Goal: Transaction & Acquisition: Purchase product/service

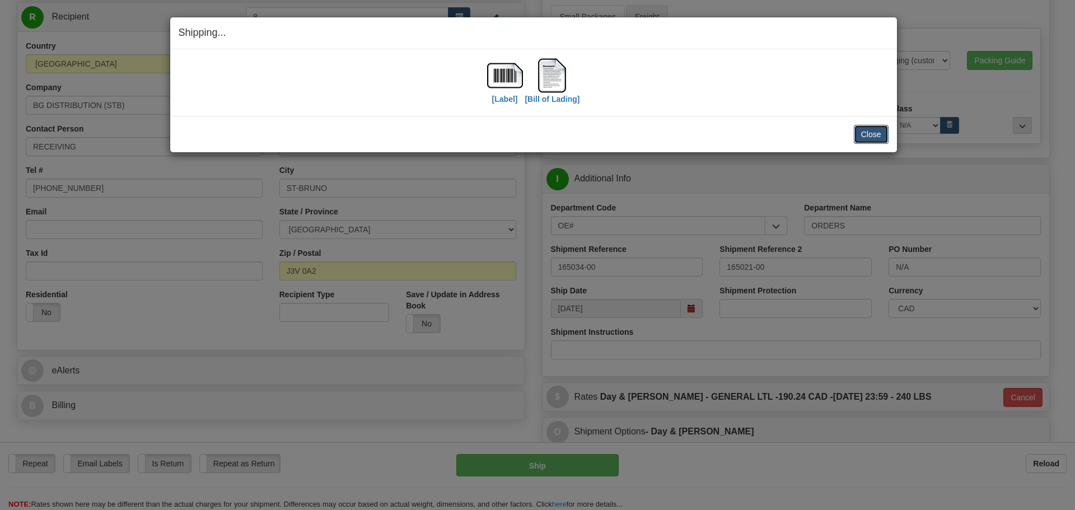
click at [878, 140] on button "Close" at bounding box center [870, 134] width 35 height 19
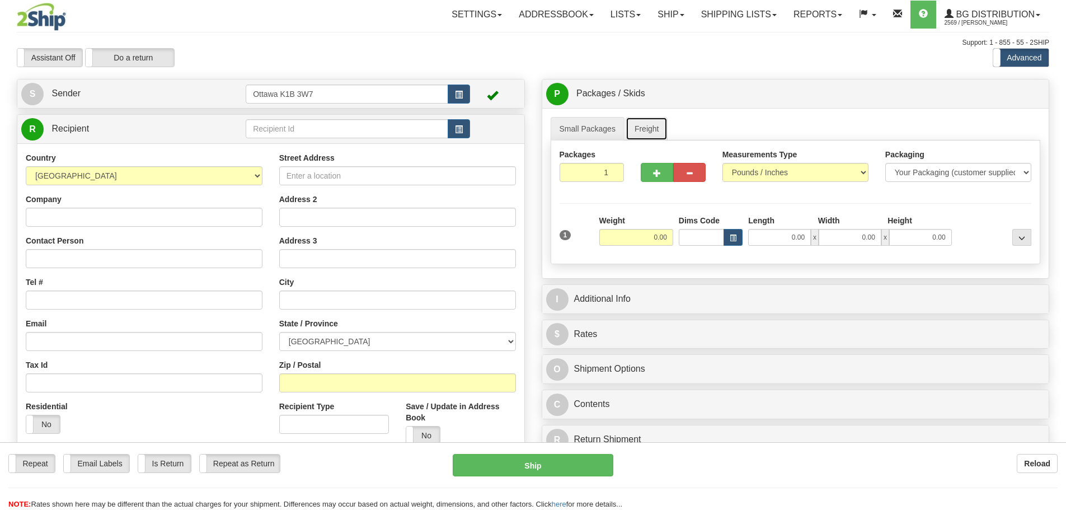
click at [649, 135] on link "Freight" at bounding box center [647, 129] width 43 height 24
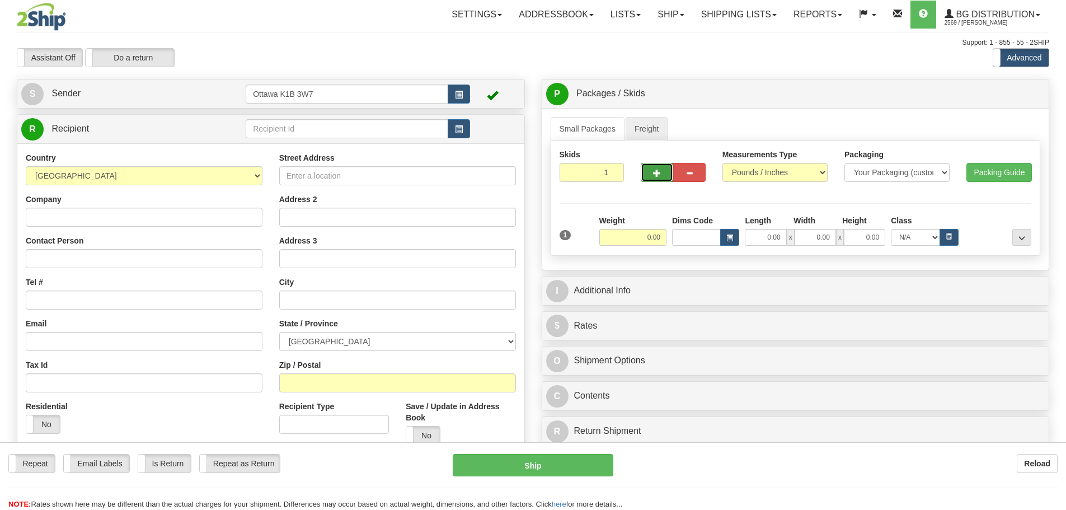
click at [656, 174] on span "button" at bounding box center [657, 173] width 8 height 7
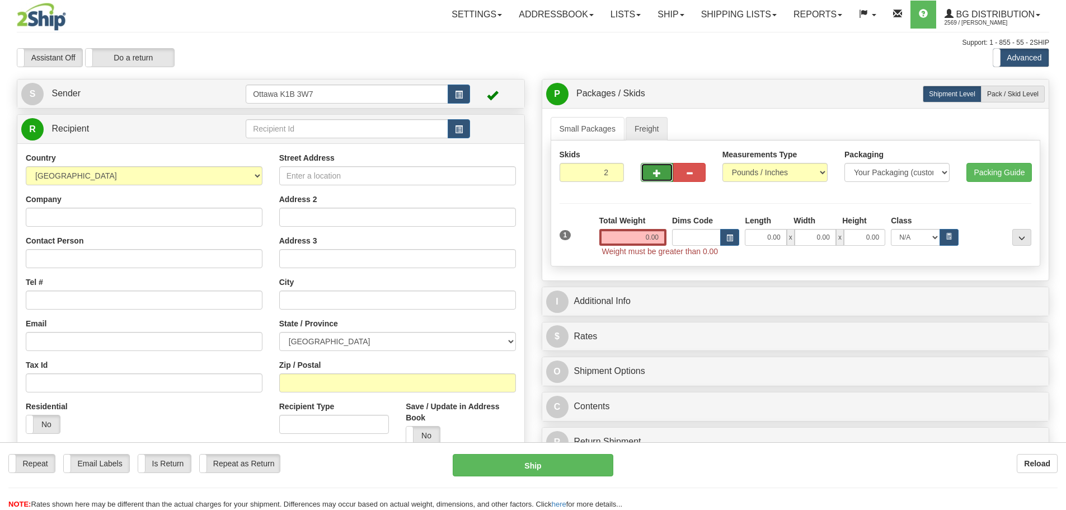
click at [656, 174] on span "button" at bounding box center [657, 173] width 8 height 7
type input "3"
click at [343, 134] on input "text" at bounding box center [347, 128] width 203 height 19
type input "910819"
click at [341, 50] on div "Assistant On Assistant Off Do a return Do a return" at bounding box center [226, 57] width 437 height 19
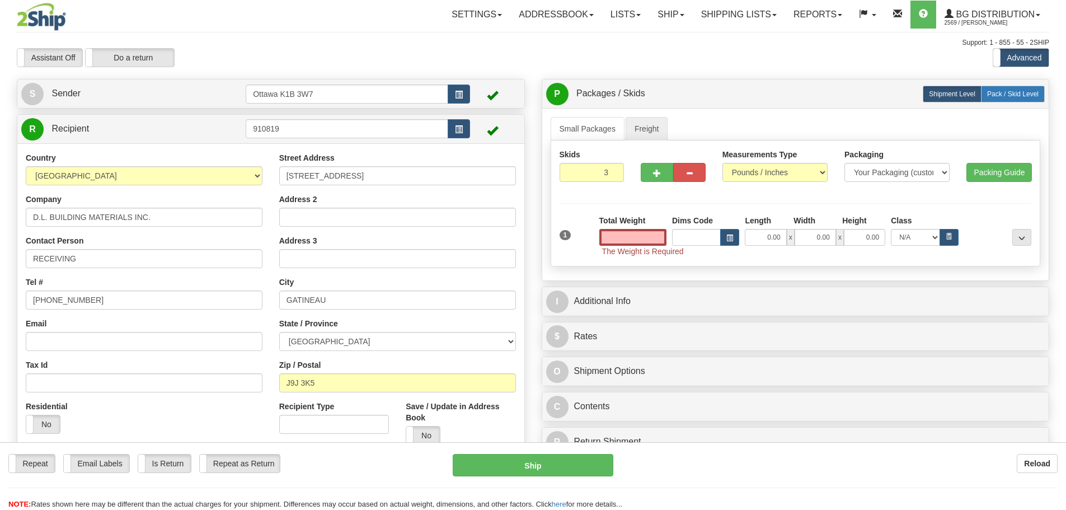
type input "0.00"
click at [1016, 100] on label "Pack / Skid Level Pack.." at bounding box center [1013, 94] width 64 height 17
radio input "true"
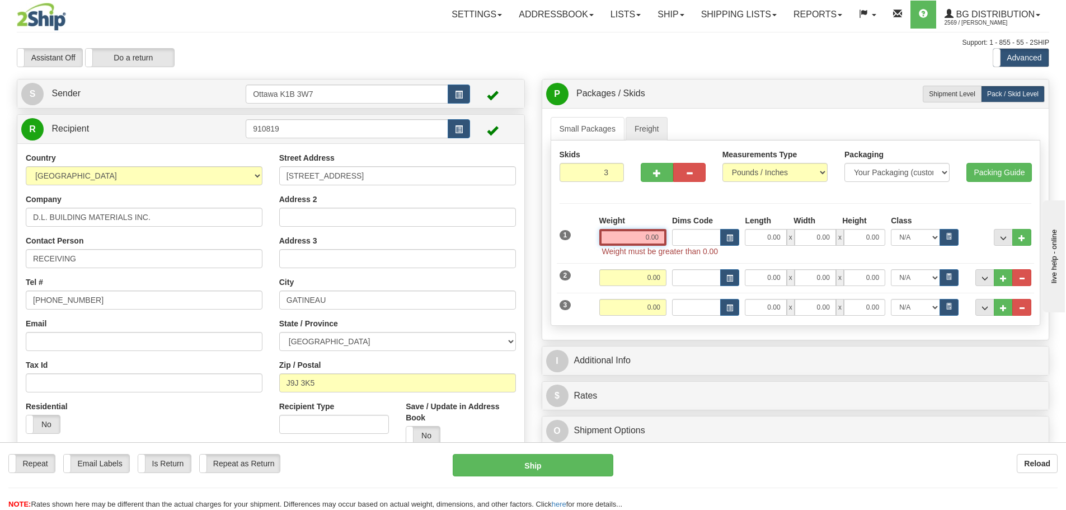
click at [638, 238] on input "0.00" at bounding box center [632, 237] width 67 height 17
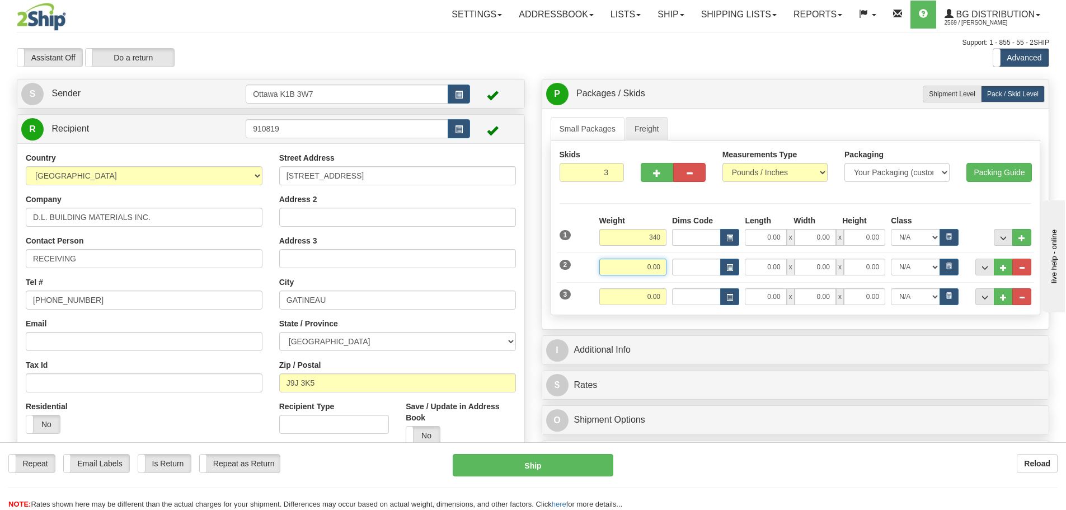
type input "340.00"
click at [631, 263] on input "0.00" at bounding box center [632, 267] width 67 height 17
type input "400.00"
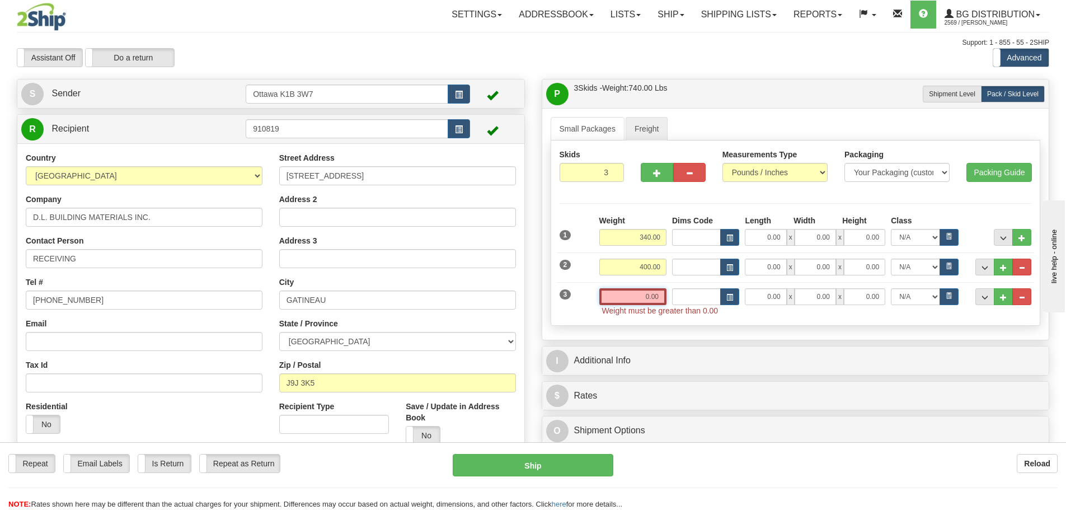
click at [653, 295] on input "0.00" at bounding box center [632, 296] width 67 height 17
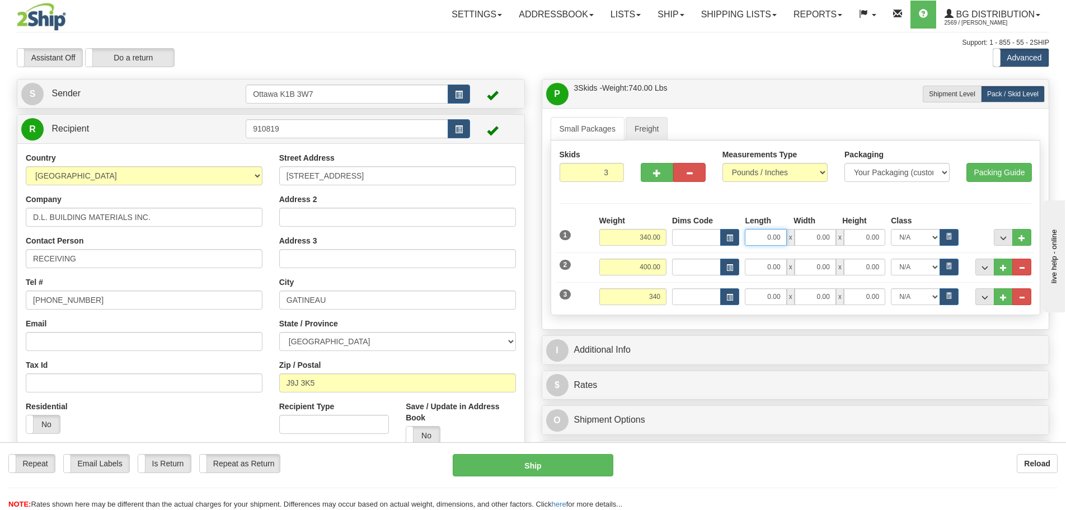
type input "340.00"
click at [759, 244] on input "0.00" at bounding box center [765, 237] width 41 height 17
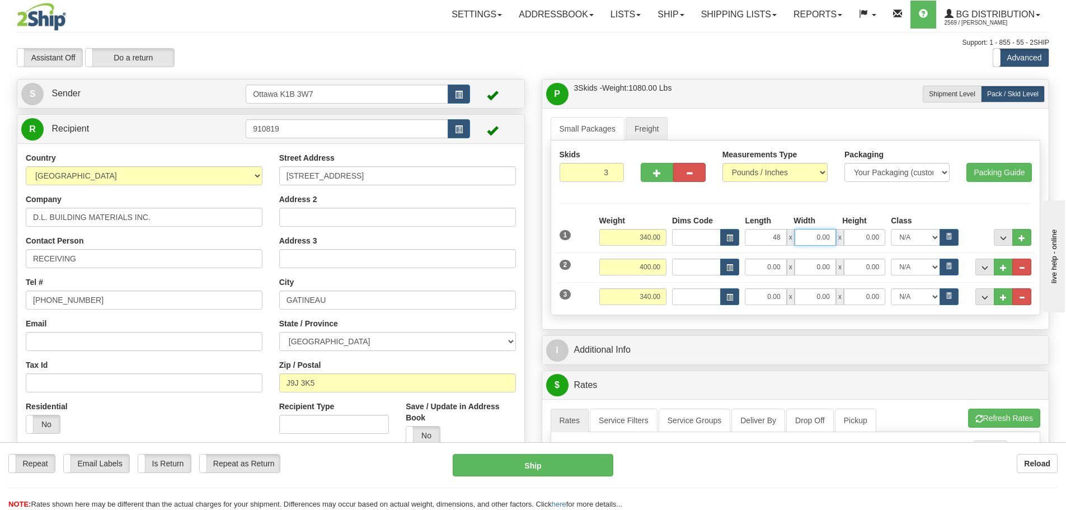
type input "48.00"
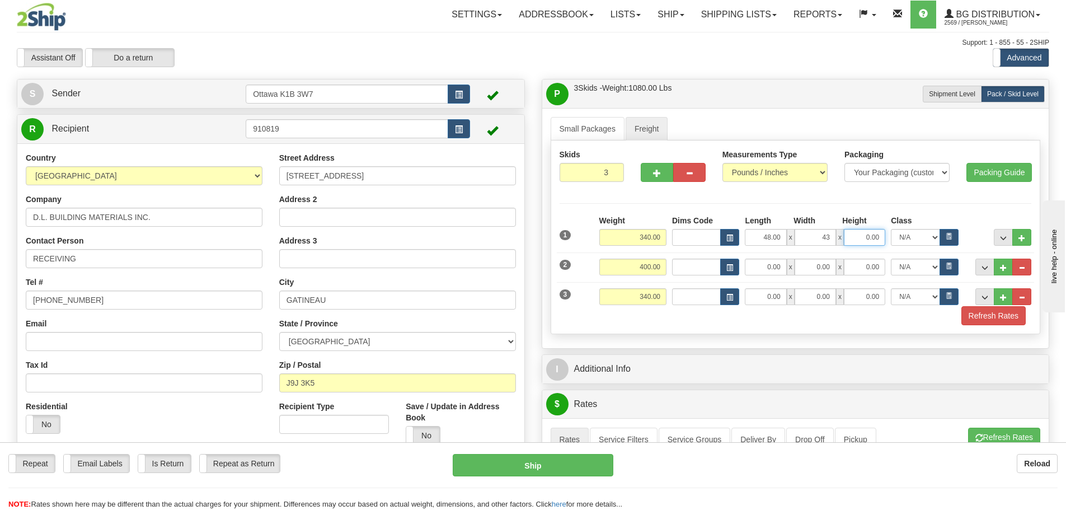
type input "43.00"
type input "30.00"
click at [758, 269] on input "0.00" at bounding box center [765, 267] width 41 height 17
type input "36.00"
type input "8"
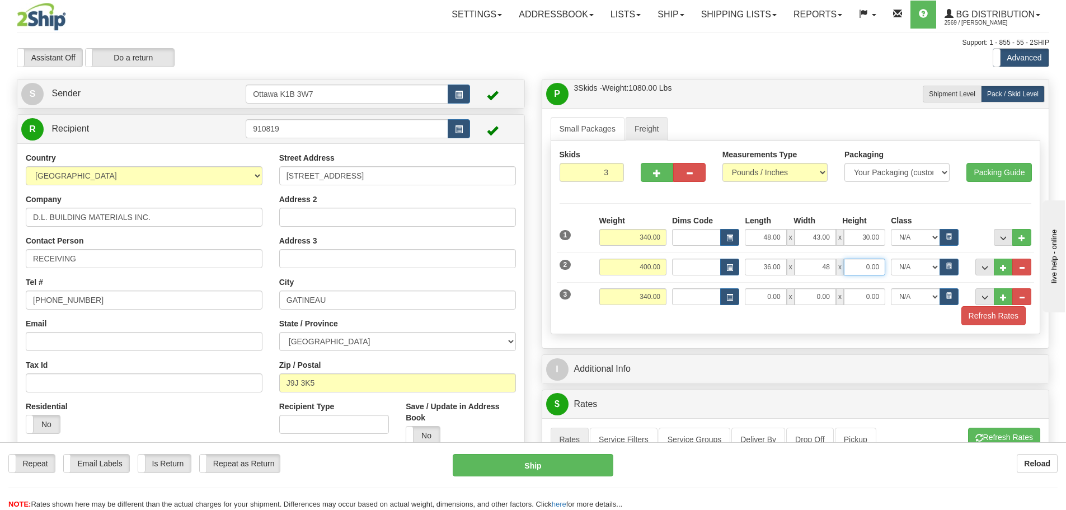
type input "48.00"
type input "40.00"
click at [772, 301] on input "0.00" at bounding box center [765, 296] width 41 height 17
type input "45.00"
type input "37.00"
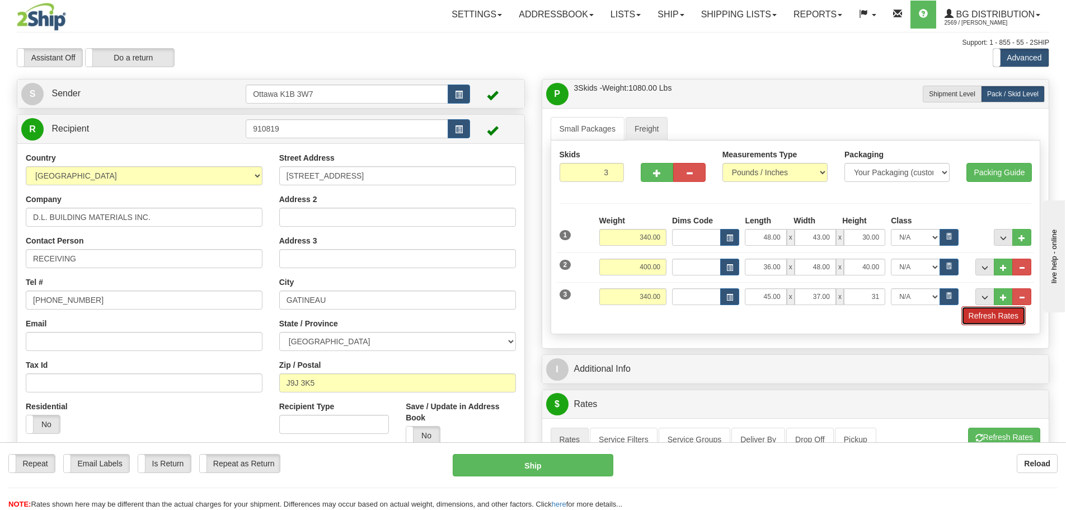
type input "31.00"
click at [964, 317] on button "Refresh Rates" at bounding box center [994, 315] width 64 height 19
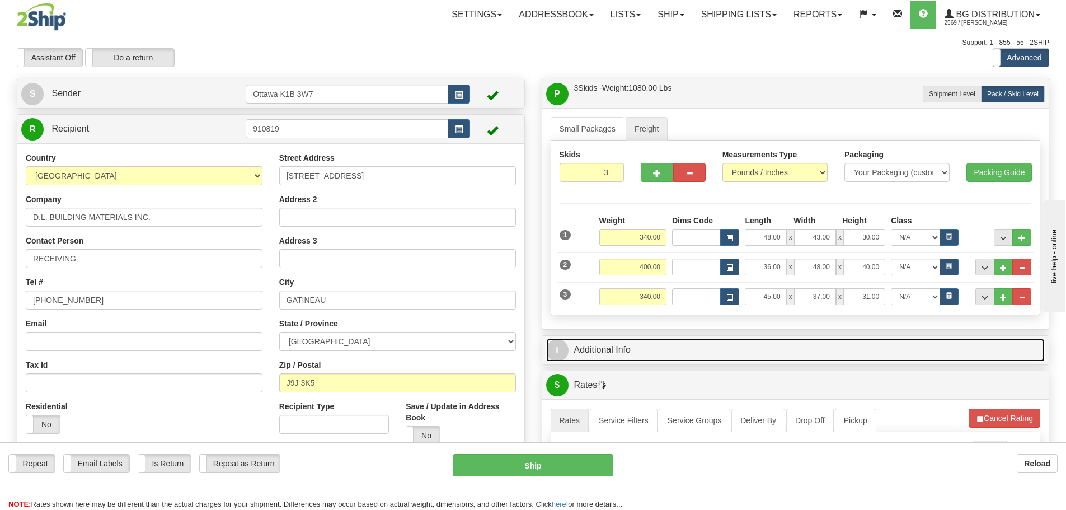
click at [599, 348] on link "I Additional Info" at bounding box center [795, 350] width 499 height 23
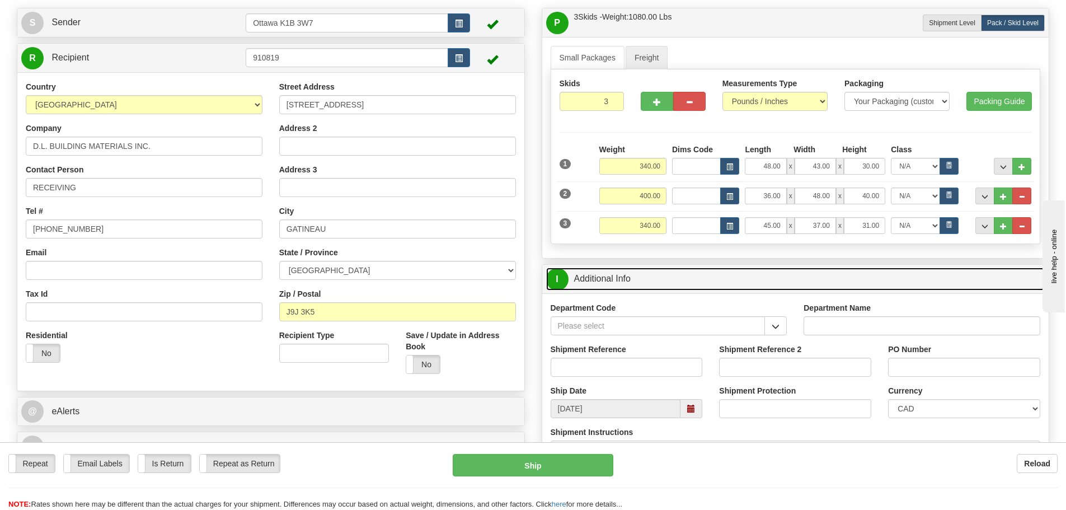
scroll to position [112, 0]
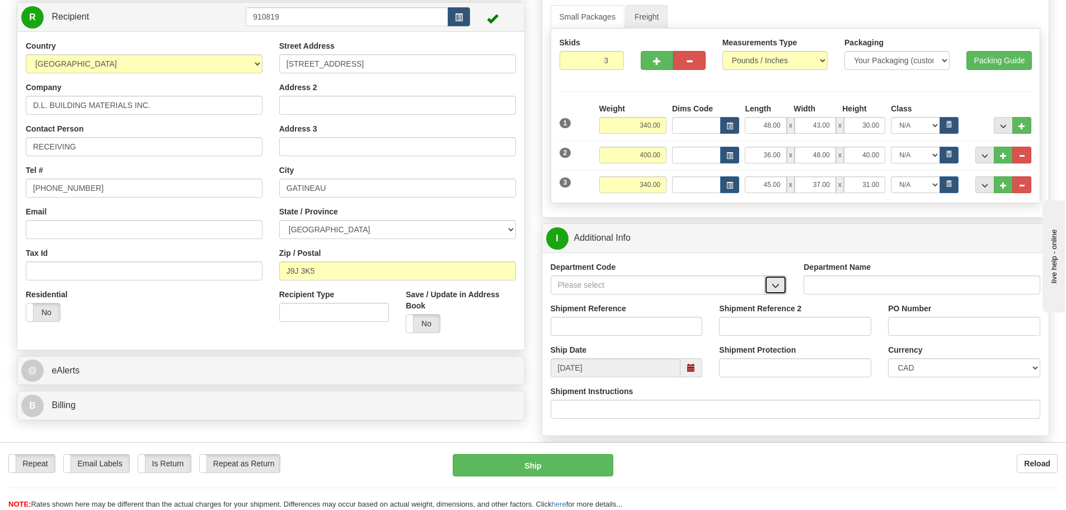
click at [783, 288] on button "button" at bounding box center [776, 284] width 22 height 19
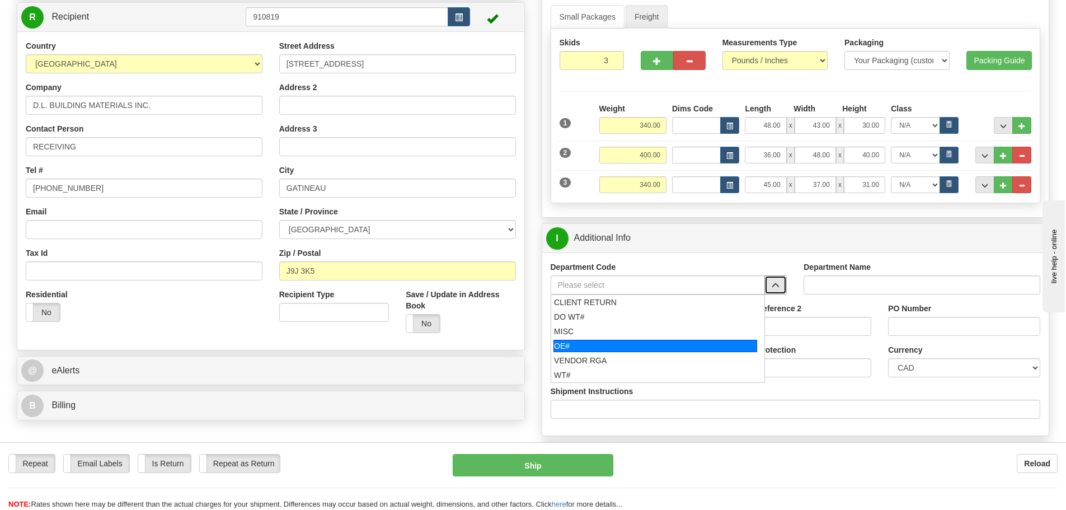
click at [581, 345] on div "OE#" at bounding box center [656, 346] width 204 height 12
type input "OE#"
type input "ORDERS"
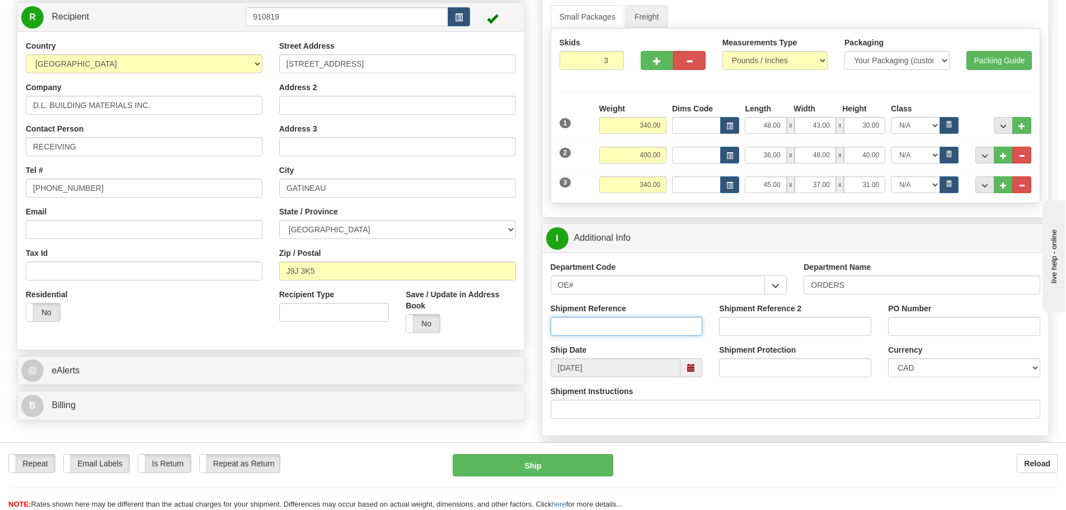
click at [598, 331] on input "Shipment Reference" at bounding box center [627, 326] width 152 height 19
type input "10202957-00"
click at [889, 325] on input "PO Number" at bounding box center [964, 326] width 152 height 19
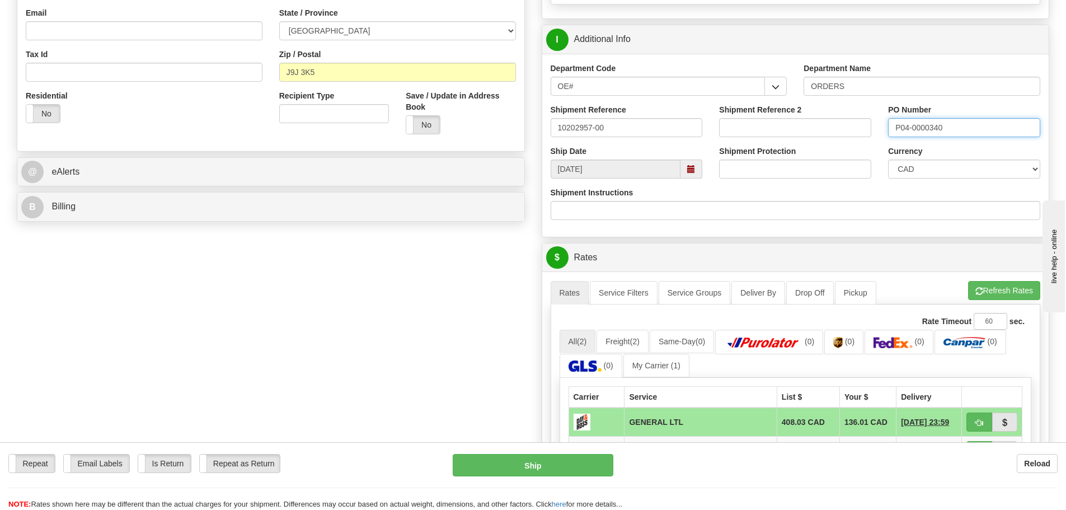
scroll to position [392, 0]
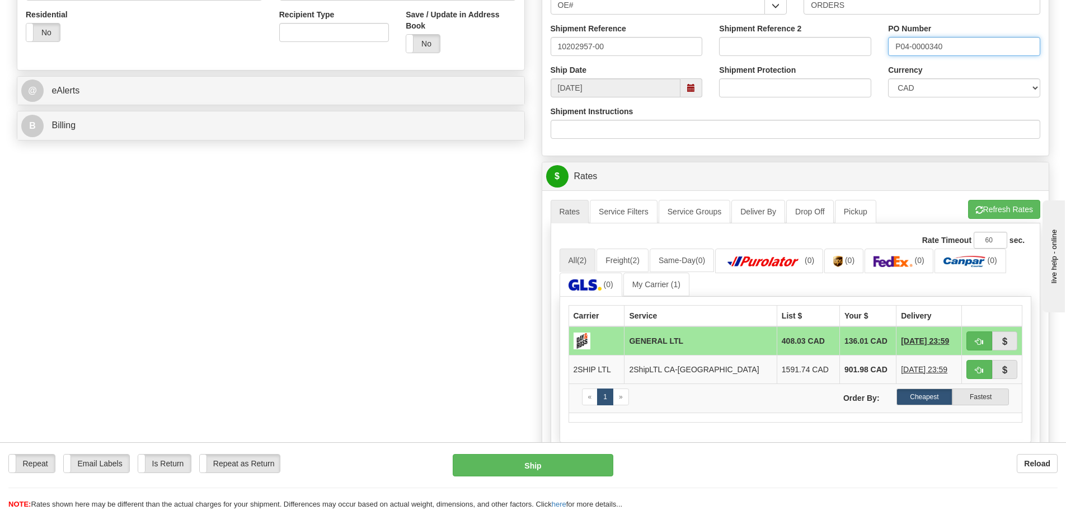
type input "P04-0000340"
click at [346, 302] on div "Create a label for the return Create Pickup Without Label S" at bounding box center [532, 156] width 1049 height 938
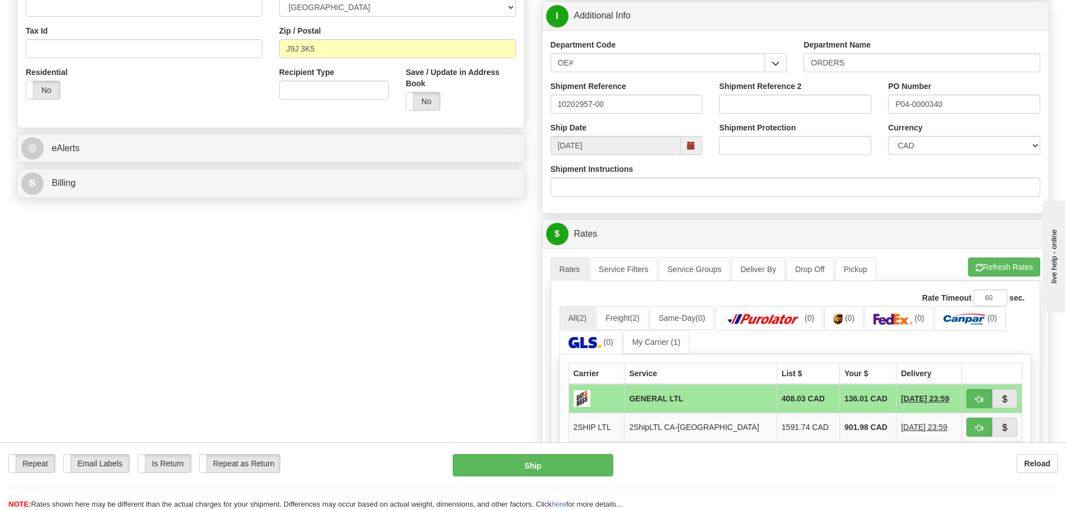
scroll to position [224, 0]
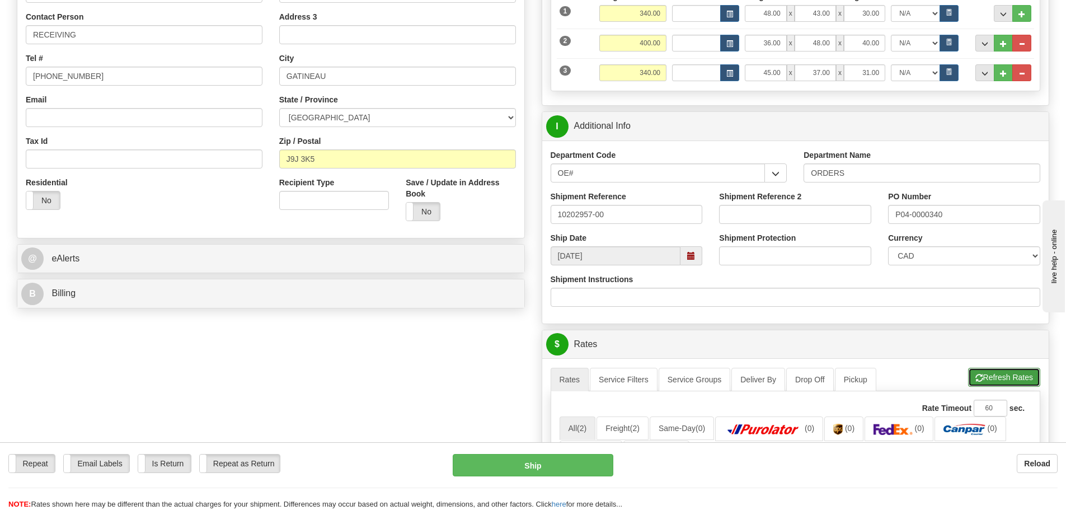
click at [996, 372] on button "Refresh Rates" at bounding box center [1004, 377] width 72 height 19
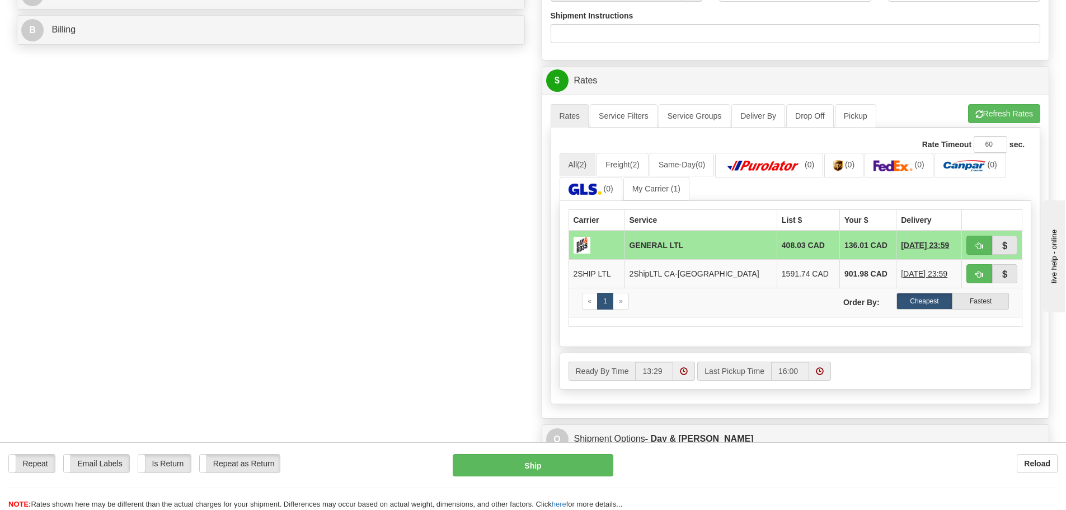
scroll to position [504, 0]
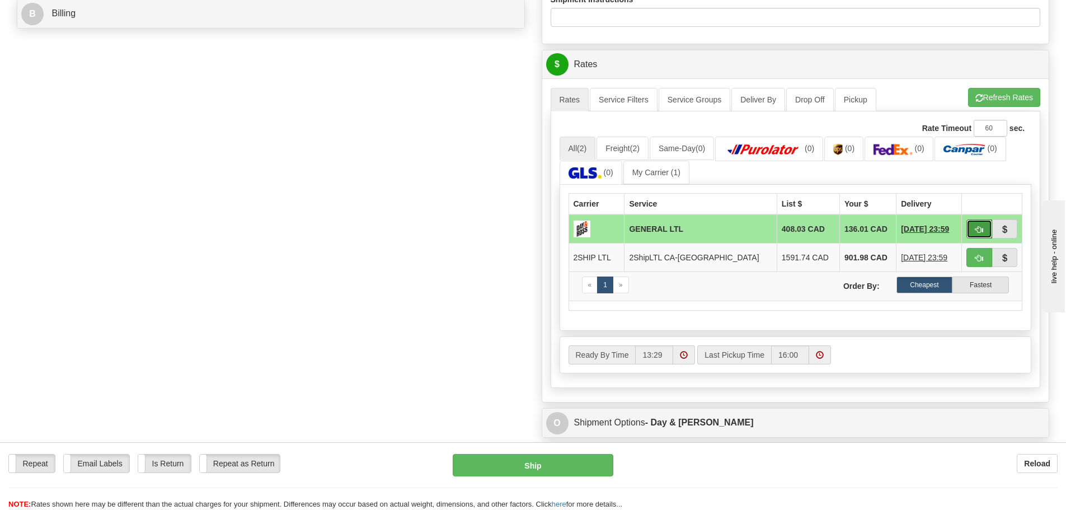
click at [982, 226] on span "button" at bounding box center [979, 229] width 8 height 7
type input "GL"
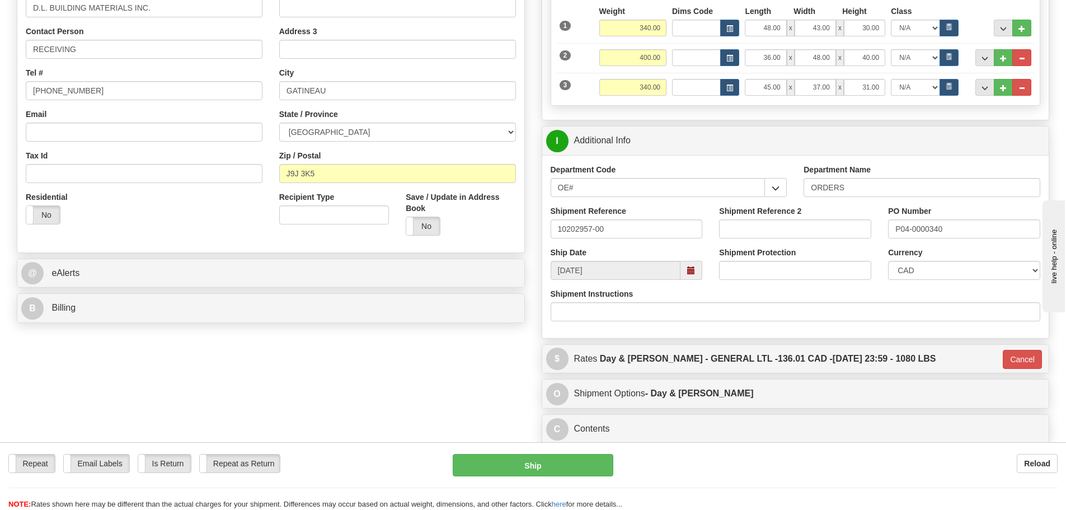
scroll to position [153, 0]
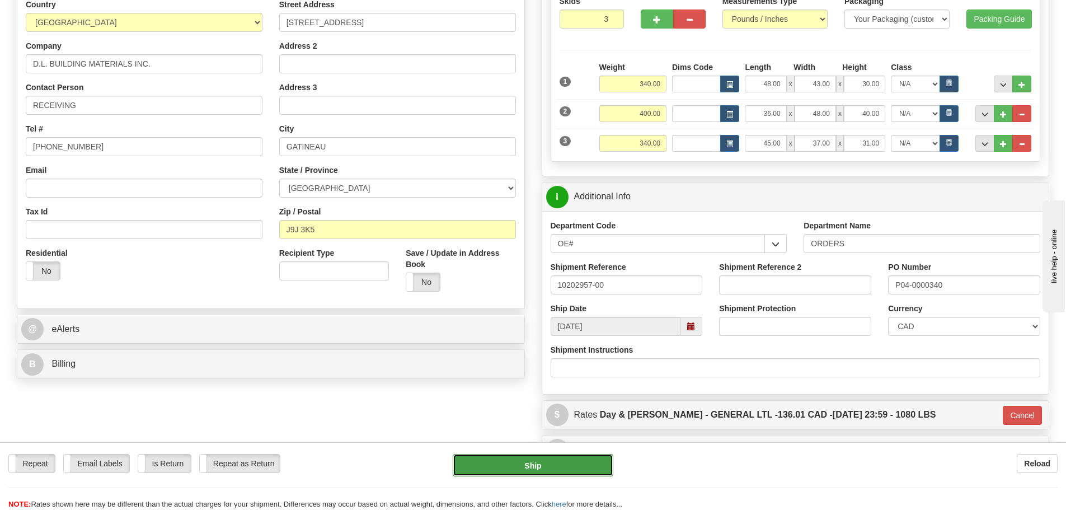
click at [600, 463] on button "Ship" at bounding box center [533, 465] width 161 height 22
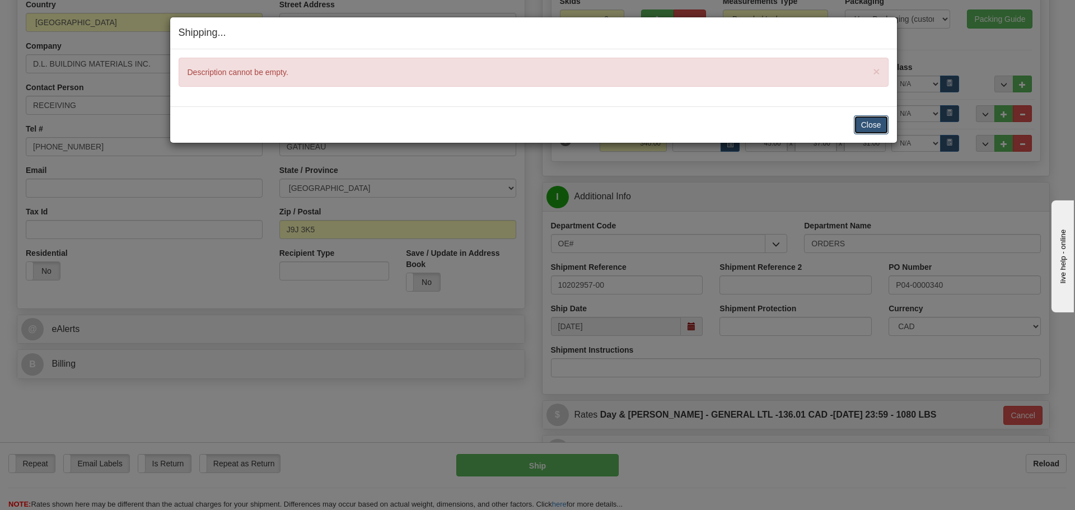
click at [878, 126] on button "Close" at bounding box center [870, 124] width 35 height 19
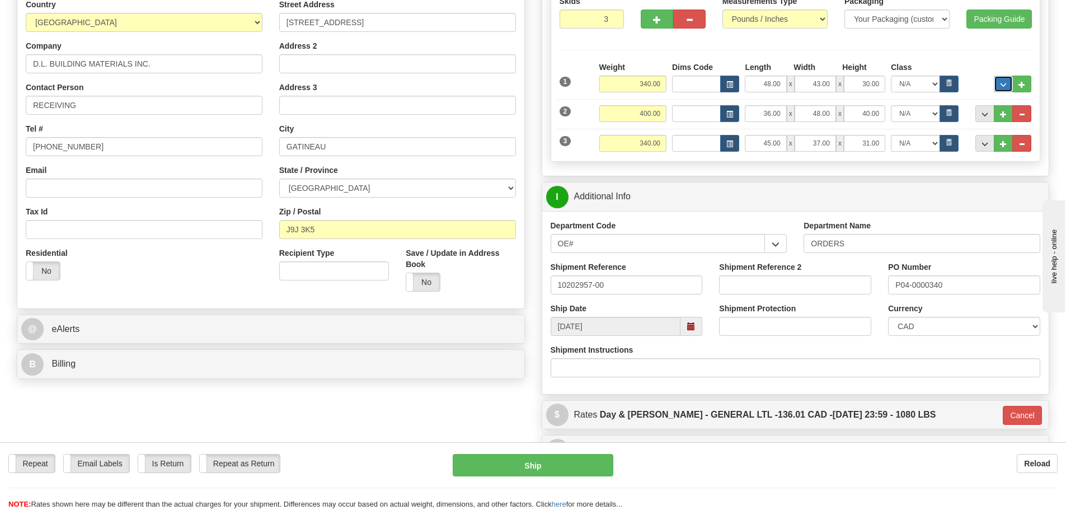
click at [997, 85] on button "..." at bounding box center [1003, 84] width 19 height 17
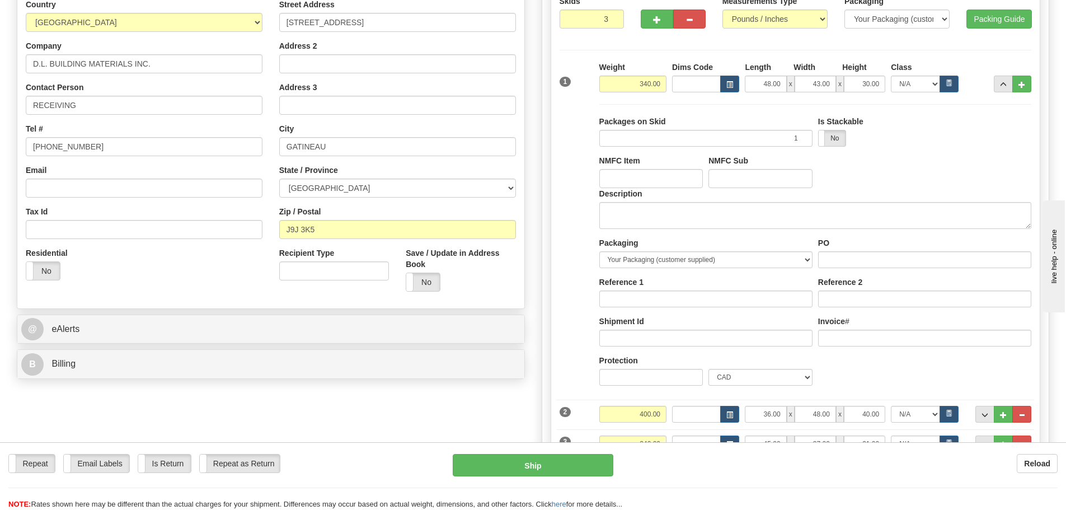
click at [811, 229] on div "Description" at bounding box center [816, 212] width 438 height 49
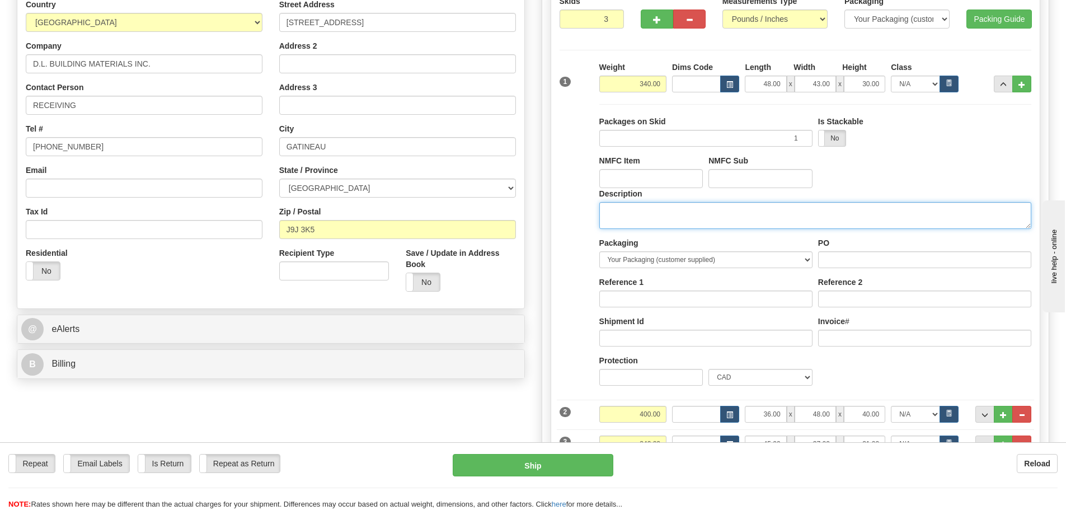
click at [813, 221] on textarea "Description" at bounding box center [815, 215] width 432 height 27
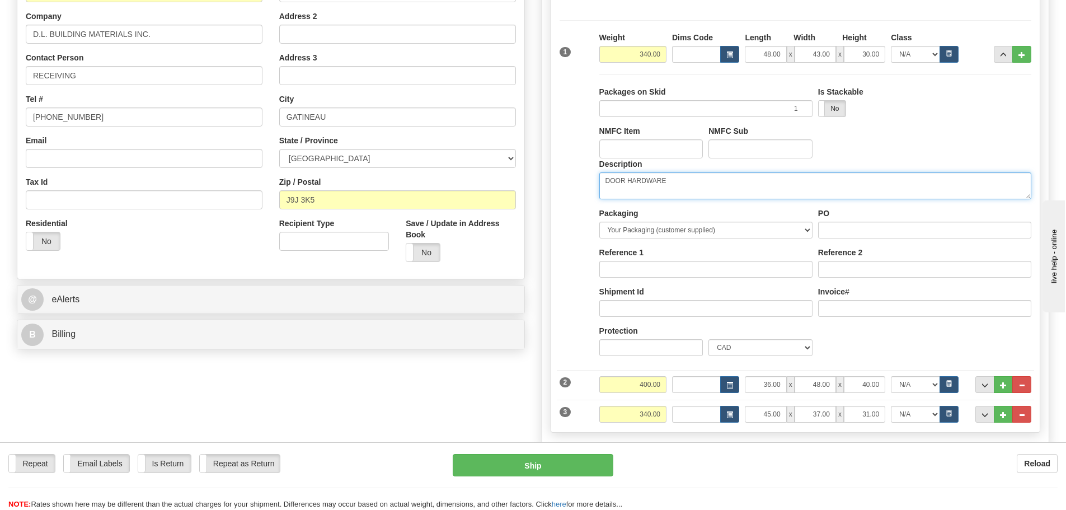
scroll to position [209, 0]
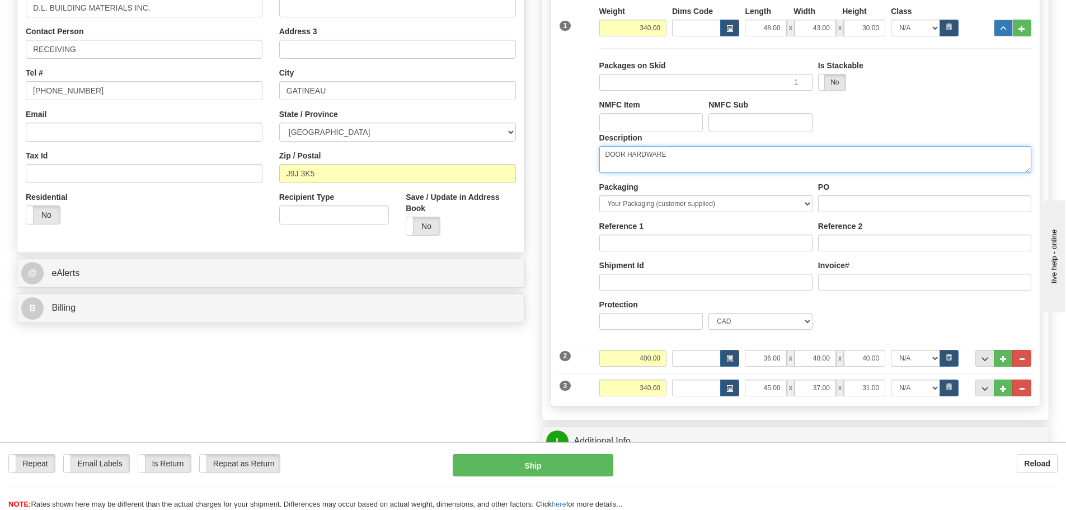
type textarea "DOOR HARDWARE"
click at [999, 24] on button "..." at bounding box center [1003, 28] width 19 height 17
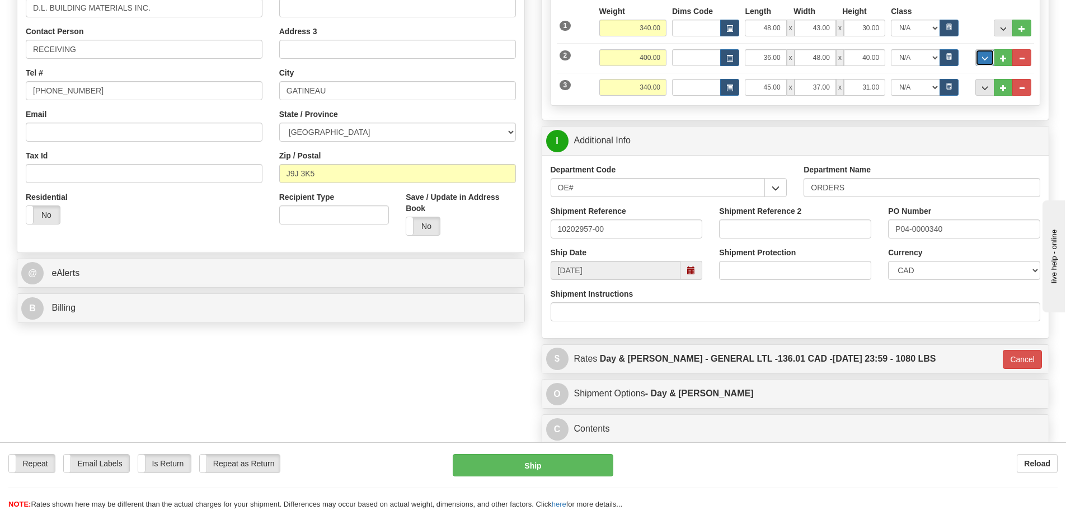
click at [983, 59] on span "..." at bounding box center [985, 58] width 7 height 6
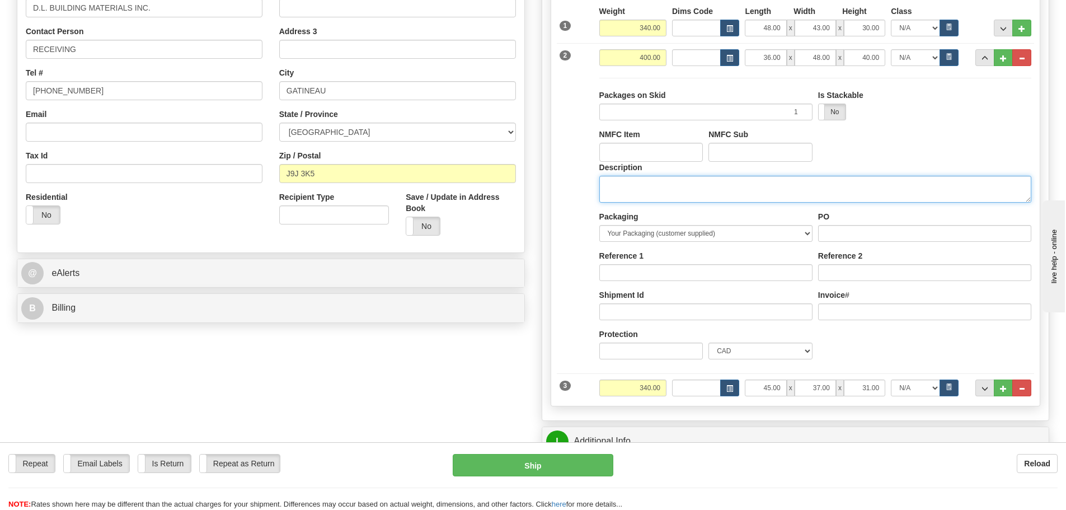
click at [696, 199] on textarea "Description" at bounding box center [815, 189] width 432 height 27
type textarea "DOOR HARDWARE"
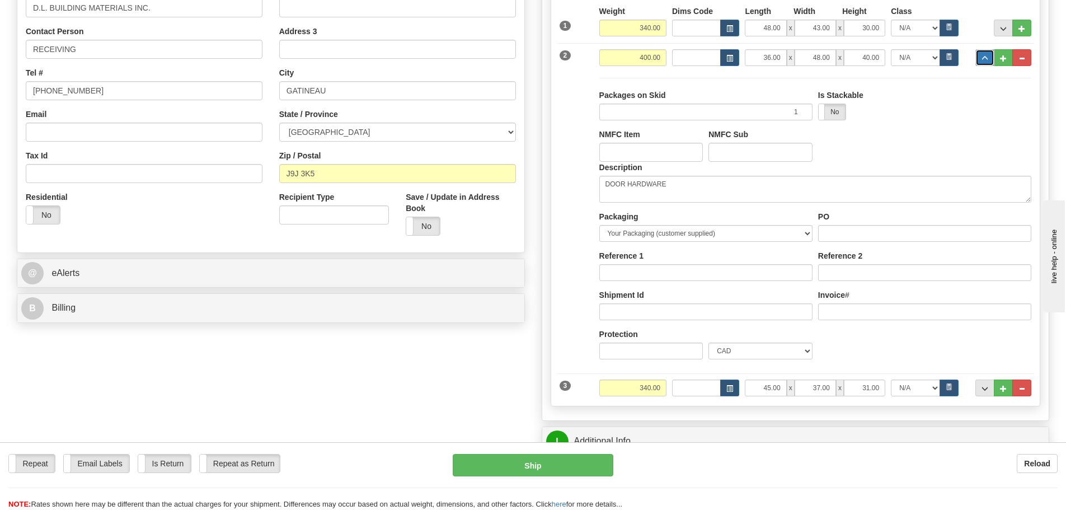
click at [977, 62] on button "..." at bounding box center [984, 57] width 19 height 17
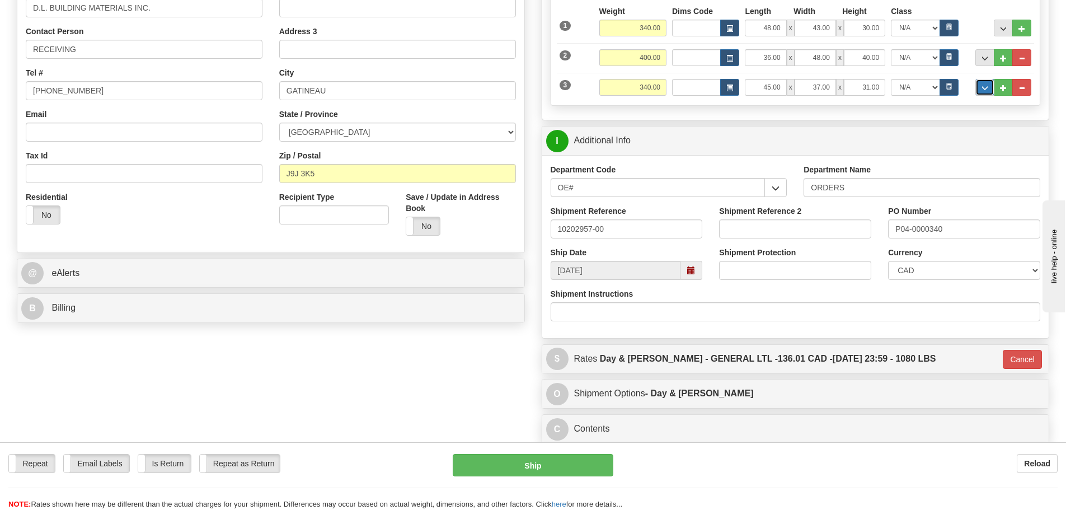
click at [982, 85] on span "..." at bounding box center [985, 88] width 7 height 6
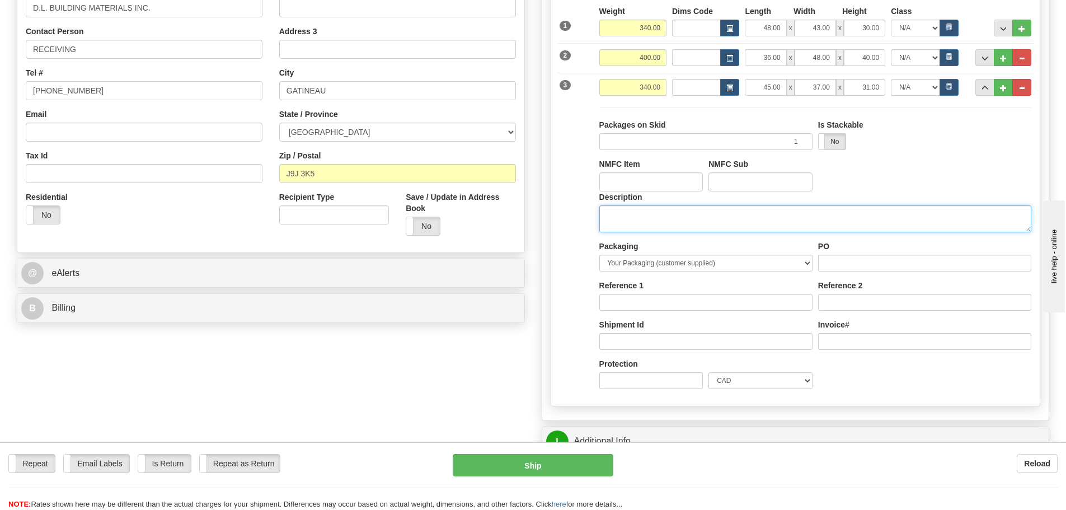
click at [694, 226] on textarea "Description" at bounding box center [815, 218] width 432 height 27
type textarea "DOOR HARDWARE"
click at [982, 87] on span "..." at bounding box center [985, 88] width 7 height 6
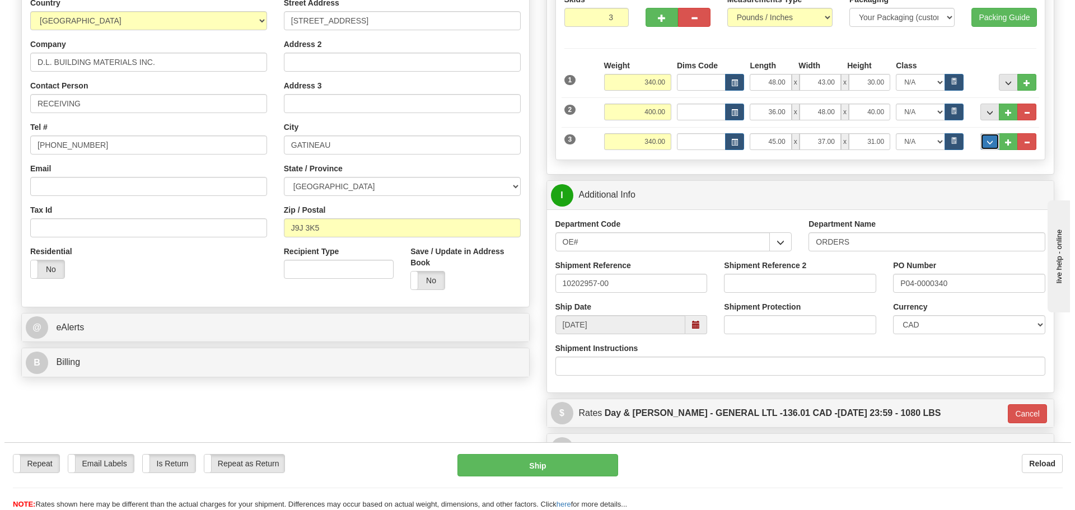
scroll to position [153, 0]
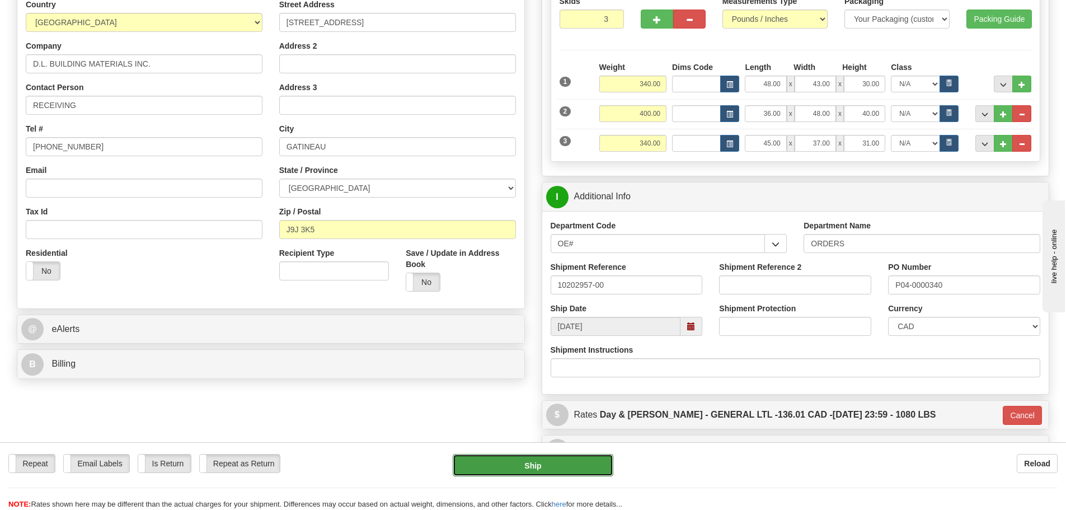
click at [548, 456] on button "Ship" at bounding box center [533, 465] width 161 height 22
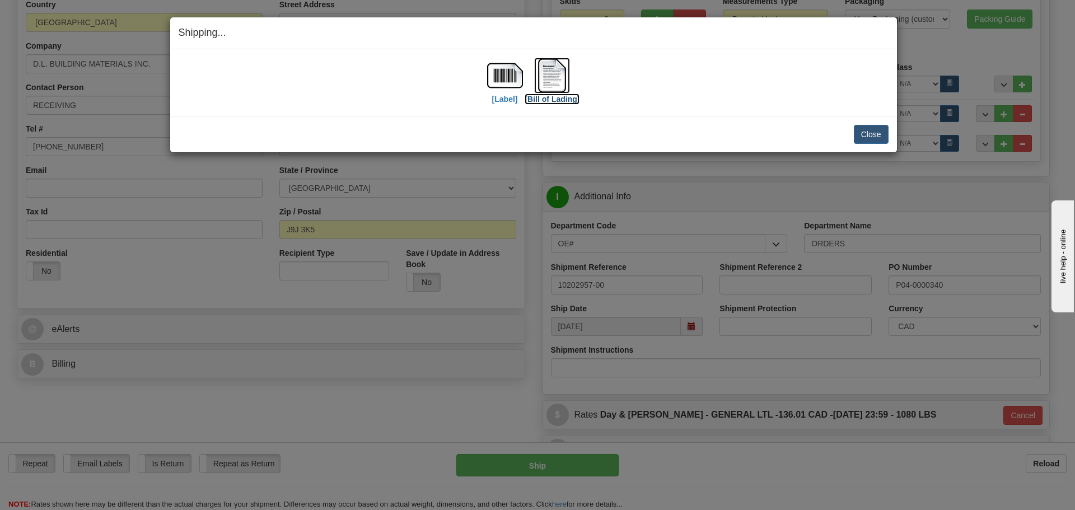
click at [562, 90] on img at bounding box center [552, 76] width 36 height 36
click at [499, 91] on img at bounding box center [505, 76] width 36 height 36
click at [876, 139] on button "Close" at bounding box center [870, 134] width 35 height 19
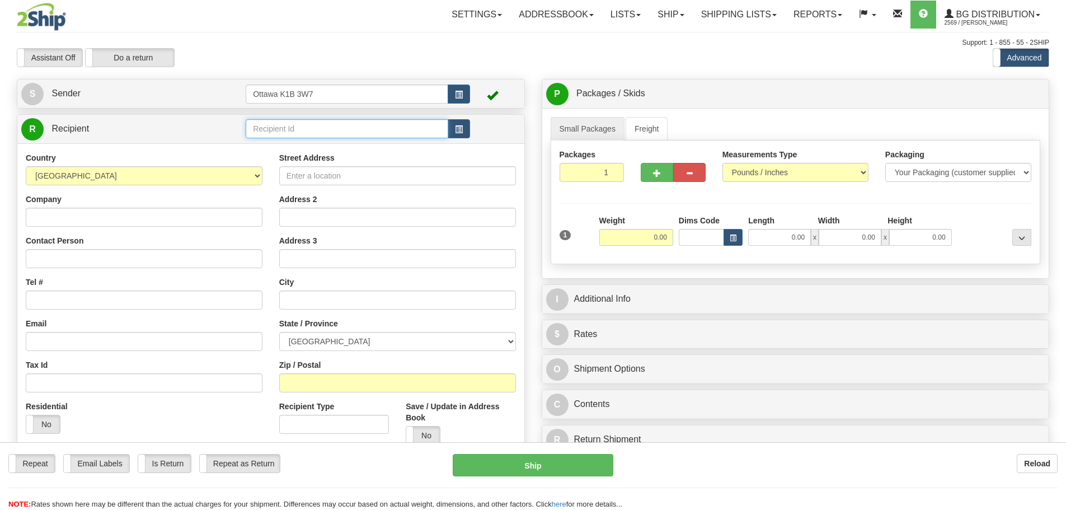
click at [357, 128] on input "text" at bounding box center [347, 128] width 203 height 19
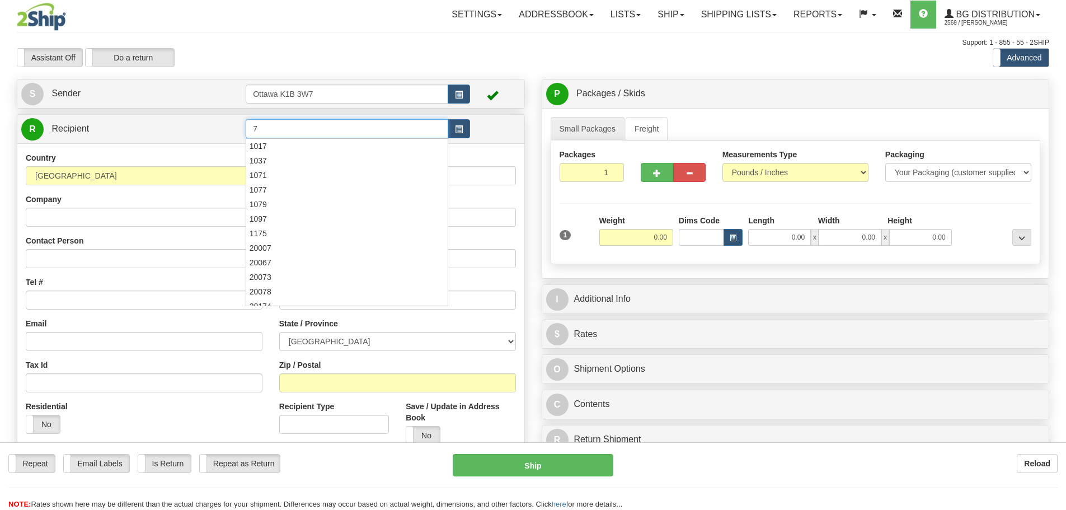
type input "7"
click at [371, 74] on div "Toggle navigation Settings Shipping Preferences Fields Preferences New" at bounding box center [533, 318] width 1066 height 636
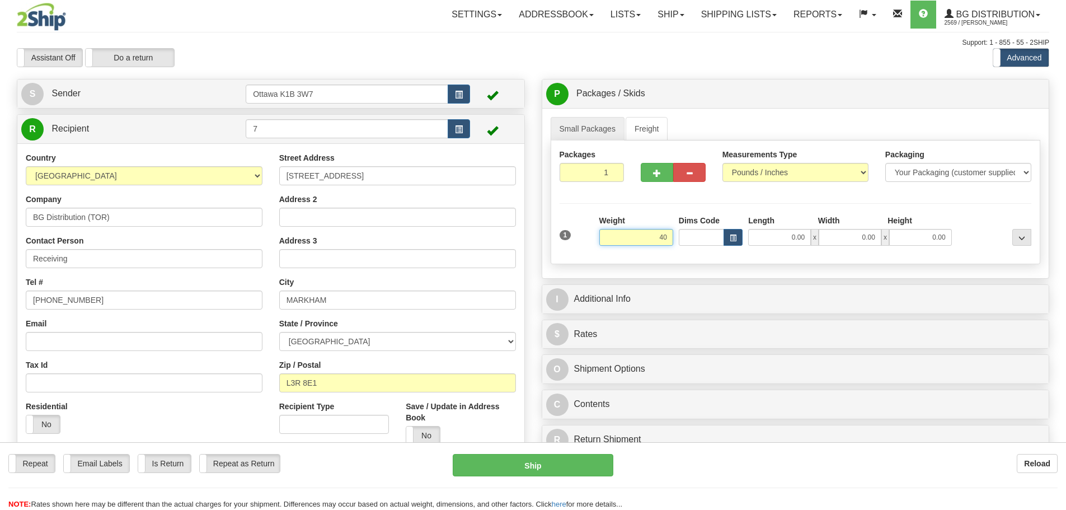
type input "4"
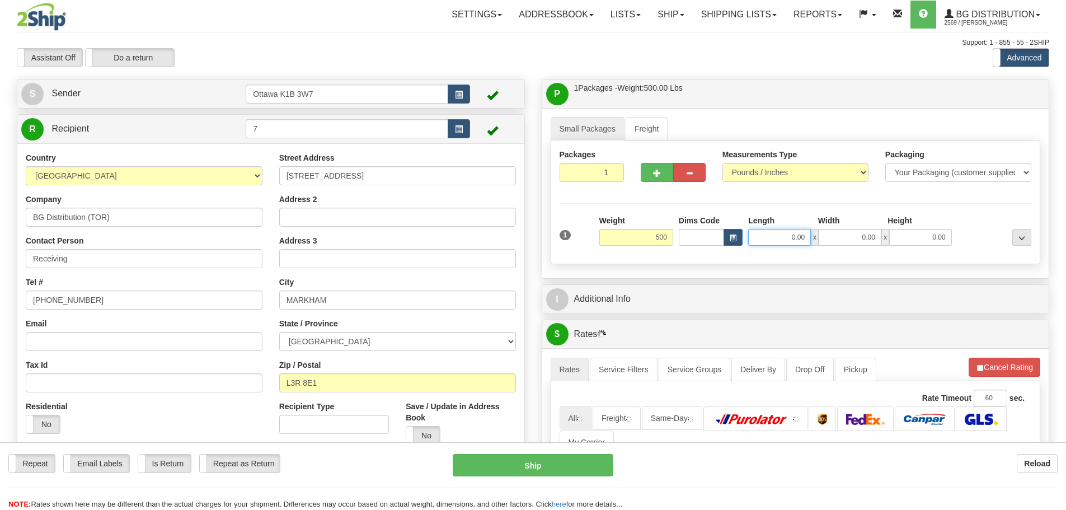
type input "500.00"
click at [768, 242] on input "0.00" at bounding box center [779, 237] width 63 height 17
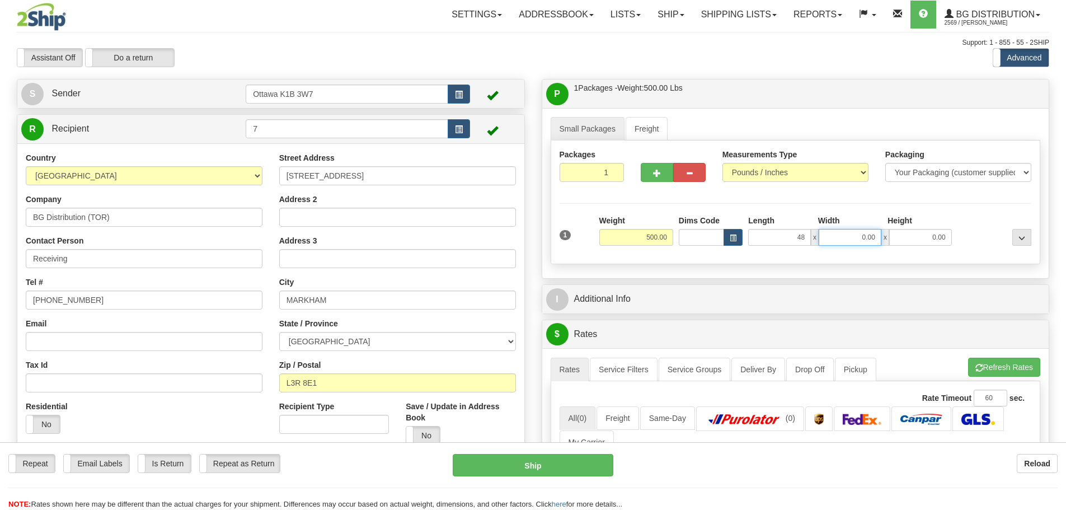
type input "48.00"
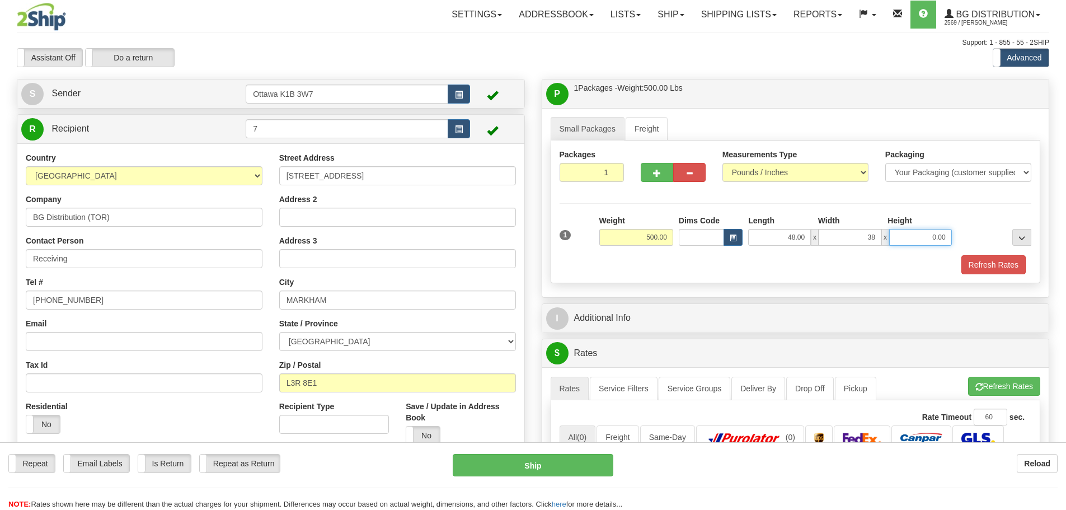
type input "38.00"
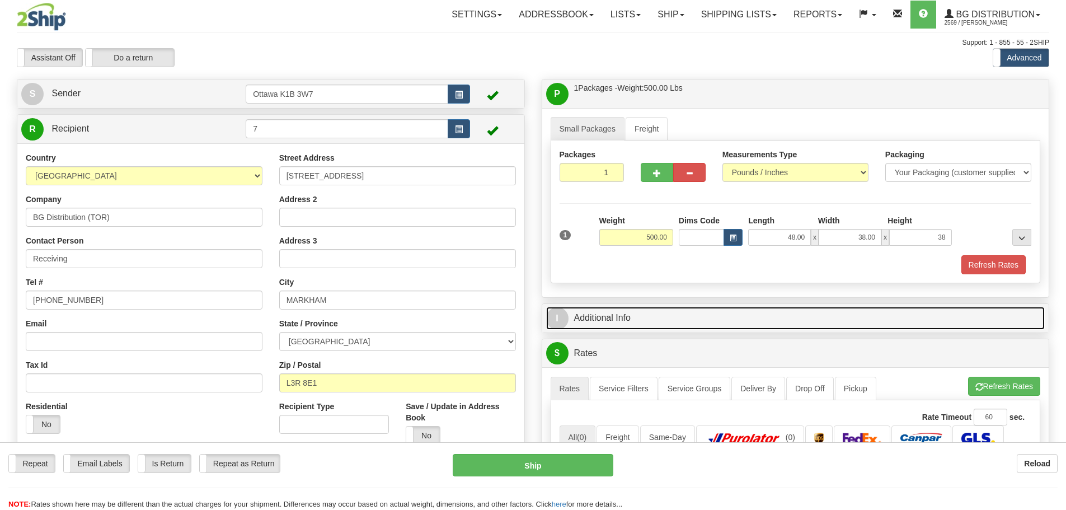
type input "38.00"
click at [714, 310] on link "I Additional Info" at bounding box center [795, 318] width 499 height 23
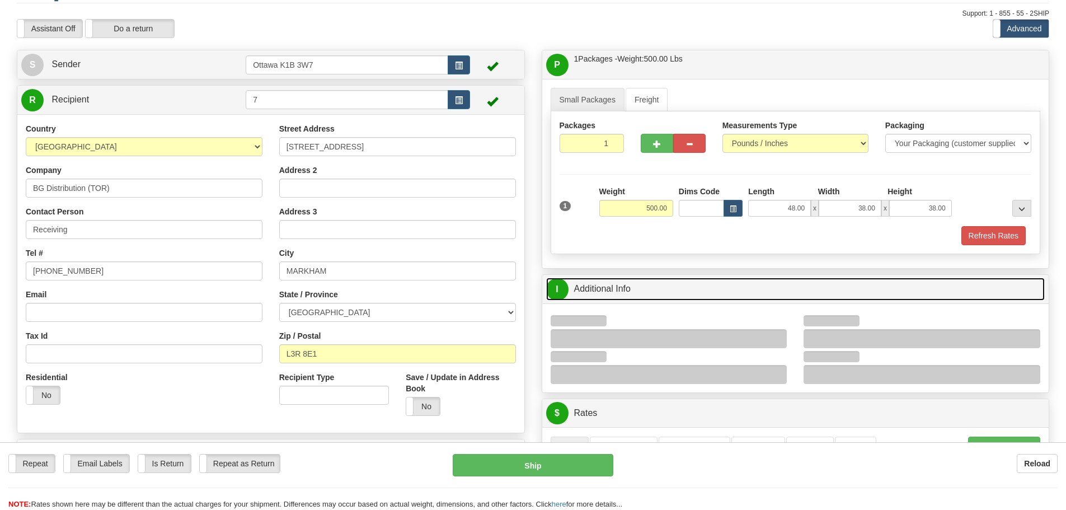
scroll to position [56, 0]
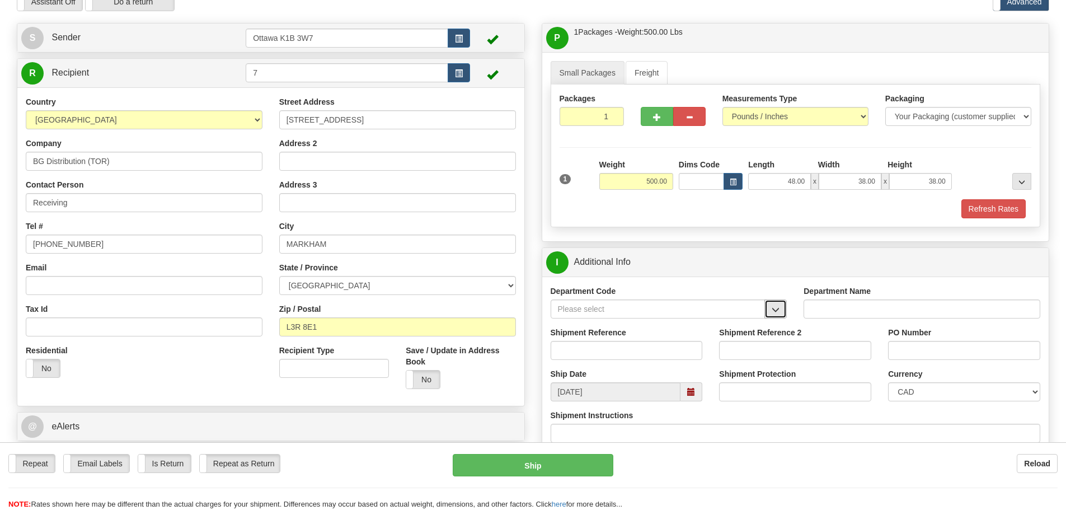
click at [775, 313] on span "button" at bounding box center [776, 309] width 8 height 7
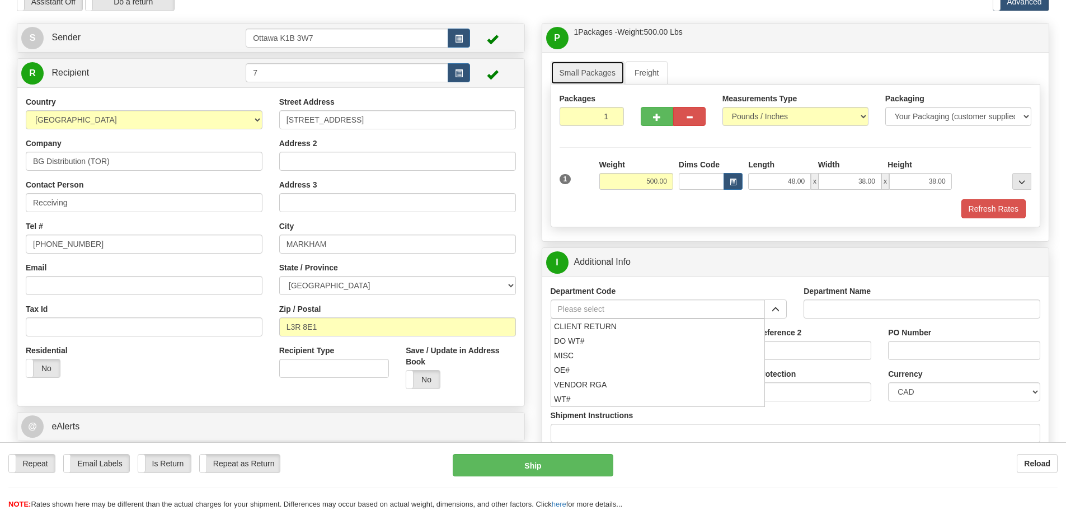
click at [606, 69] on link "Small Packages" at bounding box center [588, 73] width 74 height 24
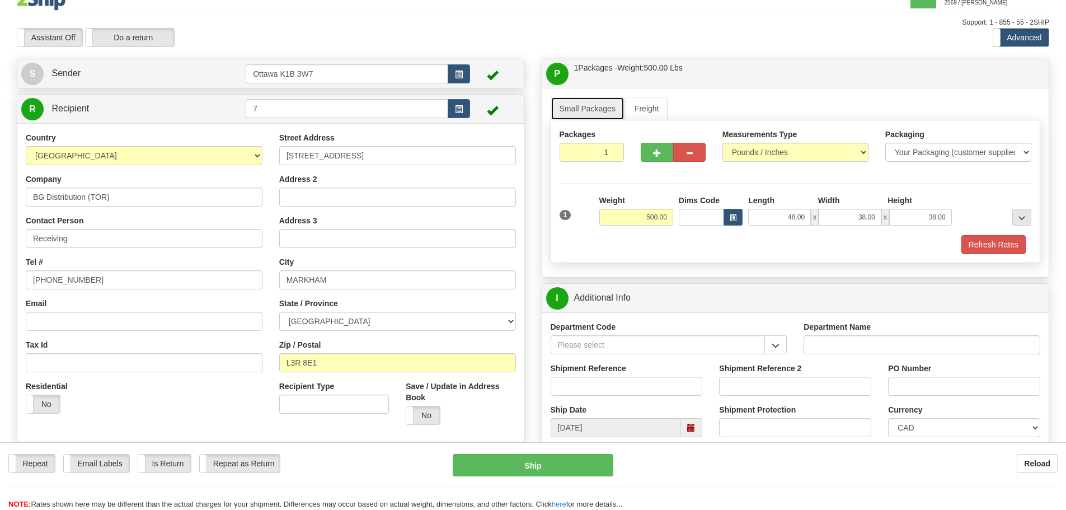
scroll to position [0, 0]
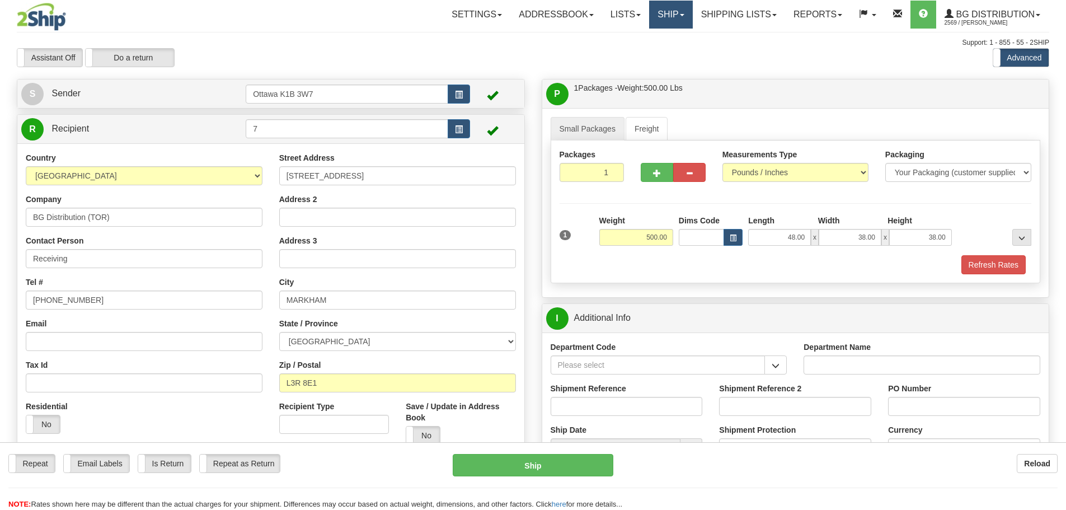
click at [676, 4] on link "Ship" at bounding box center [670, 15] width 43 height 28
click at [650, 50] on div "Assistant On Assistant Off Do a return Do a return Previous Next Standard Advan…" at bounding box center [532, 57] width 1049 height 19
click at [653, 12] on link "Ship" at bounding box center [670, 15] width 43 height 28
click at [649, 40] on span "Ship Screen" at bounding box center [636, 39] width 43 height 9
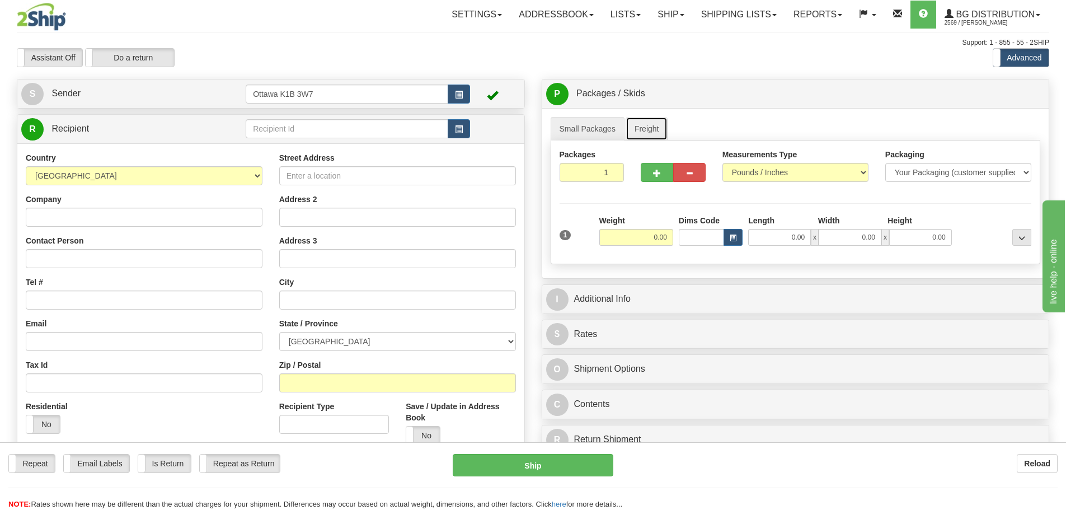
click at [632, 121] on link "Freight" at bounding box center [647, 129] width 43 height 24
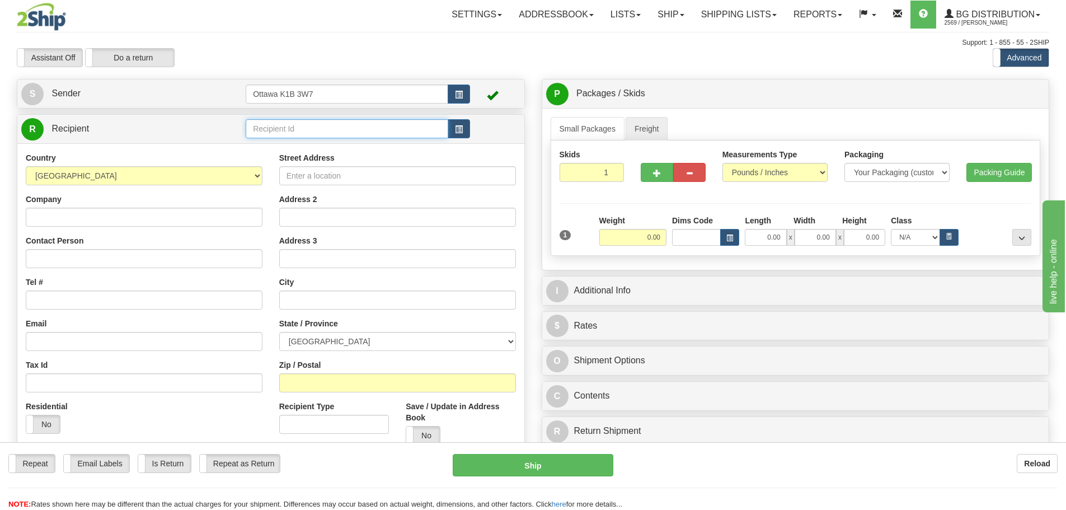
click at [309, 129] on input "text" at bounding box center [347, 128] width 203 height 19
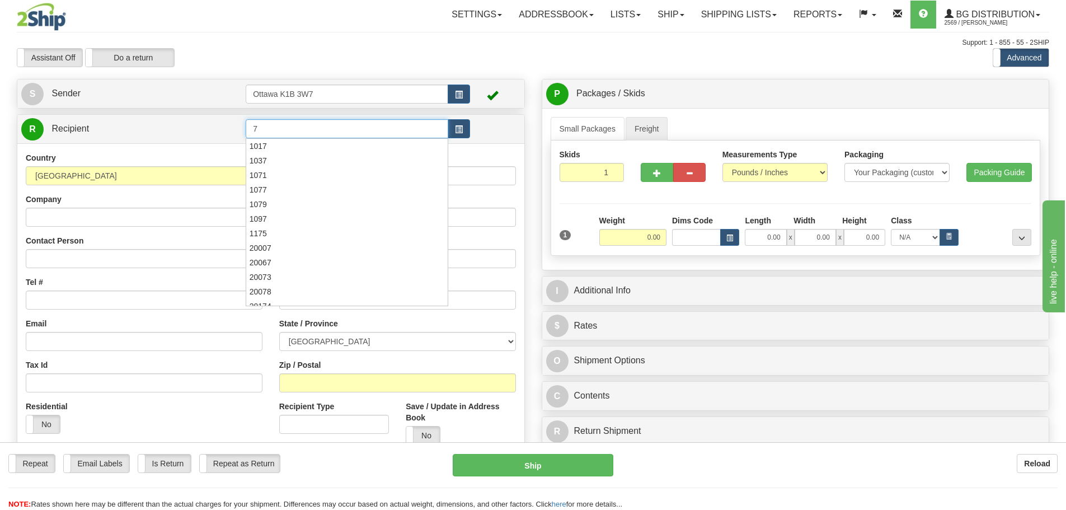
type input "7"
click at [377, 51] on div "Assistant On Assistant Off Do a return Do a return" at bounding box center [226, 57] width 437 height 19
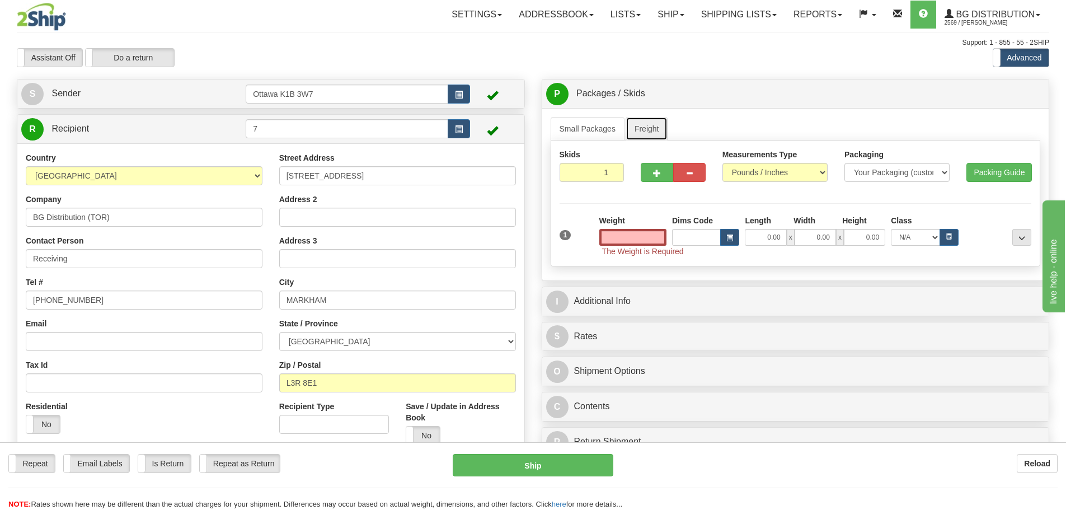
type input "0.00"
click at [636, 125] on link "Freight" at bounding box center [647, 129] width 43 height 24
click at [626, 237] on input "0.00" at bounding box center [632, 237] width 67 height 17
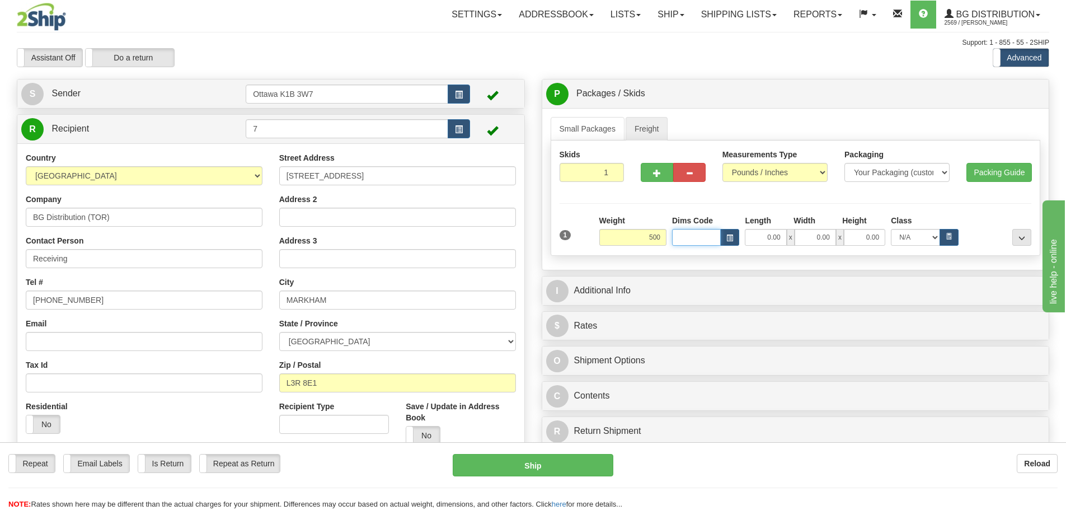
type input "500.00"
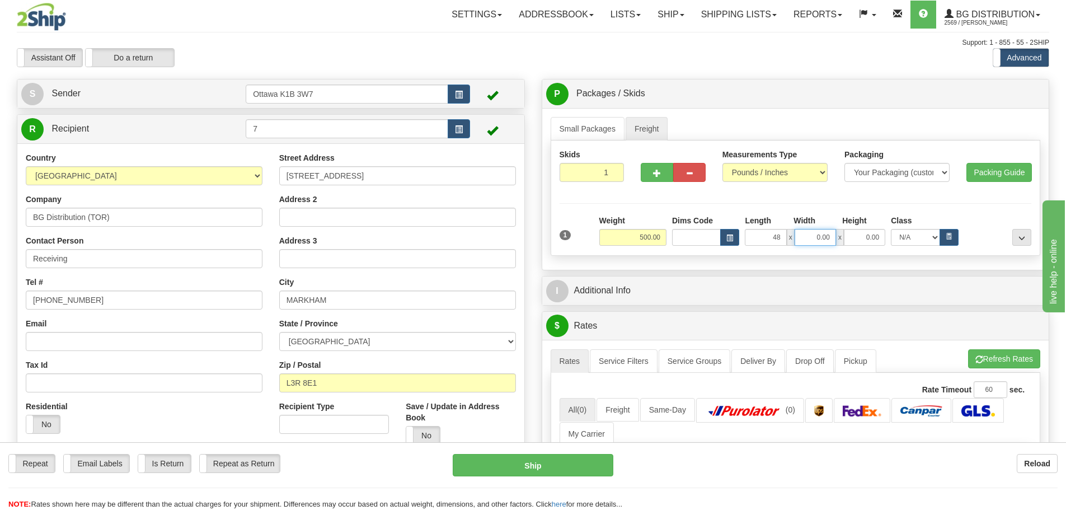
type input "48.00"
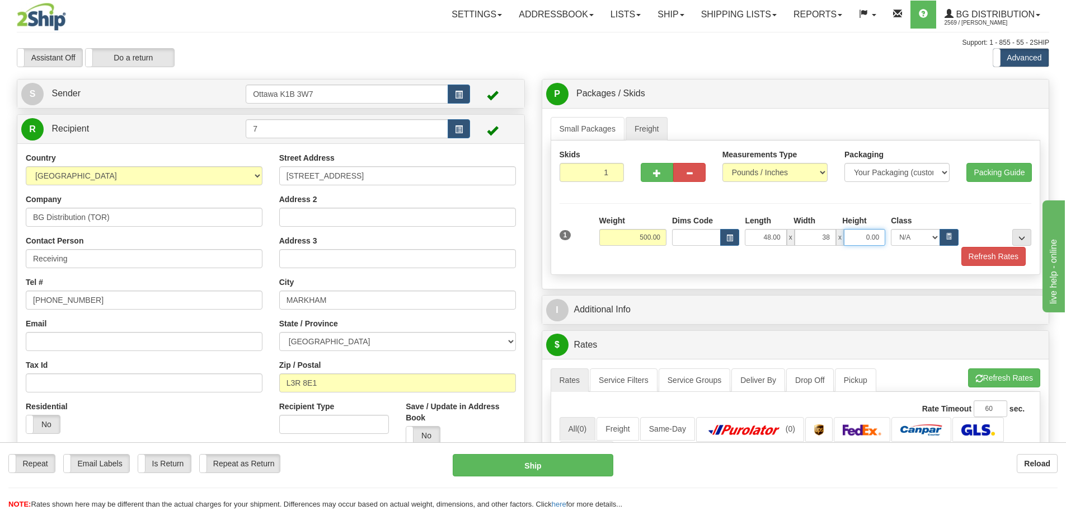
type input "38.00"
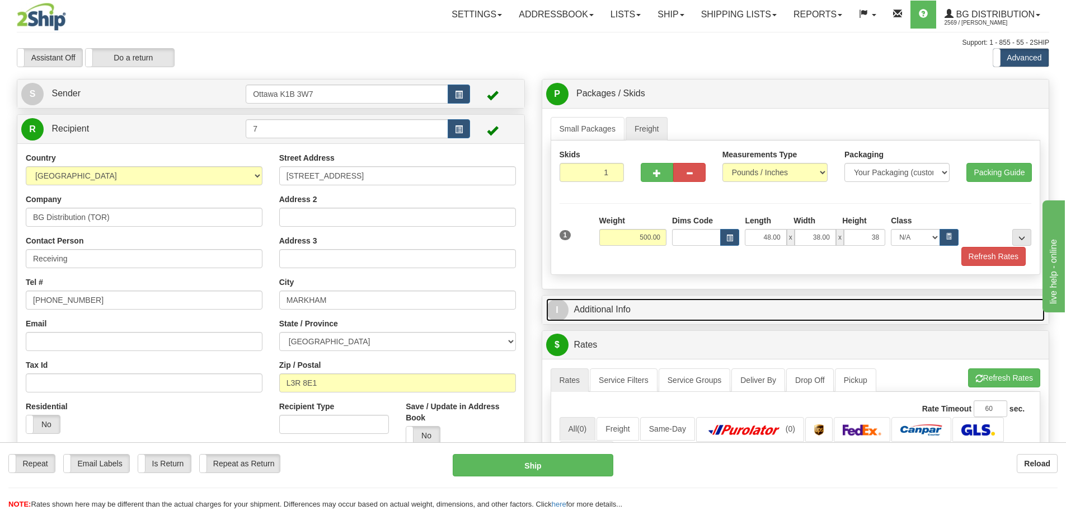
type input "38.00"
click at [791, 306] on link "I Additional Info" at bounding box center [795, 309] width 499 height 23
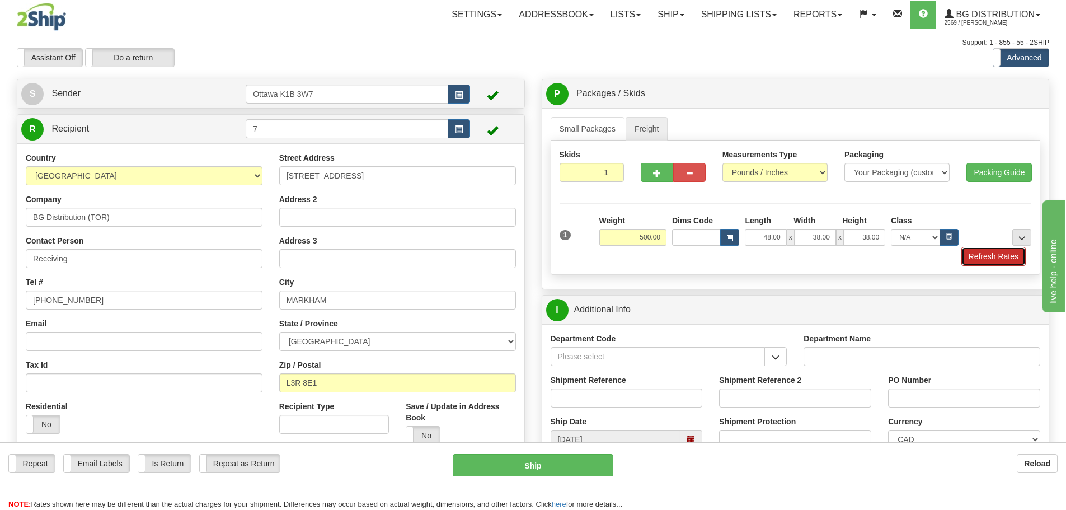
click at [978, 254] on button "Refresh Rates" at bounding box center [994, 256] width 64 height 19
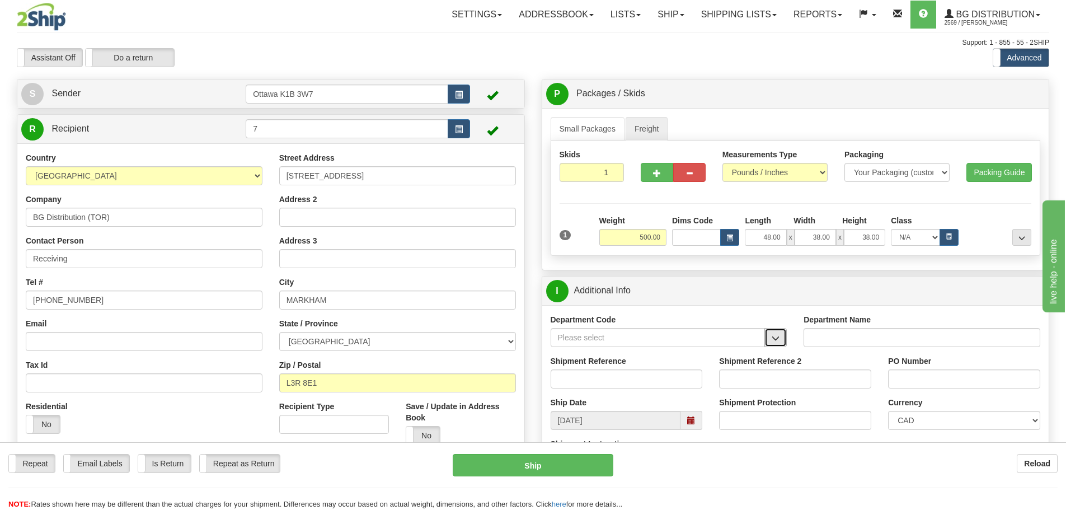
click at [776, 333] on button "button" at bounding box center [776, 337] width 22 height 19
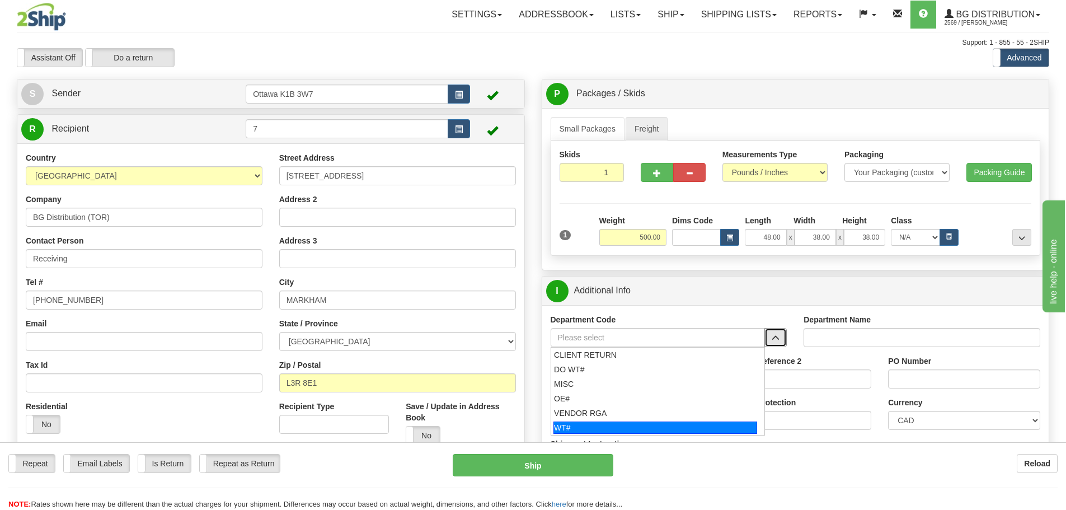
click at [592, 424] on div "WT#" at bounding box center [656, 427] width 204 height 12
type input "WT#"
type input "WAREHOUSE TRANSFERS"
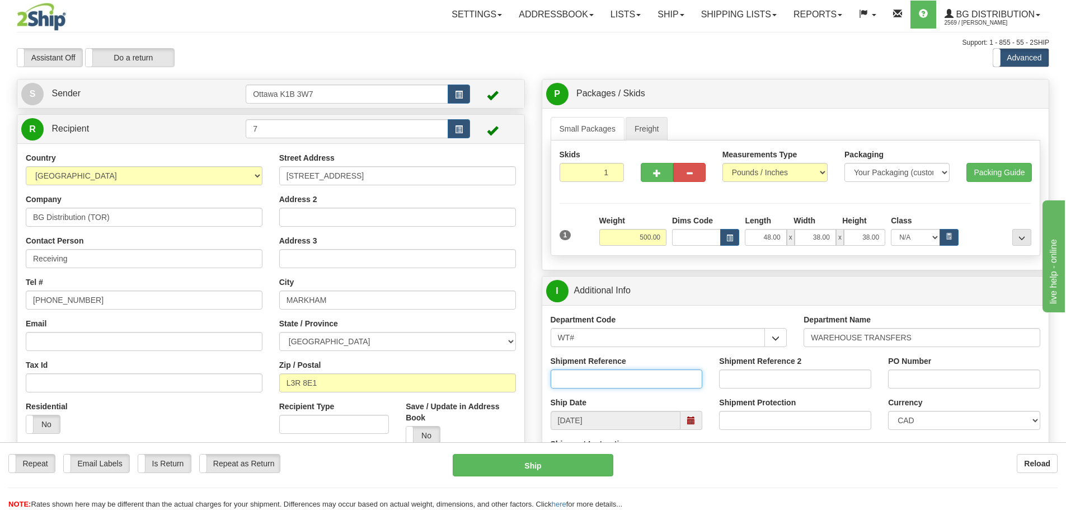
click at [594, 382] on input "Shipment Reference" at bounding box center [627, 378] width 152 height 19
type input "165067-00"
click at [945, 385] on input "PO Number" at bounding box center [964, 378] width 152 height 19
type input "N/A"
click at [805, 382] on input "Shipment Reference 2" at bounding box center [795, 378] width 152 height 19
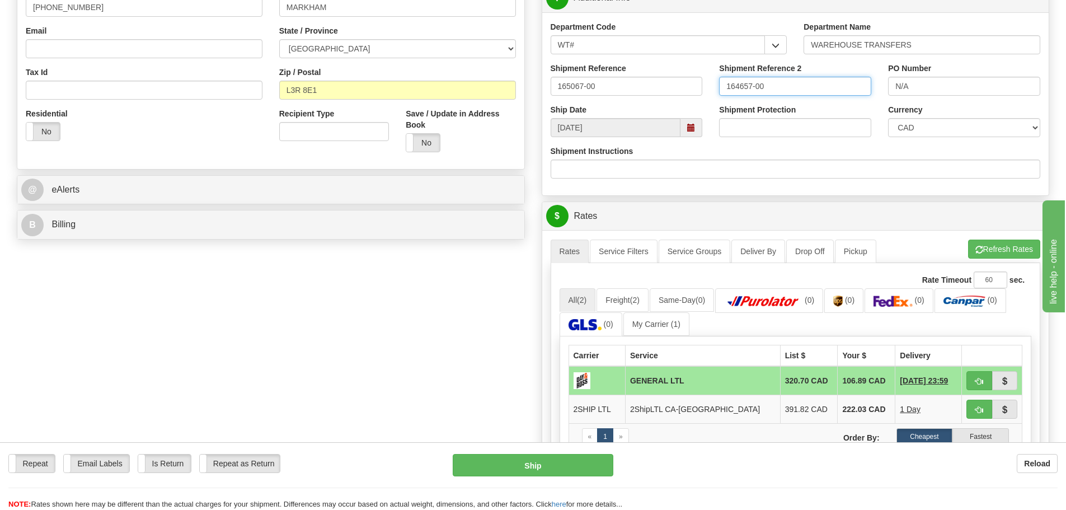
scroll to position [336, 0]
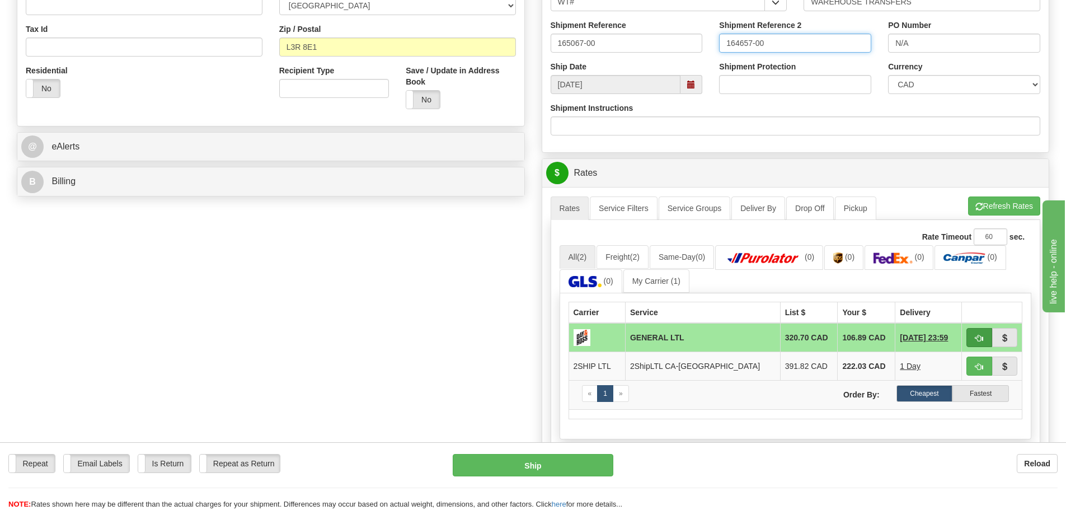
type input "164657-00"
click at [986, 344] on button "button" at bounding box center [980, 337] width 26 height 19
type input "GL"
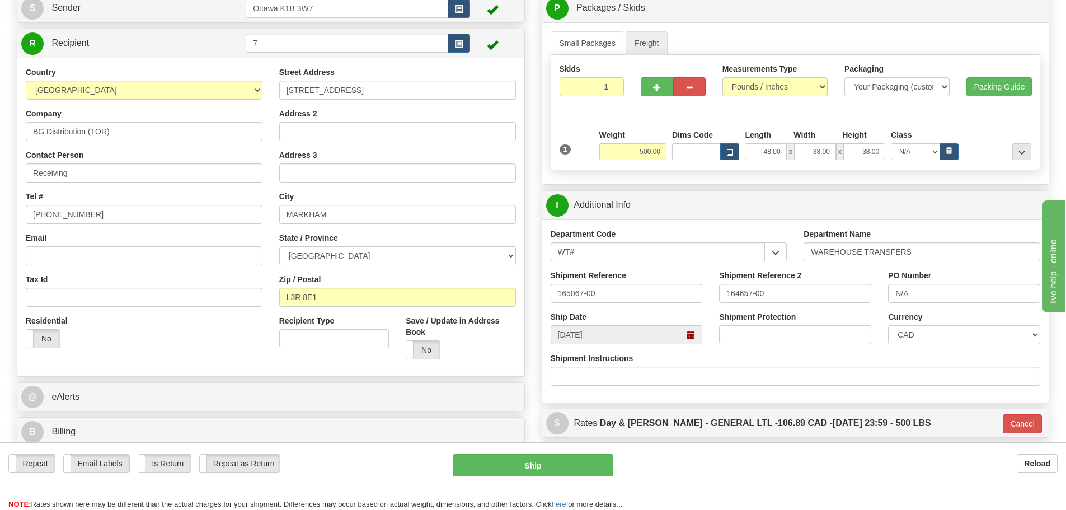
scroll to position [112, 0]
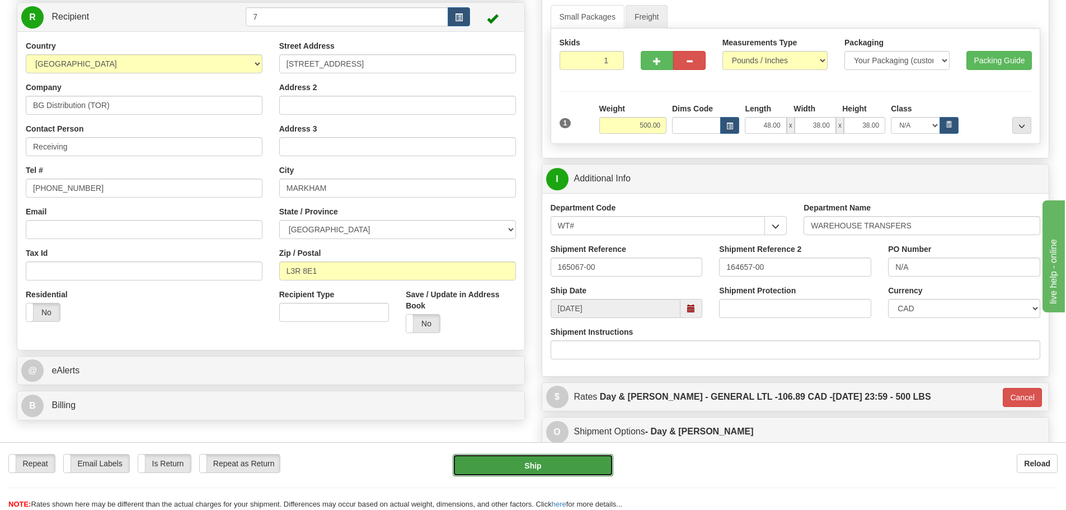
click at [496, 468] on button "Ship" at bounding box center [533, 465] width 161 height 22
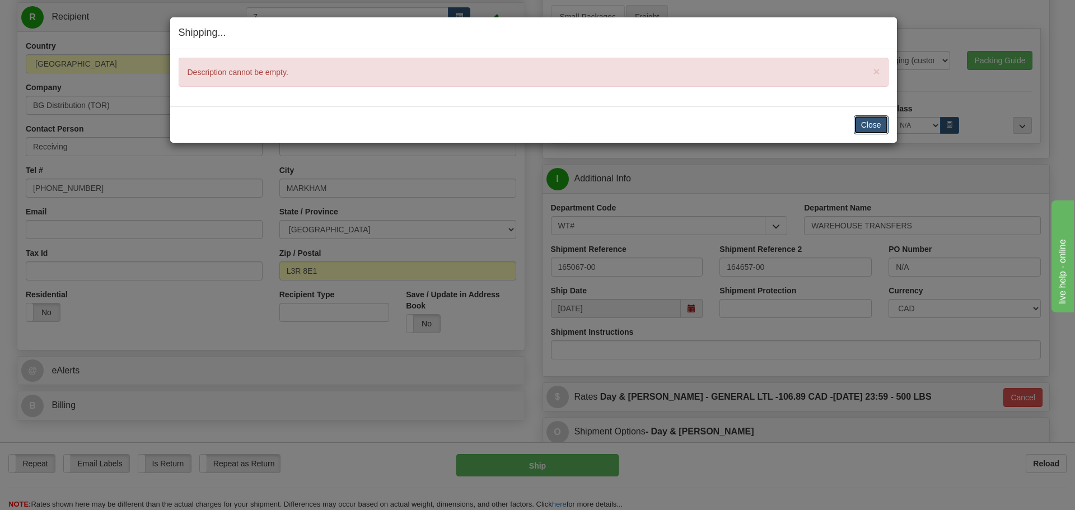
click at [879, 129] on button "Close" at bounding box center [870, 124] width 35 height 19
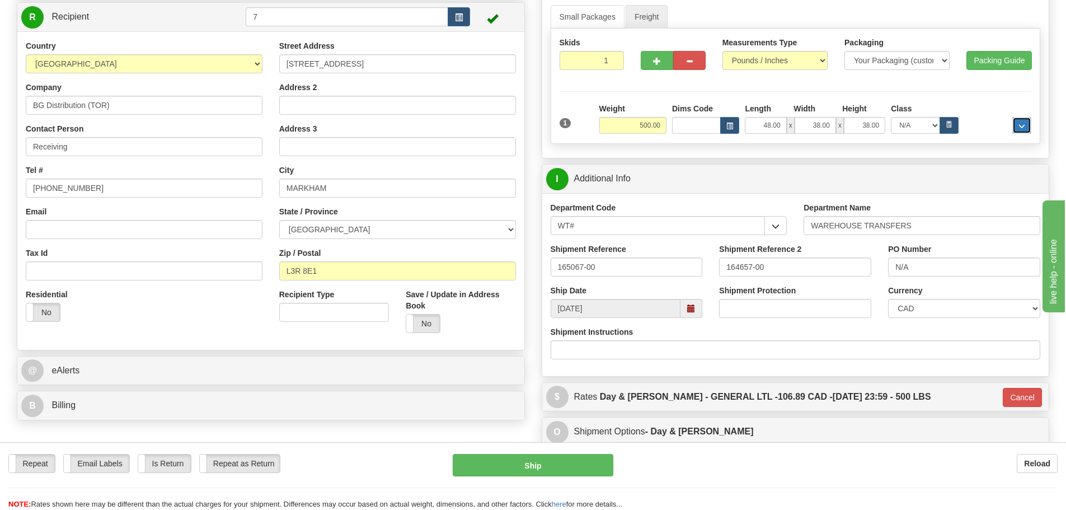
click at [1017, 122] on button "..." at bounding box center [1021, 125] width 19 height 17
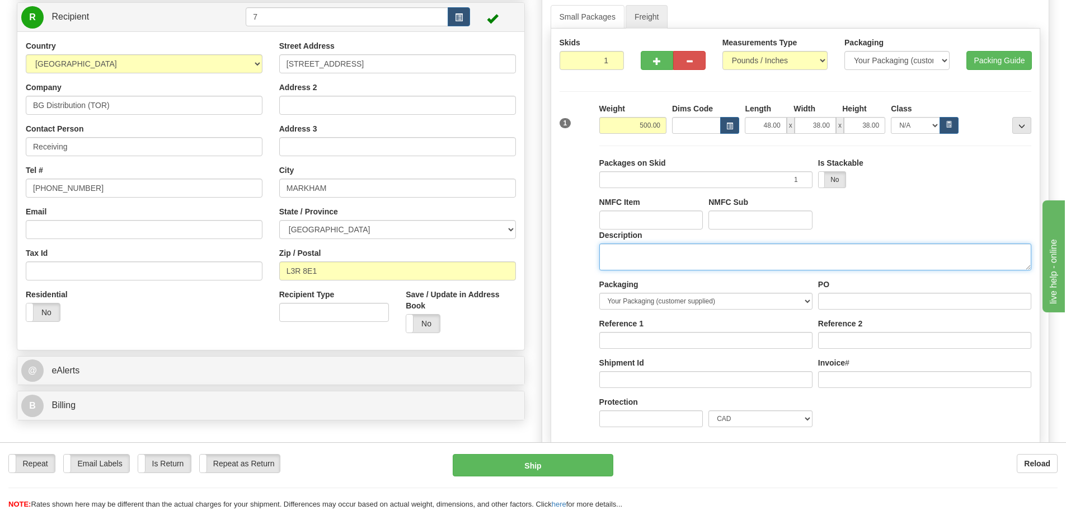
click at [772, 255] on textarea "Description" at bounding box center [815, 256] width 432 height 27
type textarea "DOOR HARDWARE"
click at [1028, 119] on button "..." at bounding box center [1021, 125] width 19 height 17
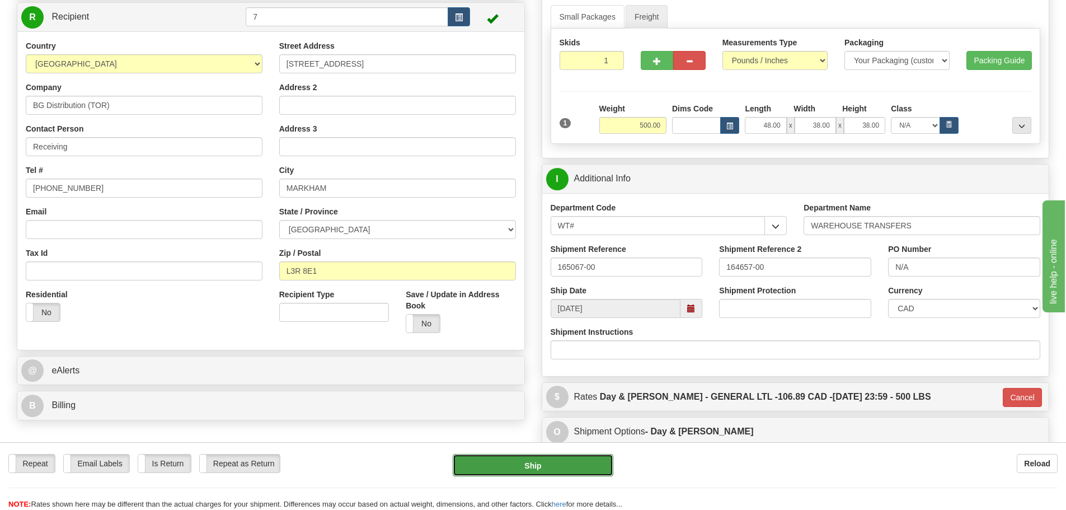
click at [586, 456] on button "Ship" at bounding box center [533, 465] width 161 height 22
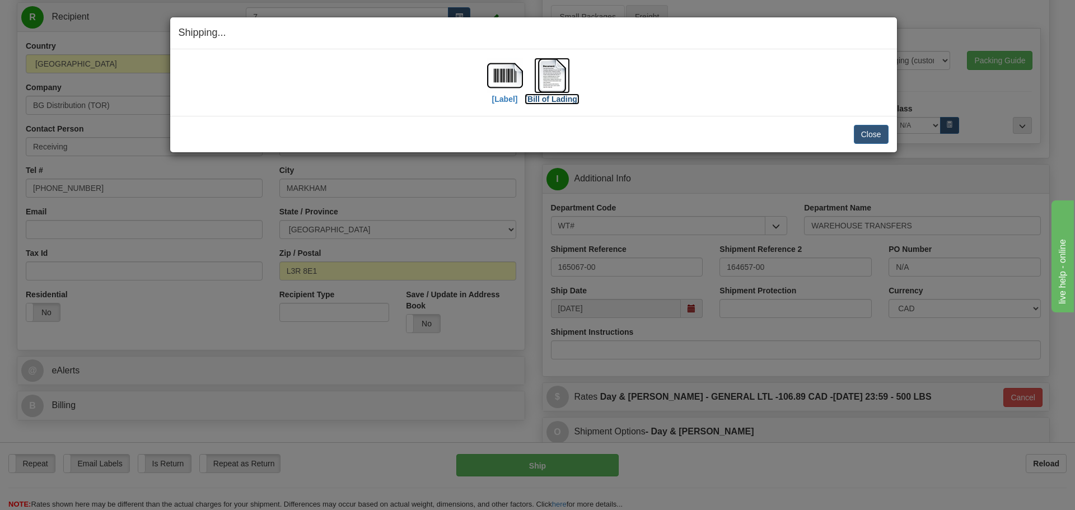
click at [542, 98] on label "[Bill of Lading]" at bounding box center [551, 98] width 55 height 11
click at [501, 99] on label "[Label]" at bounding box center [505, 98] width 26 height 11
click at [867, 129] on button "Close" at bounding box center [870, 134] width 35 height 19
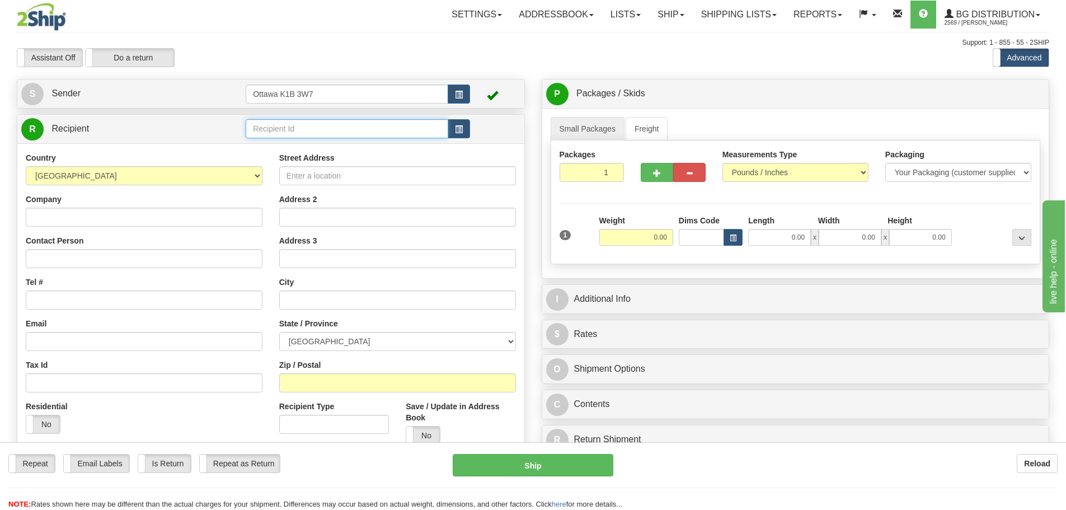
click at [387, 128] on input "text" at bounding box center [347, 128] width 203 height 19
type input "52004"
click button "Delete" at bounding box center [0, 0] width 0 height 0
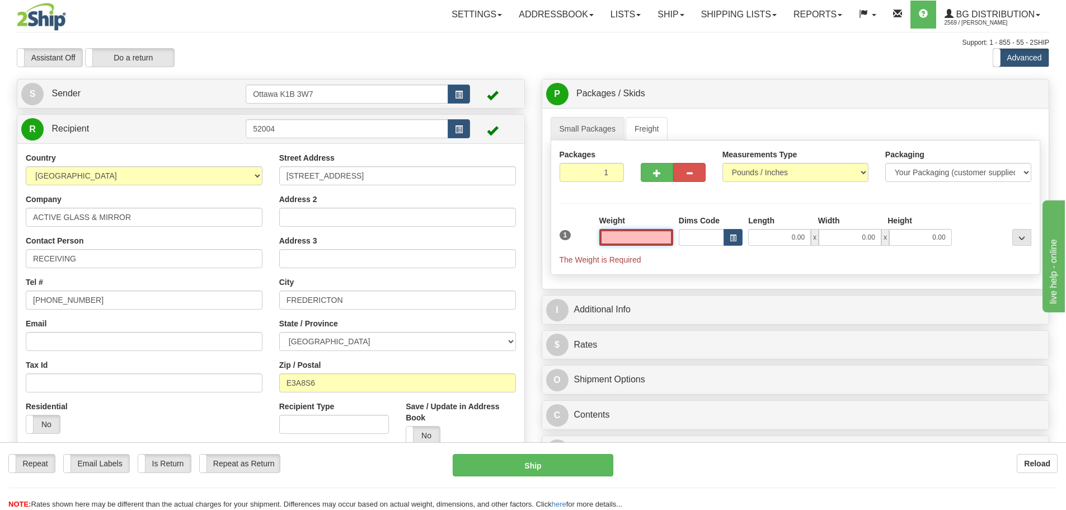
click at [634, 240] on input "text" at bounding box center [636, 237] width 74 height 17
type input "0.00"
click at [656, 170] on span "button" at bounding box center [657, 173] width 8 height 7
type input "2"
click at [1023, 99] on label "Pack / Skid Level Pack.." at bounding box center [1013, 94] width 64 height 17
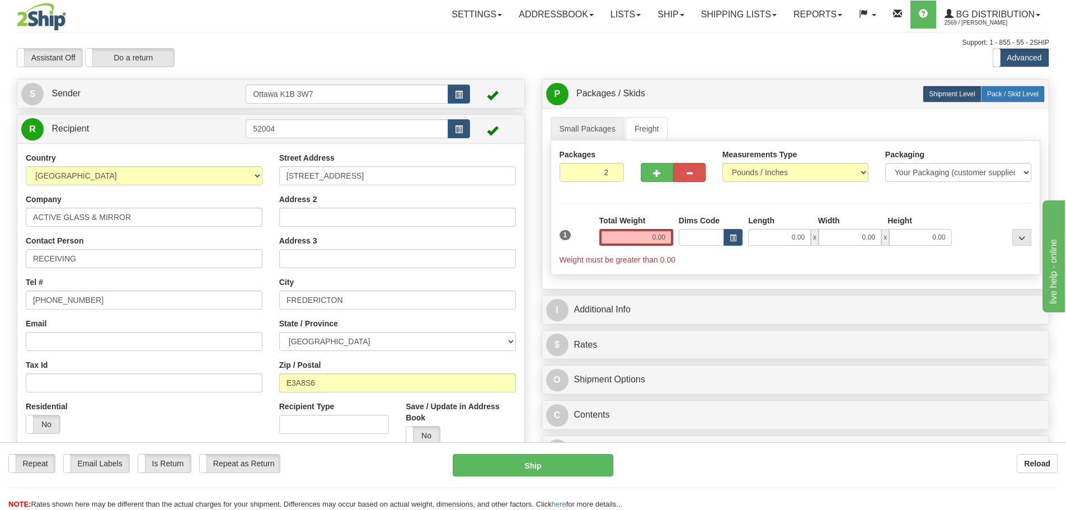
radio input "true"
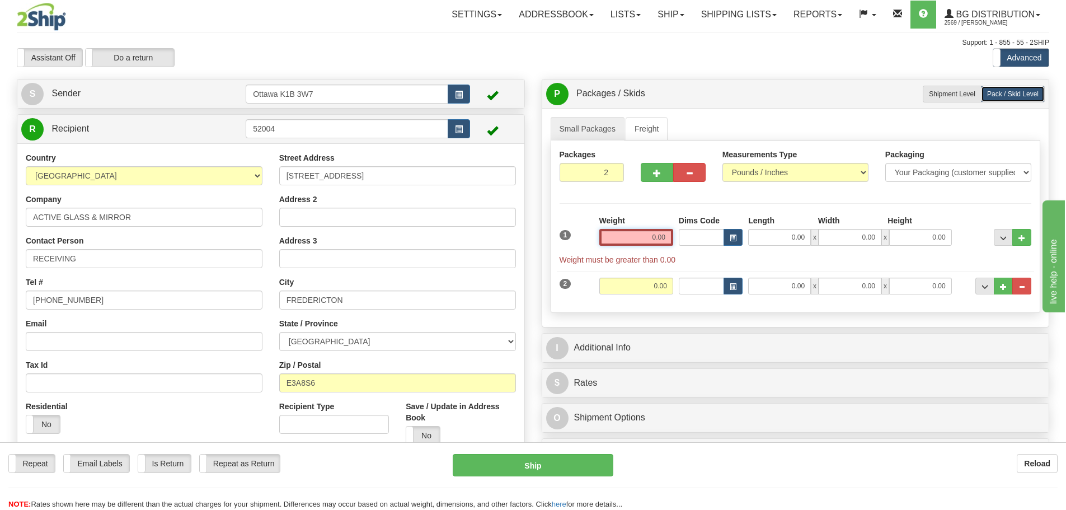
click at [654, 234] on input "0.00" at bounding box center [636, 237] width 74 height 17
type input "0.00"
click at [782, 231] on input "0.00" at bounding box center [779, 237] width 63 height 17
type input "15.00"
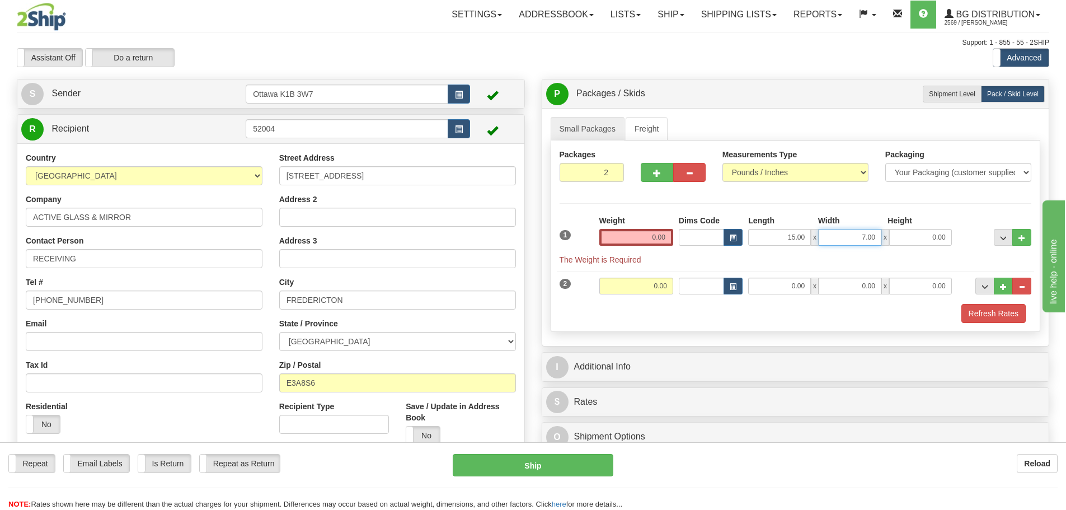
click at [869, 232] on input "7.00" at bounding box center [850, 237] width 63 height 17
type input "9.00"
type input "7.00"
click at [906, 208] on div "Packages 2 2 Measurements Type" at bounding box center [796, 235] width 490 height 191
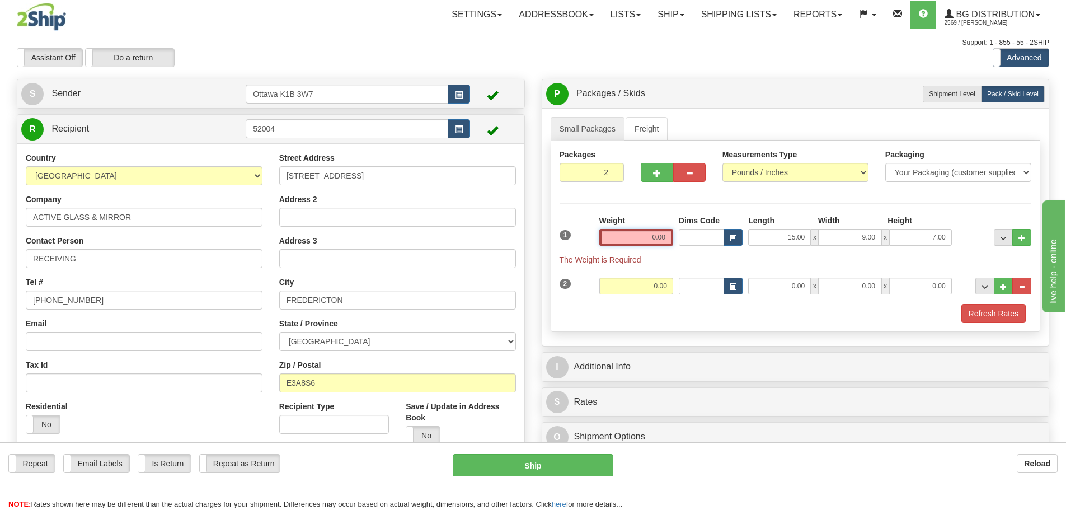
click at [653, 234] on input "0.00" at bounding box center [636, 237] width 74 height 17
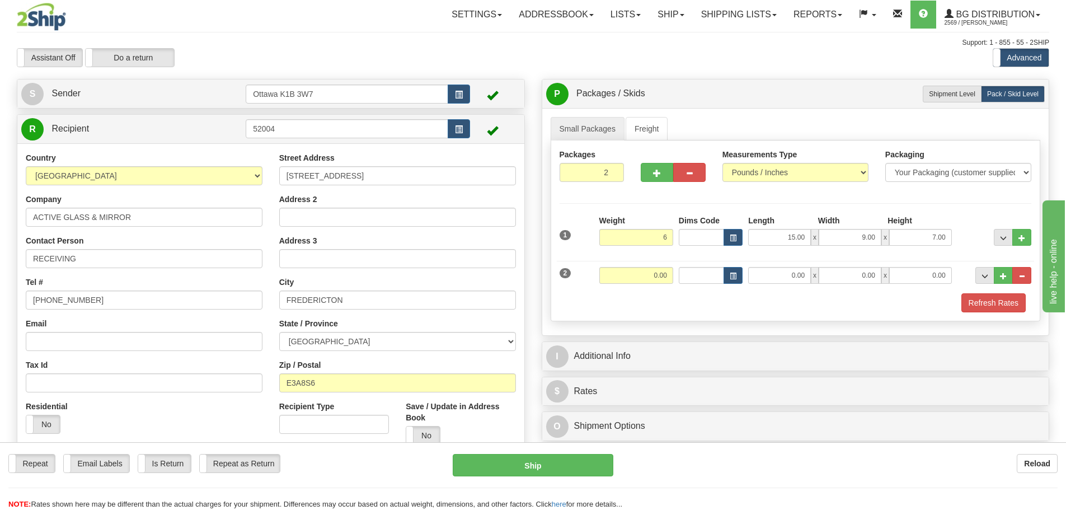
type input "6.00"
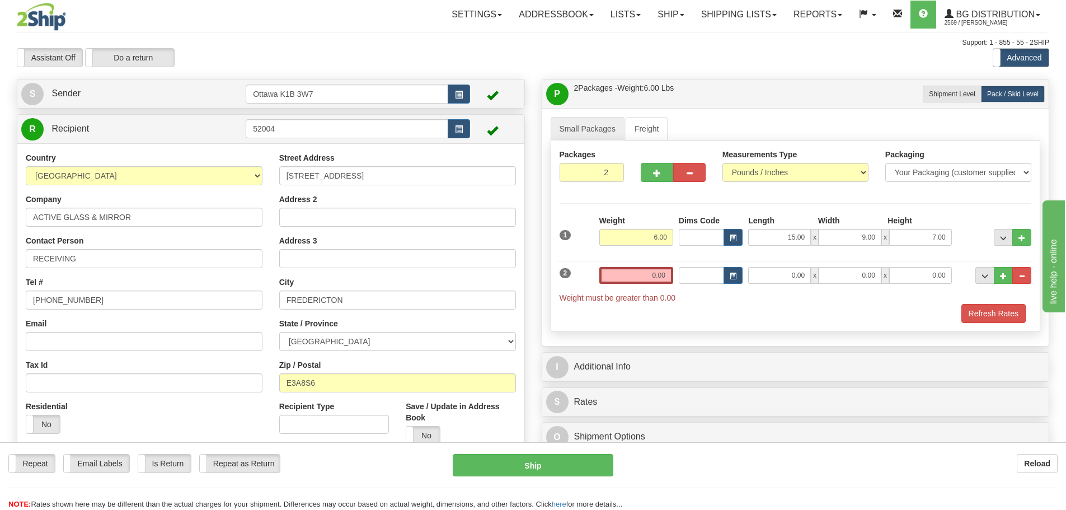
click at [702, 307] on div "Refresh Rates" at bounding box center [796, 313] width 478 height 19
click at [660, 273] on input "0.00" at bounding box center [636, 275] width 74 height 17
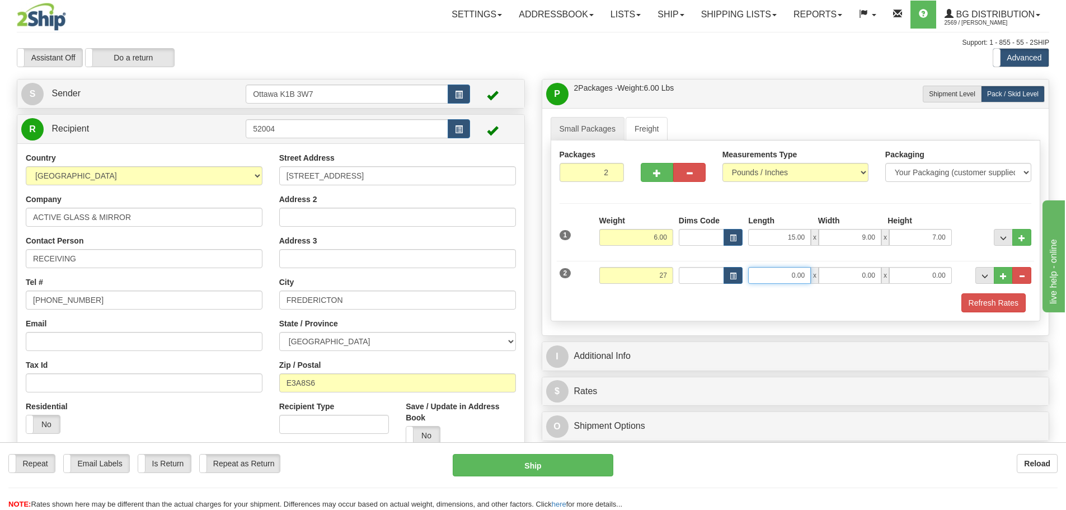
type input "27.00"
drag, startPoint x: 796, startPoint y: 271, endPoint x: 803, endPoint y: 271, distance: 6.7
click at [795, 272] on input "0.00" at bounding box center [779, 275] width 63 height 17
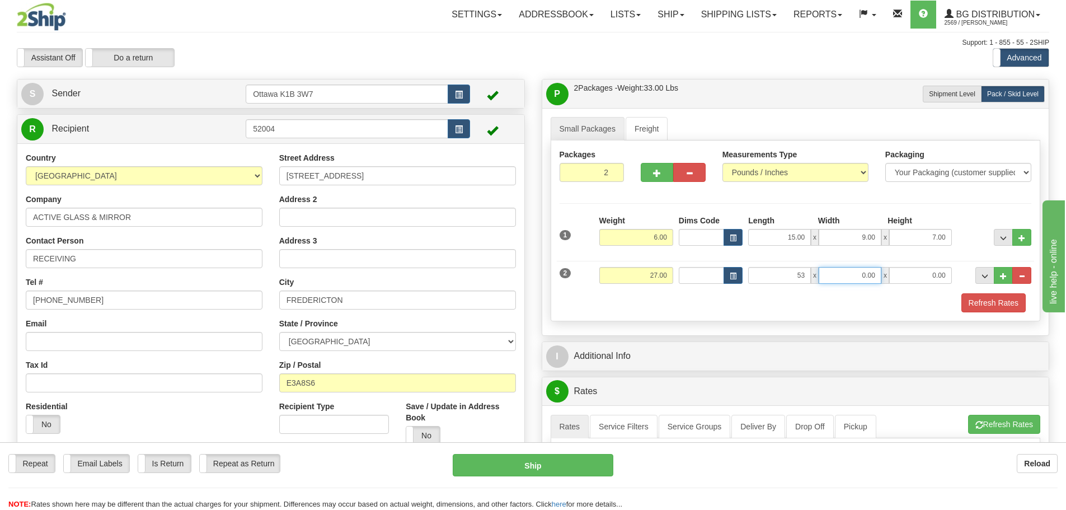
type input "53.00"
type input "14.00"
type input "4.00"
click at [861, 273] on input "14.00" at bounding box center [850, 275] width 63 height 17
click at [862, 272] on input "14.00" at bounding box center [850, 275] width 63 height 17
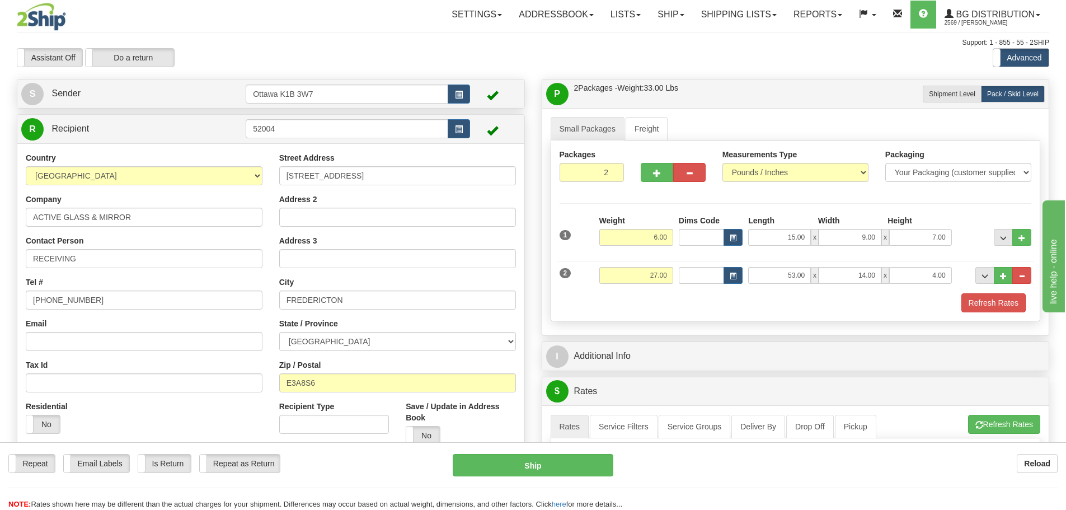
click at [998, 187] on div "Packaging Your Packaging (customer supplied) Envelope (carrier supplied) Pack (…" at bounding box center [958, 169] width 163 height 41
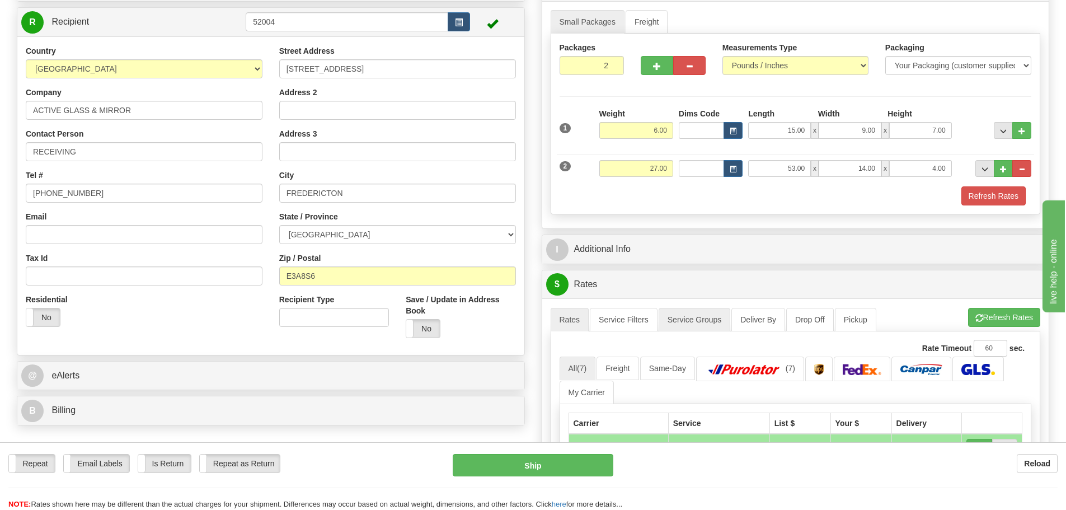
scroll to position [112, 0]
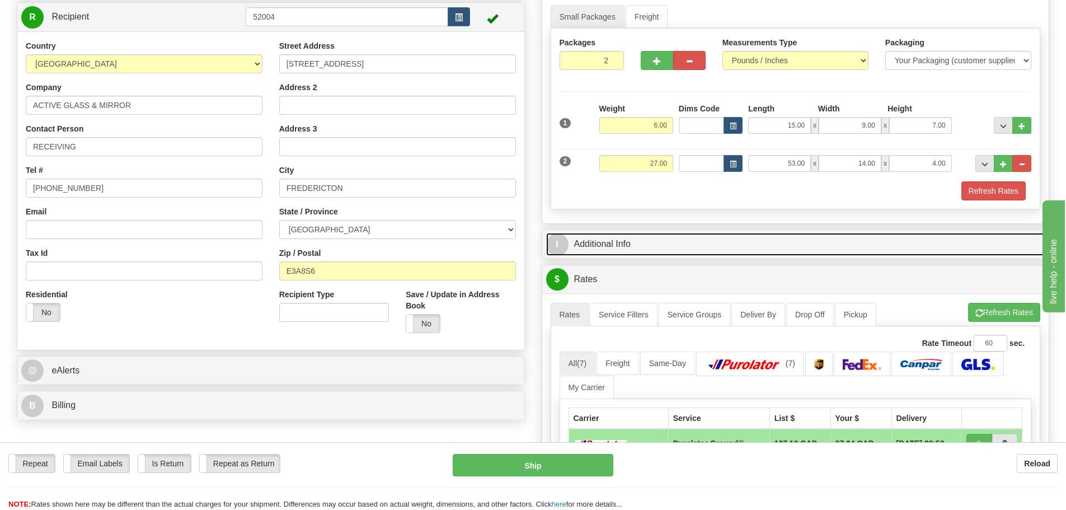
click at [900, 242] on link "I Additional Info" at bounding box center [795, 244] width 499 height 23
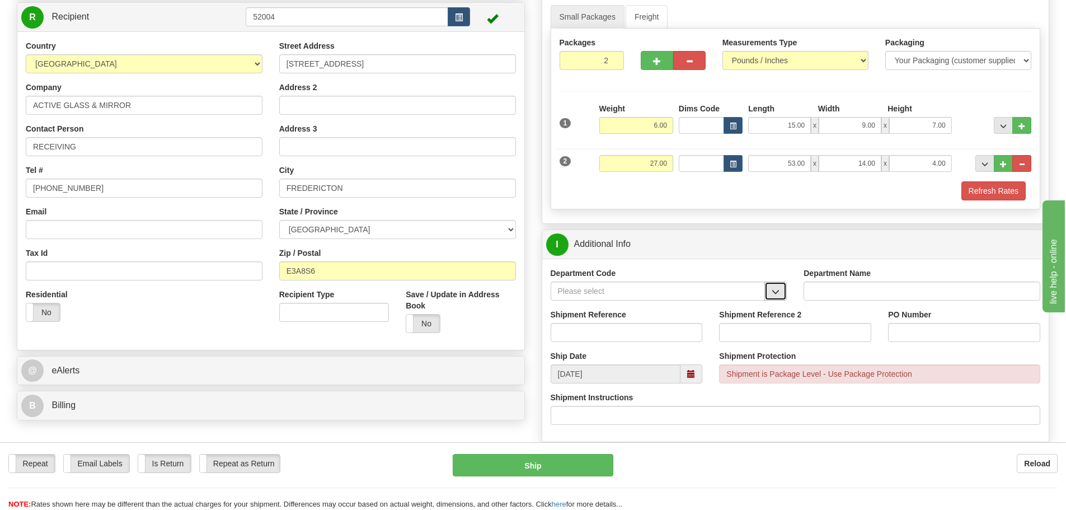
click at [785, 296] on button "button" at bounding box center [776, 291] width 22 height 19
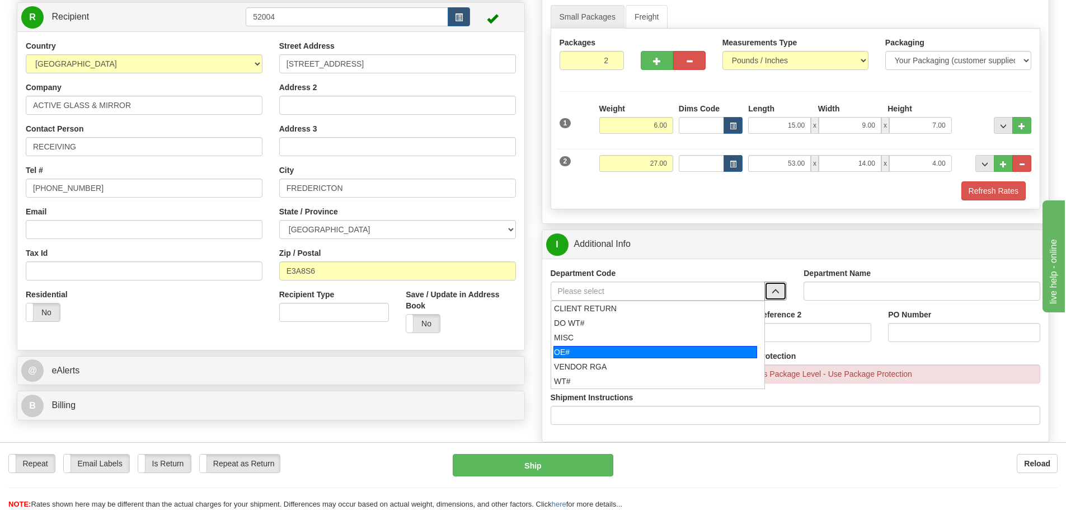
click at [614, 346] on div "OE#" at bounding box center [656, 352] width 204 height 12
type input "OE#"
type input "ORDERS"
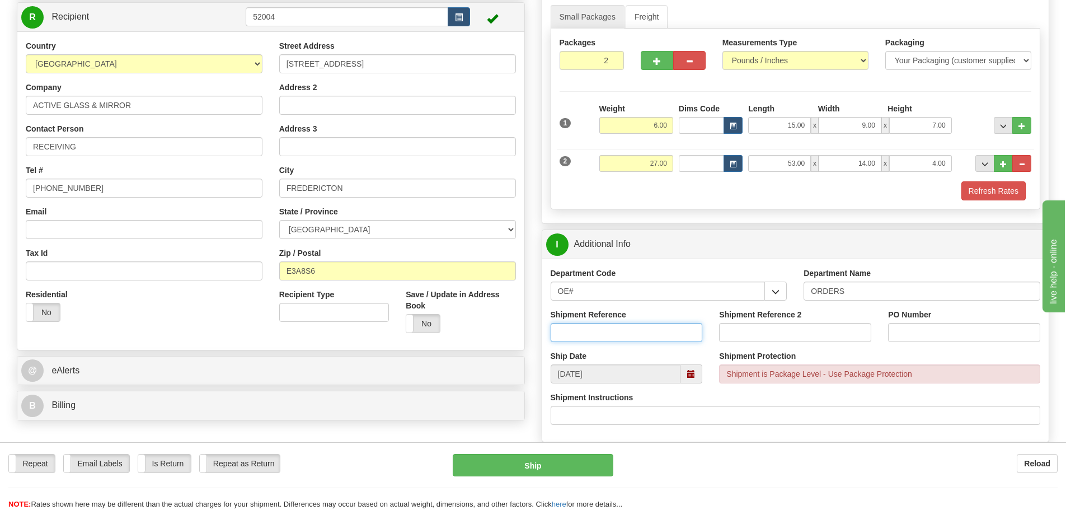
click at [604, 331] on input "Shipment Reference" at bounding box center [627, 332] width 152 height 19
type input "10203235-00"
click at [927, 323] on input "PO Number" at bounding box center [964, 332] width 152 height 19
type input "10201644-01"
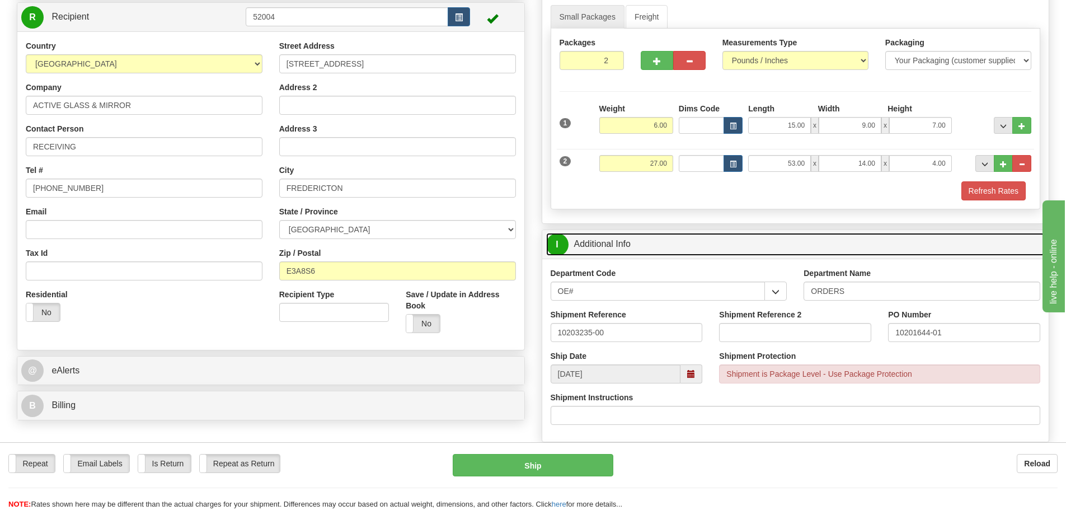
click at [888, 237] on link "I Additional Info" at bounding box center [795, 244] width 499 height 23
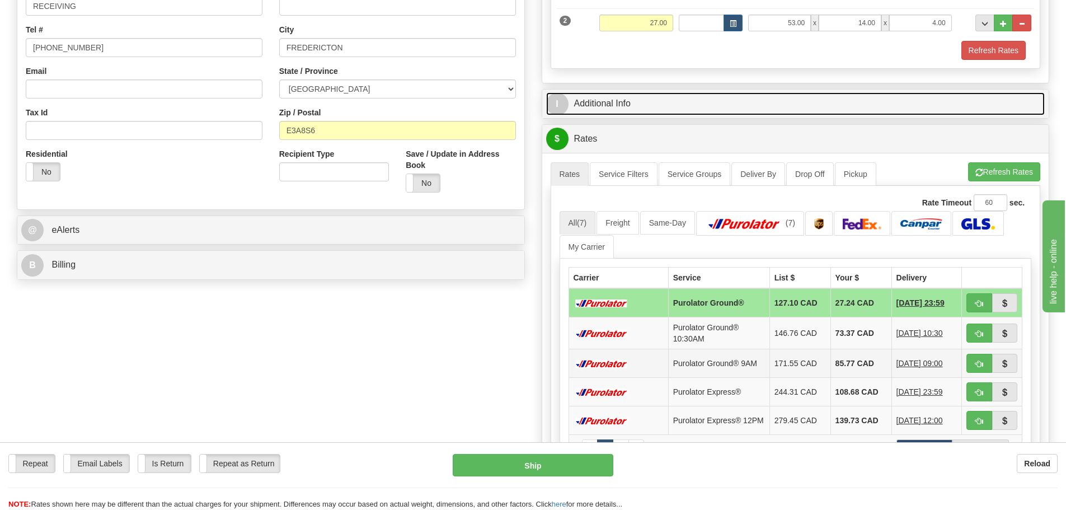
scroll to position [280, 0]
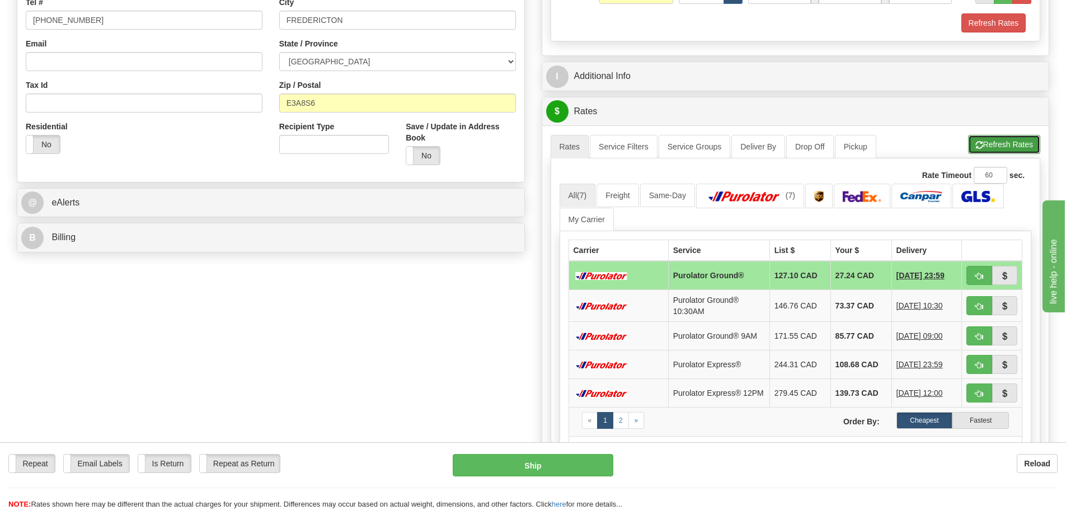
click at [998, 138] on button "Refresh Rates" at bounding box center [1004, 144] width 72 height 19
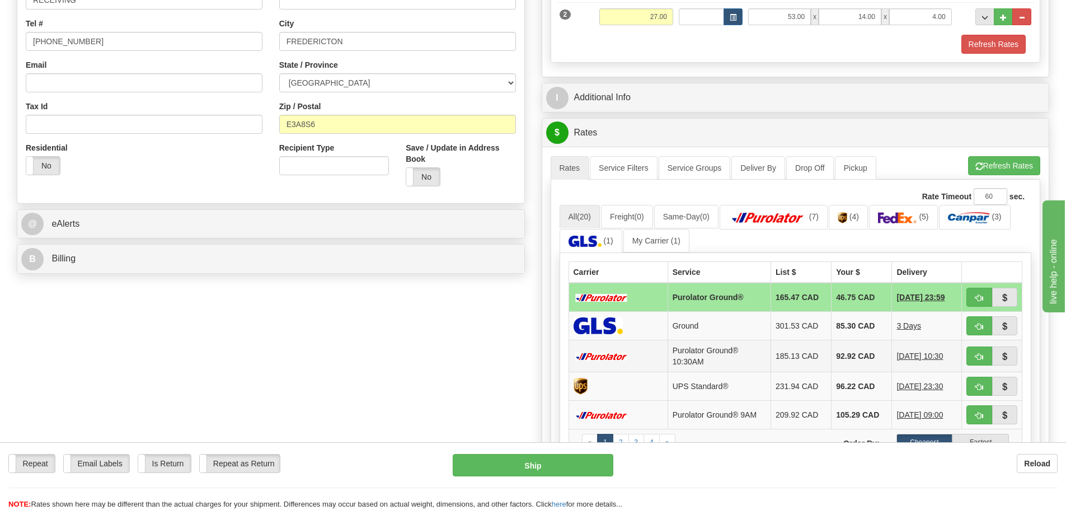
scroll to position [336, 0]
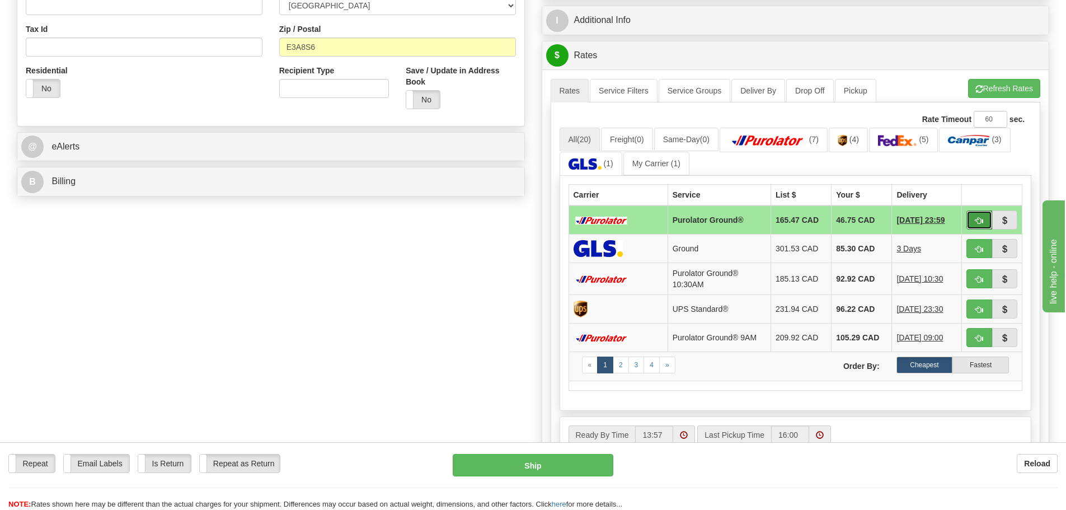
click at [974, 221] on button "button" at bounding box center [980, 219] width 26 height 19
type input "260"
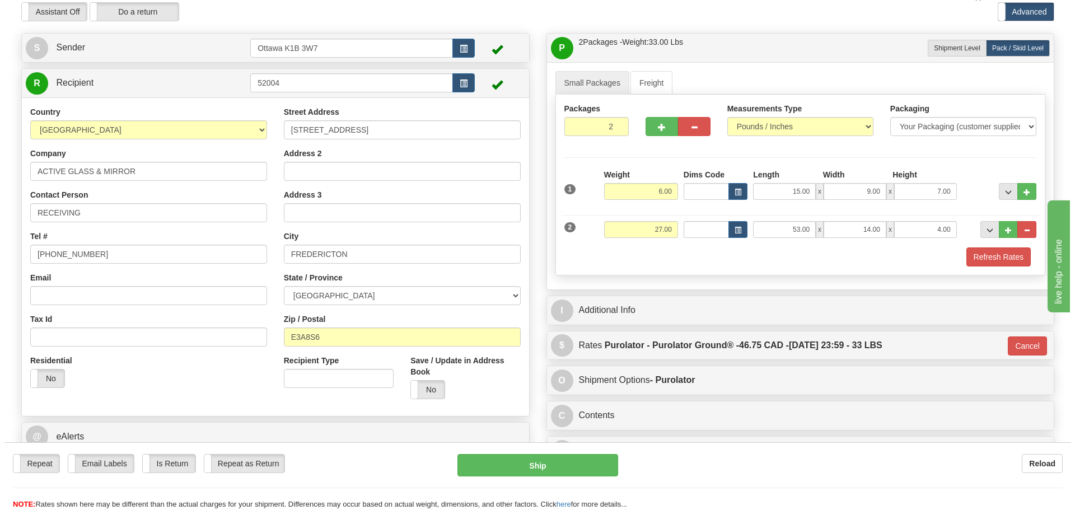
scroll to position [0, 0]
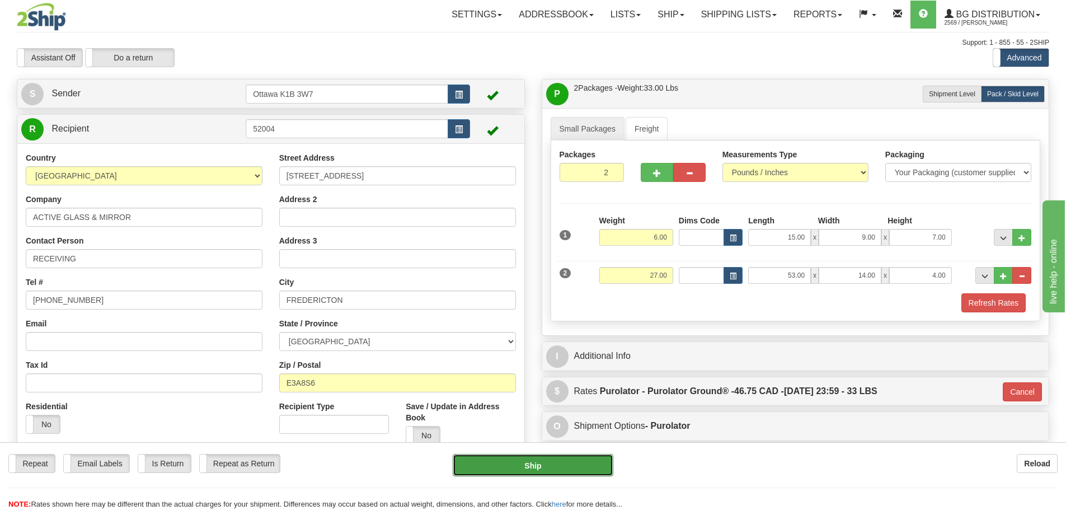
click at [537, 464] on button "Ship" at bounding box center [533, 465] width 161 height 22
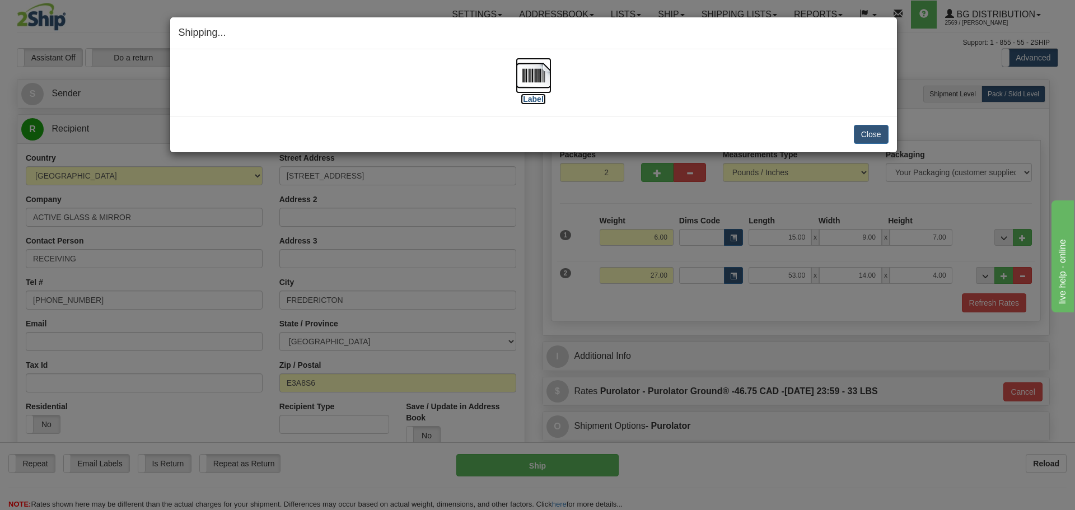
click at [534, 97] on label "[Label]" at bounding box center [533, 98] width 26 height 11
click at [884, 135] on button "Close" at bounding box center [870, 134] width 35 height 19
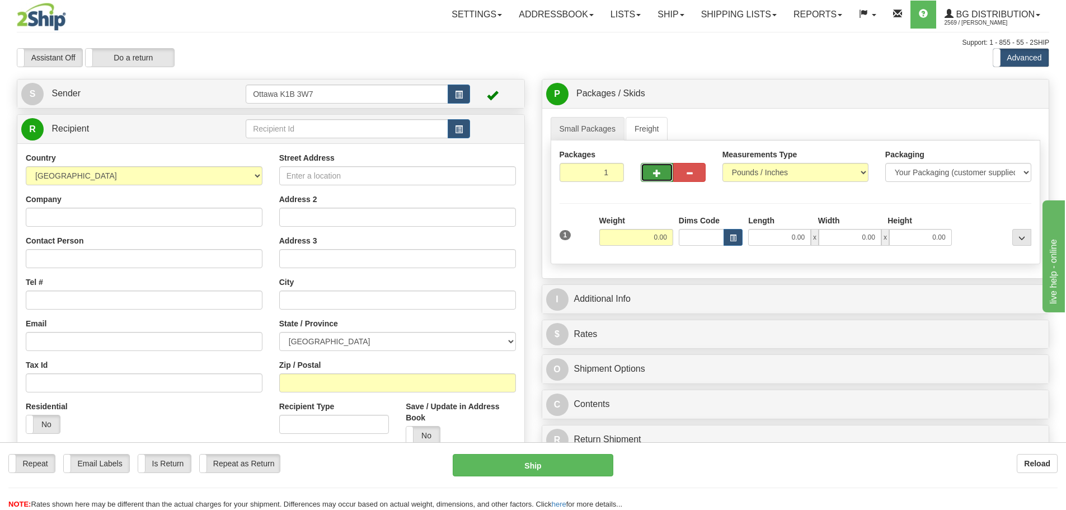
click at [647, 175] on button "button" at bounding box center [657, 172] width 32 height 19
type input "2"
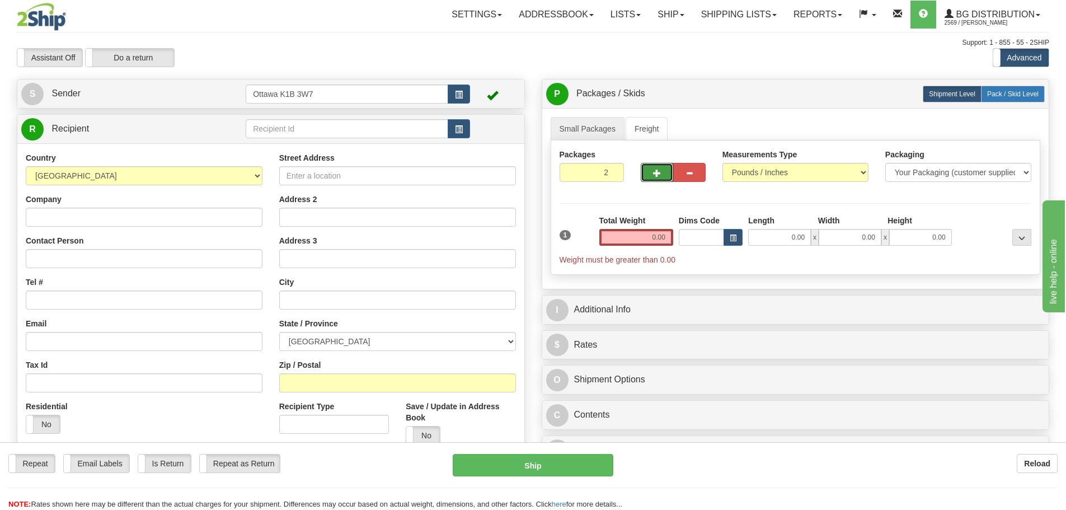
click at [1009, 92] on span "Pack / Skid Level" at bounding box center [1012, 94] width 51 height 8
radio input "true"
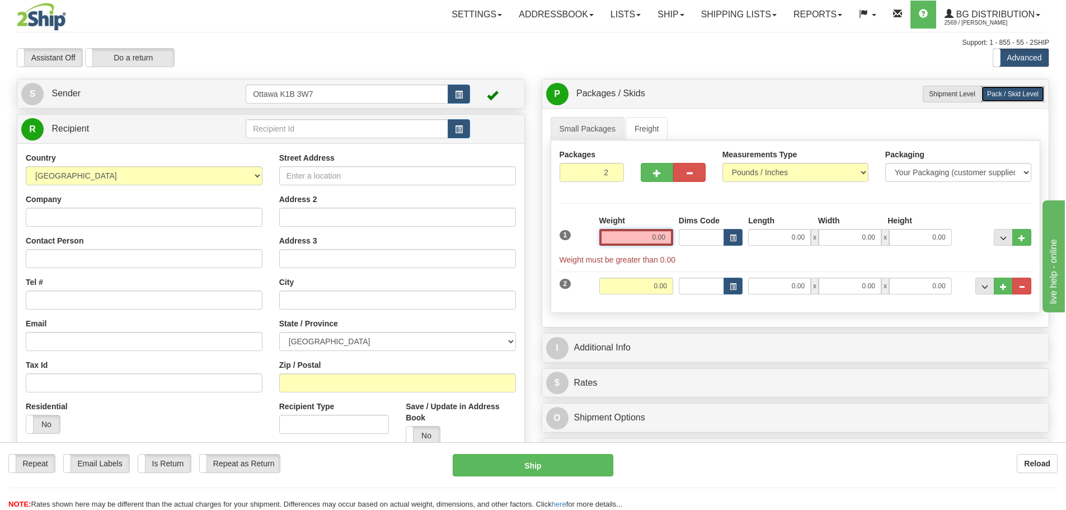
click at [651, 234] on input "0.00" at bounding box center [636, 237] width 74 height 17
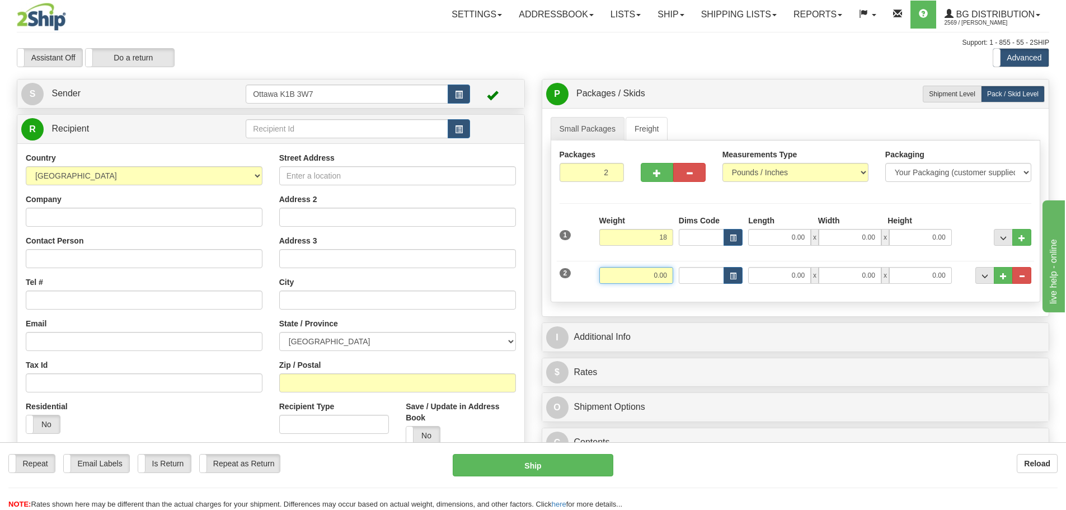
type input "18.00"
drag, startPoint x: 655, startPoint y: 276, endPoint x: 661, endPoint y: 275, distance: 5.7
click at [655, 276] on input "0.00" at bounding box center [636, 275] width 74 height 17
type input "29.00"
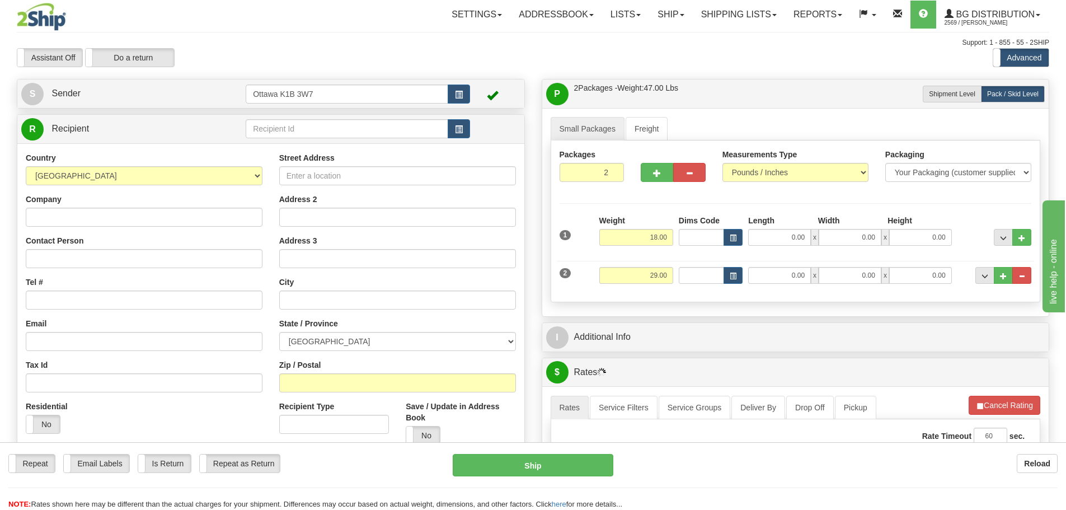
click at [740, 206] on div "Packages 2 2 Measurements Type" at bounding box center [796, 221] width 490 height 162
click at [782, 237] on input "0.00" at bounding box center [779, 237] width 63 height 17
type input "1.00"
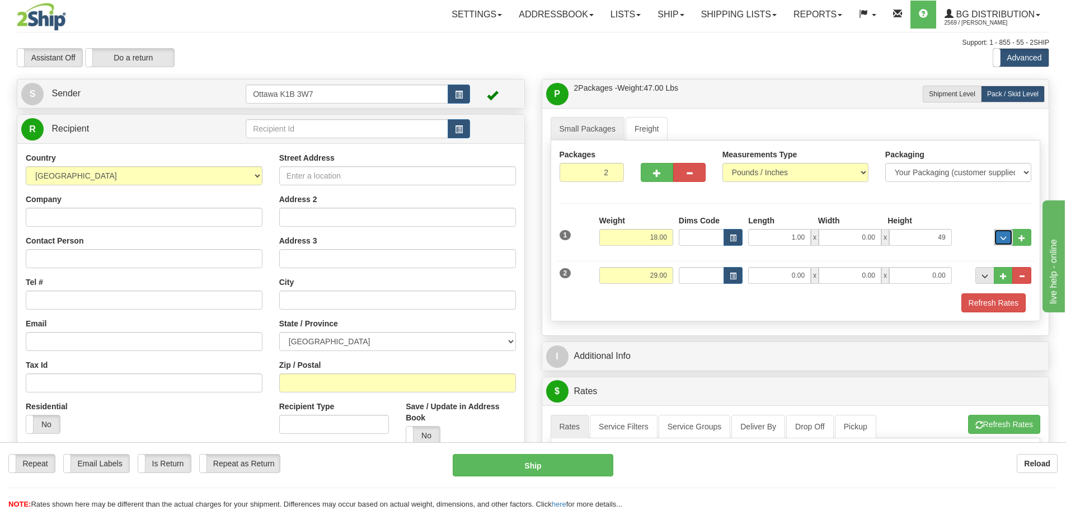
type input "49.00"
click at [789, 234] on input "1.00" at bounding box center [779, 237] width 63 height 17
type input "49.00"
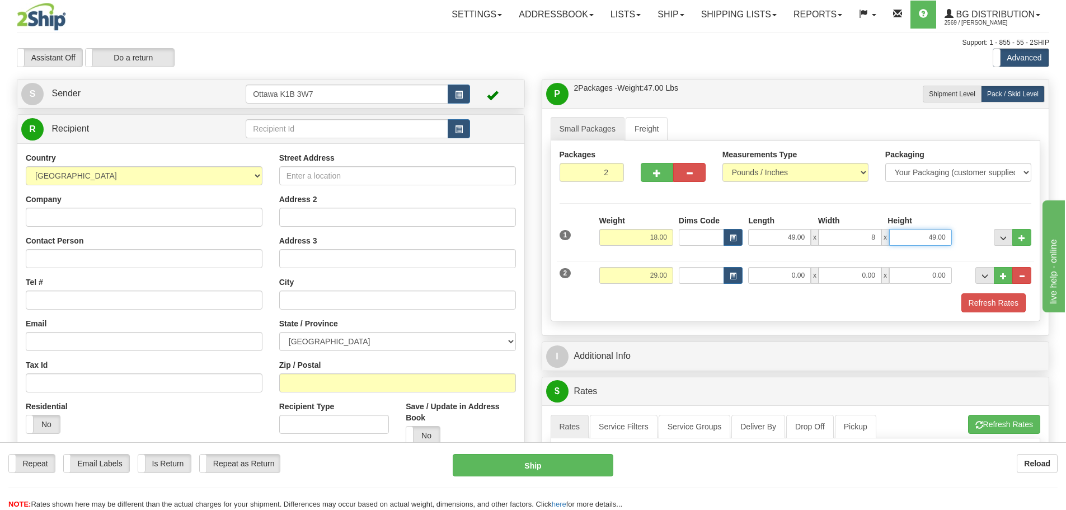
type input "8.00"
type input "5.00"
click at [832, 200] on div "Packages 2 2 Measurements Type" at bounding box center [796, 230] width 490 height 181
click at [775, 275] on input "0.00" at bounding box center [779, 275] width 63 height 17
type input "30.00"
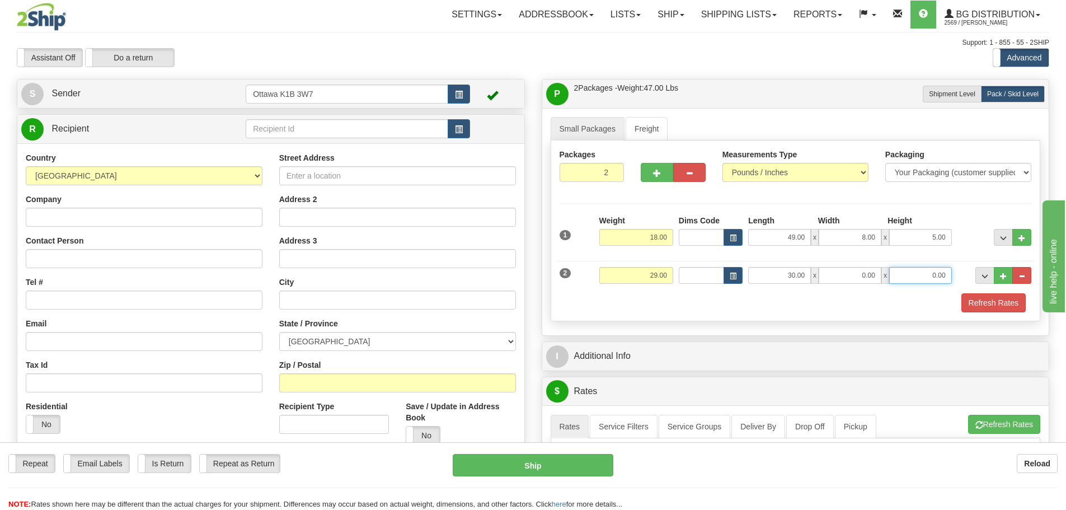
click at [896, 274] on input "0.00" at bounding box center [920, 275] width 63 height 17
type input "5.00"
click at [862, 274] on input "0.00" at bounding box center [850, 275] width 63 height 17
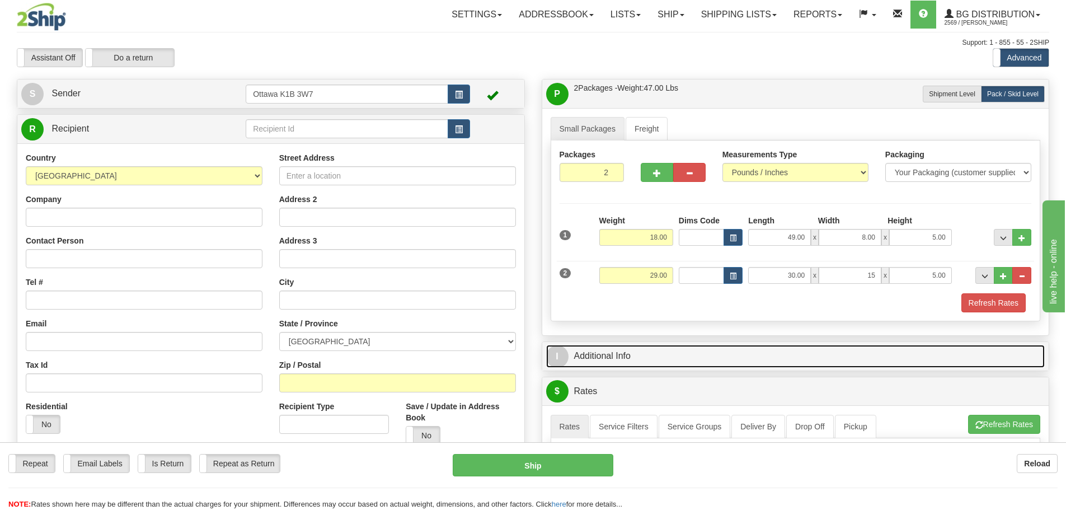
type input "15.00"
click at [695, 354] on link "I Additional Info" at bounding box center [795, 356] width 499 height 23
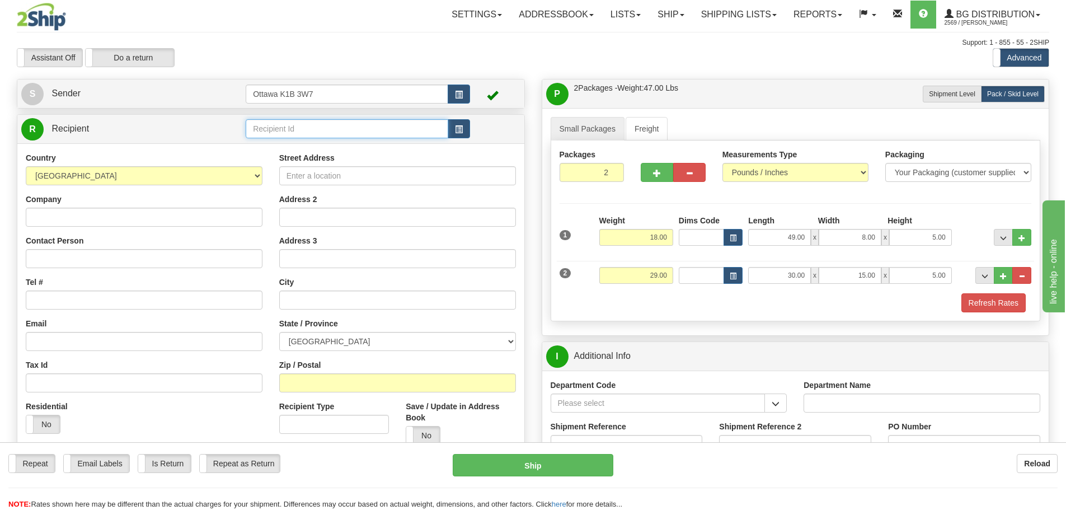
click at [333, 125] on input "text" at bounding box center [347, 128] width 203 height 19
click at [320, 148] on div "910606" at bounding box center [345, 146] width 192 height 12
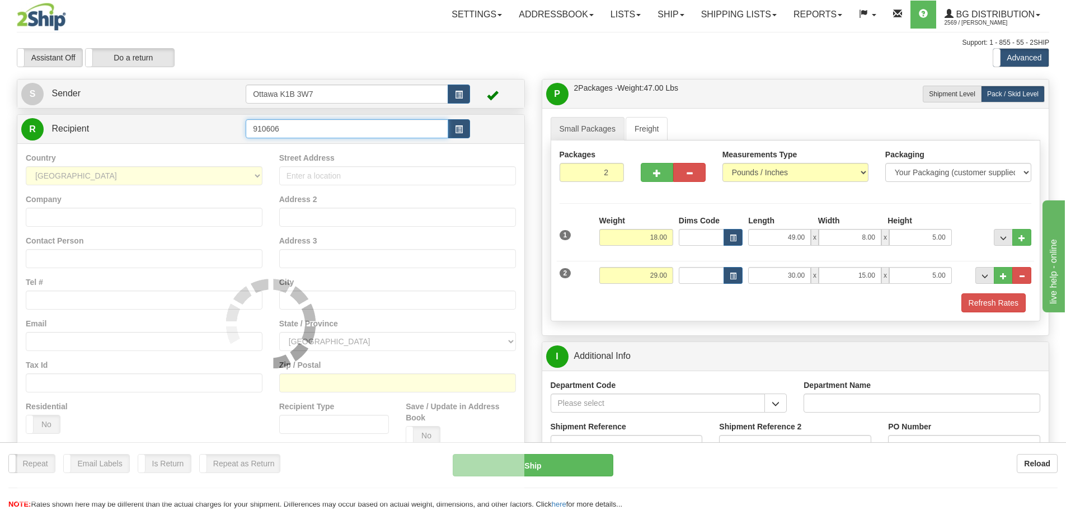
type input "910606"
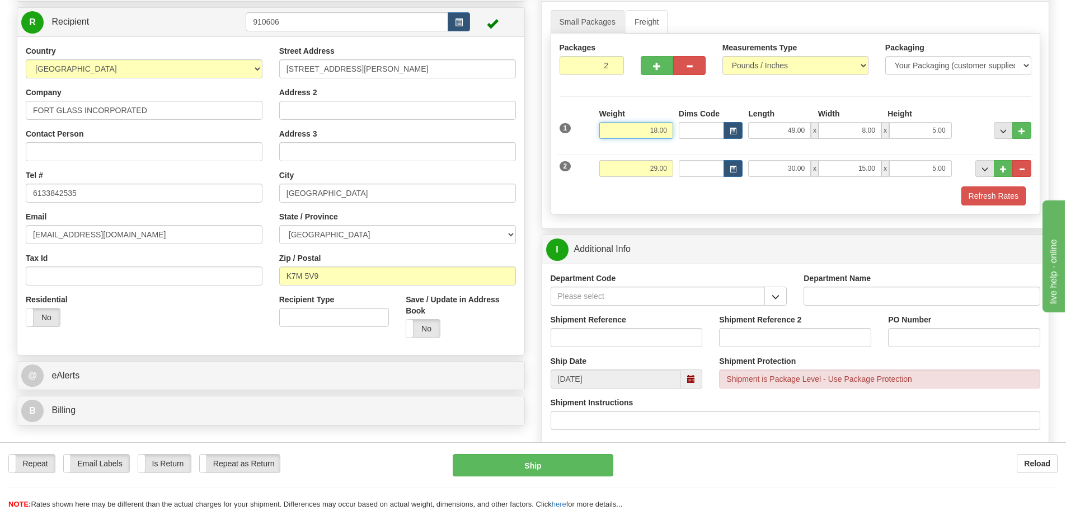
scroll to position [112, 0]
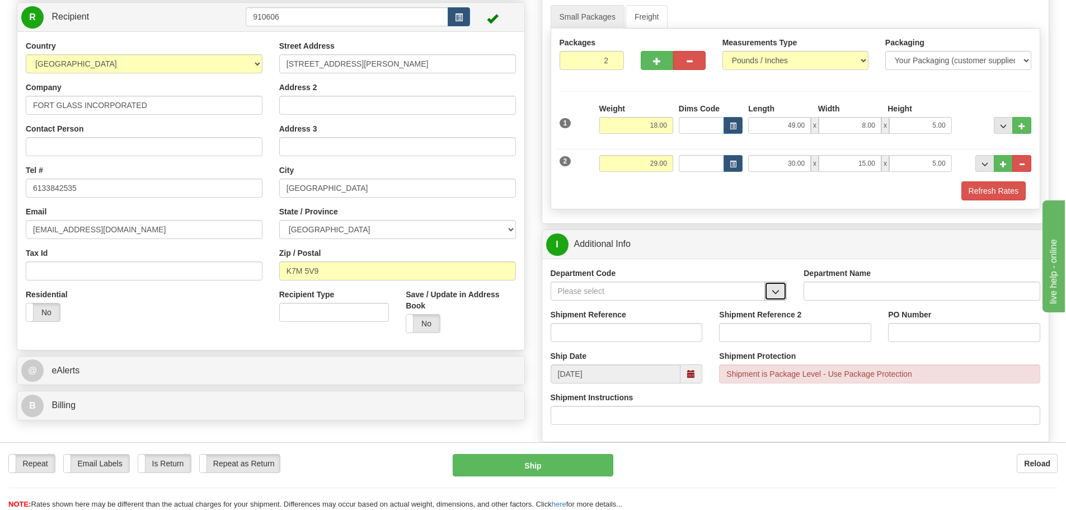
click at [772, 283] on button "button" at bounding box center [776, 291] width 22 height 19
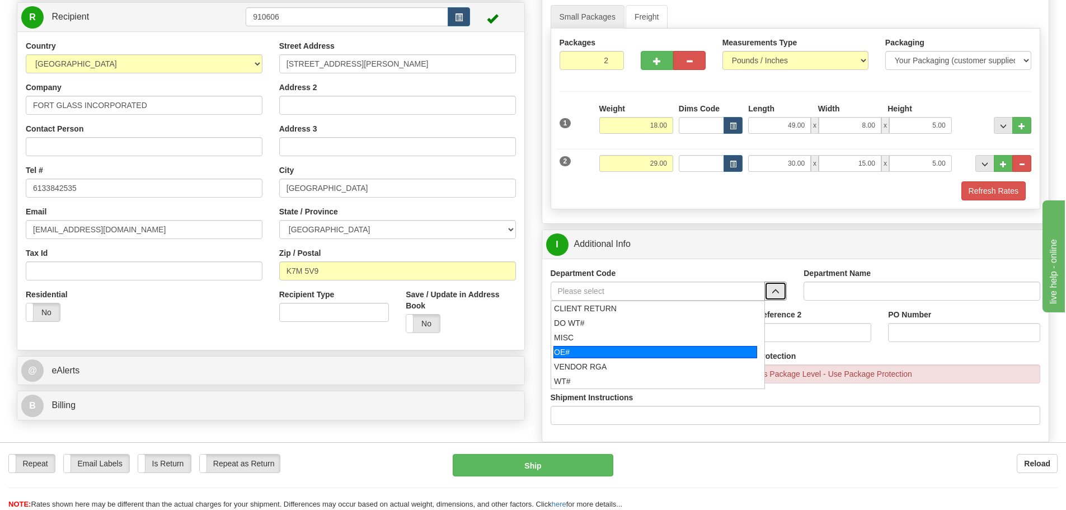
drag, startPoint x: 573, startPoint y: 354, endPoint x: 581, endPoint y: 346, distance: 11.1
click at [575, 353] on div "OE#" at bounding box center [656, 352] width 204 height 12
type input "OE#"
type input "ORDERS"
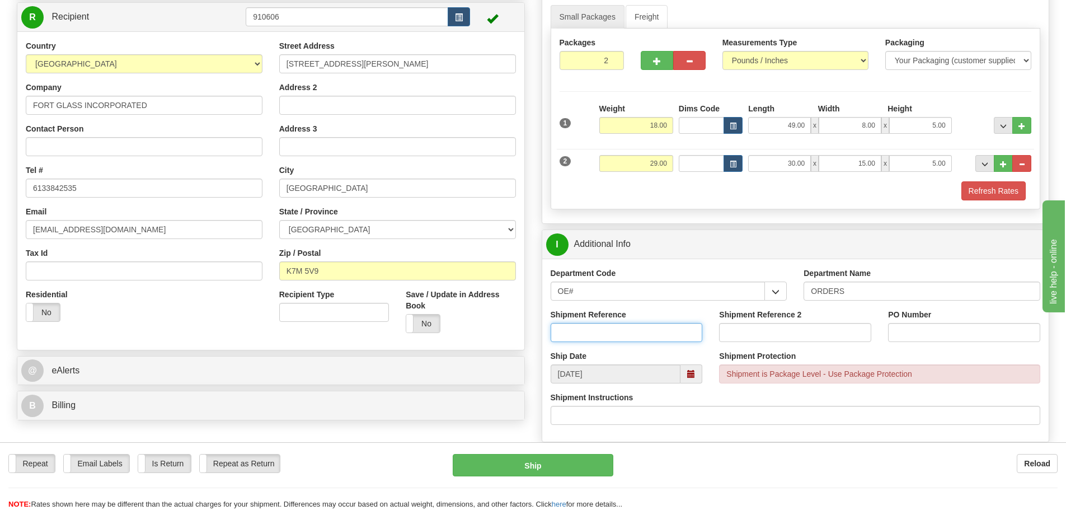
click at [588, 337] on input "Shipment Reference" at bounding box center [627, 332] width 152 height 19
type input "10203250-00"
click at [916, 331] on input "PO Number" at bounding box center [964, 332] width 152 height 19
type input "33939"
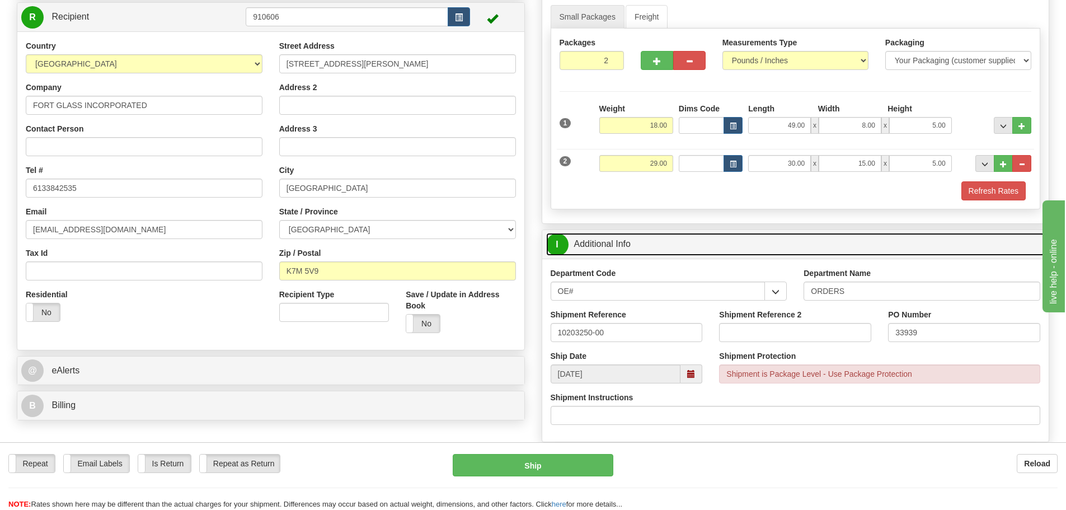
click at [922, 238] on link "I Additional Info" at bounding box center [795, 244] width 499 height 23
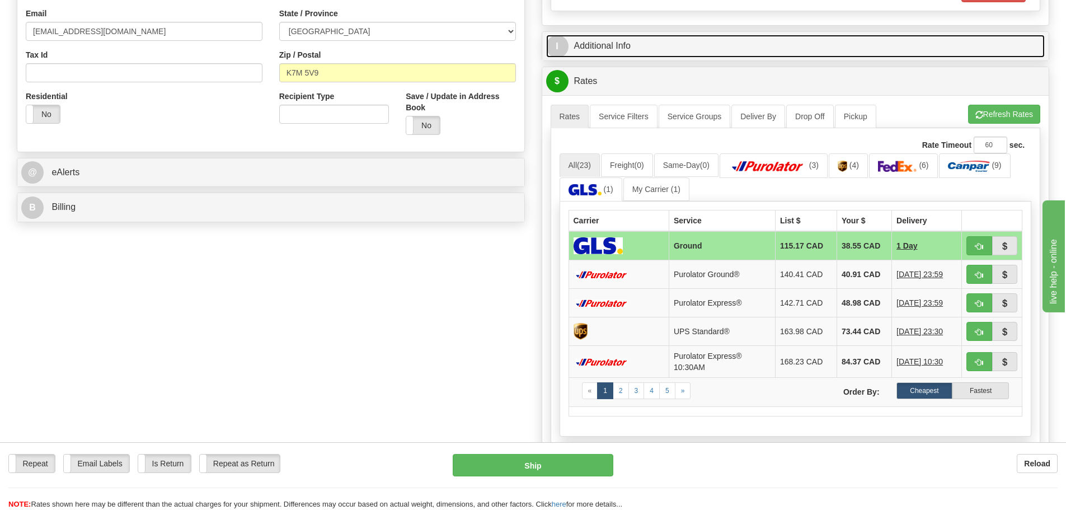
scroll to position [336, 0]
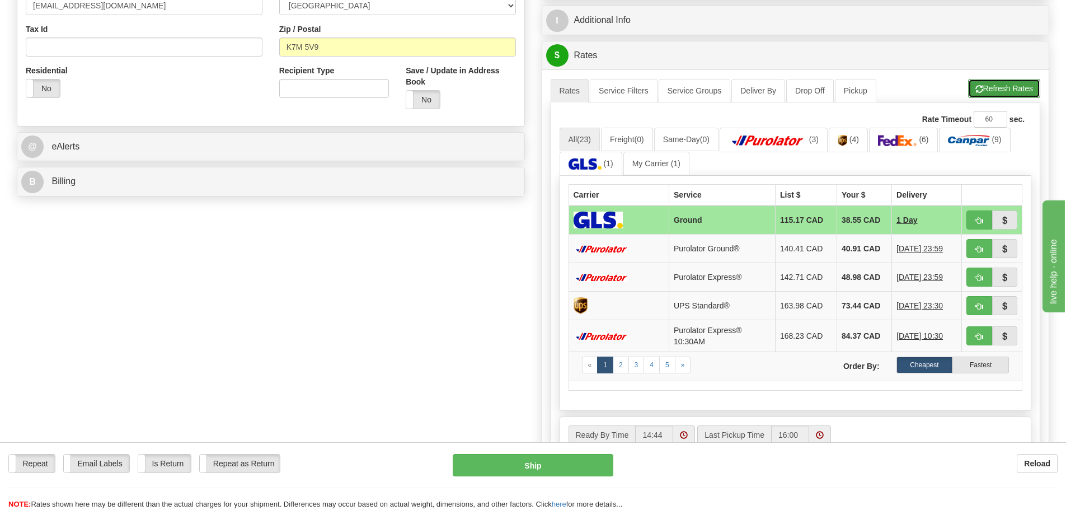
click at [995, 93] on button "Refresh Rates" at bounding box center [1004, 88] width 72 height 19
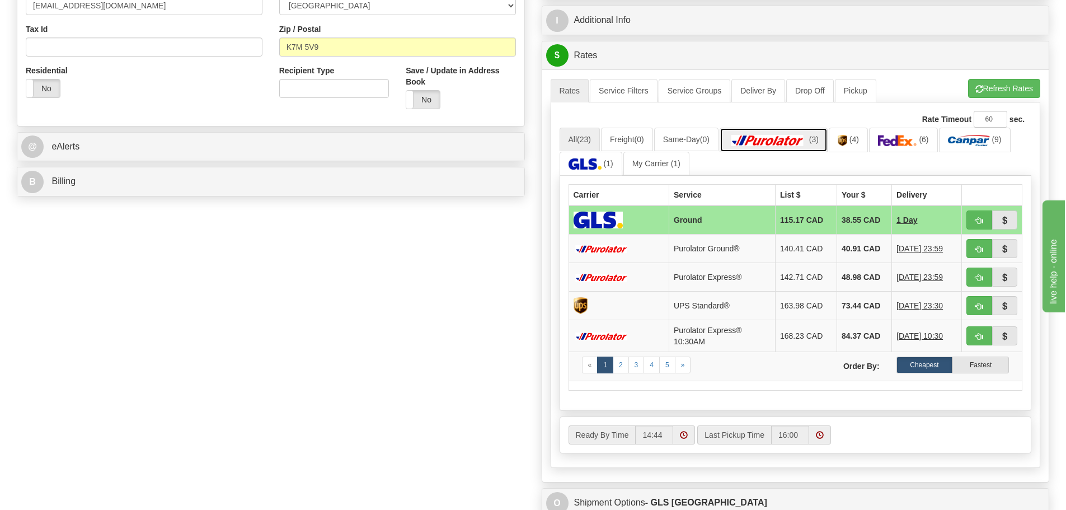
click at [806, 135] on img at bounding box center [768, 140] width 78 height 11
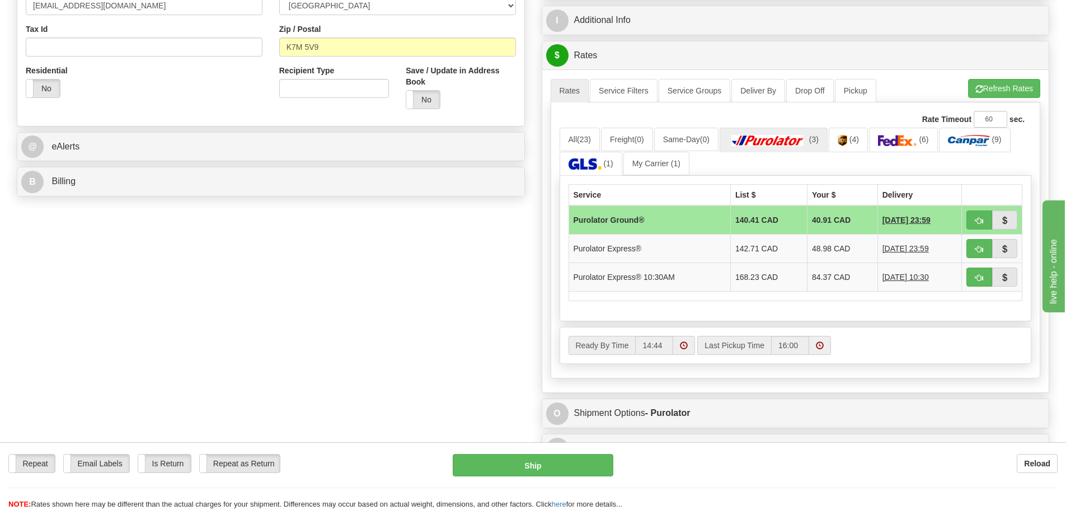
click at [901, 309] on div "Service List $ Your $ Delivery Purolator Ground® 140.41 CAD 40.91 CAD 08/22/202…" at bounding box center [796, 249] width 472 height 146
click at [977, 279] on span "button" at bounding box center [979, 277] width 8 height 7
type input "201"
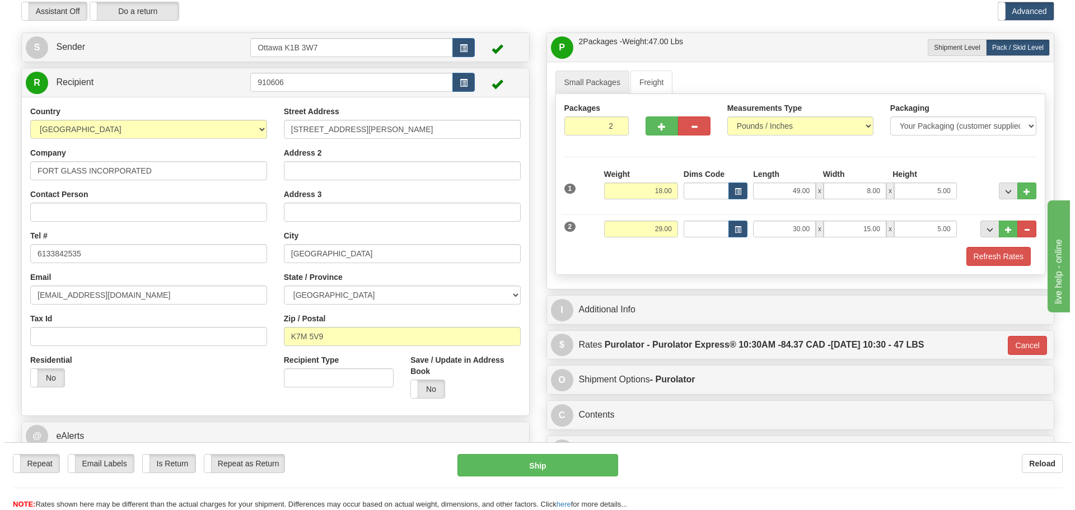
scroll to position [0, 0]
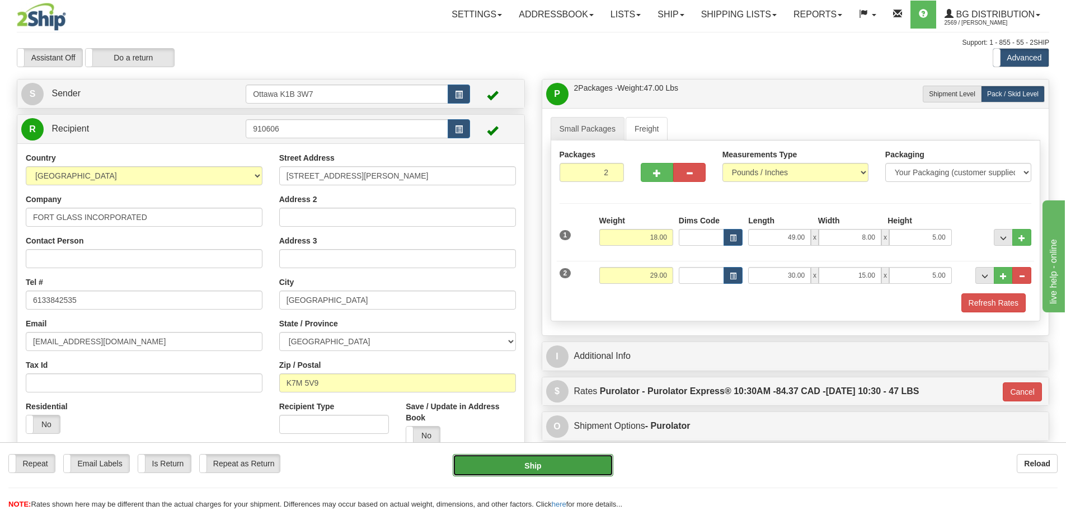
click at [560, 470] on button "Ship" at bounding box center [533, 465] width 161 height 22
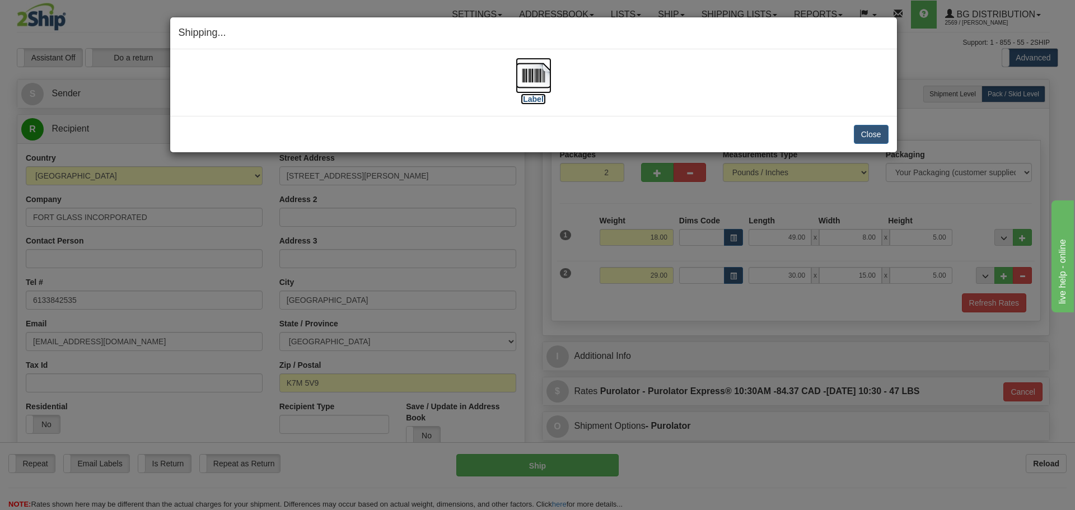
click at [538, 97] on label "[Label]" at bounding box center [533, 98] width 26 height 11
click at [877, 135] on button "Close" at bounding box center [870, 134] width 35 height 19
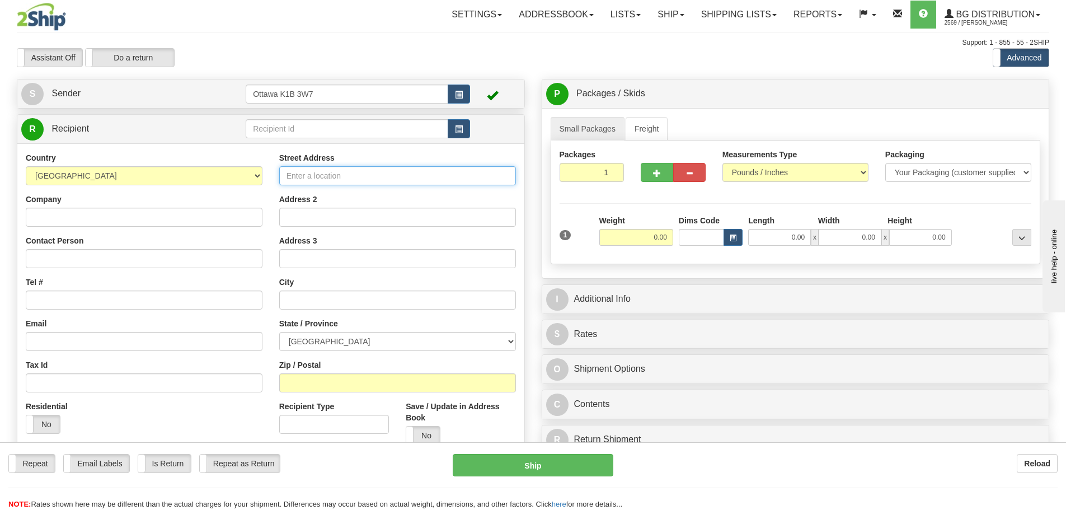
click at [364, 177] on input "Street Address" at bounding box center [397, 175] width 237 height 19
click at [352, 133] on input "text" at bounding box center [347, 128] width 203 height 19
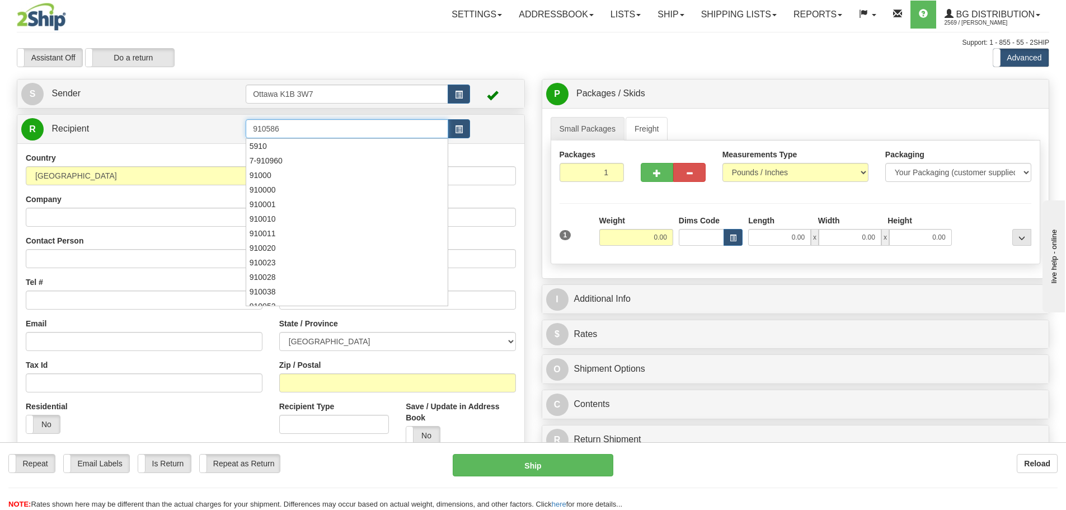
type input "910586"
click button "Delete" at bounding box center [0, 0] width 0 height 0
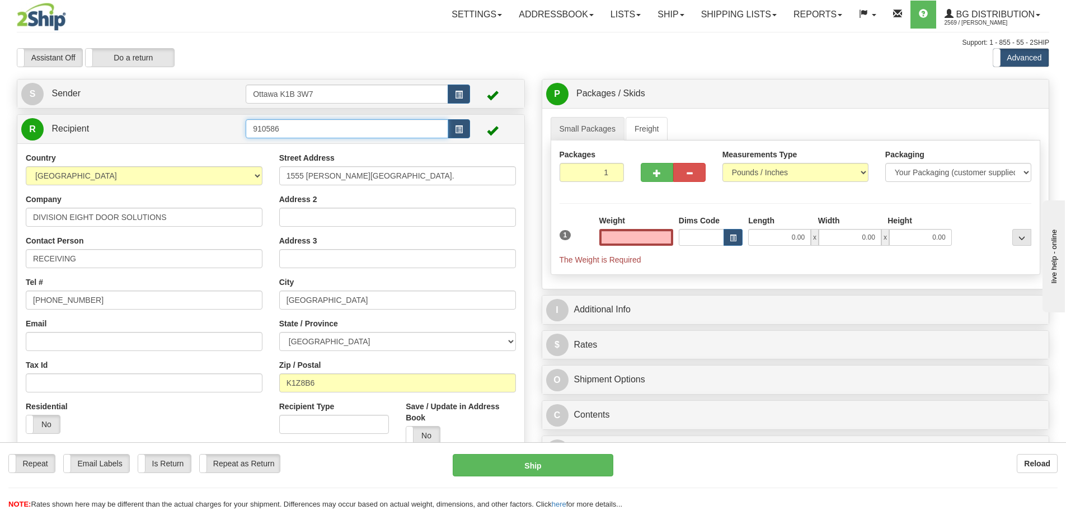
type input "0.00"
click at [329, 131] on input "910586" at bounding box center [347, 128] width 203 height 19
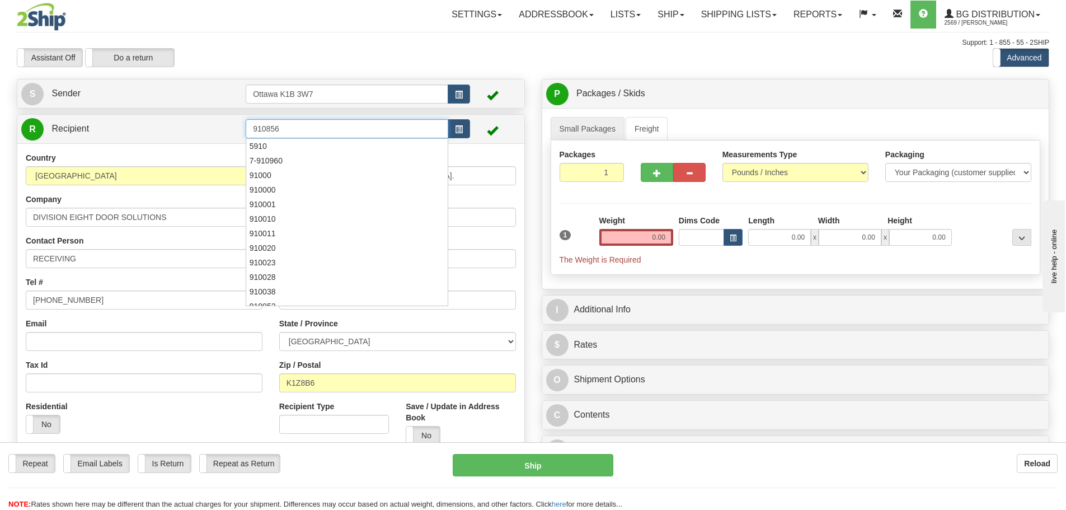
type input "910856"
click button "Delete" at bounding box center [0, 0] width 0 height 0
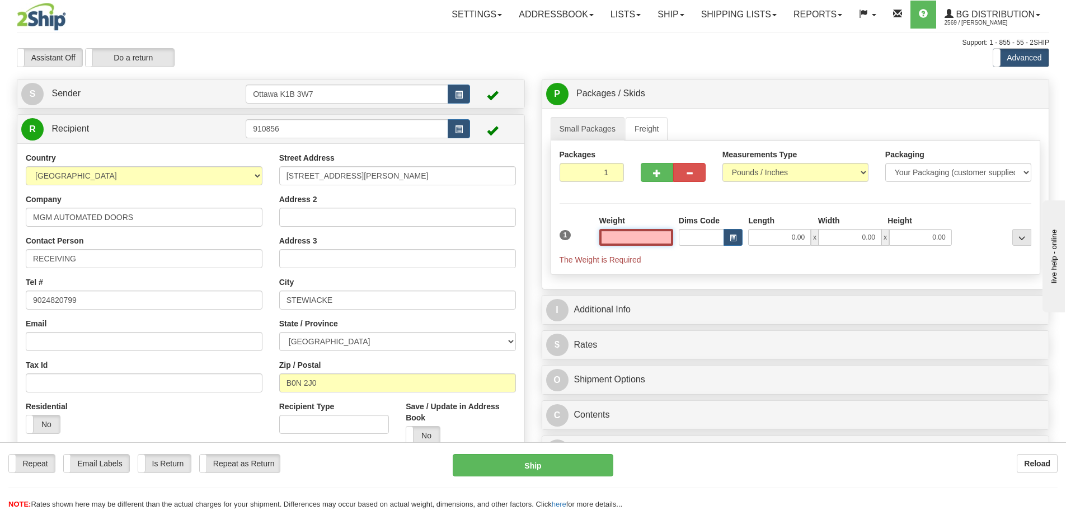
click at [623, 234] on input "text" at bounding box center [636, 237] width 74 height 17
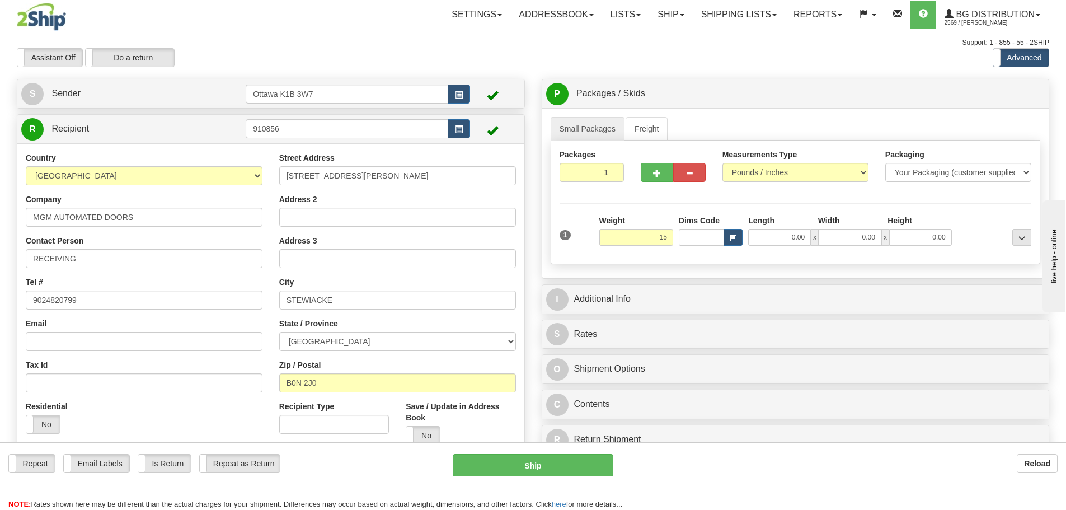
type input "15.00"
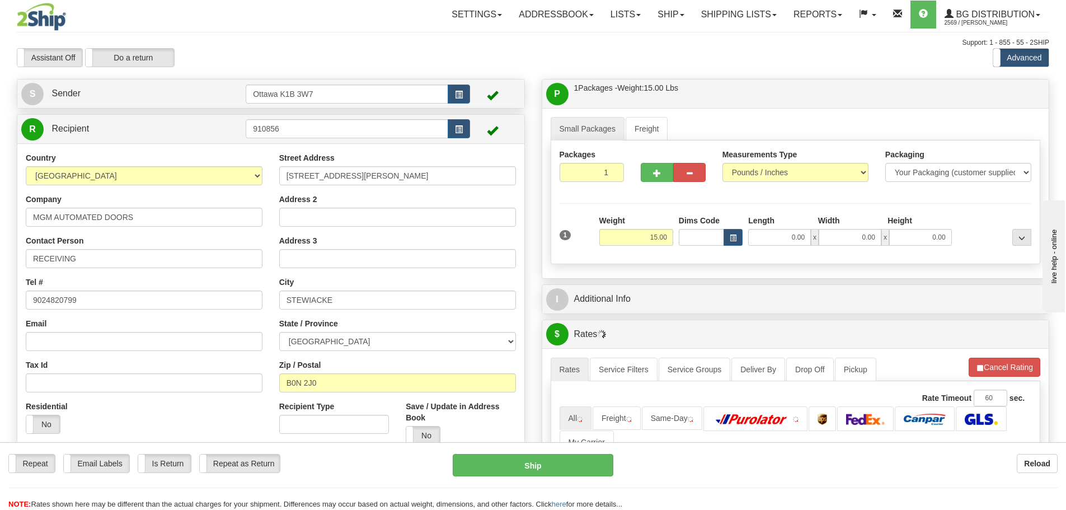
click at [867, 212] on div "Packages 1 1 Measurements Type" at bounding box center [796, 202] width 490 height 124
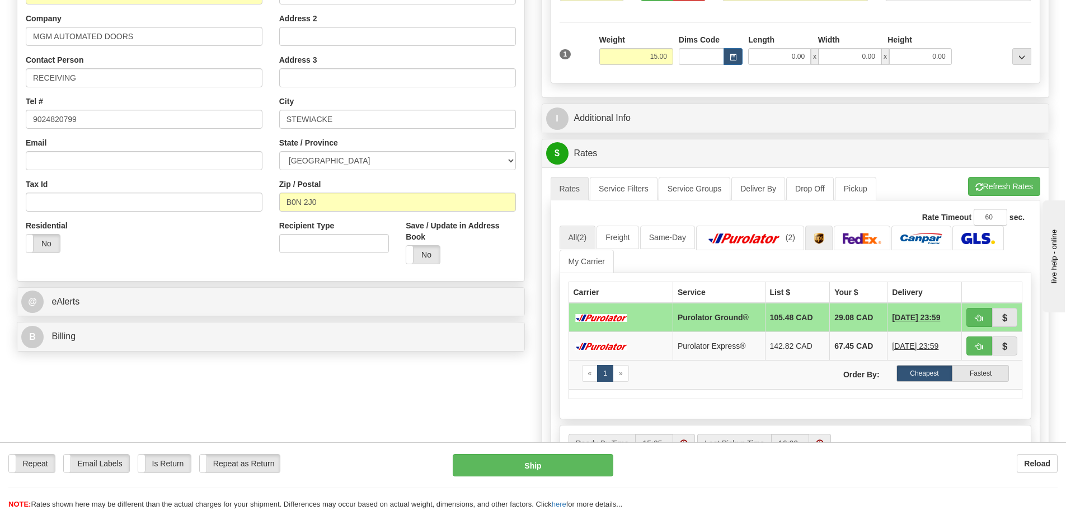
scroll to position [224, 0]
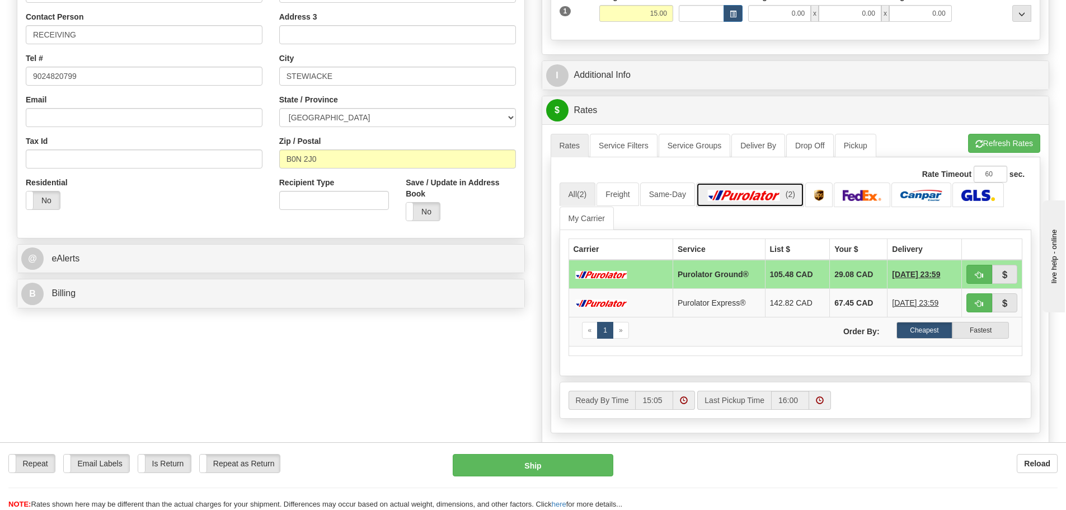
click at [769, 196] on img at bounding box center [744, 195] width 78 height 11
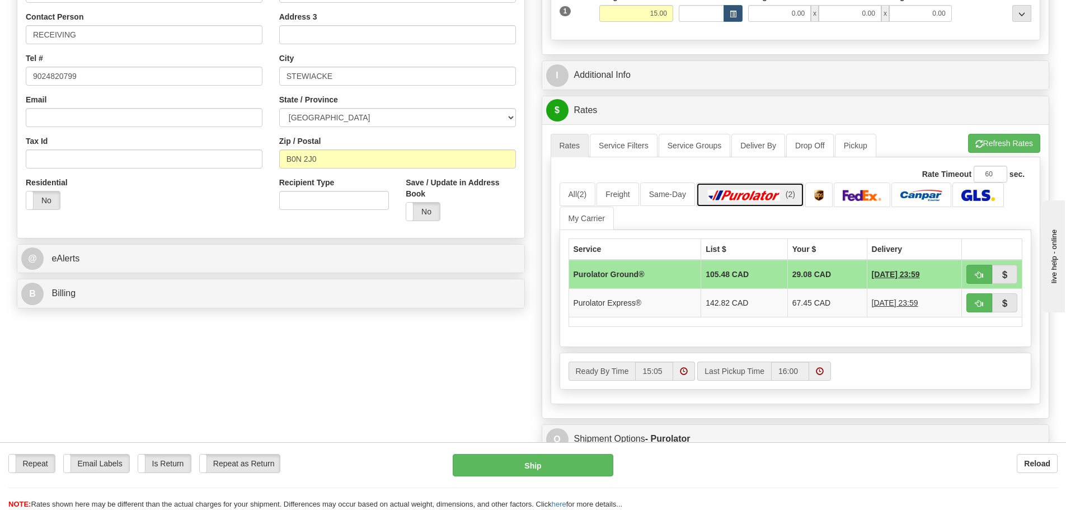
scroll to position [280, 0]
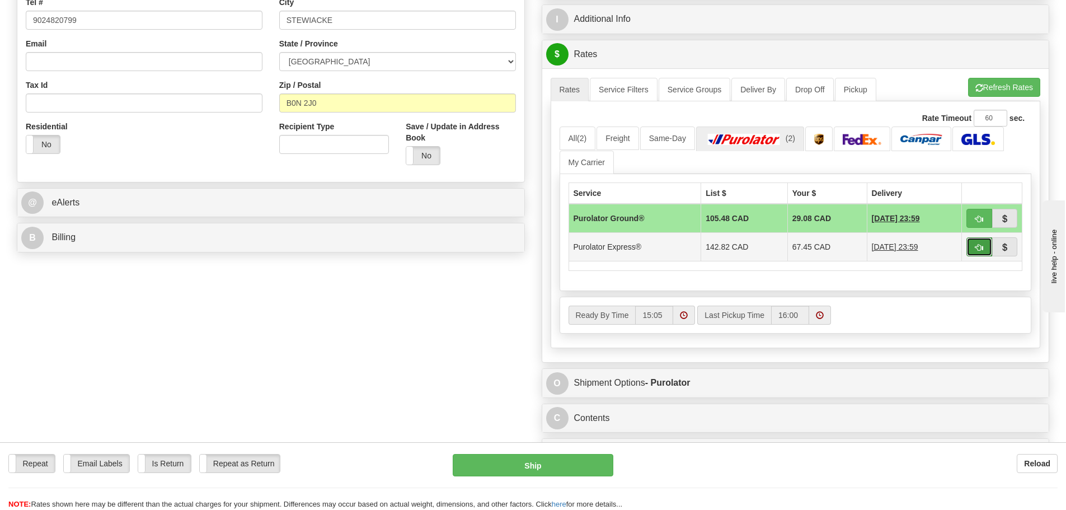
click at [981, 245] on span "button" at bounding box center [979, 247] width 8 height 7
type input "202"
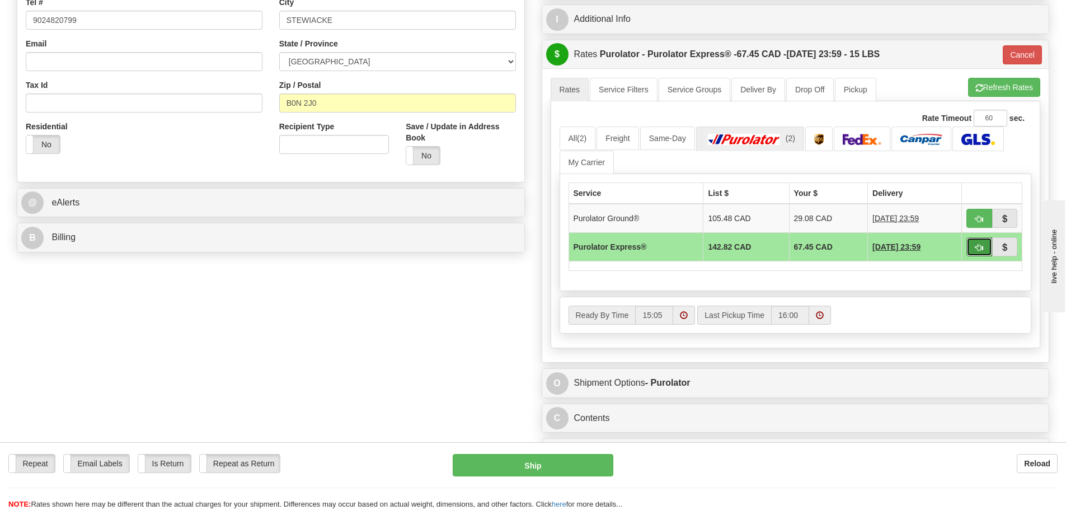
click at [977, 248] on span "button" at bounding box center [979, 247] width 8 height 7
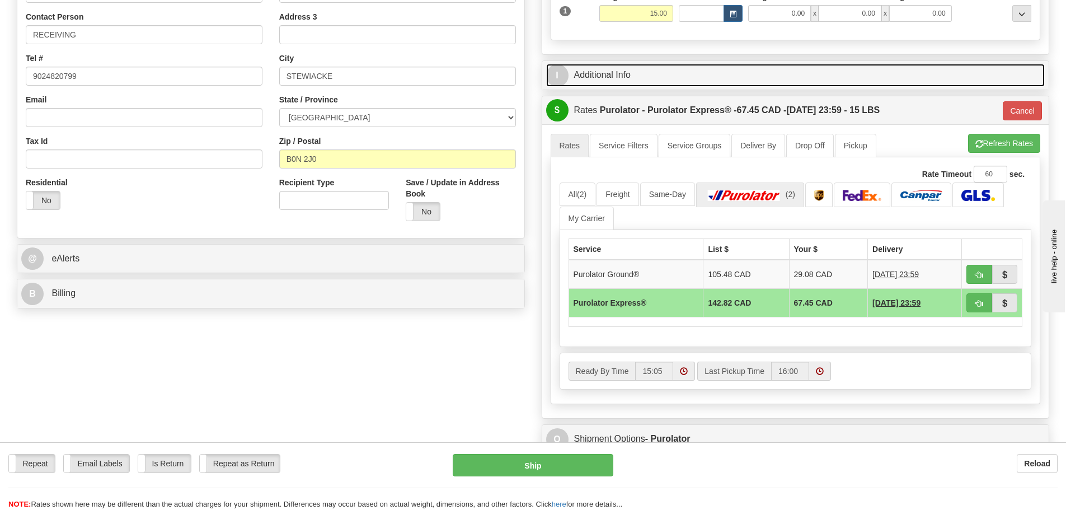
click at [781, 70] on link "I Additional Info" at bounding box center [795, 75] width 499 height 23
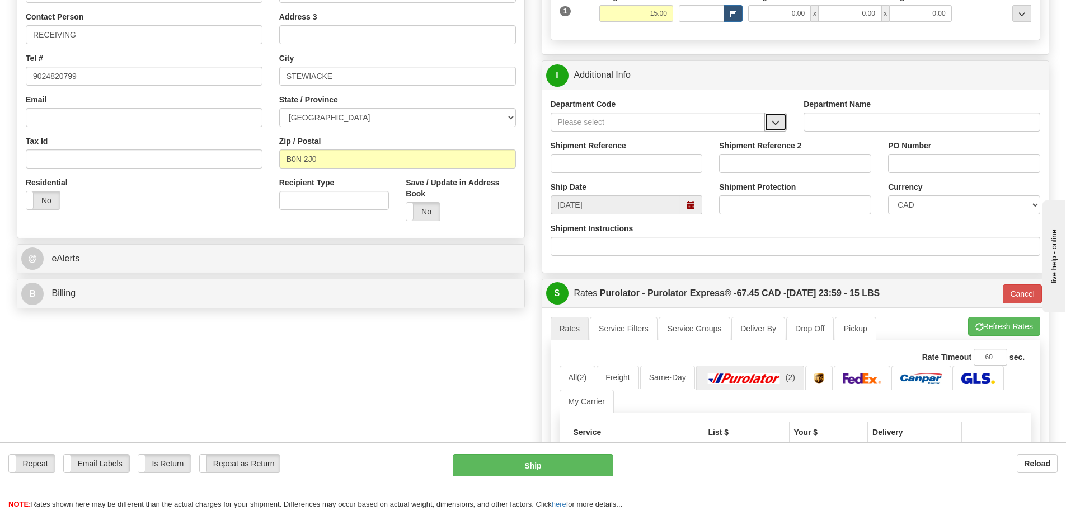
click at [781, 121] on button "button" at bounding box center [776, 121] width 22 height 19
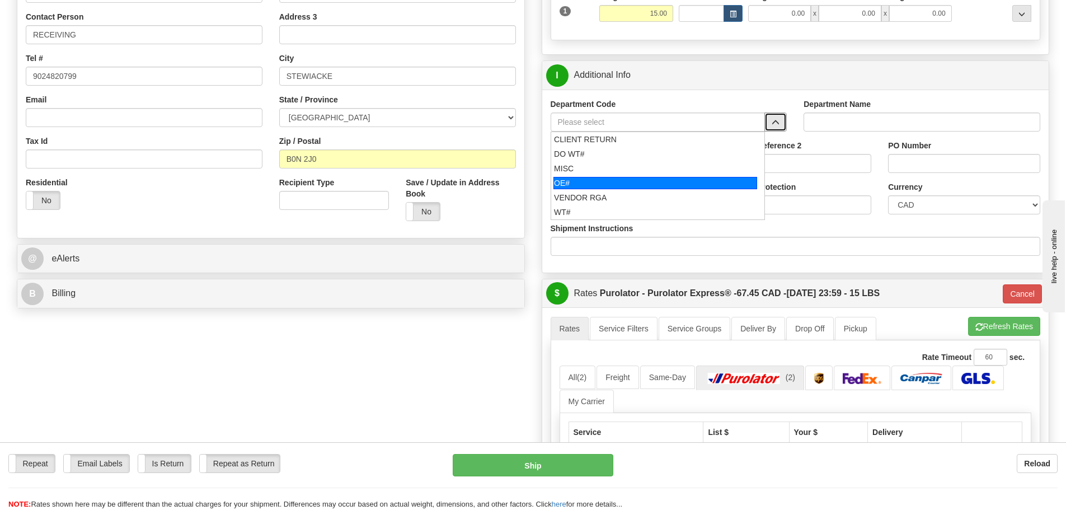
click at [618, 176] on li "OE#" at bounding box center [658, 183] width 214 height 15
type input "OE#"
type input "ORDERS"
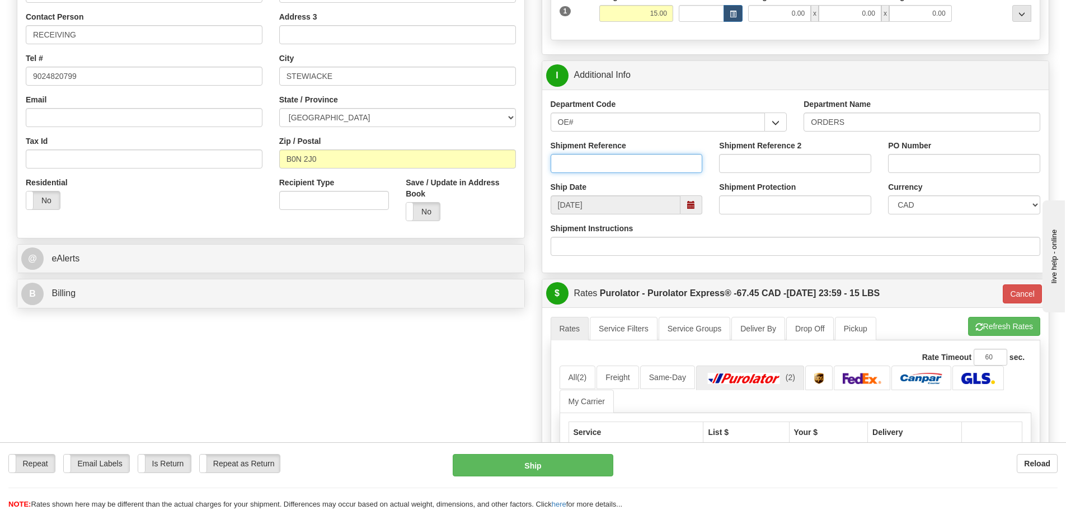
click at [605, 166] on input "Shipment Reference" at bounding box center [627, 163] width 152 height 19
type input "10203234-00"
click at [961, 165] on input "PO Number" at bounding box center [964, 163] width 152 height 19
type input "8405-93859-25"
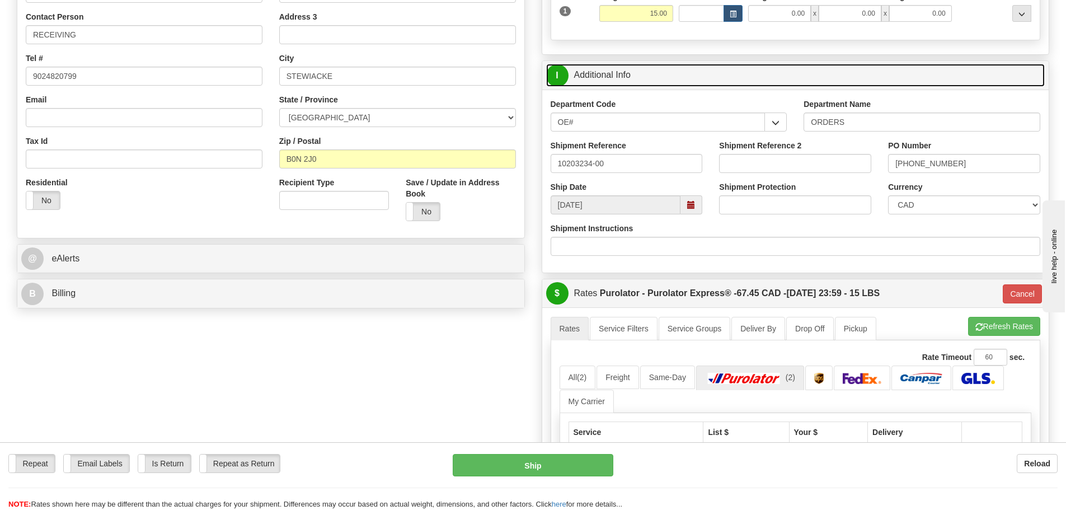
click at [931, 72] on link "I Additional Info" at bounding box center [795, 75] width 499 height 23
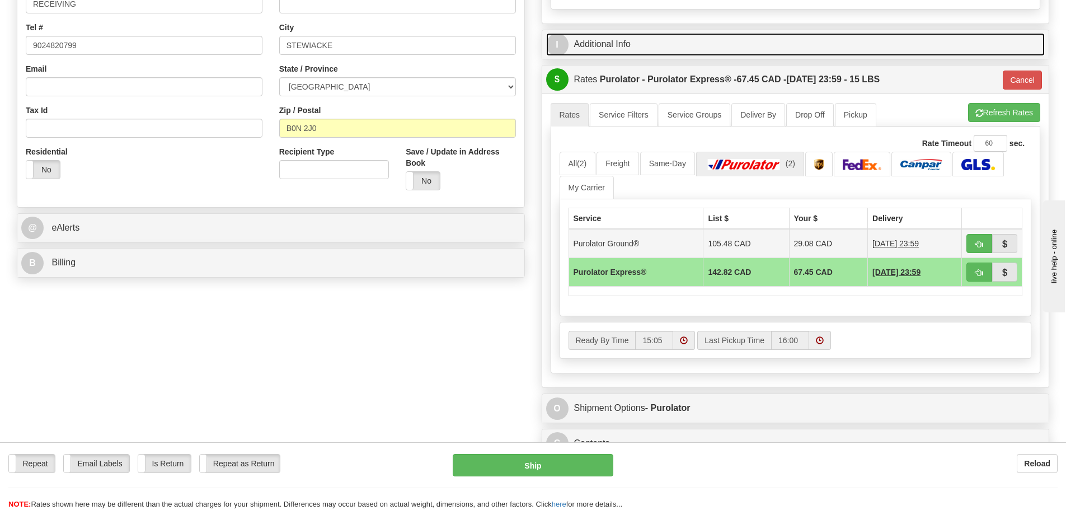
scroll to position [280, 0]
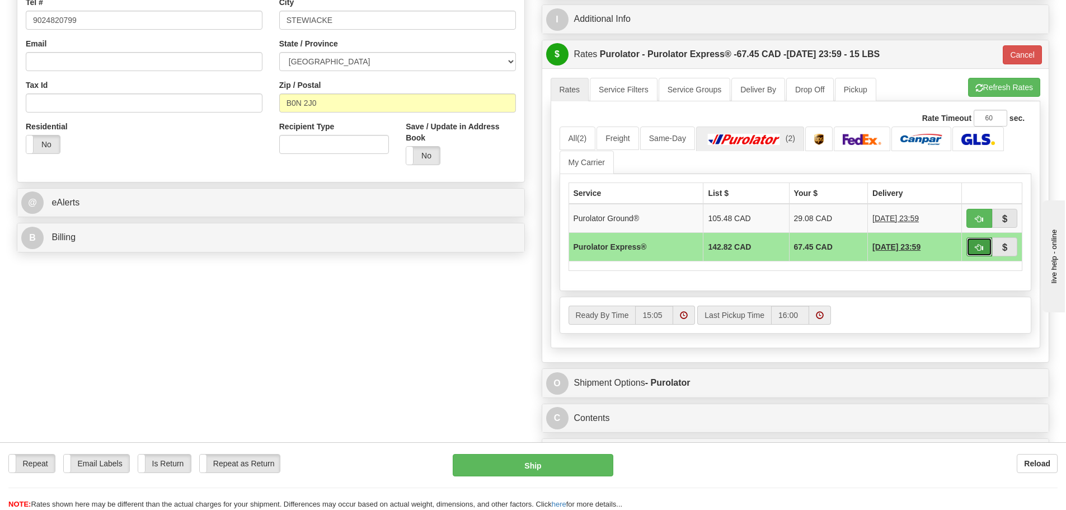
click at [976, 247] on span "button" at bounding box center [979, 247] width 8 height 7
click at [1004, 159] on ul "All (2) Freight Same-Day (2) My Carrier" at bounding box center [796, 149] width 472 height 47
click at [980, 244] on span "button" at bounding box center [979, 247] width 8 height 7
click at [1027, 161] on ul "All (2) Freight Same-Day (2) My Carrier" at bounding box center [796, 149] width 472 height 47
click at [977, 250] on span "button" at bounding box center [979, 247] width 8 height 7
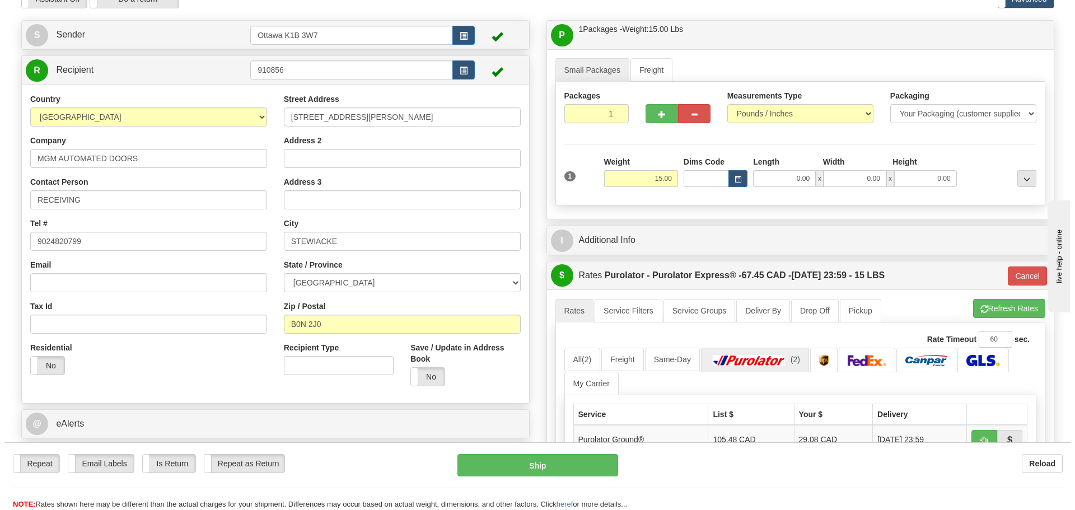
scroll to position [0, 0]
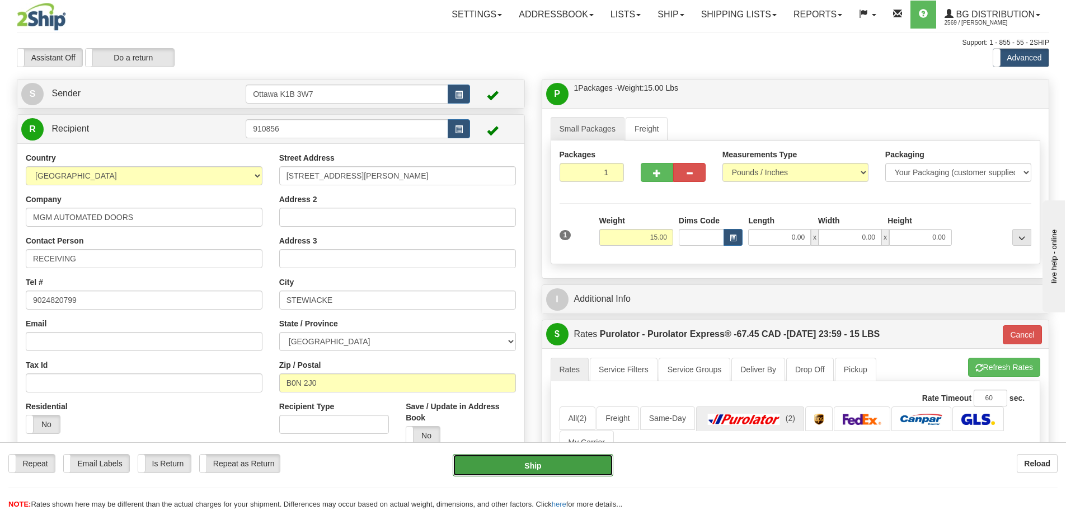
click at [543, 467] on button "Ship" at bounding box center [533, 465] width 161 height 22
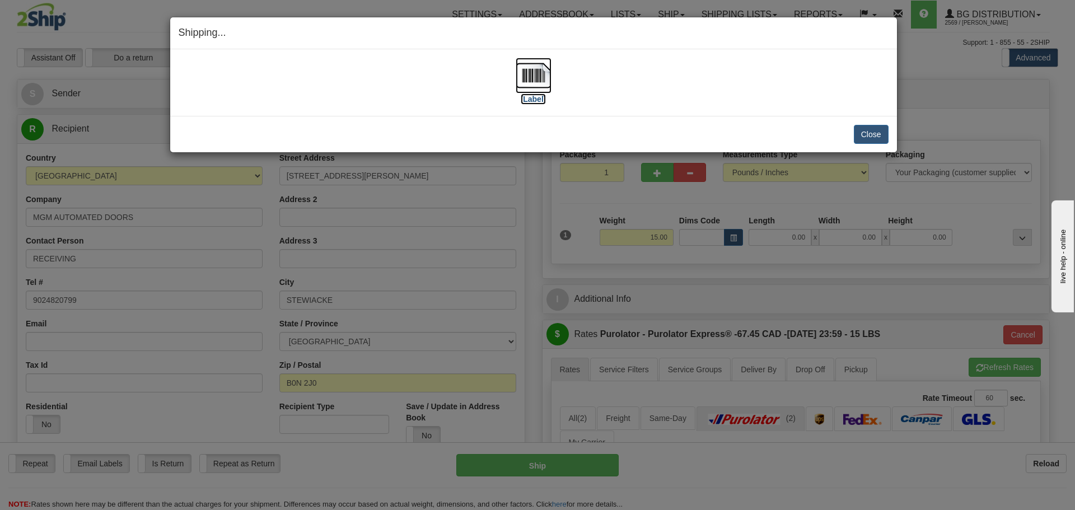
click at [536, 94] on label "[Label]" at bounding box center [533, 98] width 26 height 11
click at [879, 134] on button "Close" at bounding box center [870, 134] width 35 height 19
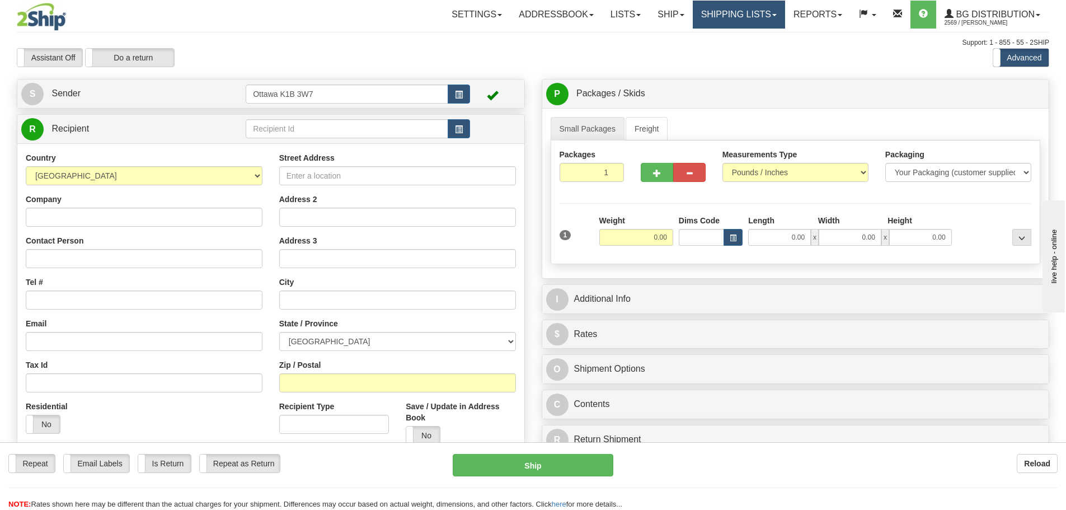
click at [747, 15] on link "Shipping lists" at bounding box center [739, 15] width 92 height 28
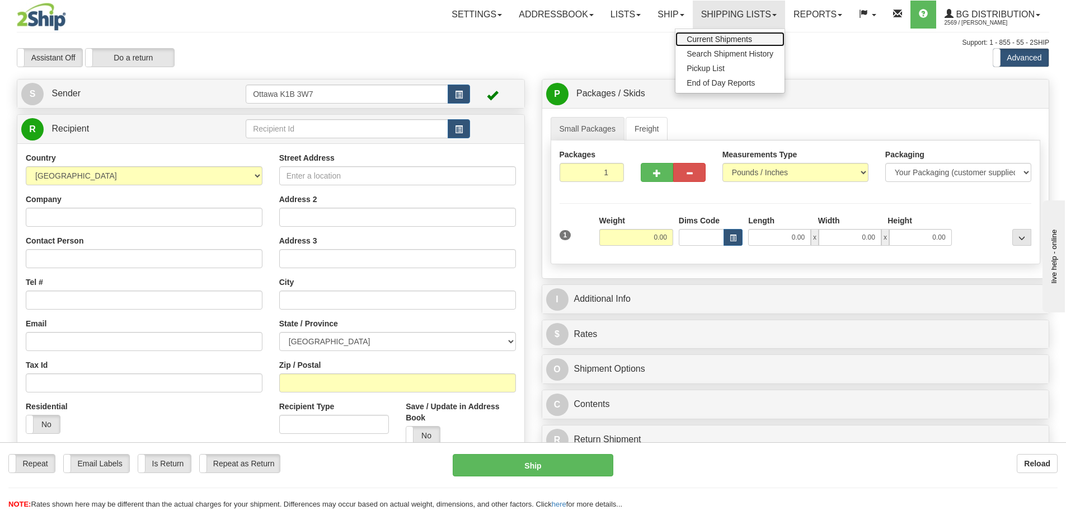
click at [721, 34] on link "Current Shipments" at bounding box center [730, 39] width 109 height 15
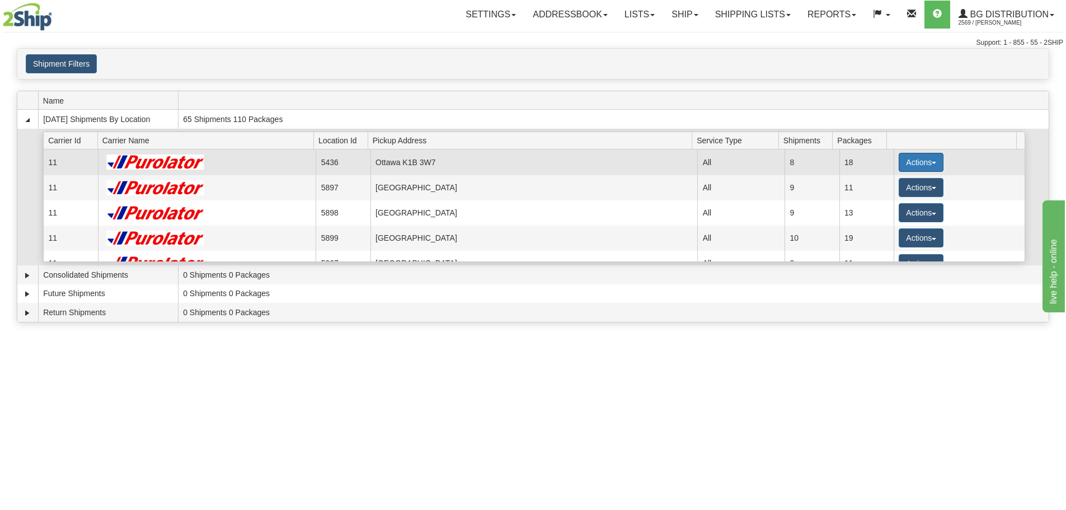
click at [917, 165] on button "Actions" at bounding box center [921, 162] width 45 height 19
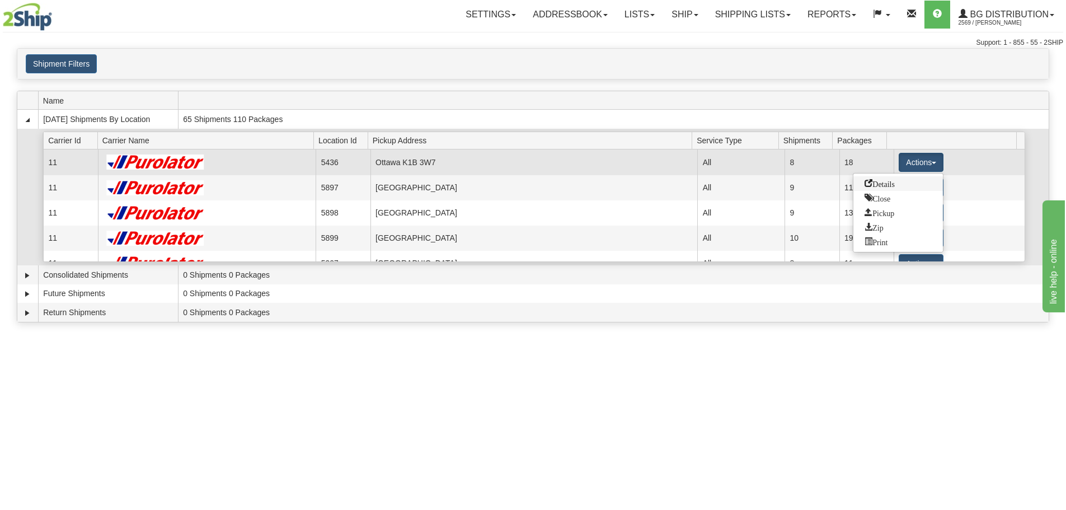
click at [886, 185] on span "Details" at bounding box center [880, 183] width 30 height 8
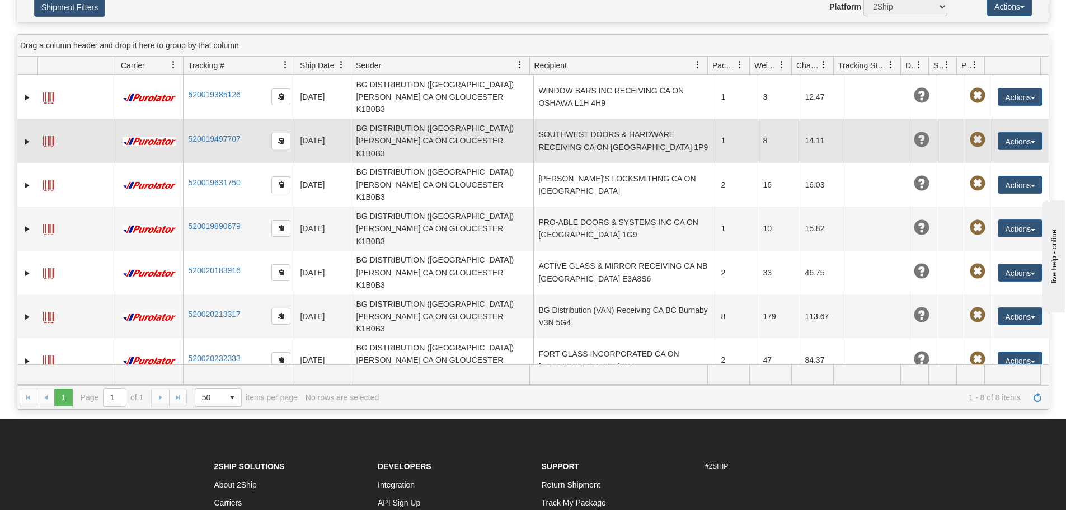
scroll to position [112, 0]
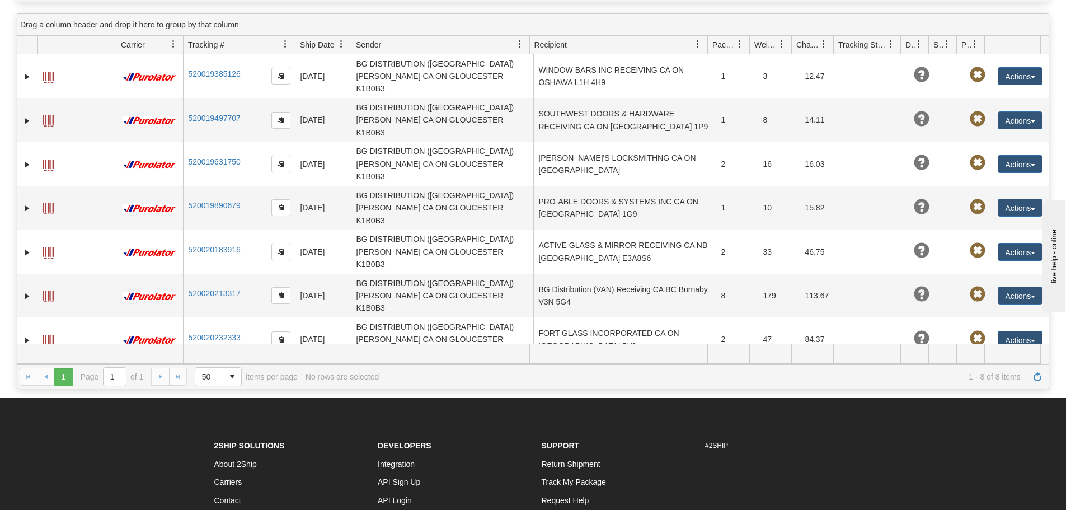
click at [682, 362] on td "MGM AUTOMATED DOORS RECEIVING CA NS STEWIACKE B0N 2J0" at bounding box center [624, 384] width 182 height 44
click at [1014, 374] on button "Actions" at bounding box center [1020, 383] width 45 height 18
click at [976, 397] on link "Edit" at bounding box center [998, 404] width 90 height 15
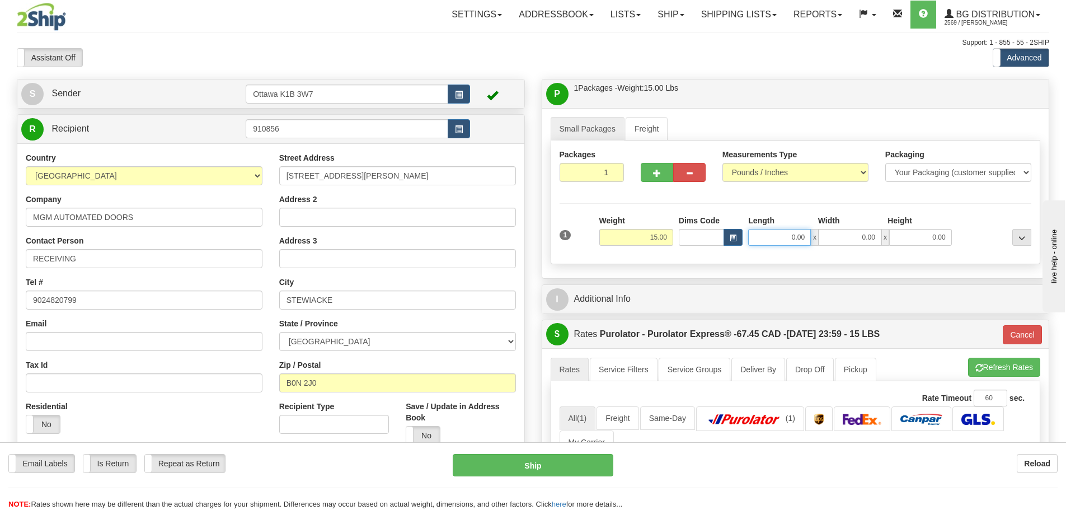
click at [796, 244] on input "0.00" at bounding box center [779, 237] width 63 height 17
type input "52.00"
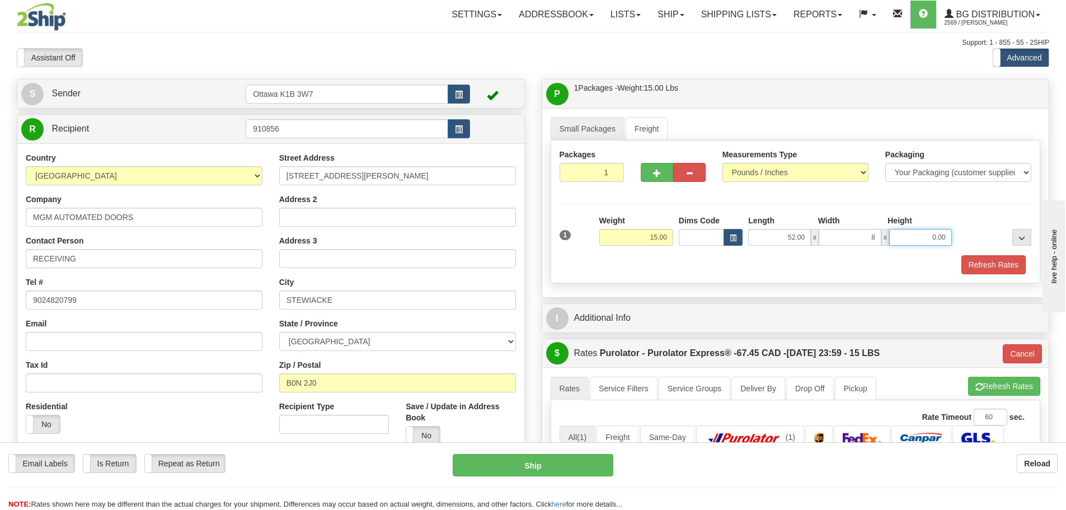
type input "8.00"
type input "7.00"
drag, startPoint x: 875, startPoint y: 210, endPoint x: 887, endPoint y: 205, distance: 13.0
click at [875, 210] on div "Packages 1 1 Measurements Type" at bounding box center [796, 211] width 490 height 143
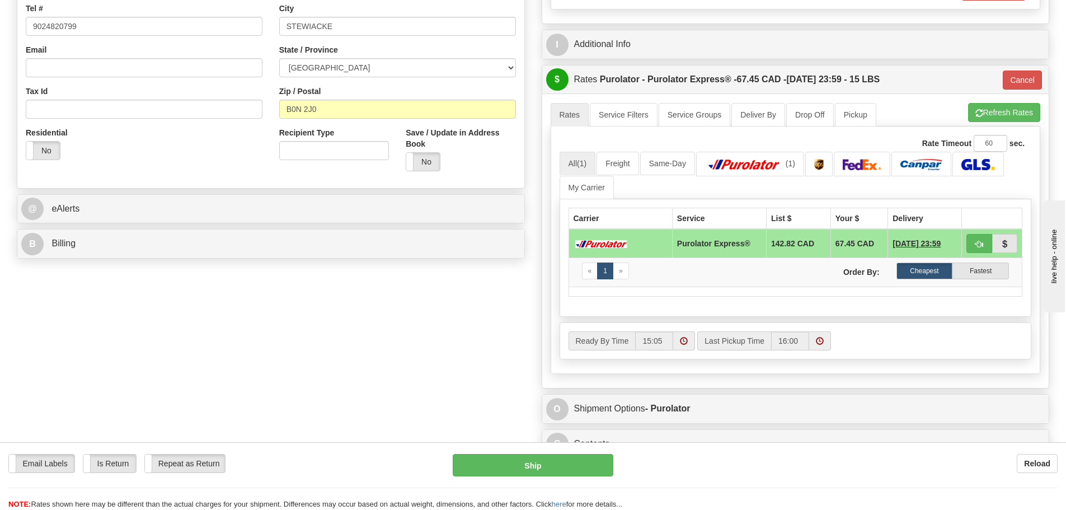
scroll to position [280, 0]
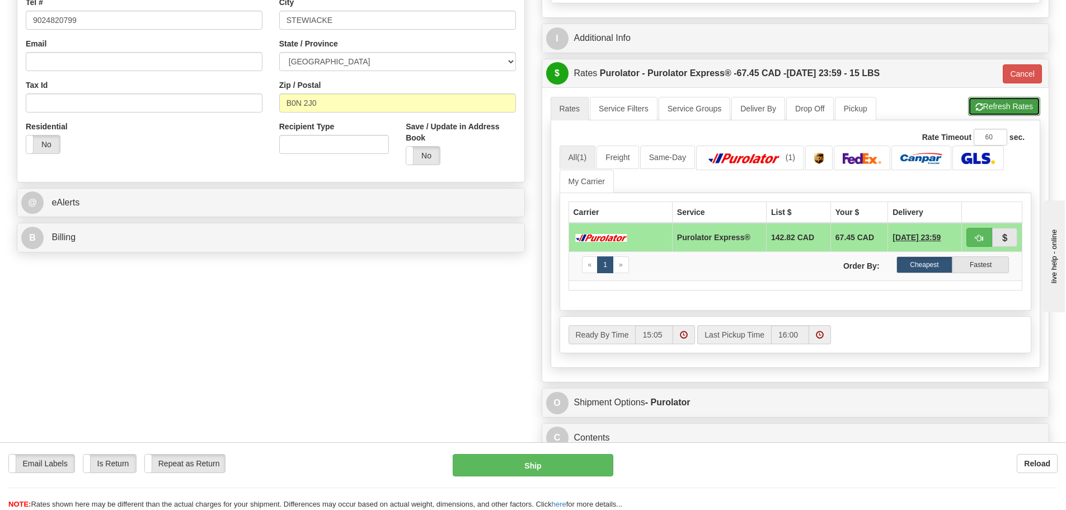
click at [1010, 105] on button "Refresh Rates" at bounding box center [1004, 106] width 72 height 19
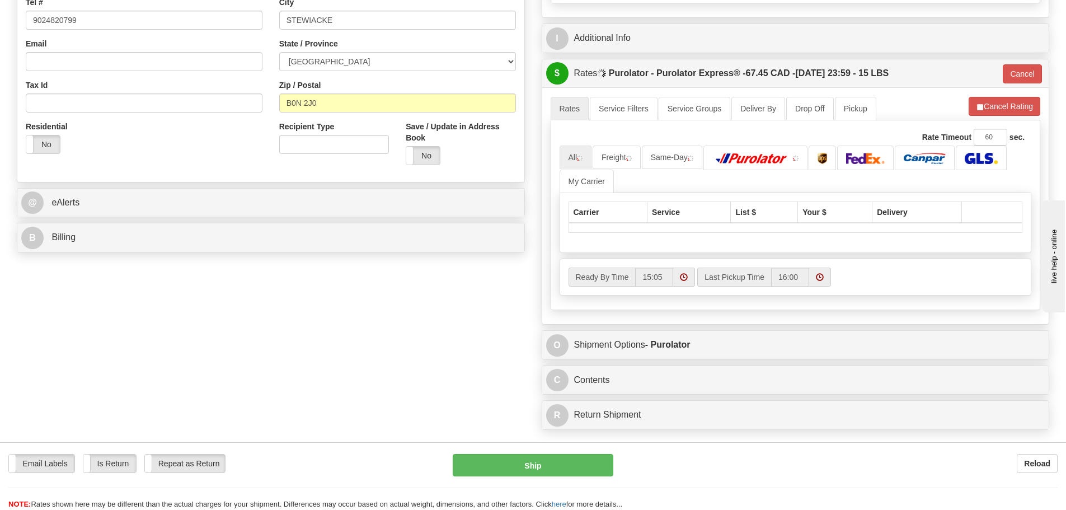
type input "202"
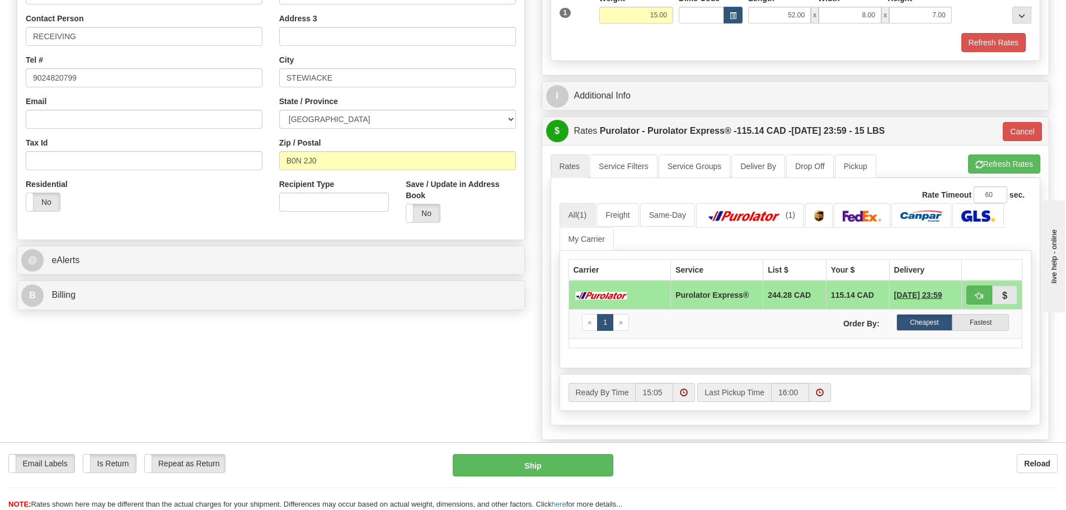
scroll to position [224, 0]
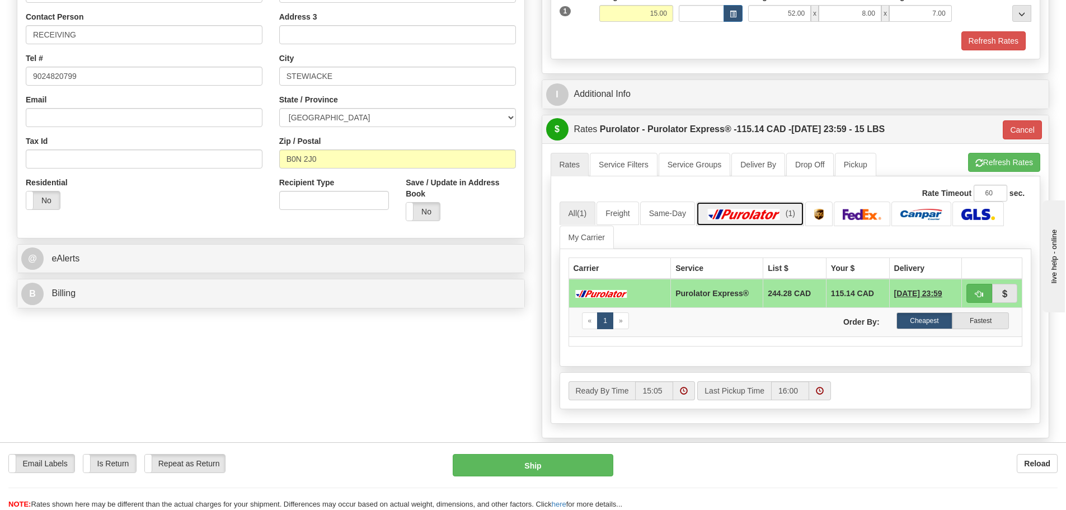
click at [781, 217] on img at bounding box center [744, 214] width 78 height 11
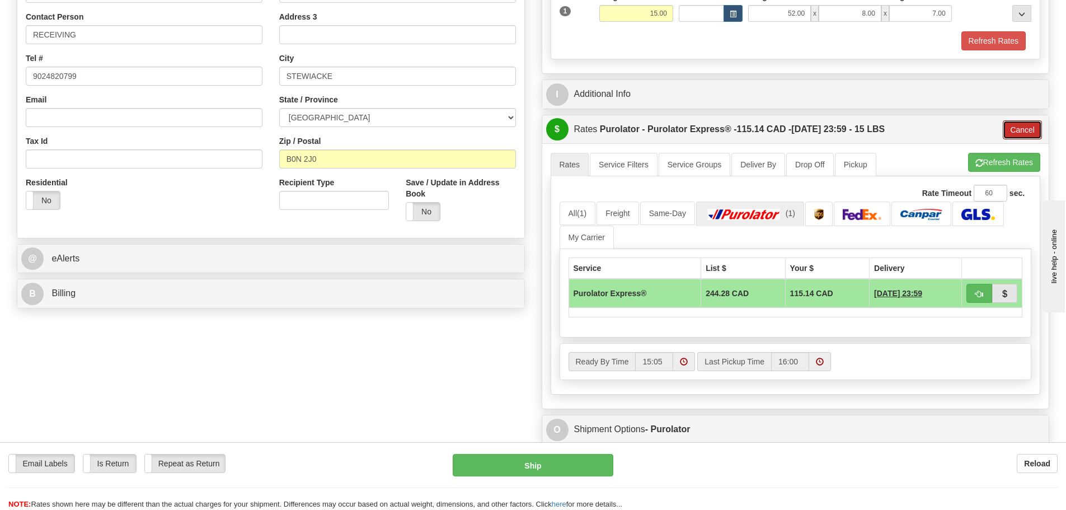
click at [1023, 133] on button "Cancel" at bounding box center [1022, 129] width 39 height 19
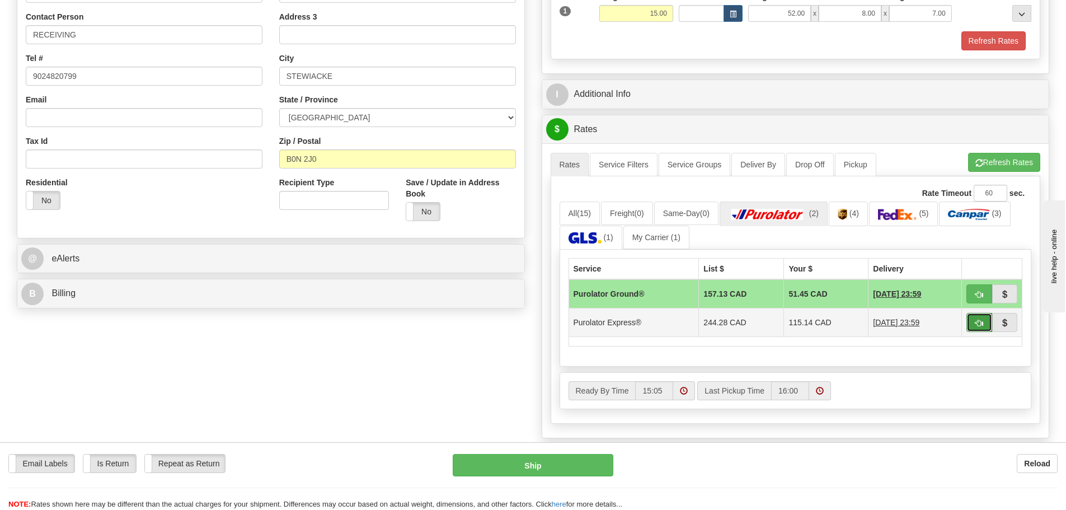
click at [981, 321] on span "button" at bounding box center [979, 323] width 8 height 7
type input "202"
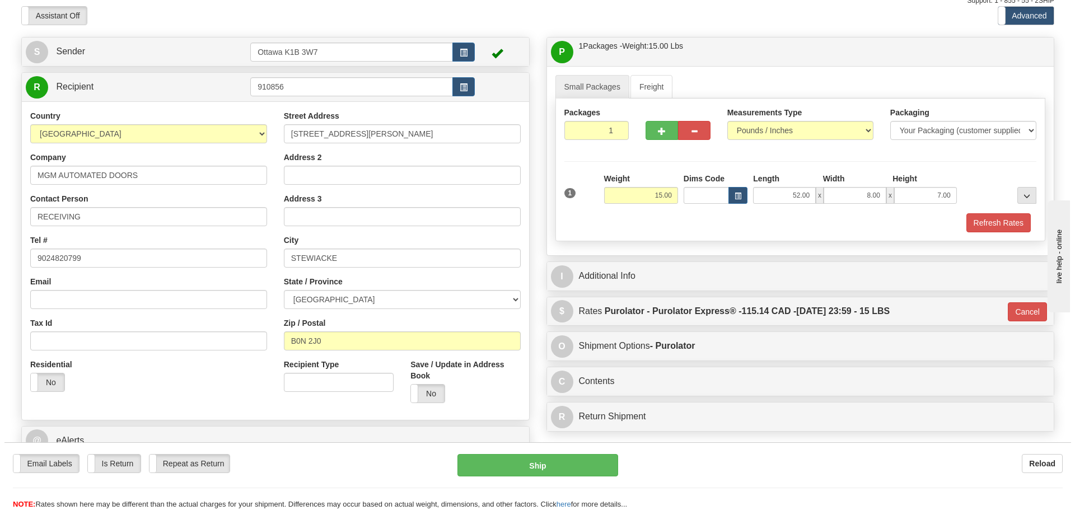
scroll to position [0, 0]
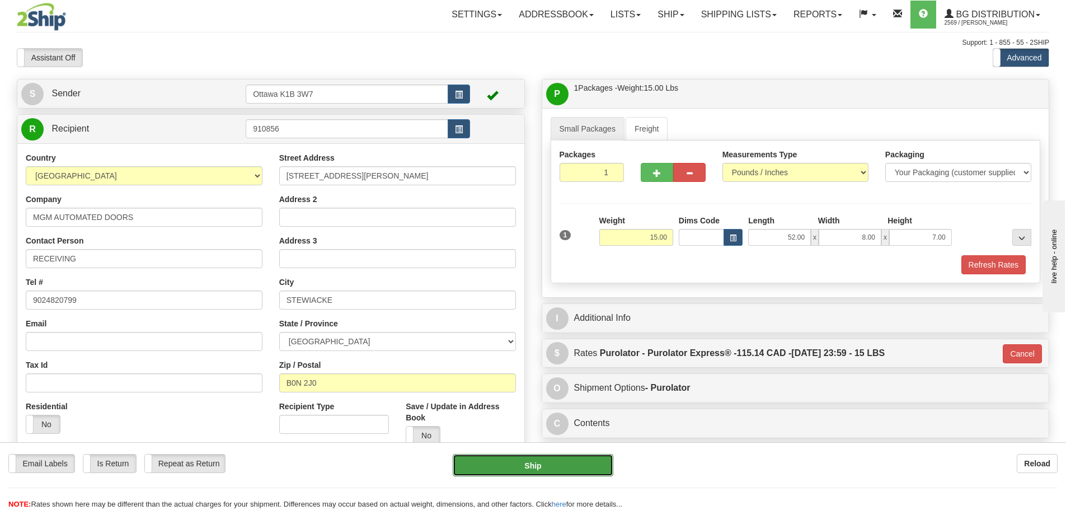
click at [546, 468] on button "Ship" at bounding box center [533, 465] width 161 height 22
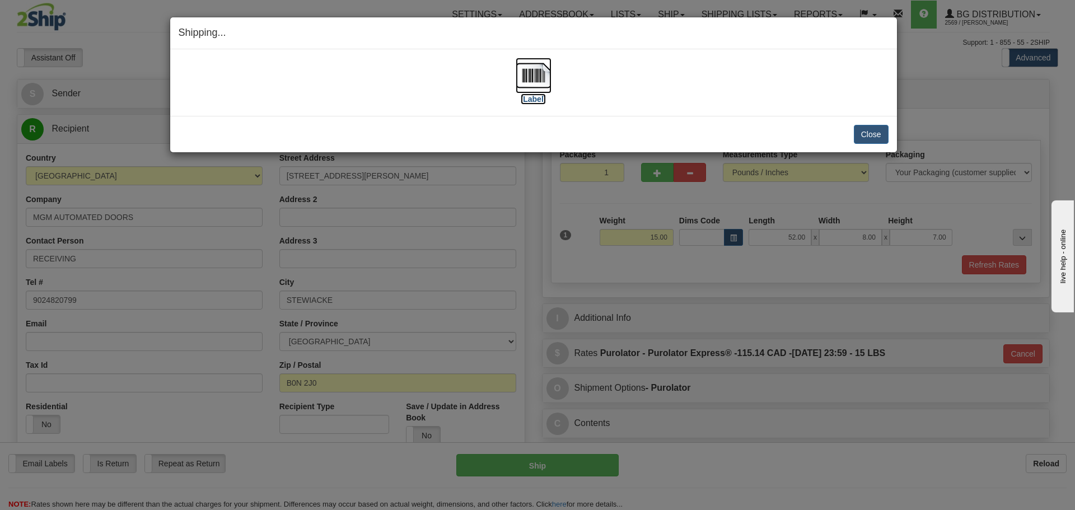
click at [526, 90] on img at bounding box center [533, 76] width 36 height 36
click at [864, 132] on button "Close" at bounding box center [870, 134] width 35 height 19
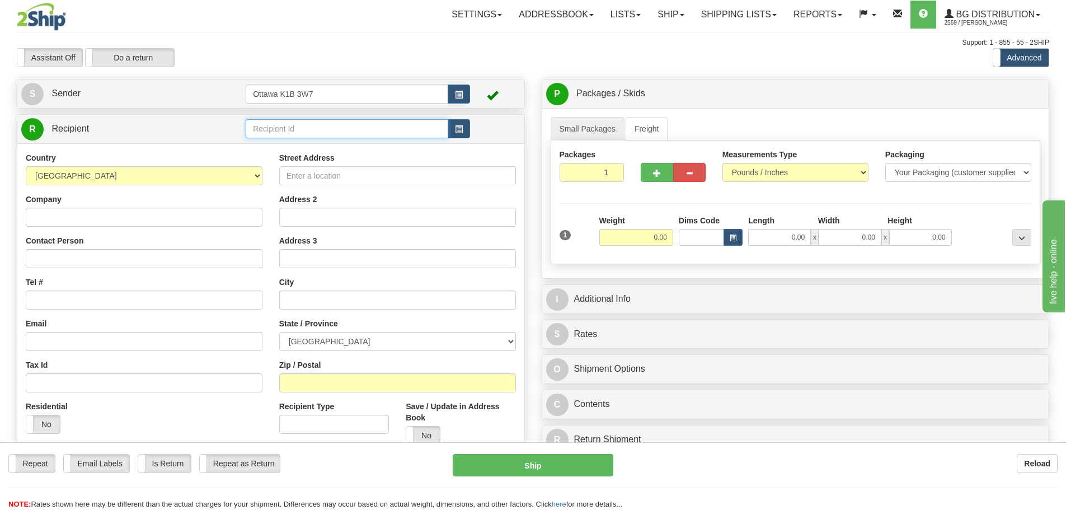
click at [338, 121] on input "text" at bounding box center [347, 128] width 203 height 19
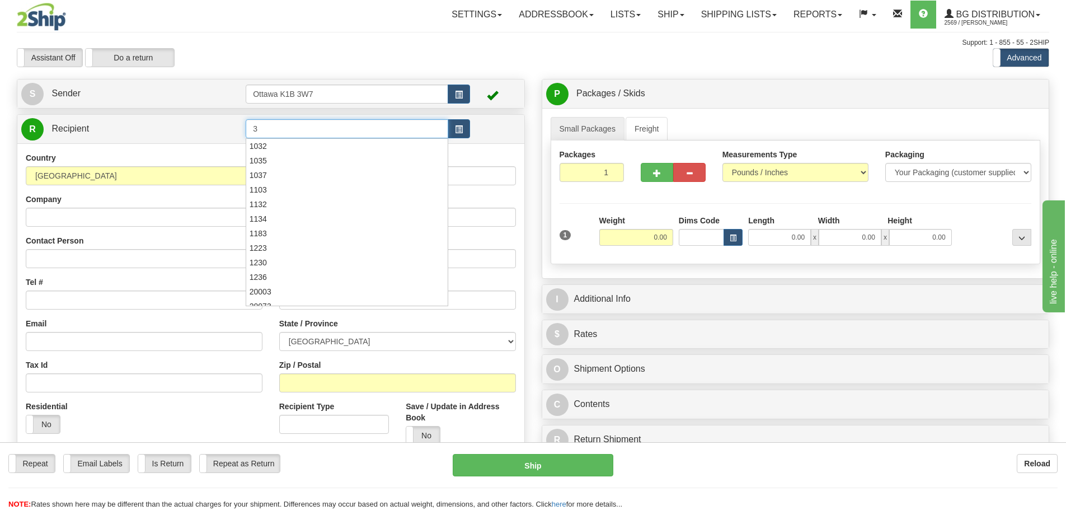
type input "3"
click at [359, 64] on div "Assistant On Assistant Off Do a return Do a return" at bounding box center [226, 57] width 437 height 19
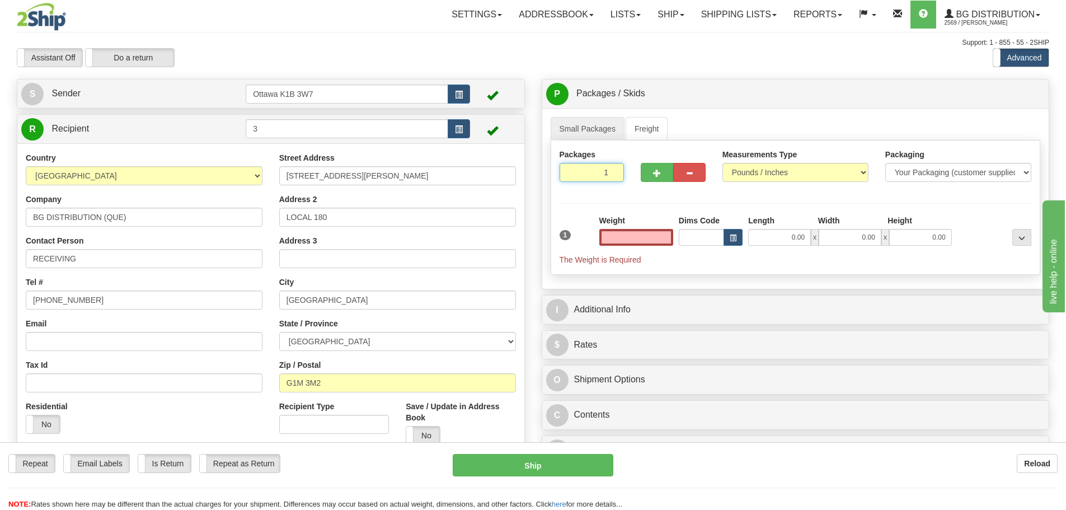
type input "0.00"
drag, startPoint x: 589, startPoint y: 178, endPoint x: 762, endPoint y: 224, distance: 178.4
click at [712, 204] on div "Packages 1 1 Measurements Type" at bounding box center [796, 207] width 490 height 134
type input "6"
click at [672, 200] on div "Packages 6 1 Measurements Type" at bounding box center [796, 207] width 490 height 134
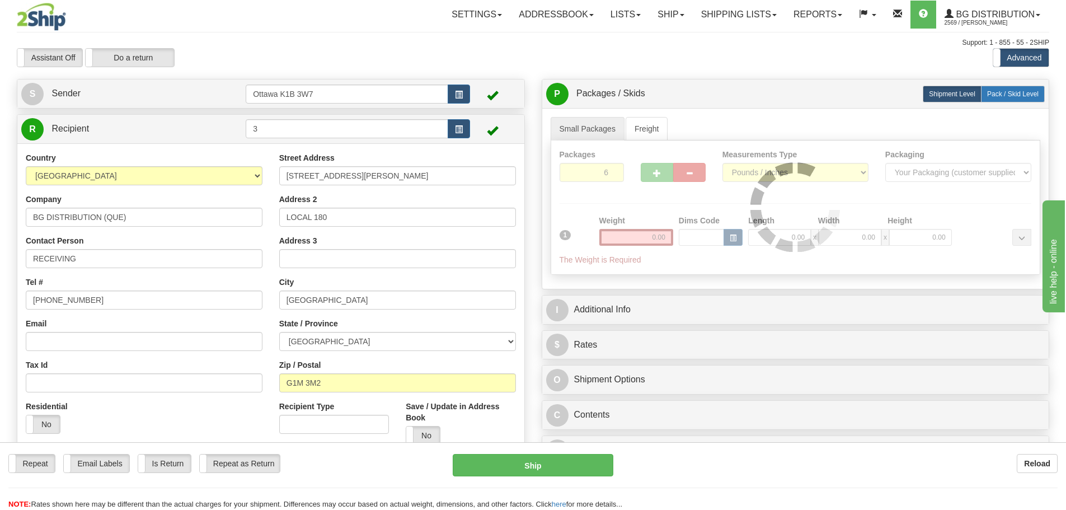
click at [1015, 100] on label "Pack / Skid Level Pack.." at bounding box center [1013, 94] width 64 height 17
radio input "true"
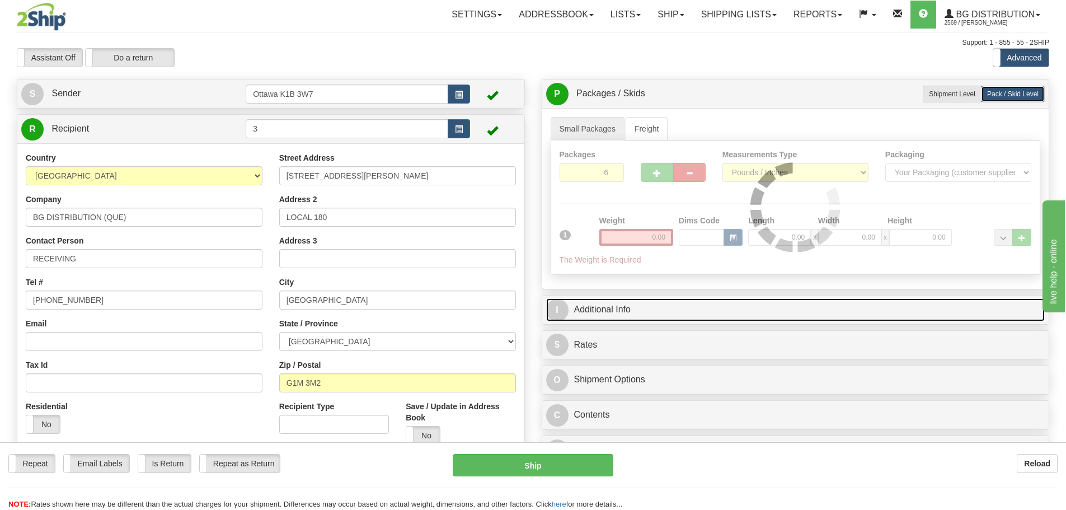
click at [675, 308] on link "I Additional Info" at bounding box center [795, 309] width 499 height 23
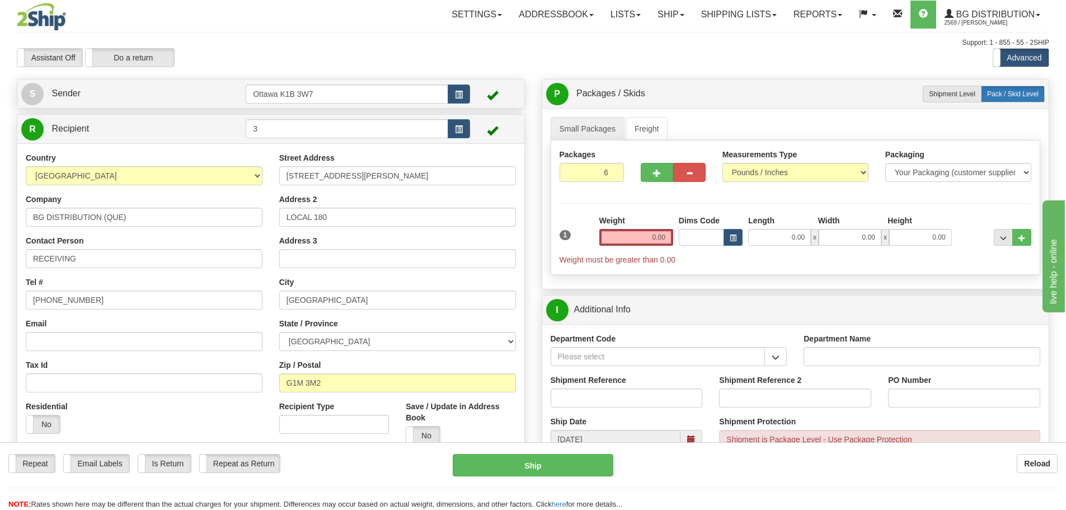
click at [1030, 93] on span "Pack / Skid Level" at bounding box center [1012, 94] width 51 height 8
click at [968, 96] on span "Shipment Level" at bounding box center [952, 94] width 46 height 8
radio input "true"
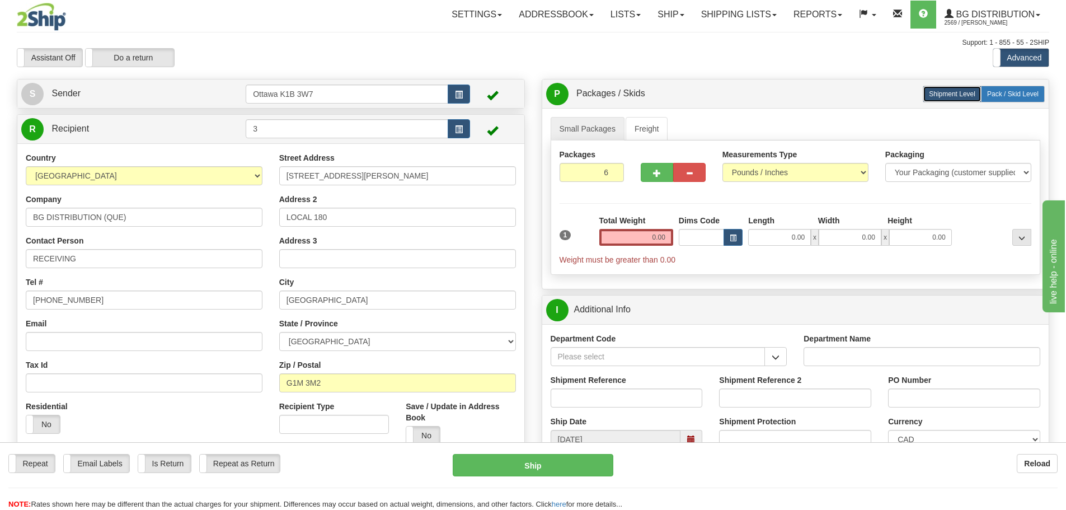
click at [1004, 92] on span "Pack / Skid Level" at bounding box center [1012, 94] width 51 height 8
radio input "true"
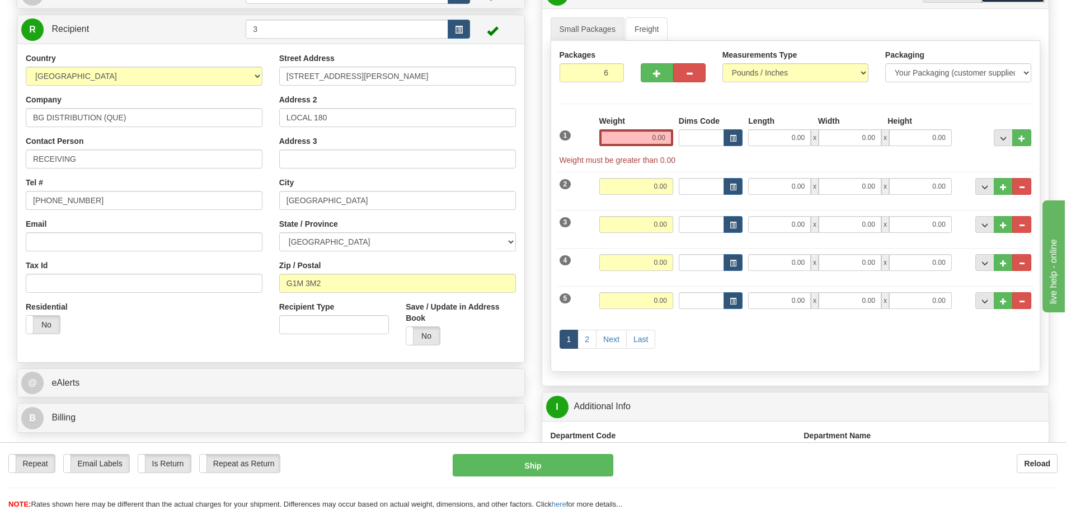
scroll to position [280, 0]
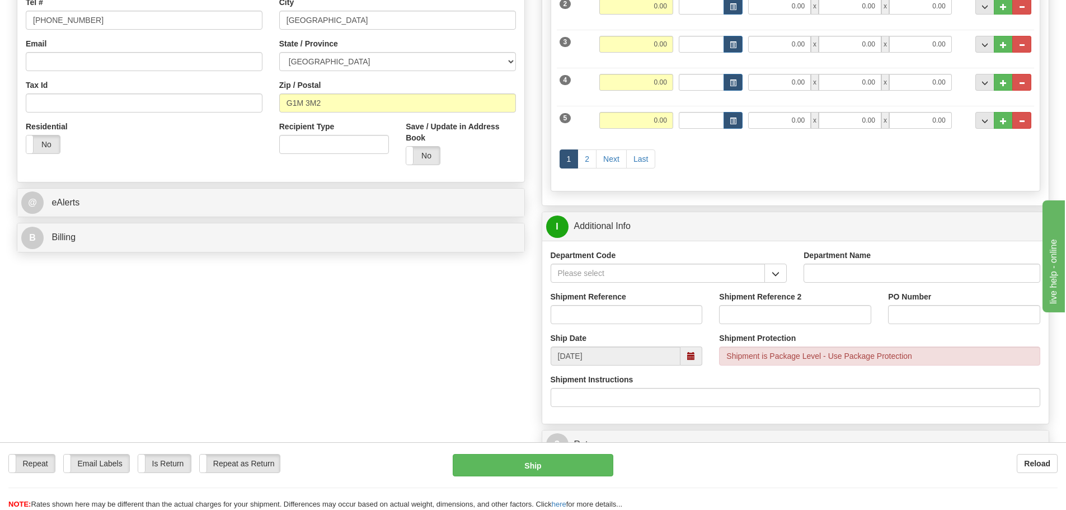
click at [788, 271] on div "Department Code" at bounding box center [669, 270] width 254 height 41
click at [781, 273] on button "button" at bounding box center [776, 273] width 22 height 19
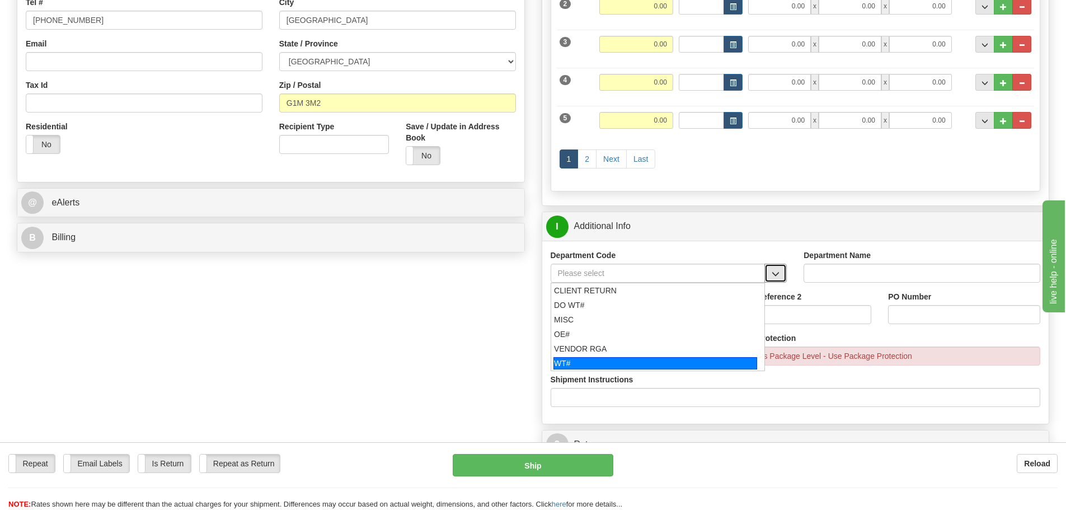
click at [587, 364] on div "WT#" at bounding box center [656, 363] width 204 height 12
type input "WT#"
type input "WAREHOUSE TRANSFERS"
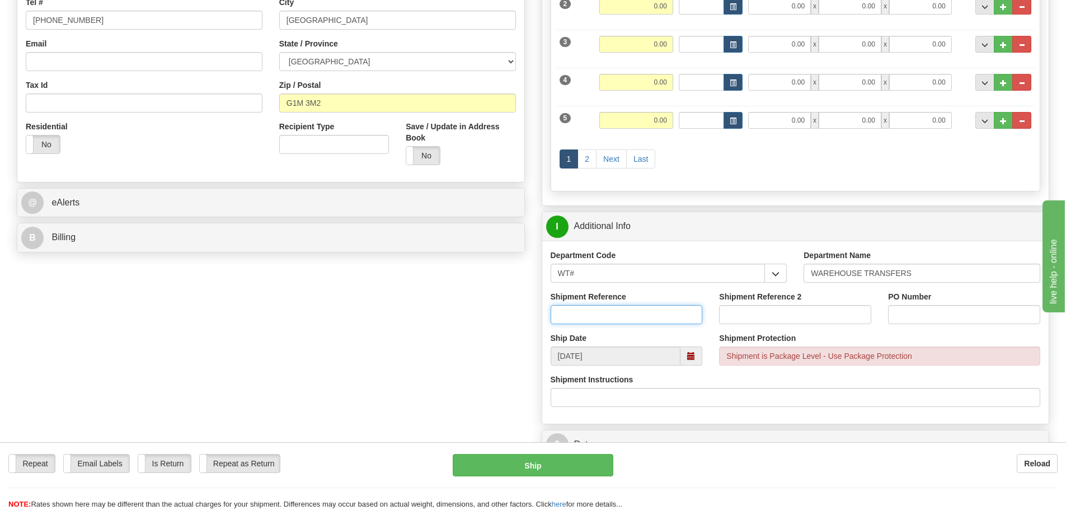
click at [593, 320] on input "Shipment Reference" at bounding box center [627, 314] width 152 height 19
type input "163730-00"
click at [772, 314] on input "Shipment Reference 2" at bounding box center [795, 314] width 152 height 19
type input "163730-01"
click at [926, 312] on input "PO Number" at bounding box center [964, 314] width 152 height 19
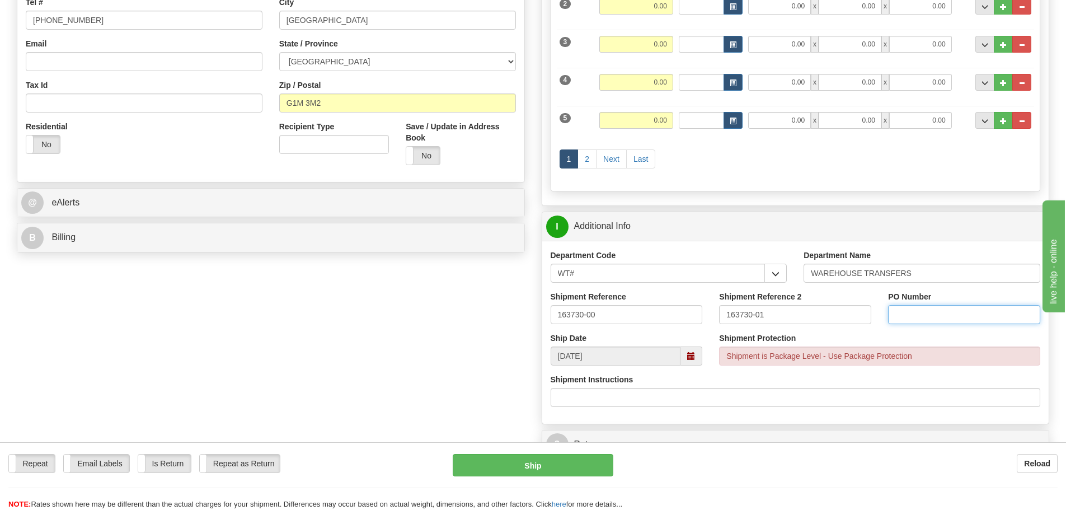
type input "N/A"
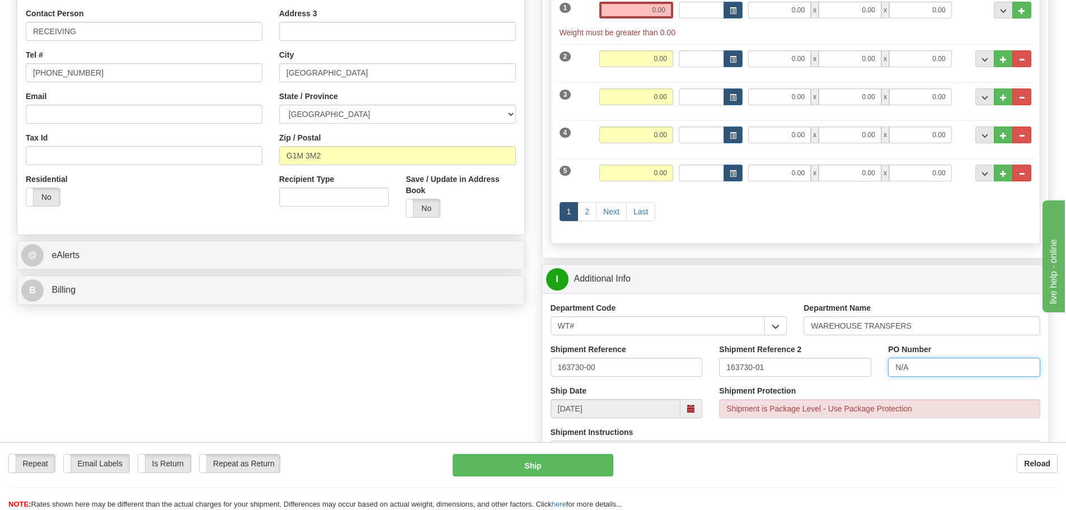
scroll to position [56, 0]
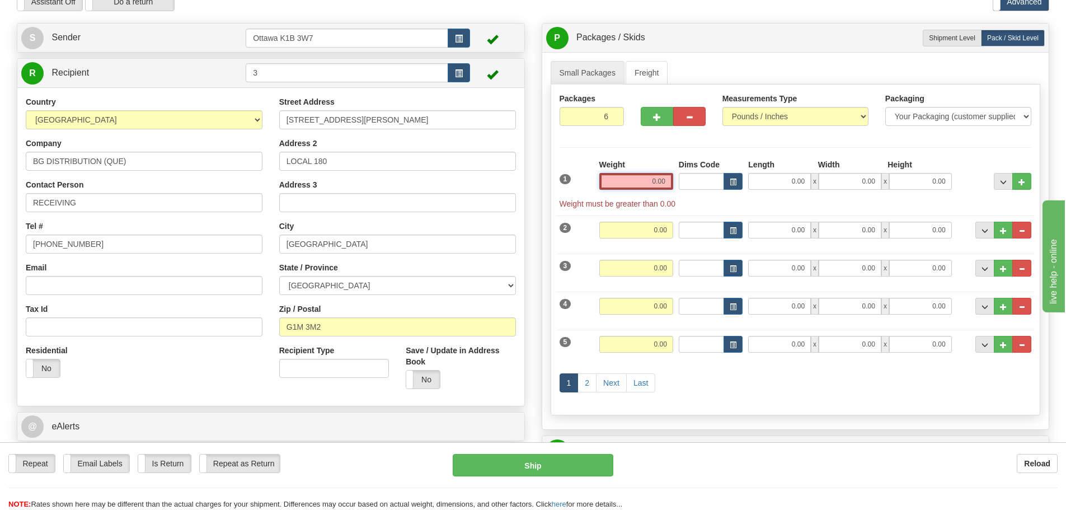
click at [646, 182] on input "0.00" at bounding box center [636, 181] width 74 height 17
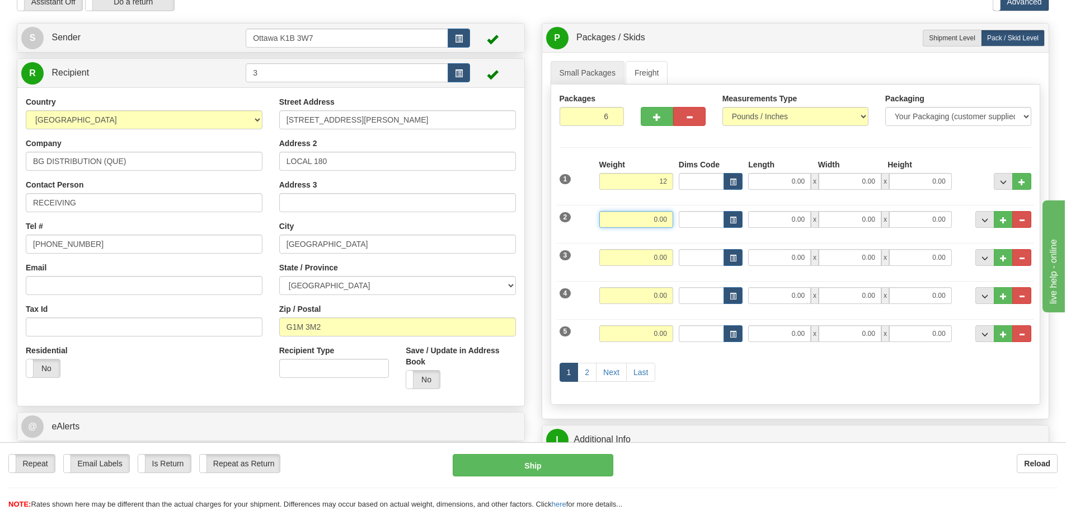
type input "12.00"
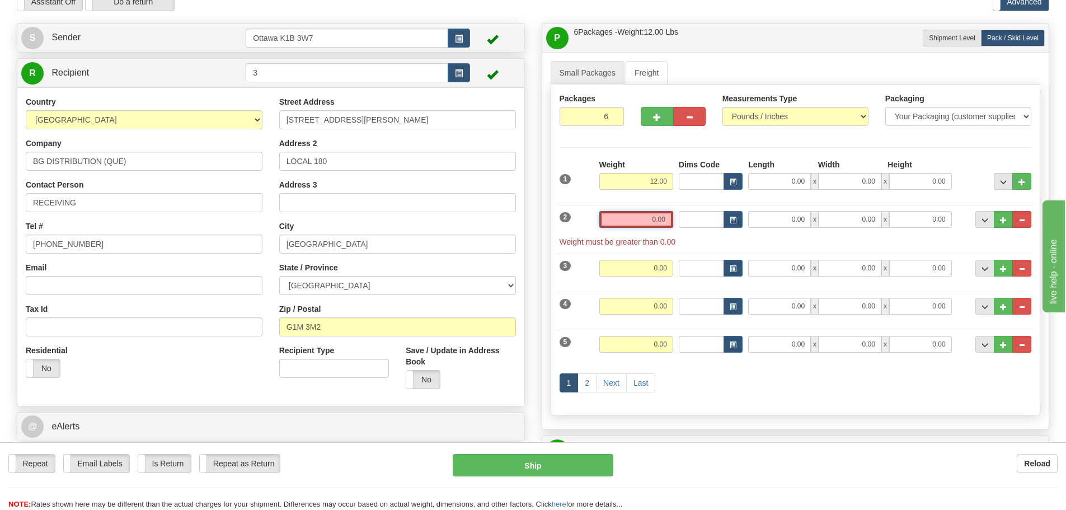
click at [659, 218] on input "0.00" at bounding box center [636, 219] width 74 height 17
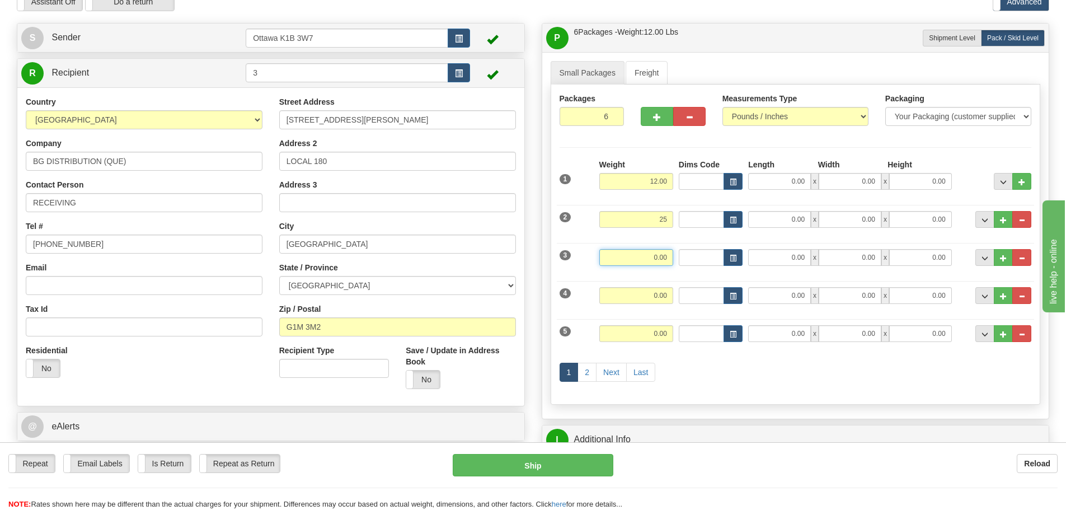
type input "25.00"
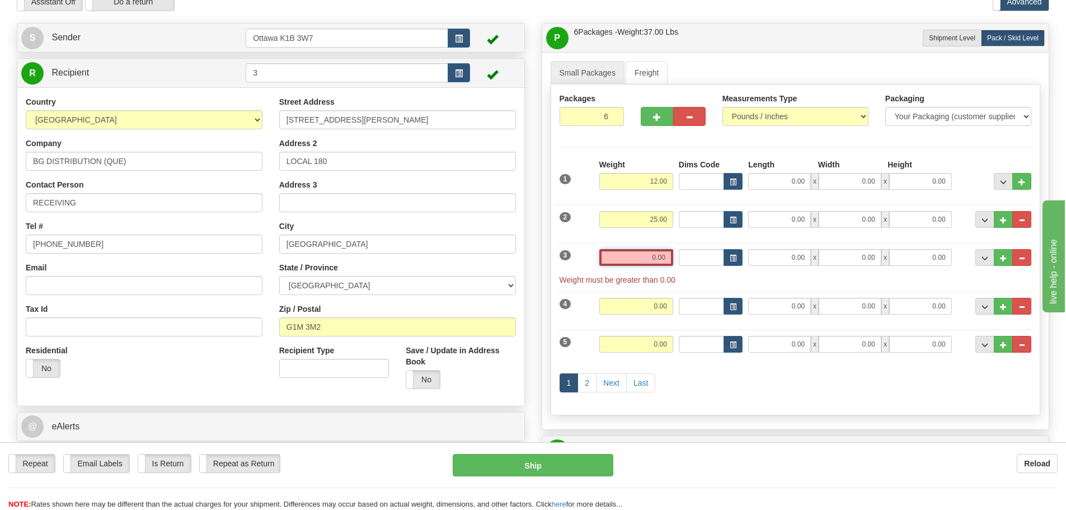
click at [668, 258] on input "0.00" at bounding box center [636, 257] width 74 height 17
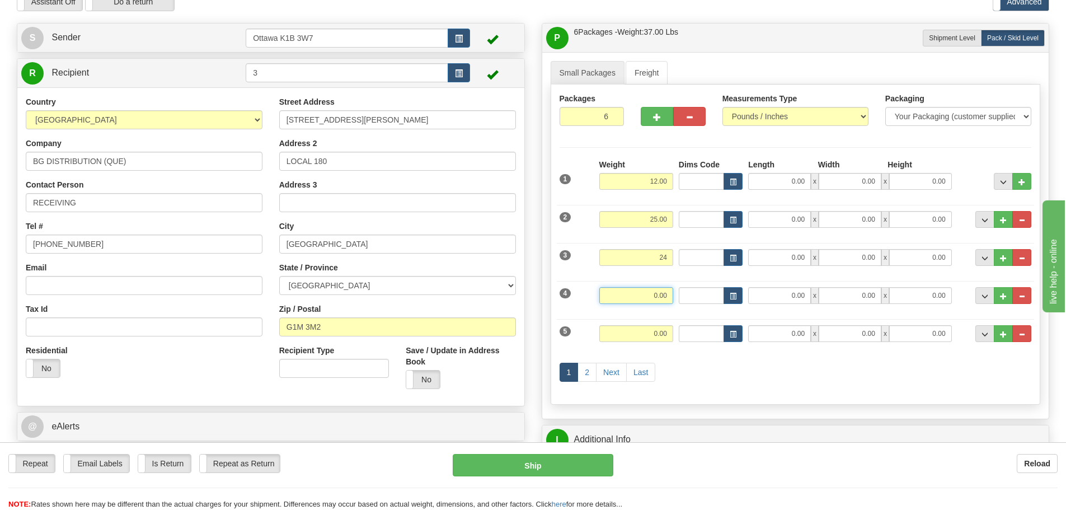
type input "24.00"
click at [656, 294] on input "0.00" at bounding box center [636, 295] width 74 height 17
type input "26.00"
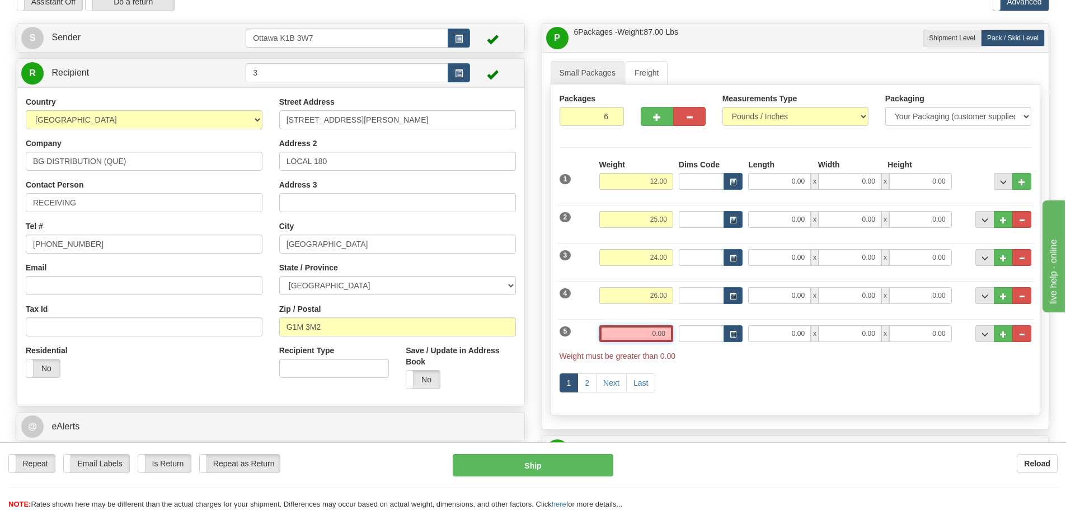
click at [650, 330] on input "0.00" at bounding box center [636, 333] width 74 height 17
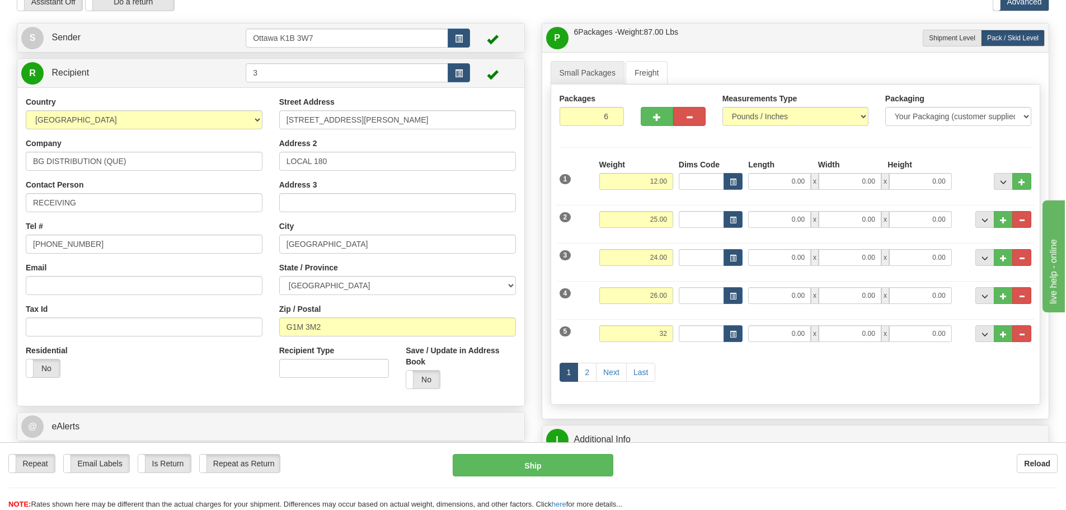
type input "32.00"
click at [795, 359] on div "1 2 Next Last" at bounding box center [796, 373] width 478 height 44
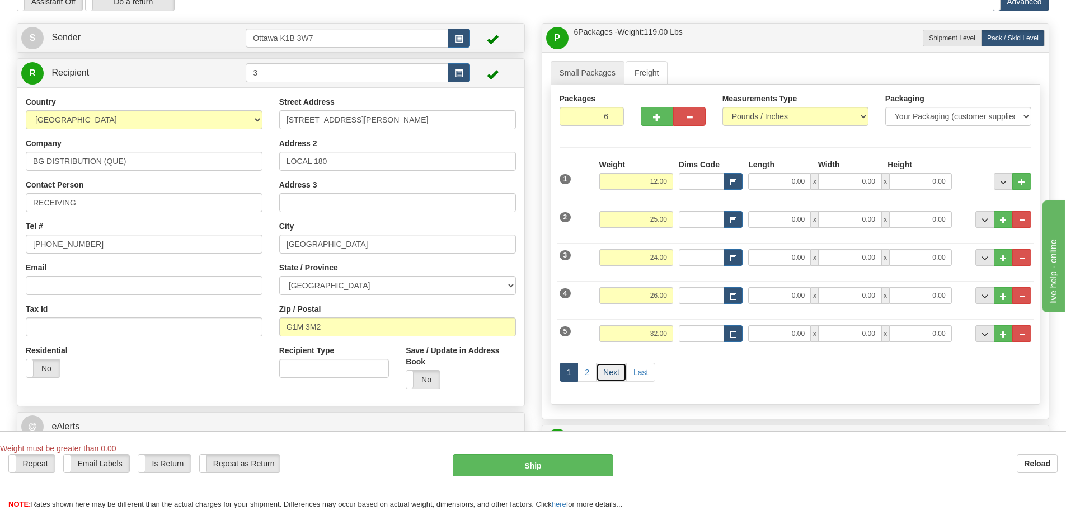
click at [612, 376] on link "Next" at bounding box center [611, 372] width 31 height 19
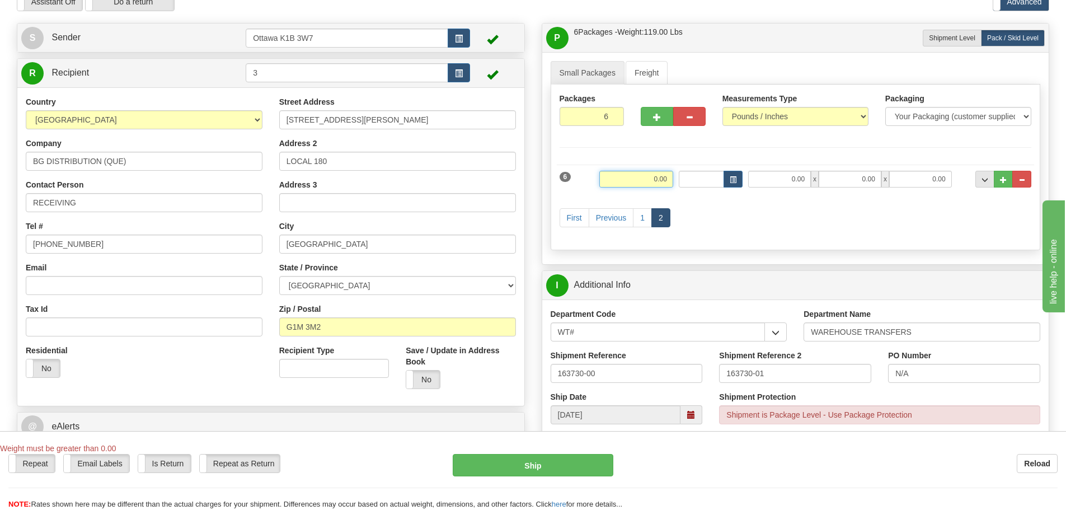
click at [633, 179] on input "0.00" at bounding box center [636, 179] width 74 height 17
type input "25.00"
click at [789, 241] on div "First Previous 1 2" at bounding box center [796, 219] width 478 height 44
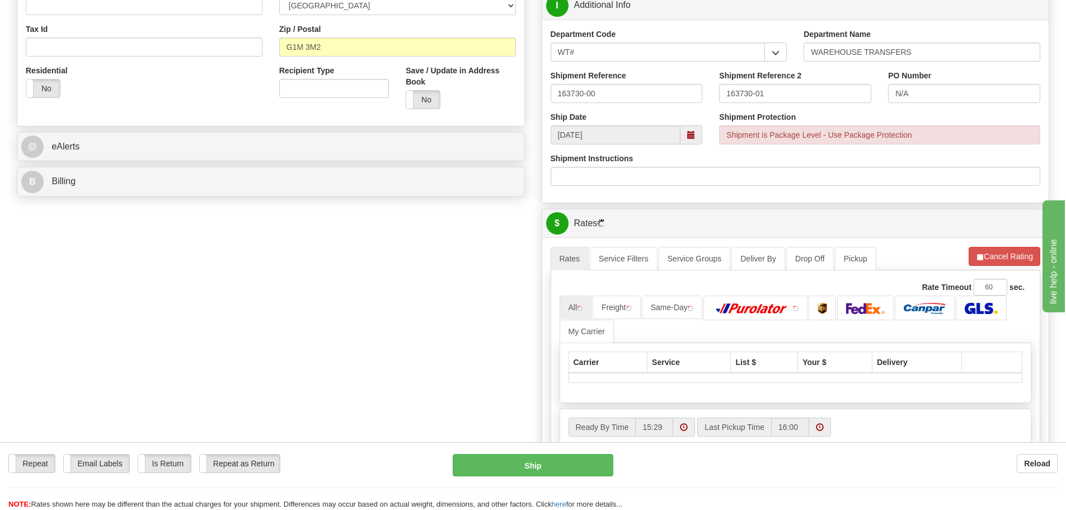
scroll to position [448, 0]
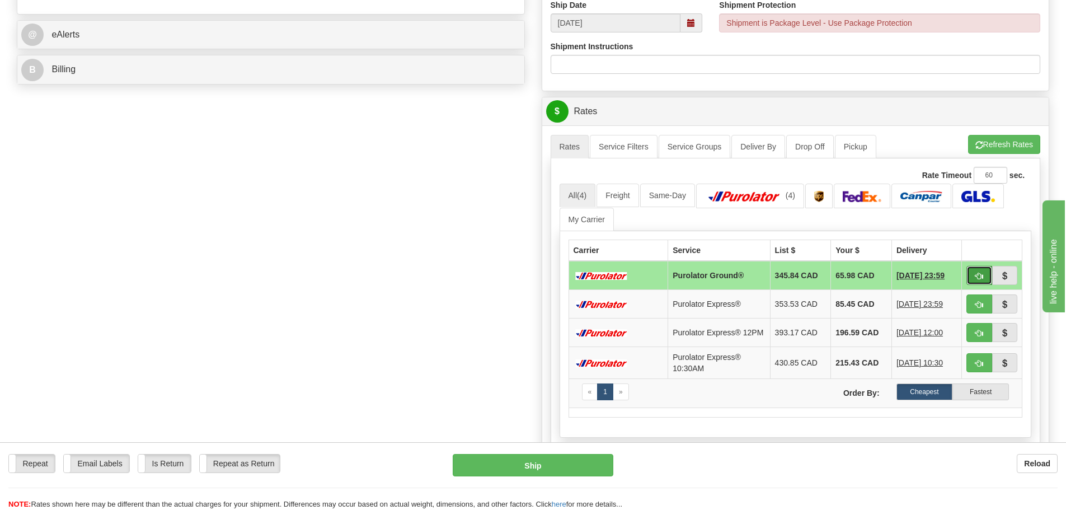
click at [974, 276] on button "button" at bounding box center [980, 275] width 26 height 19
type input "260"
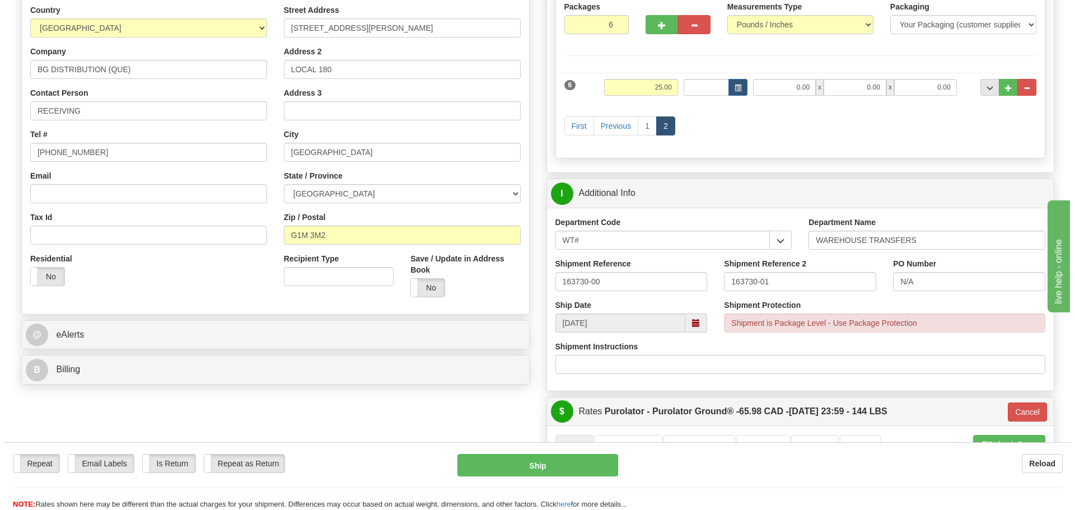
scroll to position [168, 0]
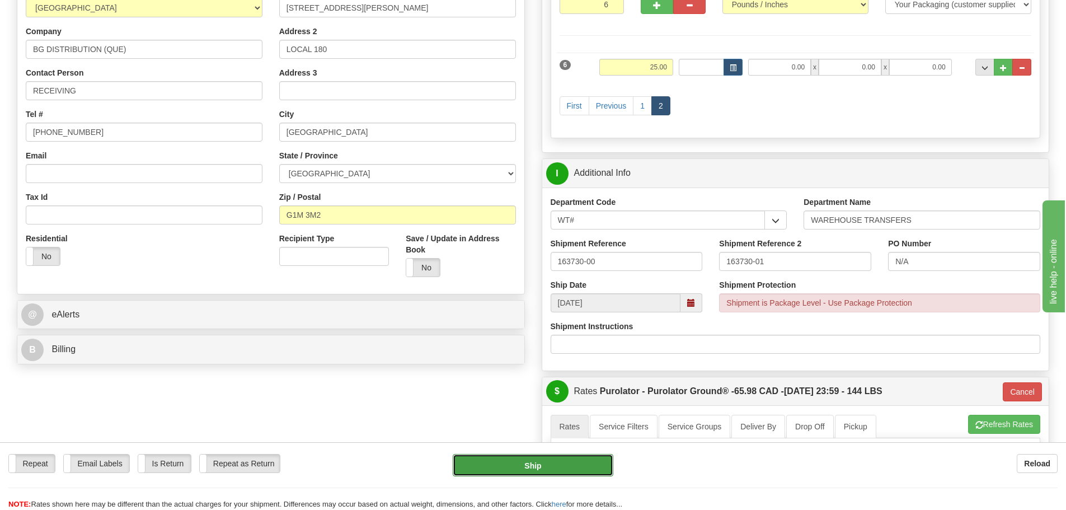
click at [542, 463] on button "Ship" at bounding box center [533, 465] width 161 height 22
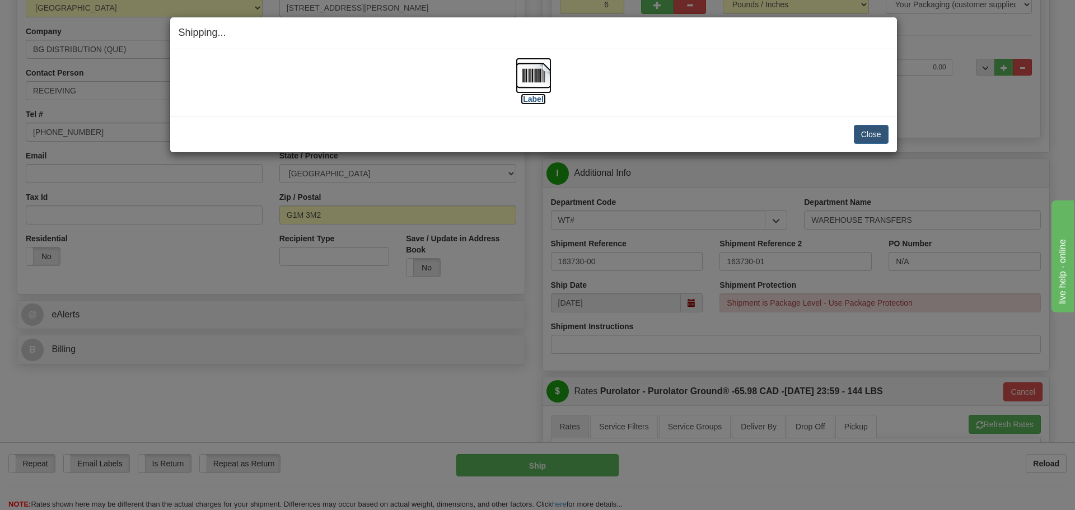
click at [541, 101] on label "[Label]" at bounding box center [533, 98] width 26 height 11
click at [869, 140] on button "Close" at bounding box center [870, 134] width 35 height 19
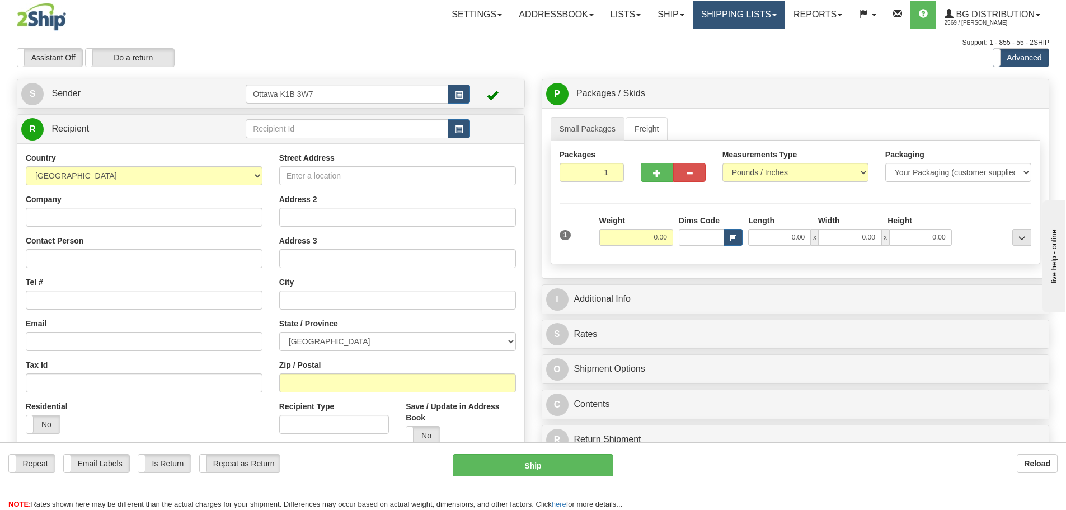
click at [710, 20] on link "Shipping lists" at bounding box center [739, 15] width 92 height 28
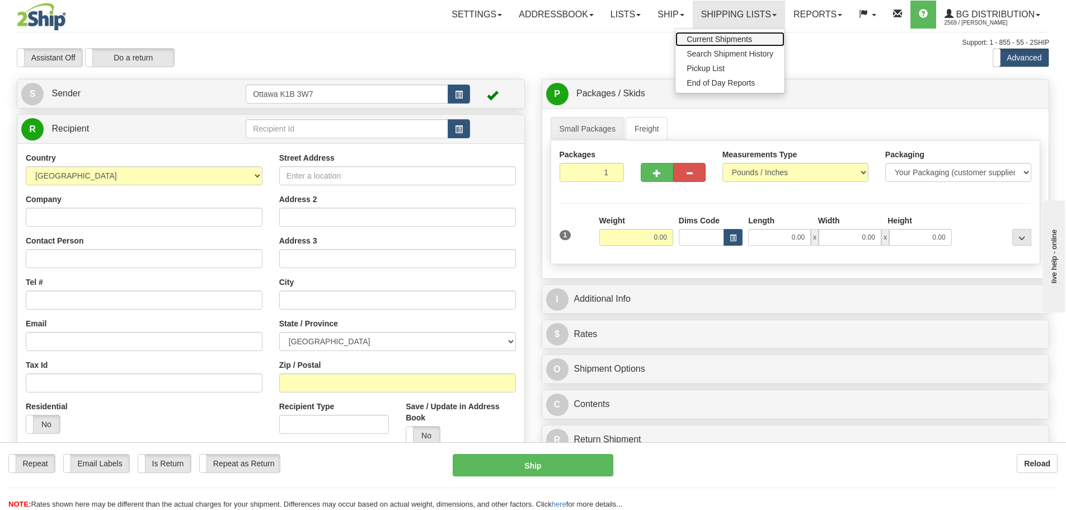
click at [705, 39] on span "Current Shipments" at bounding box center [719, 39] width 65 height 9
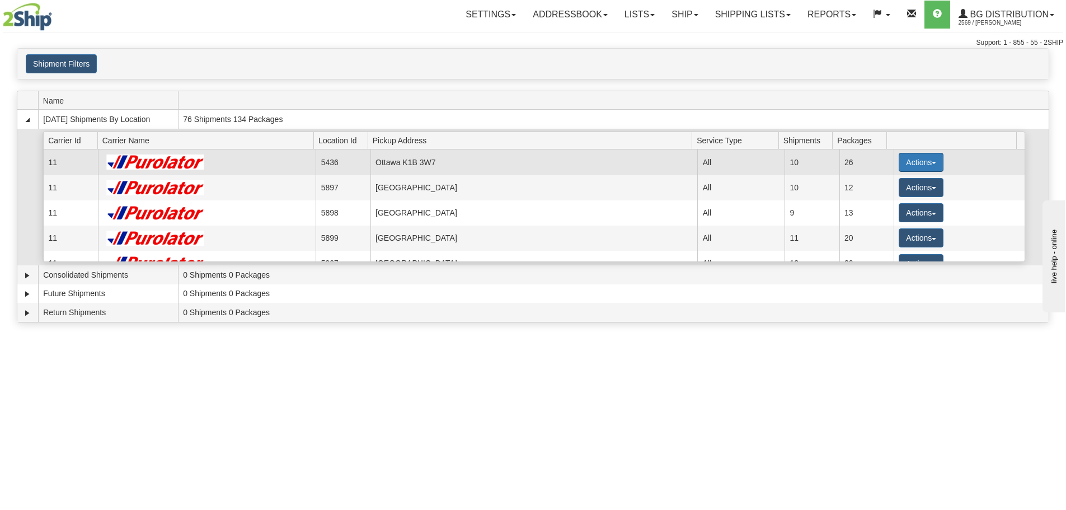
click at [930, 154] on button "Actions" at bounding box center [921, 162] width 45 height 19
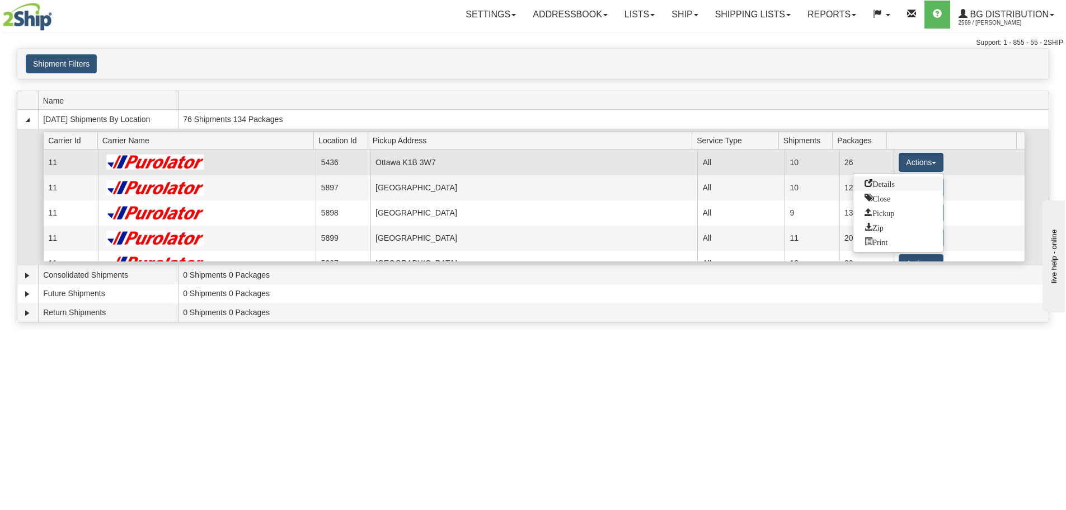
click at [880, 181] on span "Details" at bounding box center [880, 183] width 30 height 8
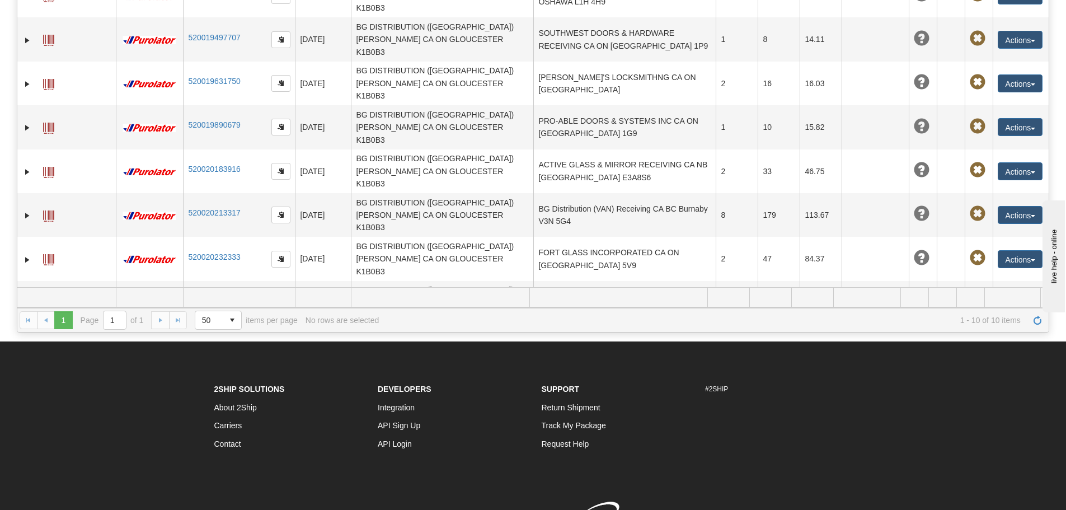
scroll to position [232, 0]
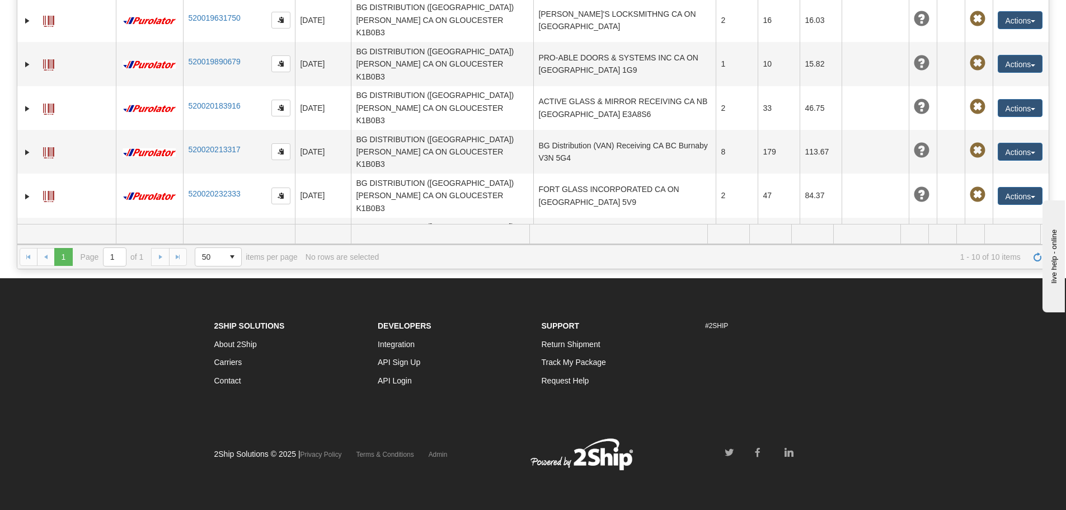
click at [1002, 318] on button "Actions" at bounding box center [1020, 327] width 45 height 18
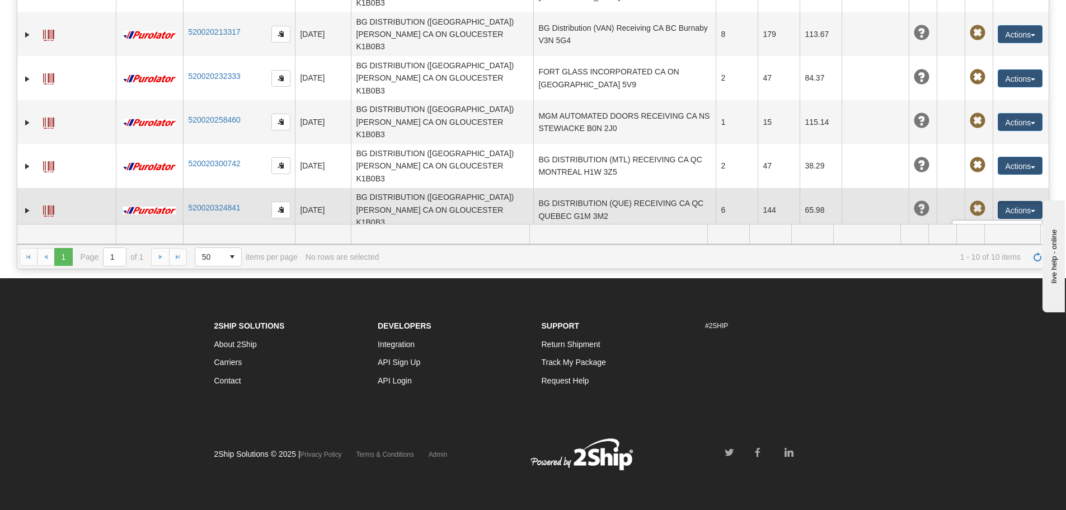
click at [983, 223] on link "Edit" at bounding box center [998, 230] width 90 height 15
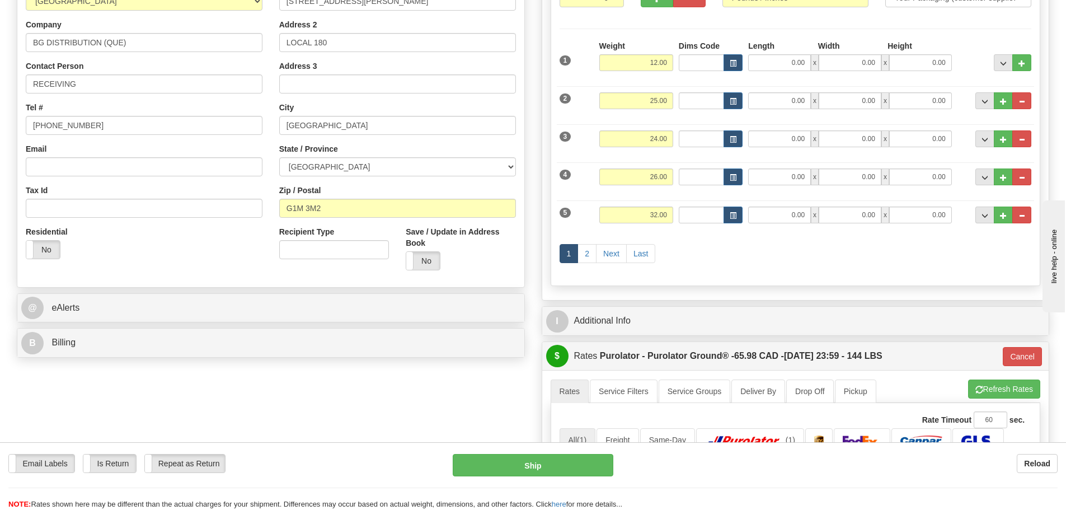
scroll to position [336, 0]
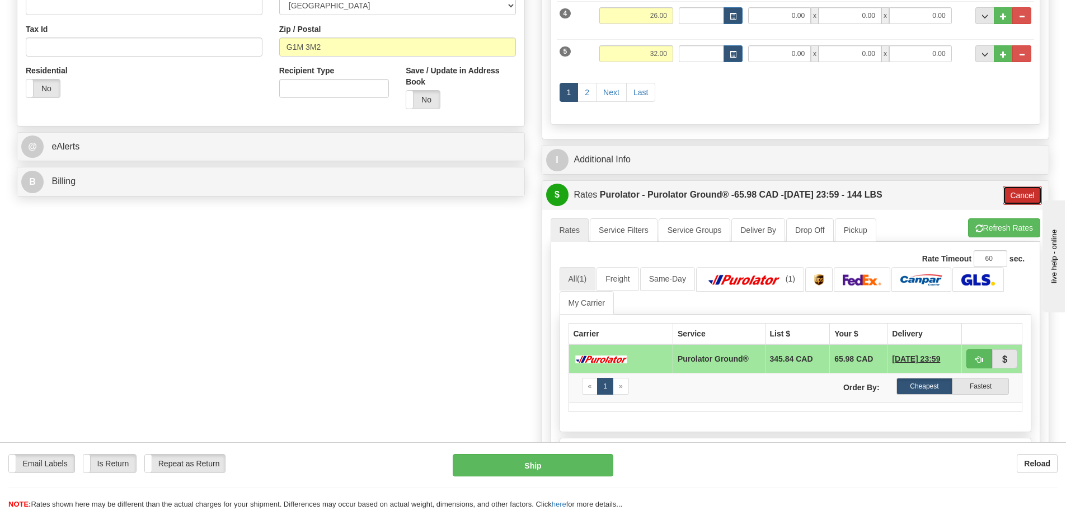
click at [1011, 194] on button "Cancel" at bounding box center [1022, 195] width 39 height 19
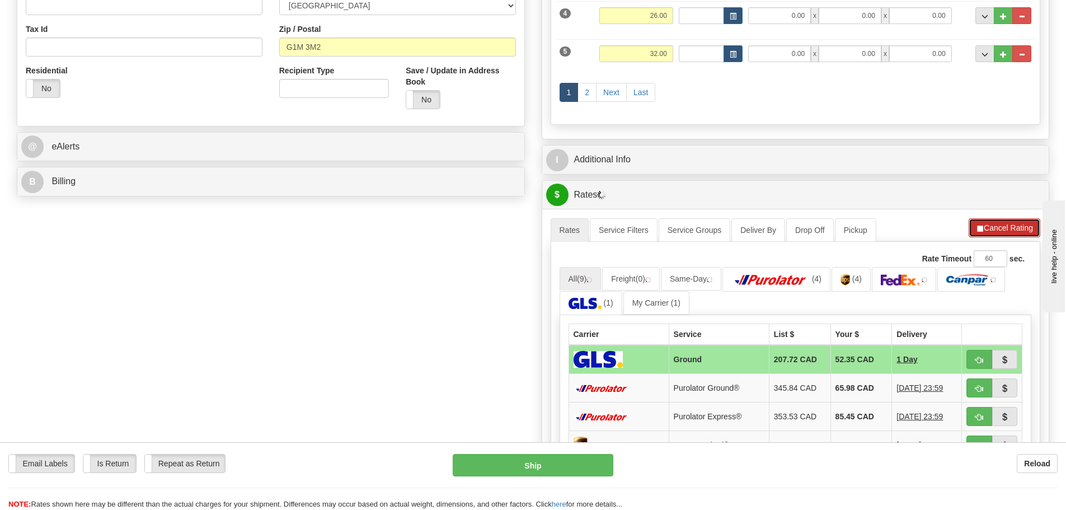
click at [988, 234] on button "Cancel Rating" at bounding box center [1005, 227] width 72 height 19
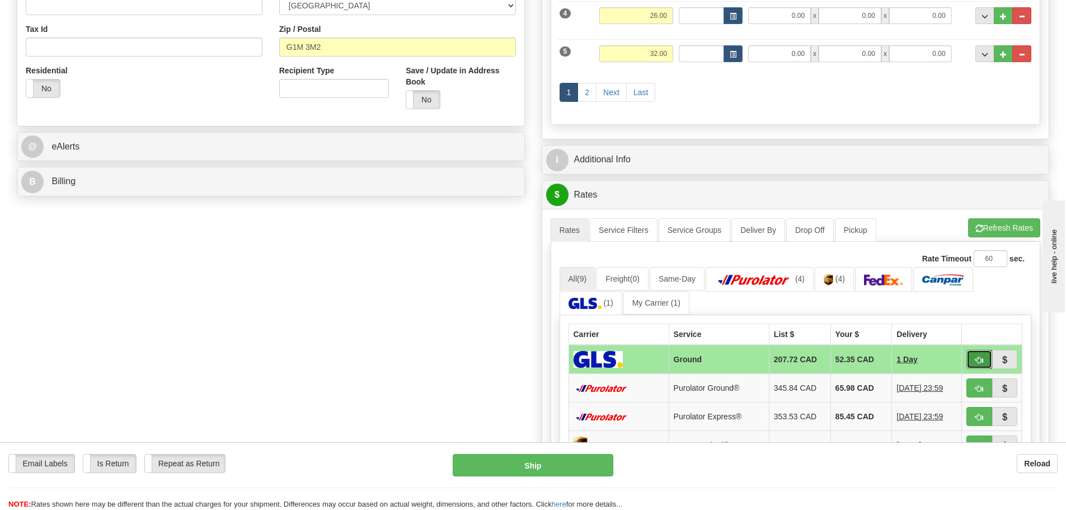
click at [979, 357] on span "button" at bounding box center [979, 360] width 8 height 7
type input "1"
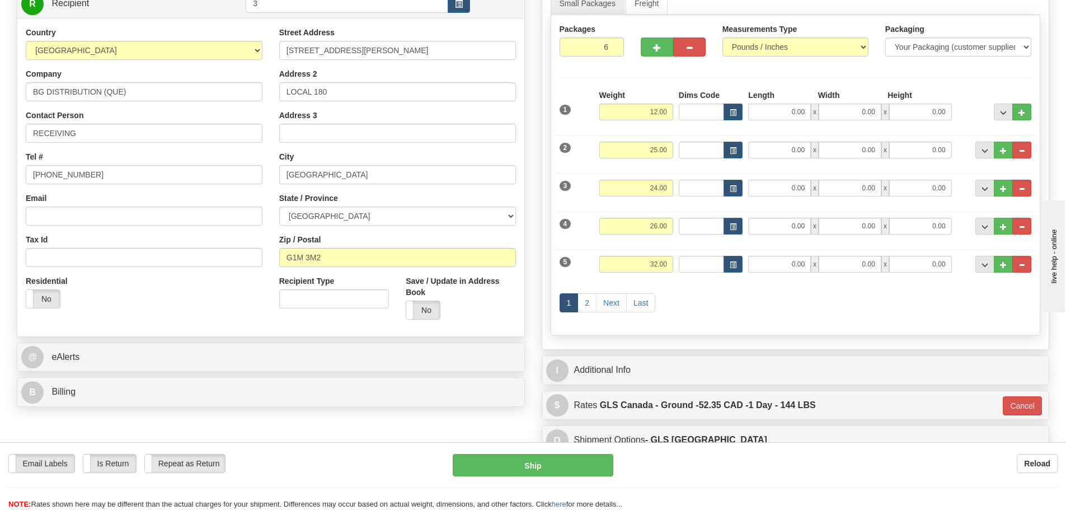
scroll to position [112, 0]
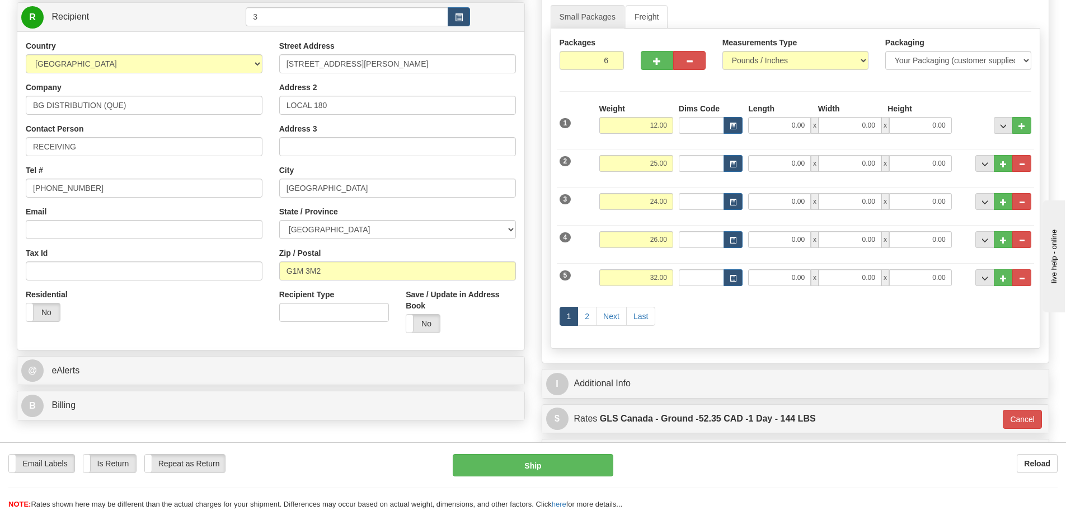
click at [555, 453] on div "Email Labels Email Labels Edit Is Return Is Return Repeat as Return Repeat as R…" at bounding box center [533, 476] width 1066 height 68
click at [551, 459] on button "Ship" at bounding box center [533, 465] width 161 height 22
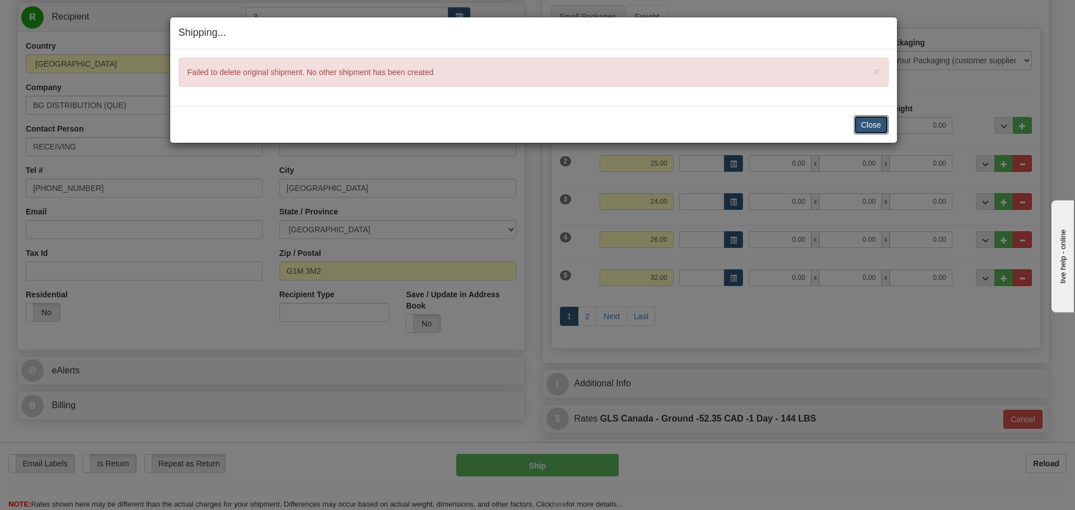
click at [875, 119] on button "Close" at bounding box center [870, 124] width 35 height 19
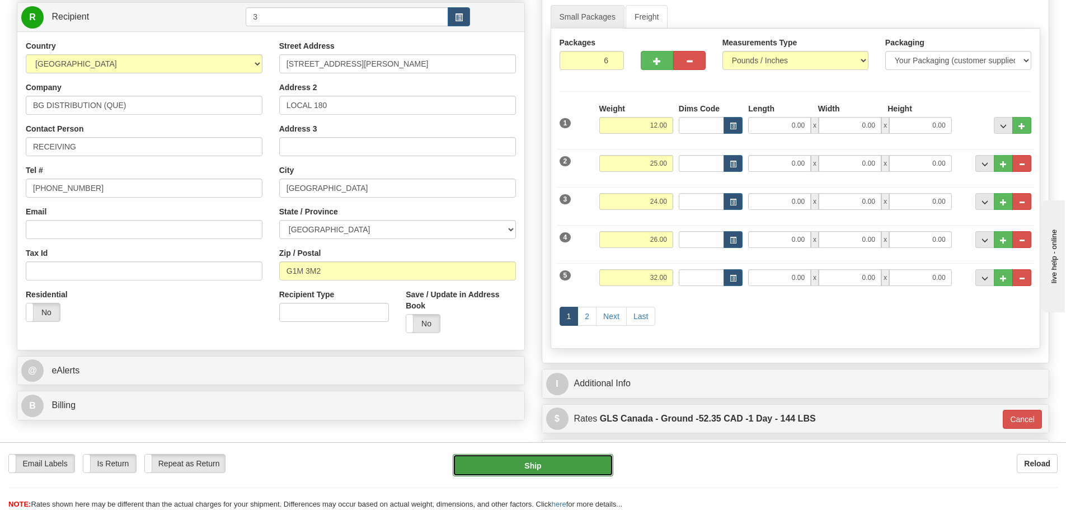
click at [601, 456] on button "Ship" at bounding box center [533, 465] width 161 height 22
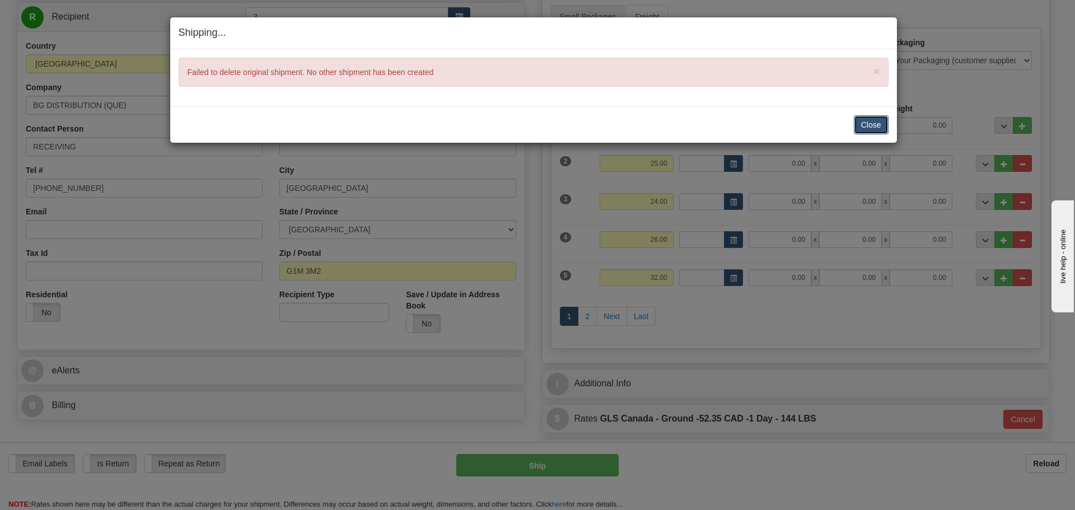
click at [872, 128] on button "Close" at bounding box center [870, 124] width 35 height 19
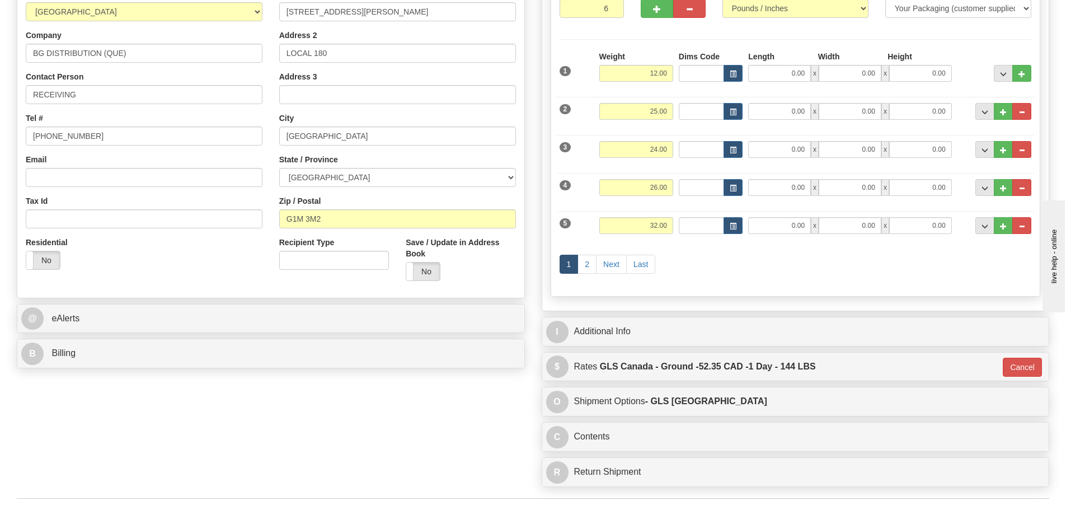
scroll to position [0, 0]
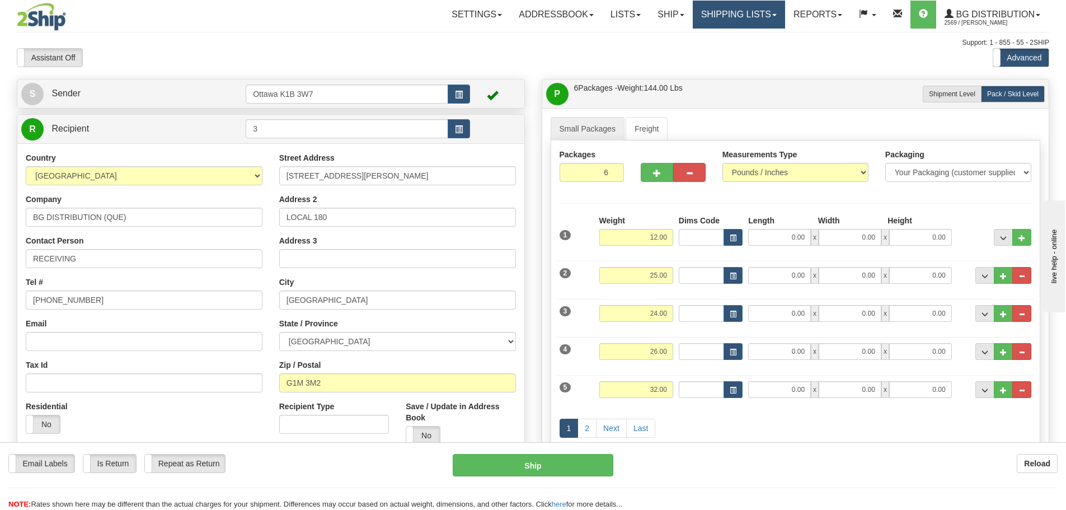
click at [762, 20] on link "Shipping lists" at bounding box center [739, 15] width 92 height 28
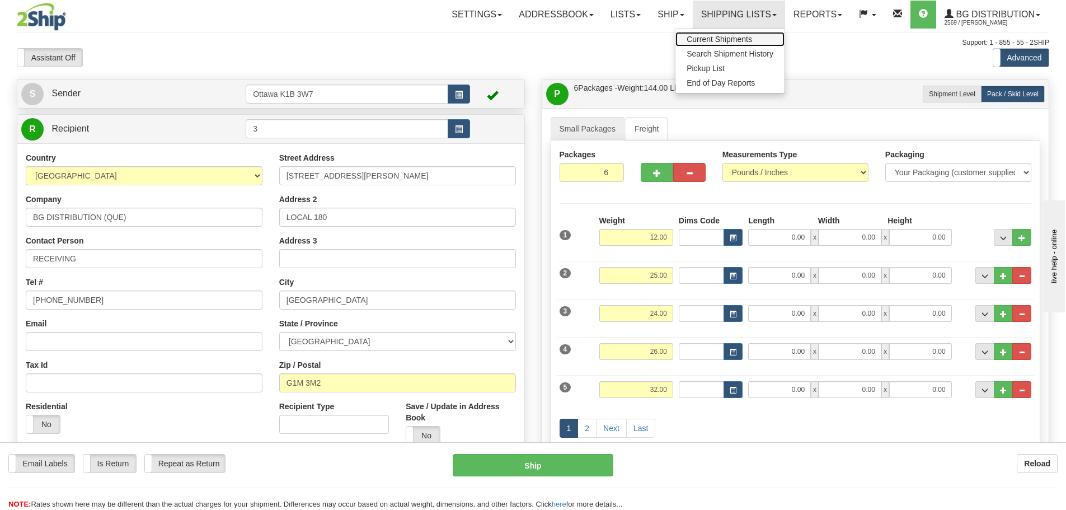
click at [745, 36] on span "Current Shipments" at bounding box center [719, 39] width 65 height 9
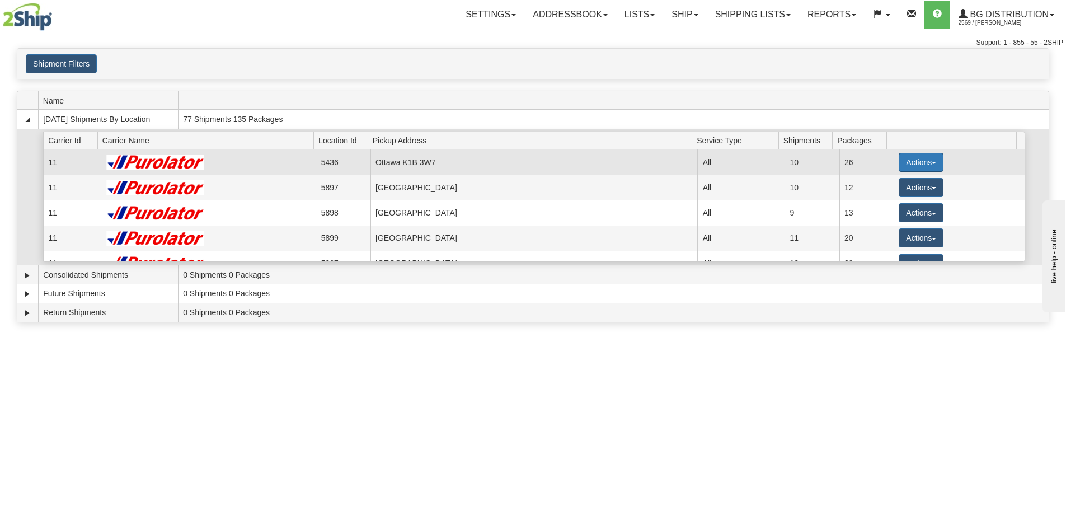
click at [921, 168] on button "Actions" at bounding box center [921, 162] width 45 height 19
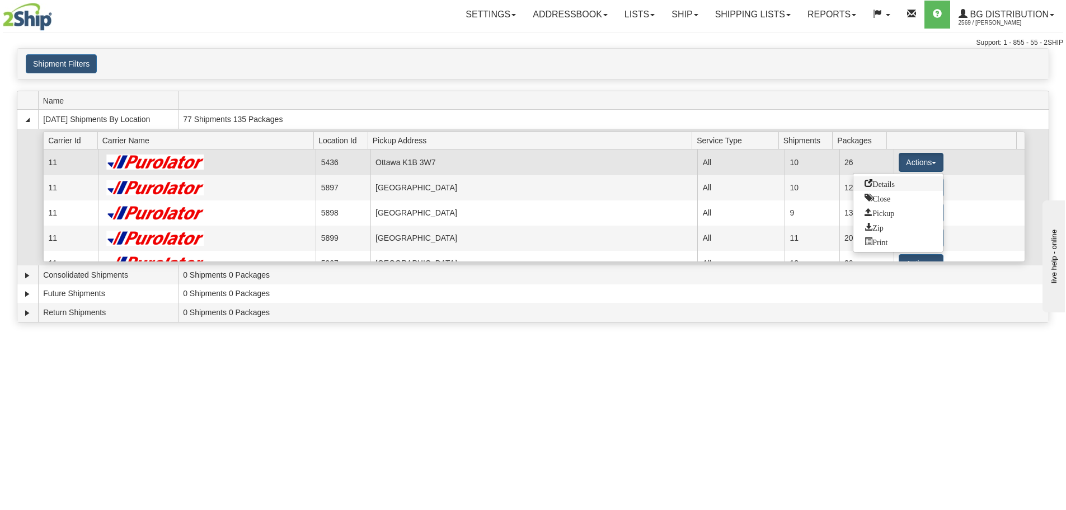
click at [907, 182] on link "Details" at bounding box center [898, 183] width 90 height 15
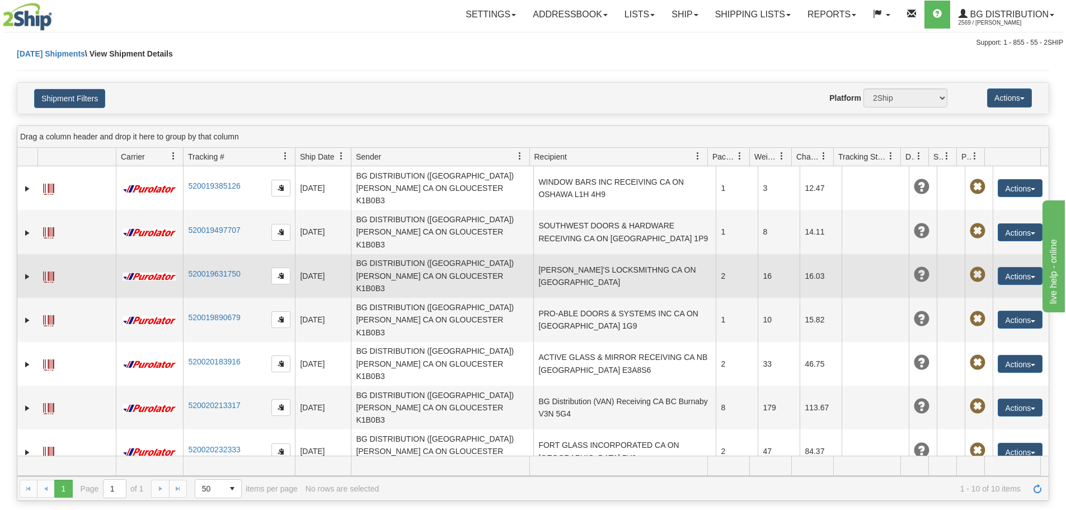
scroll to position [24, 0]
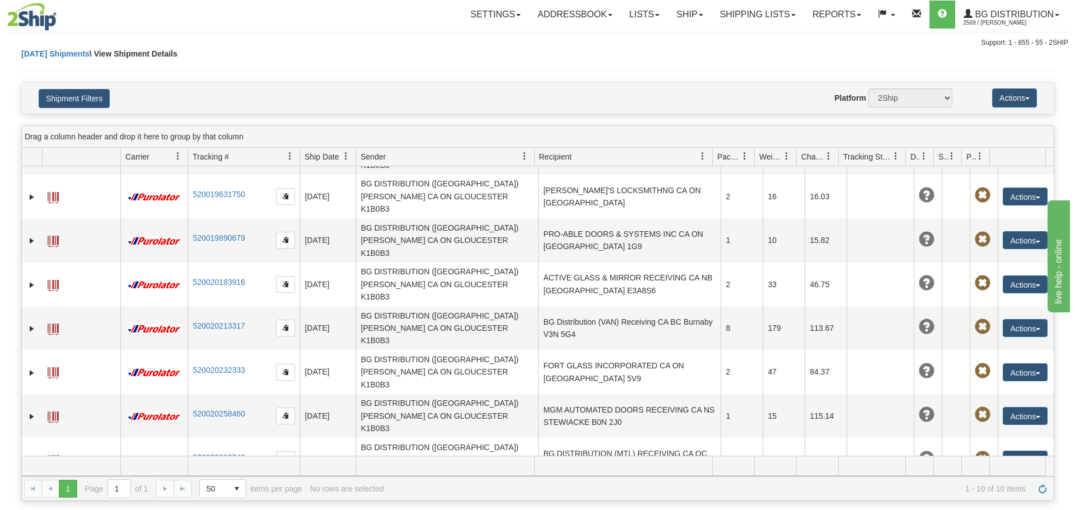
scroll to position [142, 0]
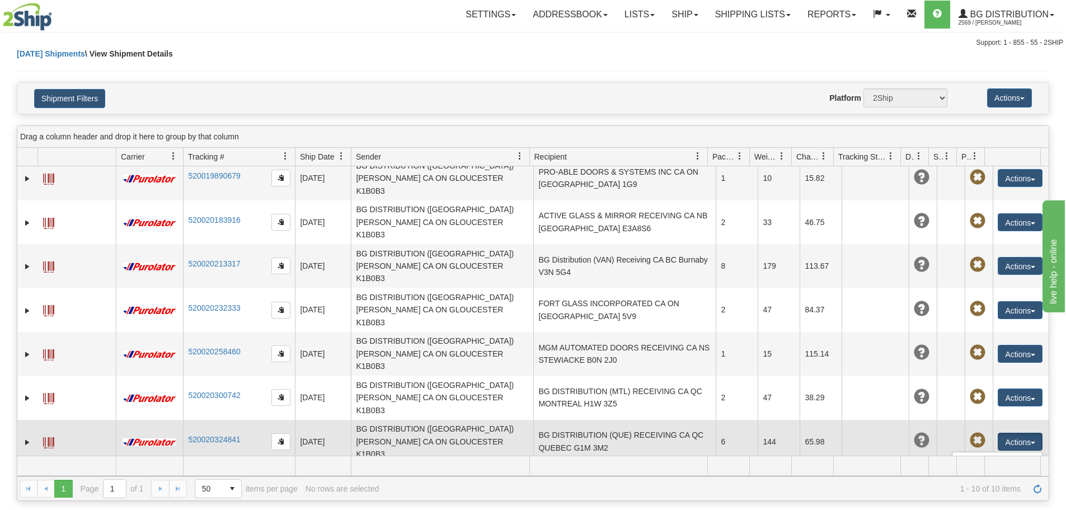
click at [993, 499] on link "Delete" at bounding box center [998, 506] width 90 height 15
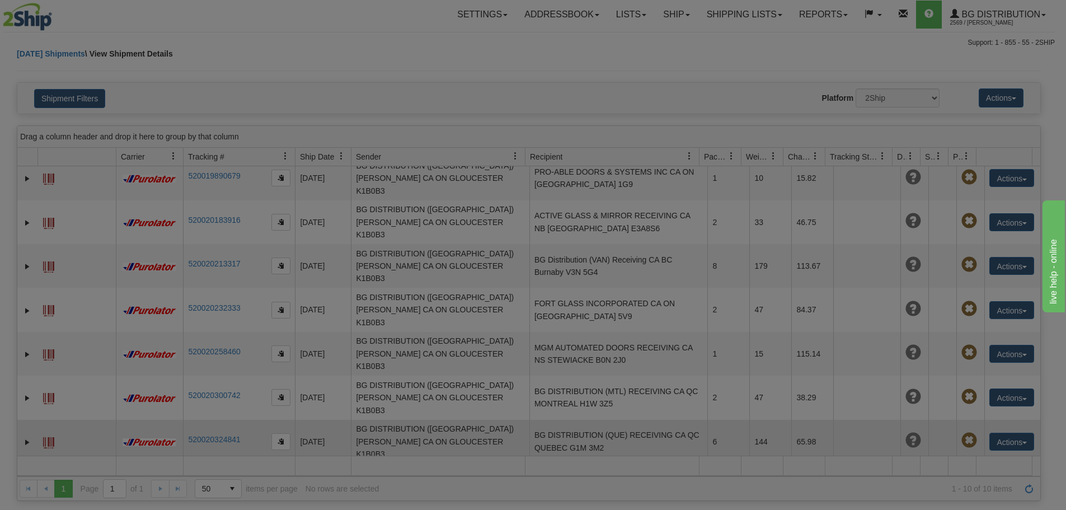
scroll to position [24, 0]
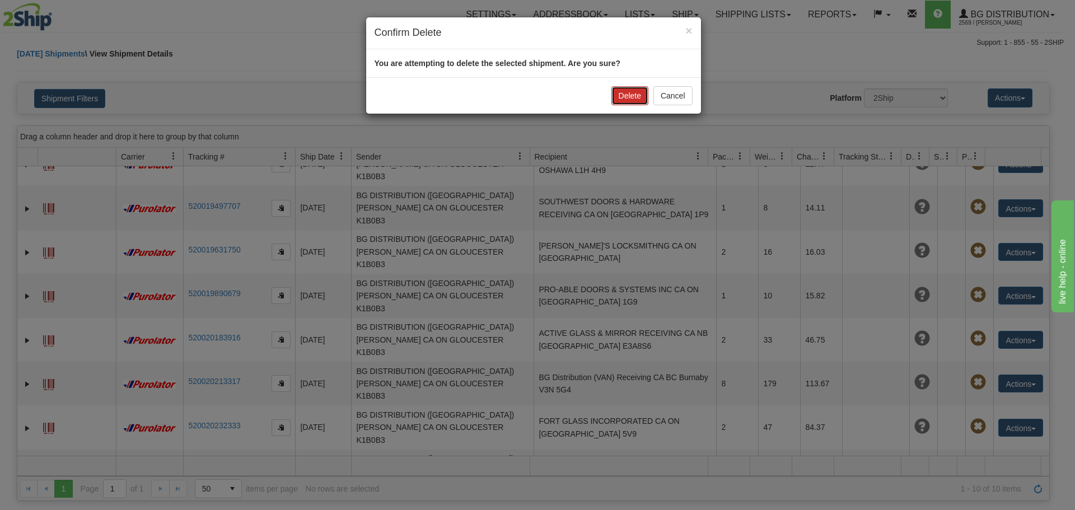
click at [629, 95] on button "Delete" at bounding box center [629, 95] width 37 height 19
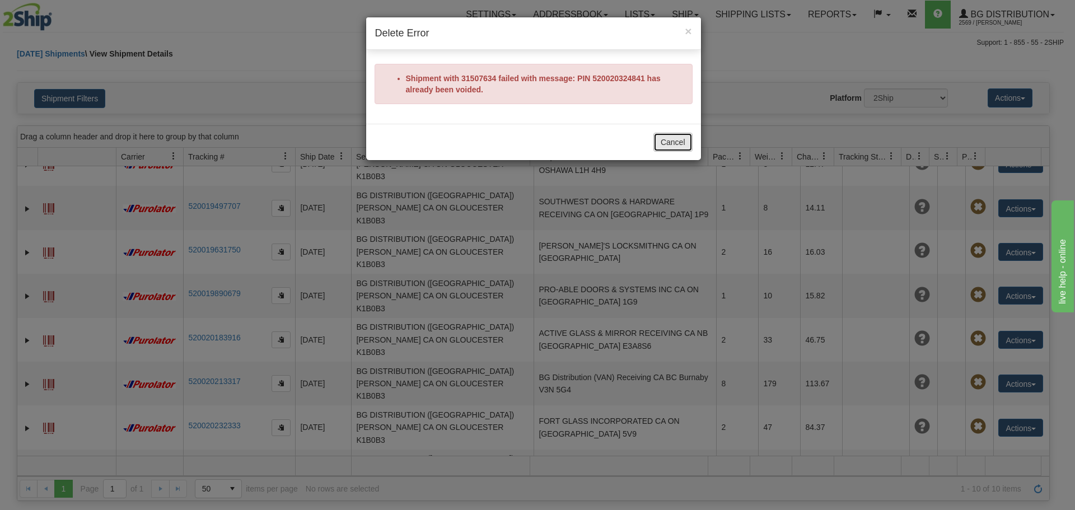
click at [672, 138] on button "Cancel" at bounding box center [672, 142] width 39 height 19
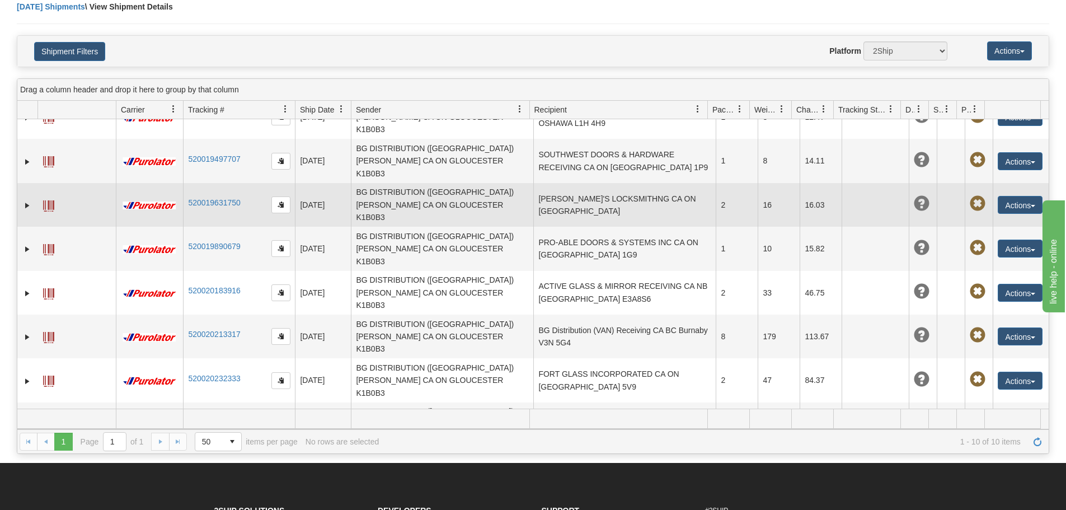
scroll to position [112, 0]
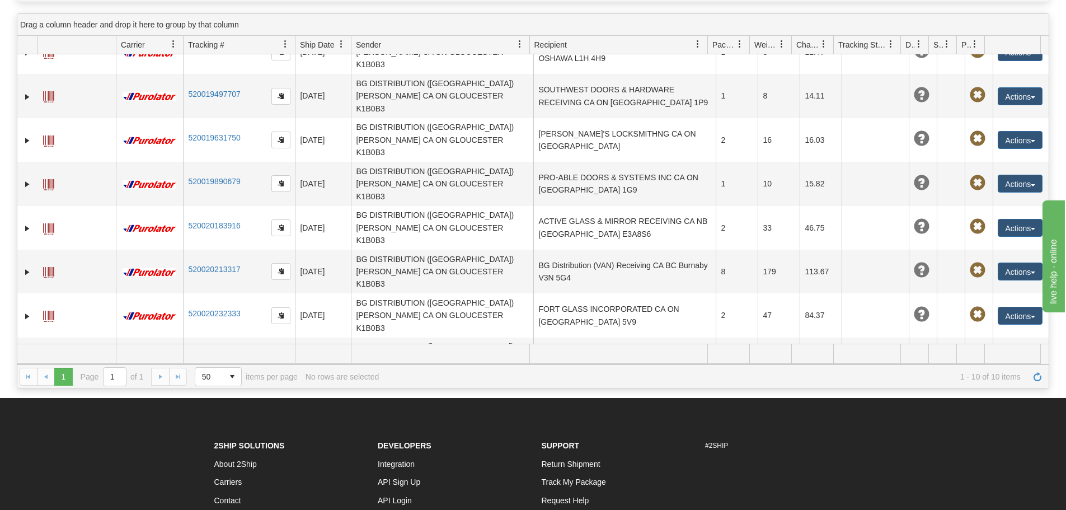
click at [1031, 425] on td "Actions Edit Repeat Return Delete Track Comment Shipment Issues Pickup Re-Print…" at bounding box center [1021, 447] width 56 height 44
click at [1027, 438] on button "Actions" at bounding box center [1020, 447] width 45 height 18
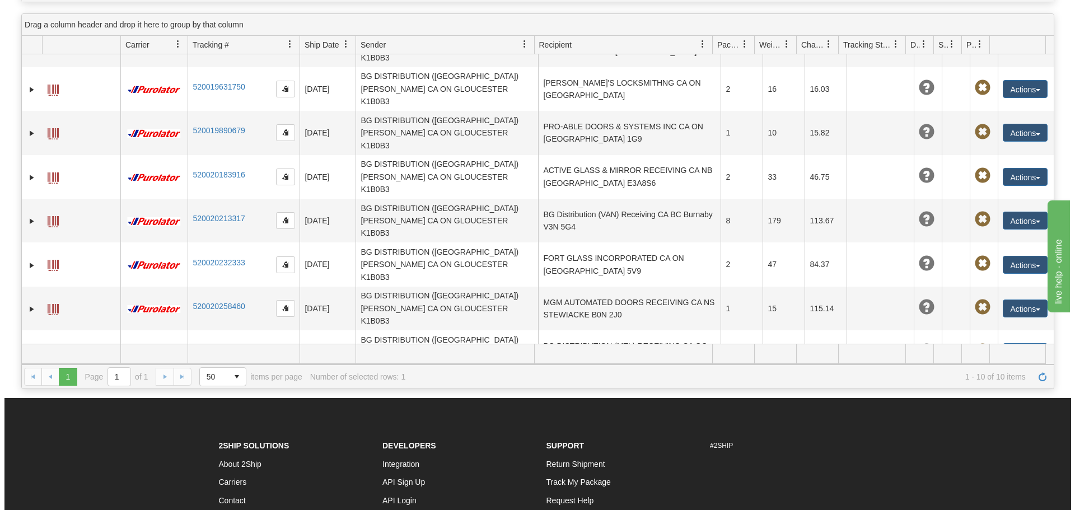
scroll to position [142, 0]
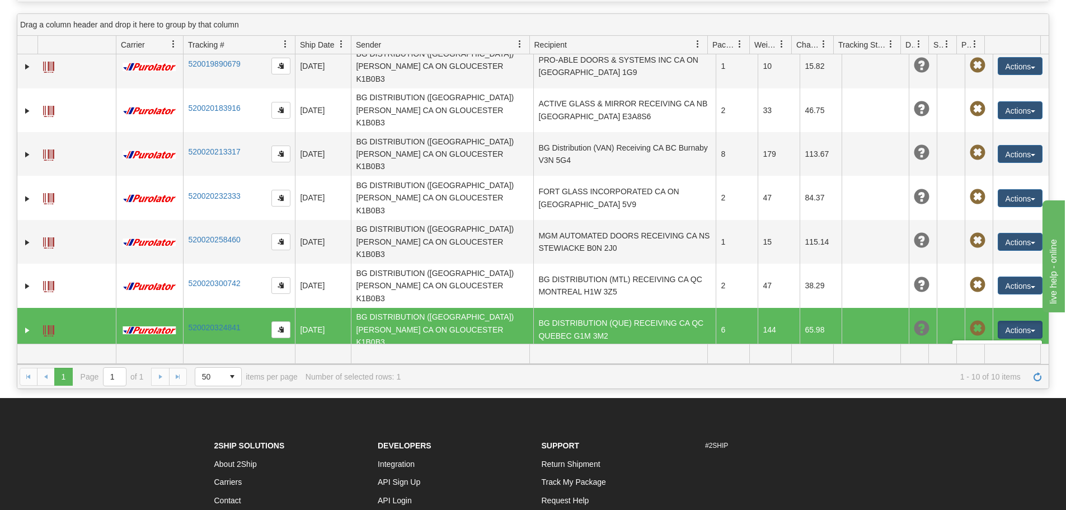
click at [982, 387] on link "Delete" at bounding box center [998, 394] width 90 height 15
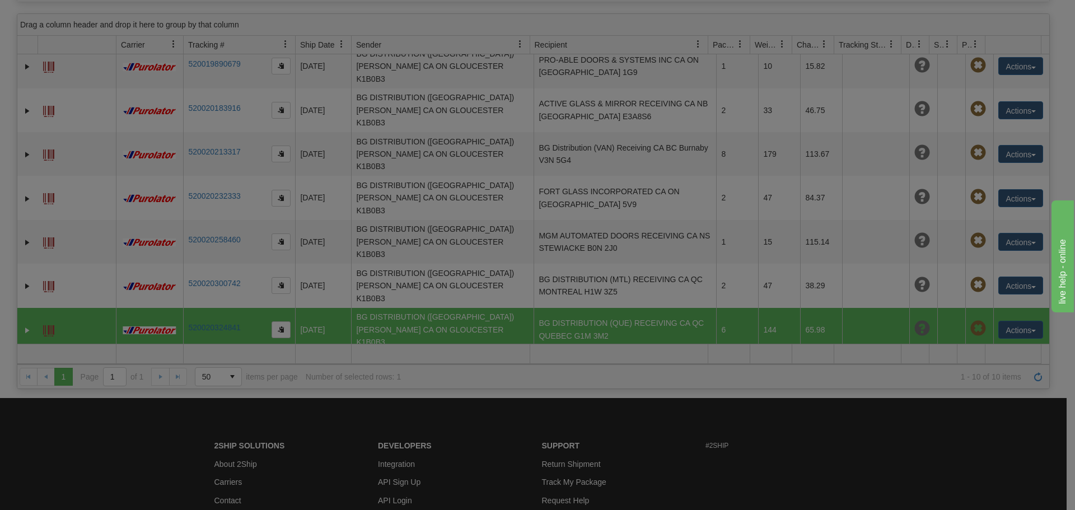
scroll to position [24, 0]
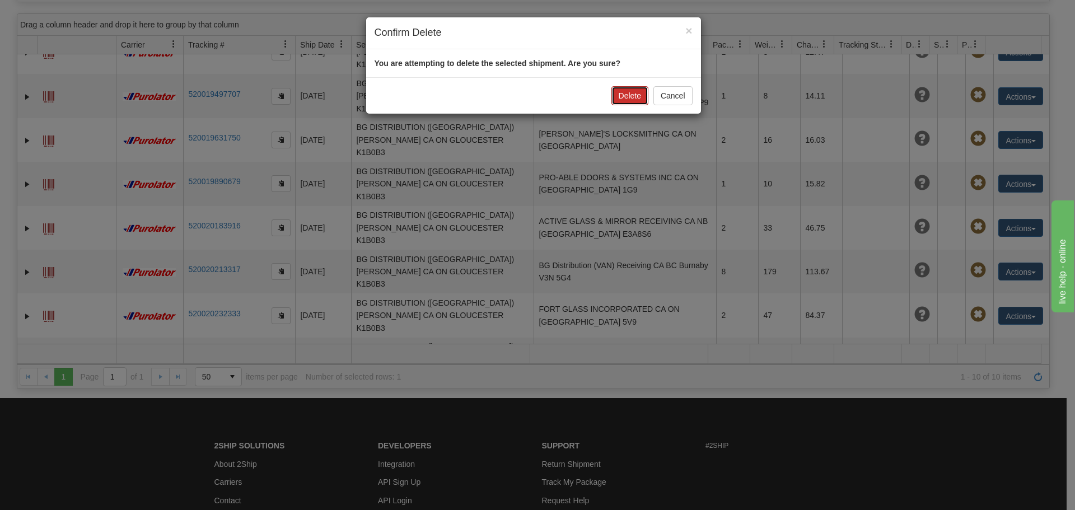
click at [621, 96] on button "Delete" at bounding box center [629, 95] width 37 height 19
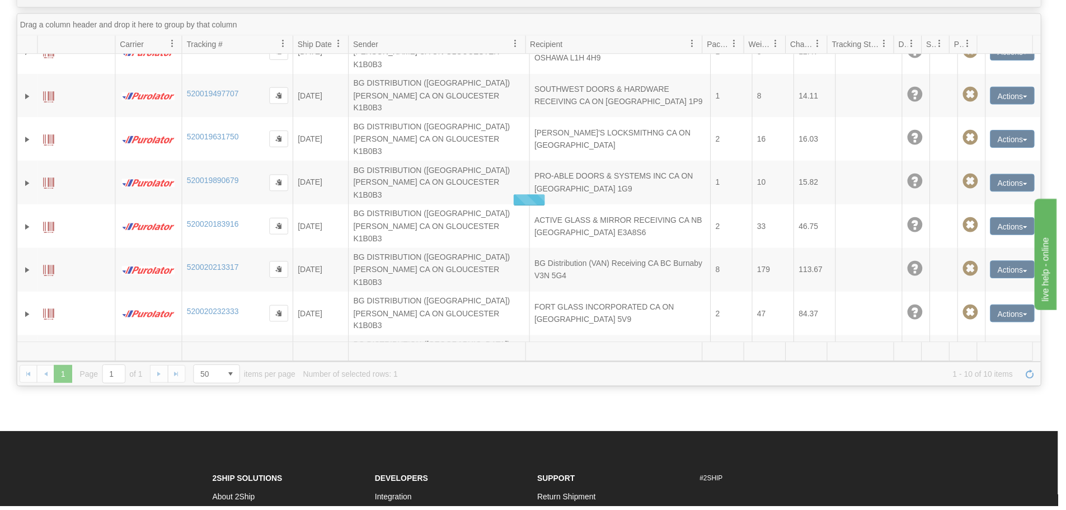
scroll to position [112, 0]
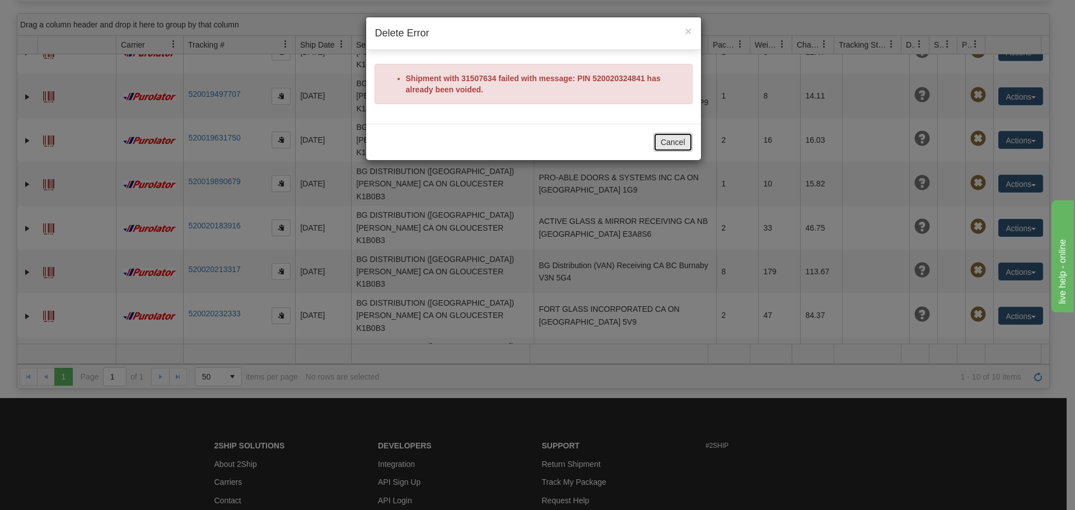
click at [662, 136] on button "Cancel" at bounding box center [672, 142] width 39 height 19
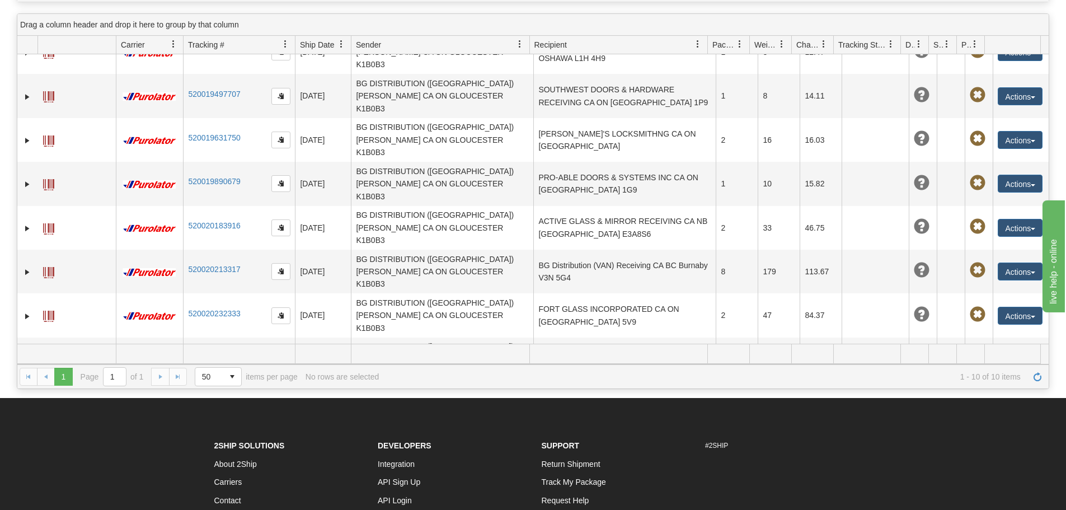
click at [676, 425] on td "BG DISTRIBUTION (QUE) RECEIVING CA QC QUEBEC G1M 3M2" at bounding box center [624, 447] width 182 height 44
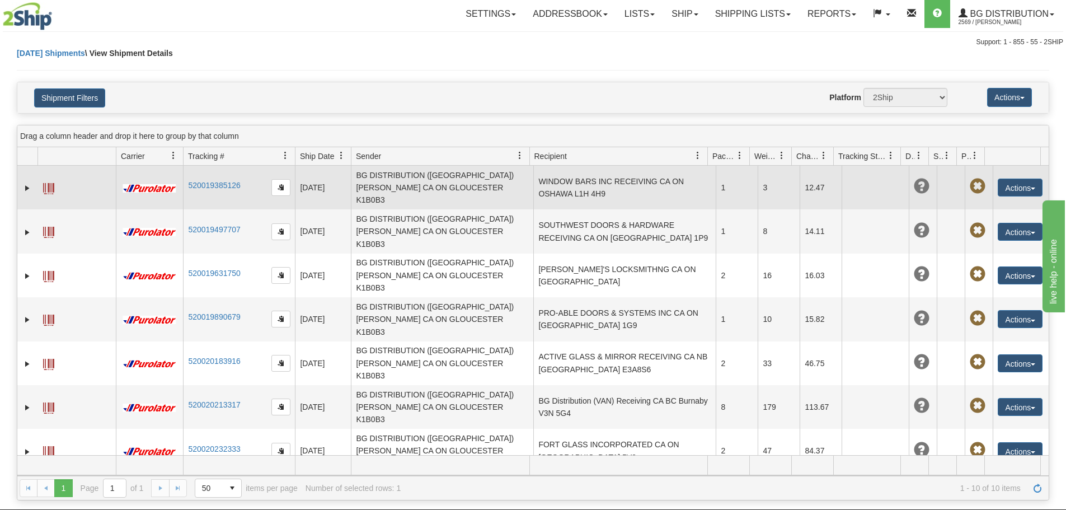
scroll to position [0, 0]
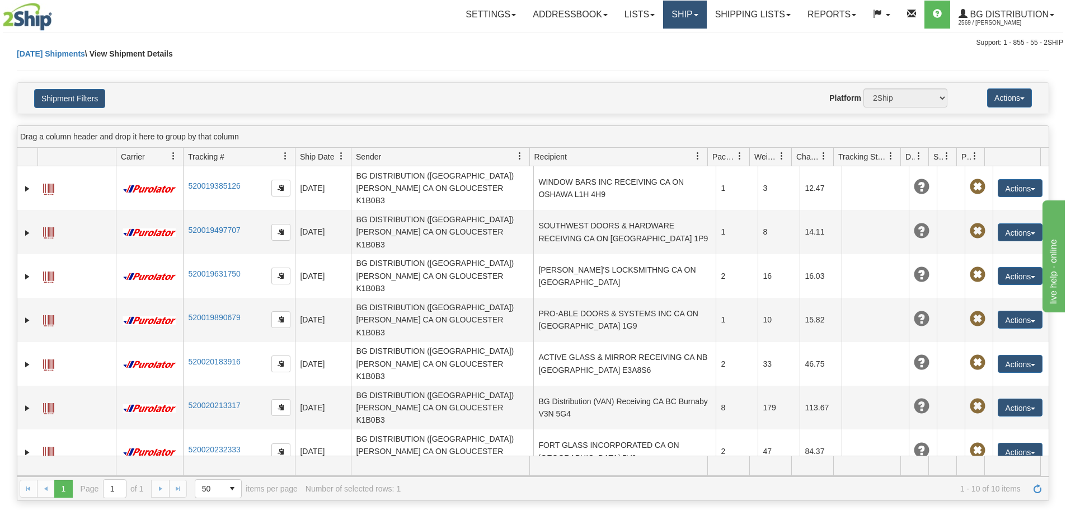
click at [672, 11] on link "Ship" at bounding box center [684, 15] width 43 height 28
click at [657, 40] on span "Ship Screen" at bounding box center [650, 39] width 43 height 9
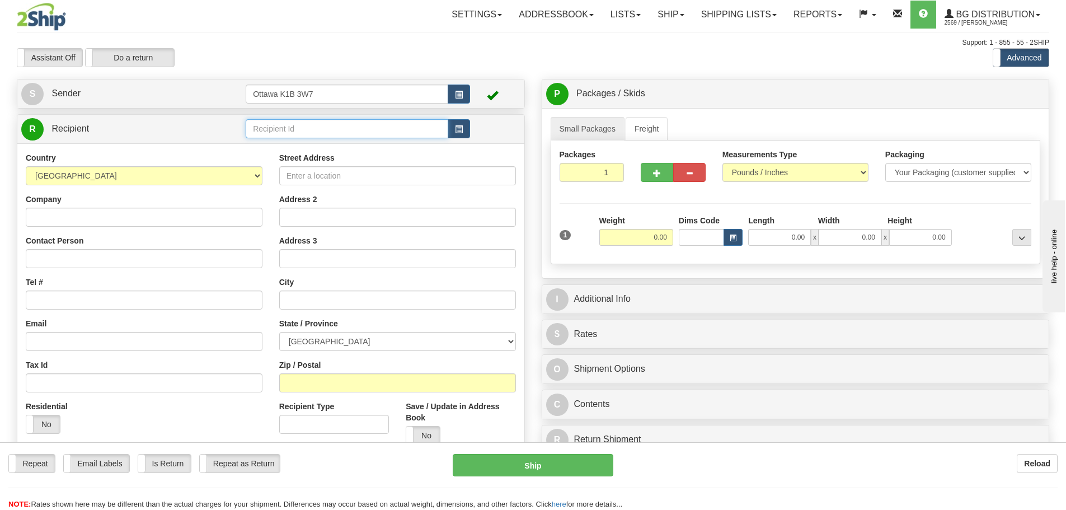
click at [306, 134] on input "text" at bounding box center [347, 128] width 203 height 19
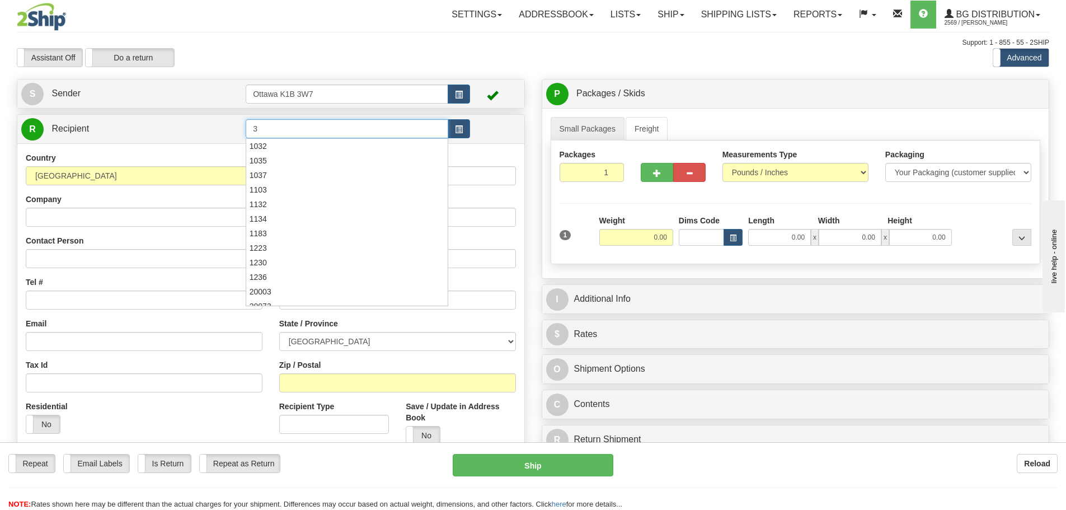
type input "3"
click at [317, 49] on div "Assistant On Assistant Off Do a return Do a return" at bounding box center [226, 57] width 437 height 19
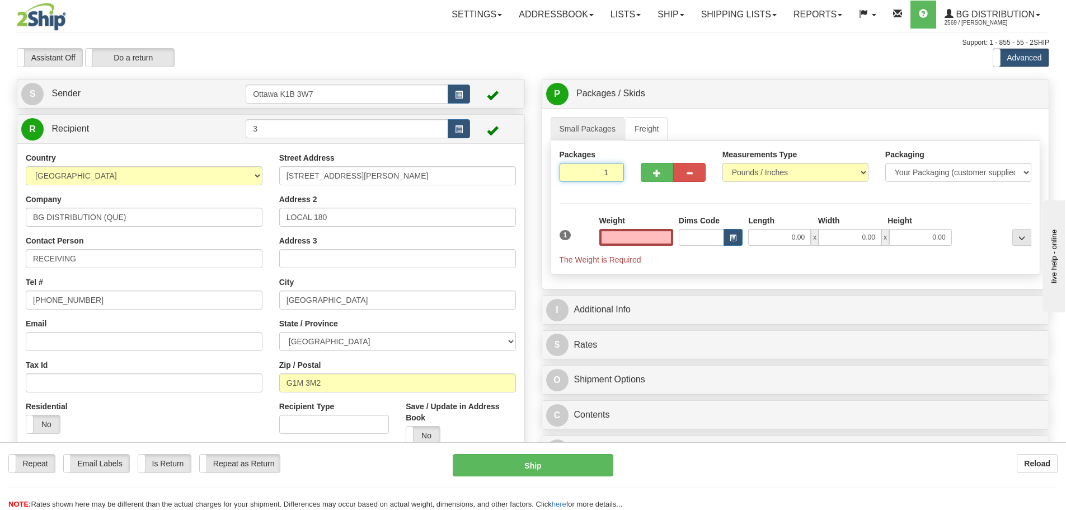
type input "0.00"
drag, startPoint x: 618, startPoint y: 169, endPoint x: 812, endPoint y: 194, distance: 195.3
click at [804, 191] on div "Packages 1 1" at bounding box center [795, 170] width 489 height 43
type input "6"
click at [833, 202] on div "Packages 6 1 Measurements Type" at bounding box center [796, 207] width 490 height 134
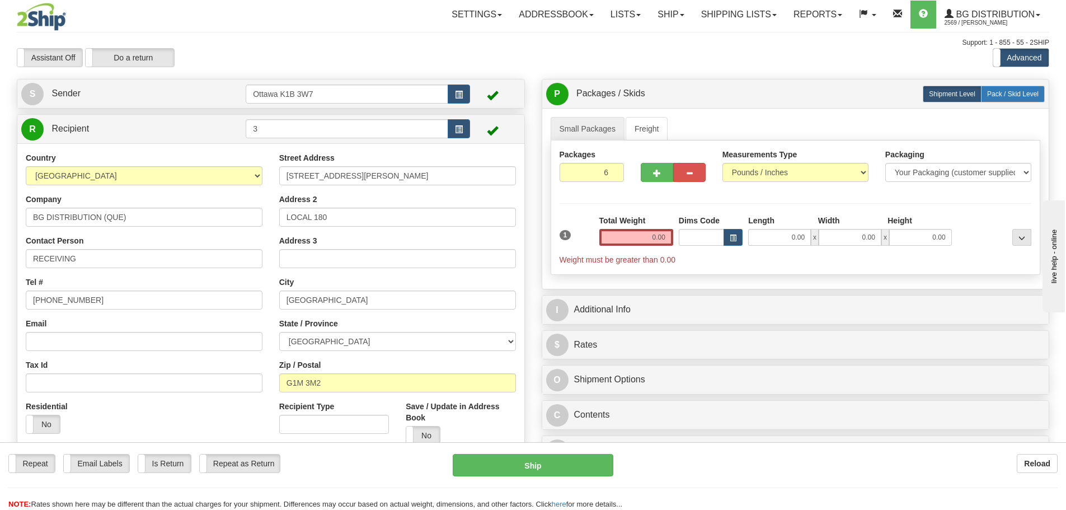
click at [1016, 97] on span "Pack / Skid Level" at bounding box center [1012, 94] width 51 height 8
radio input "true"
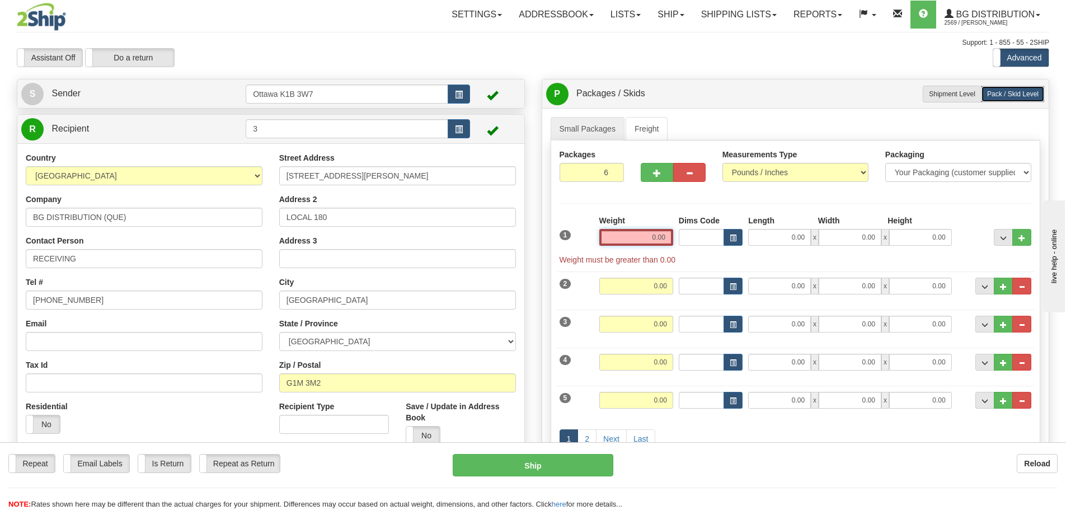
click at [645, 238] on input "0.00" at bounding box center [636, 237] width 74 height 17
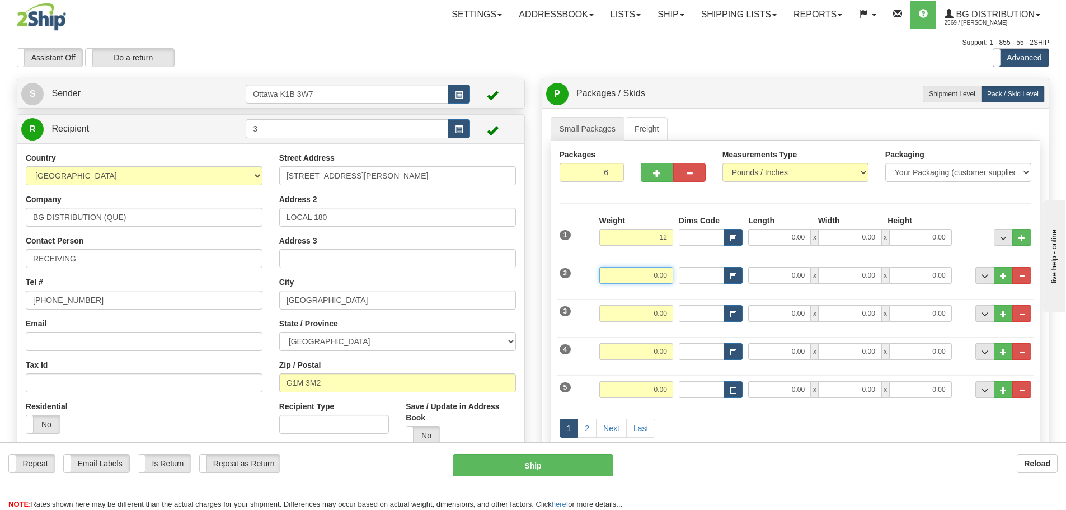
type input "12.00"
drag, startPoint x: 663, startPoint y: 275, endPoint x: 679, endPoint y: 273, distance: 16.4
click at [662, 276] on input "0.00" at bounding box center [636, 275] width 74 height 17
type input "25.00"
click at [660, 306] on input "0.00" at bounding box center [636, 313] width 74 height 17
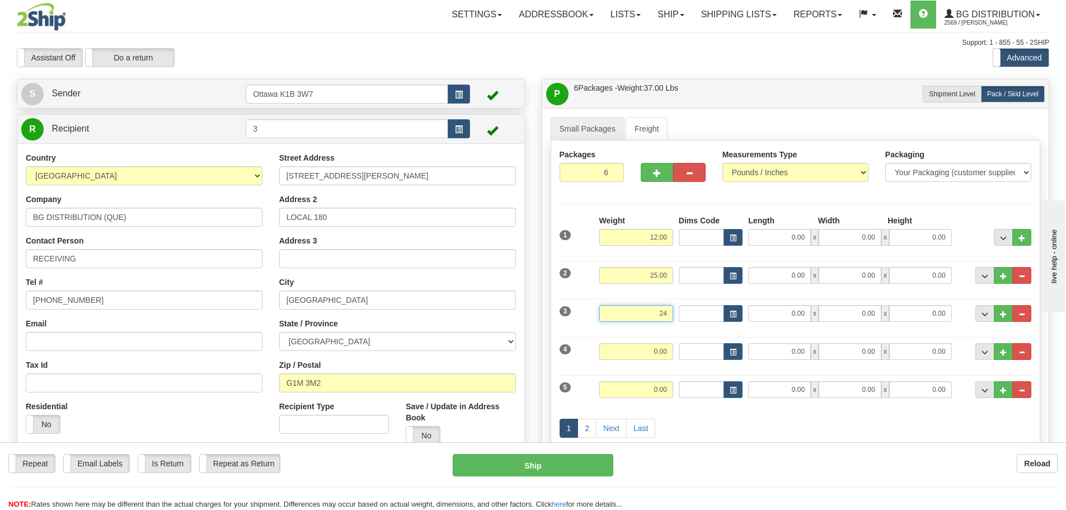
scroll to position [56, 0]
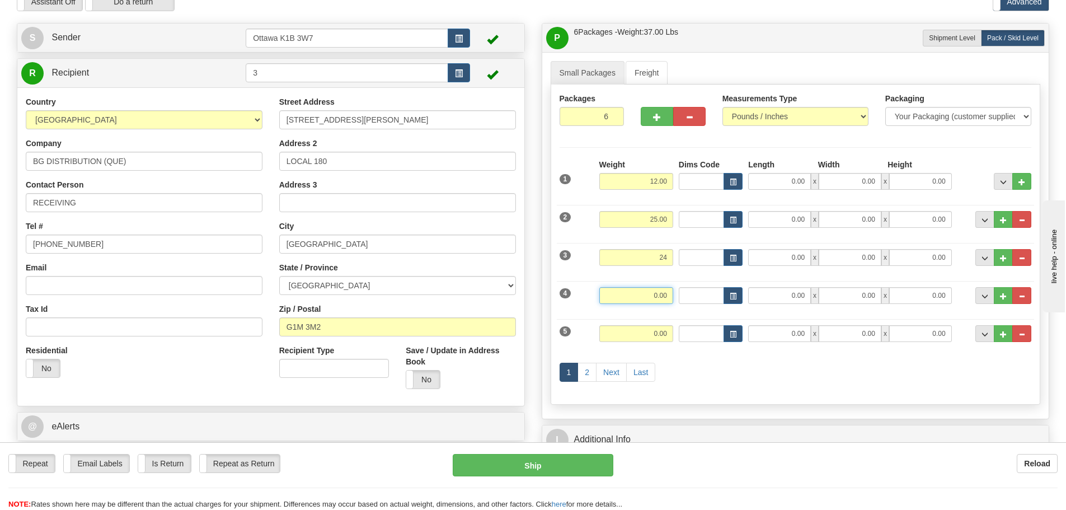
type input "24.00"
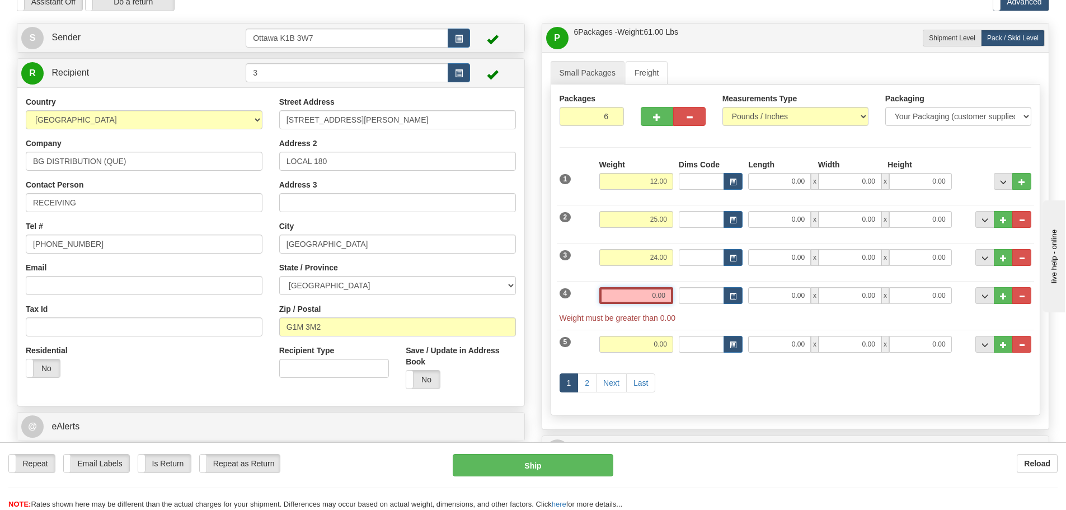
click at [655, 295] on input "0.00" at bounding box center [636, 295] width 74 height 17
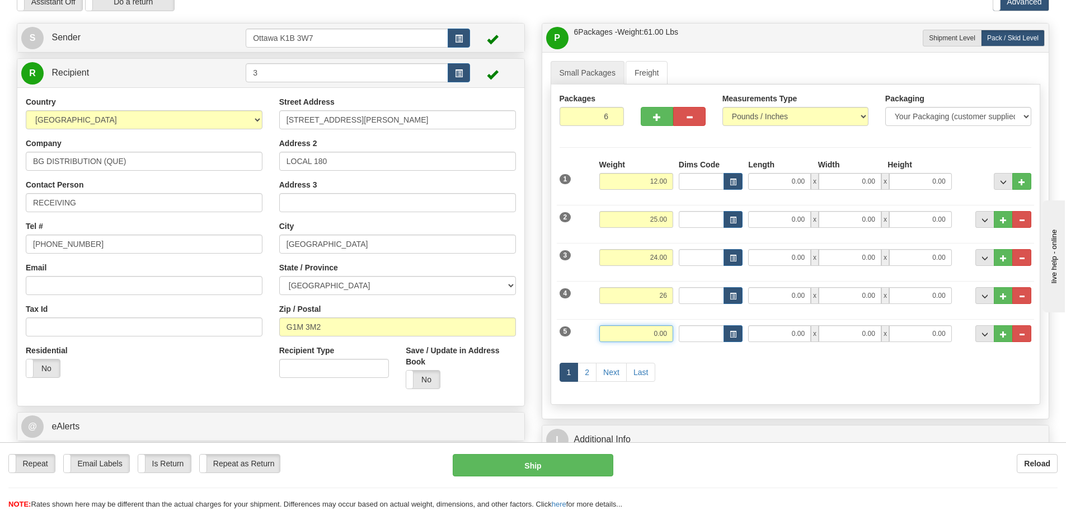
type input "26.00"
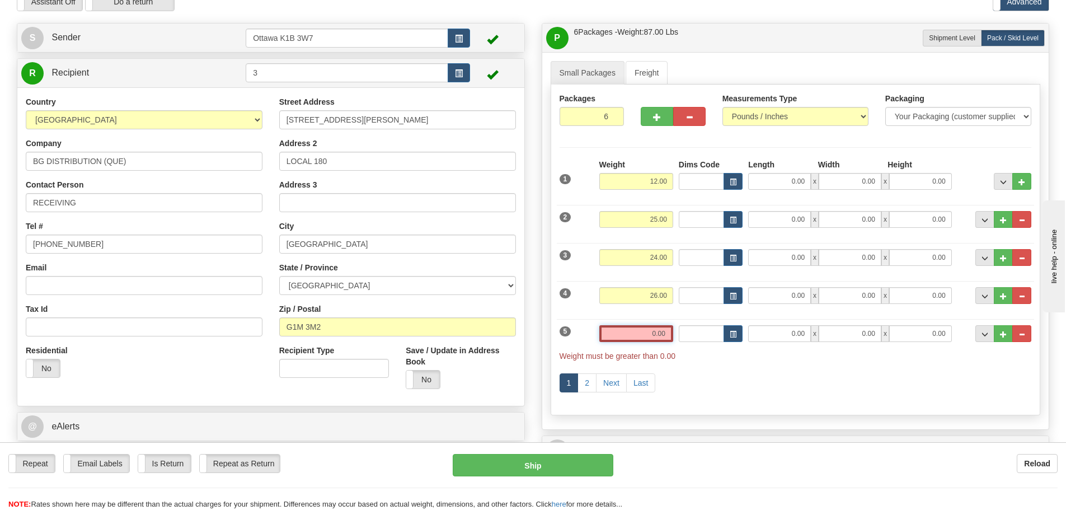
click at [657, 331] on input "0.00" at bounding box center [636, 333] width 74 height 17
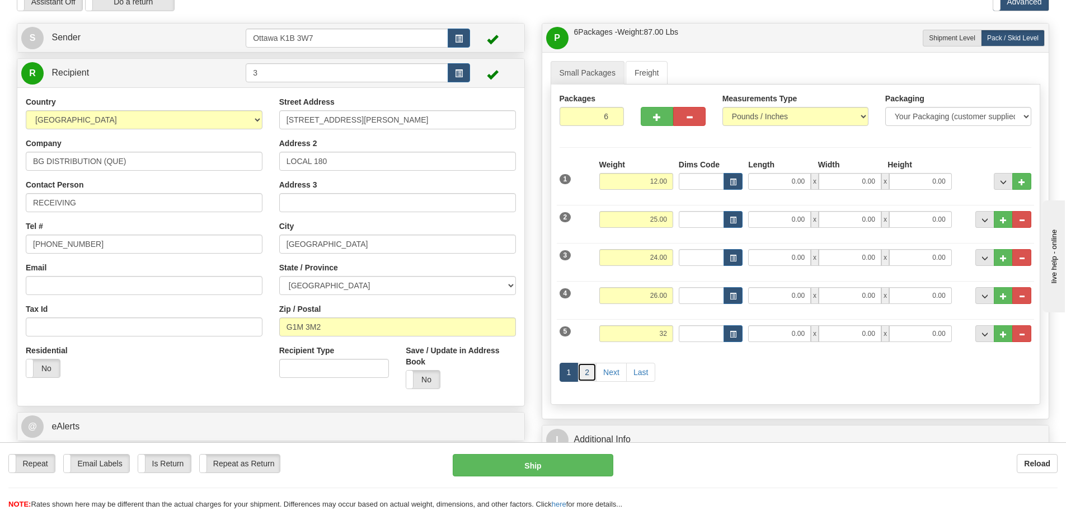
type input "32.00"
click at [592, 369] on link "2" at bounding box center [587, 372] width 19 height 19
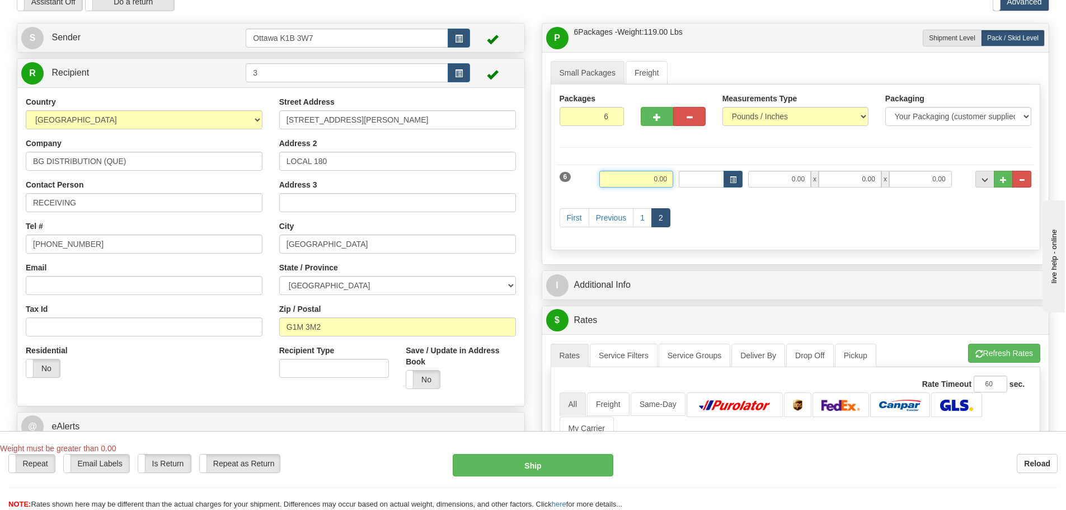
click at [627, 185] on input "0.00" at bounding box center [636, 179] width 74 height 17
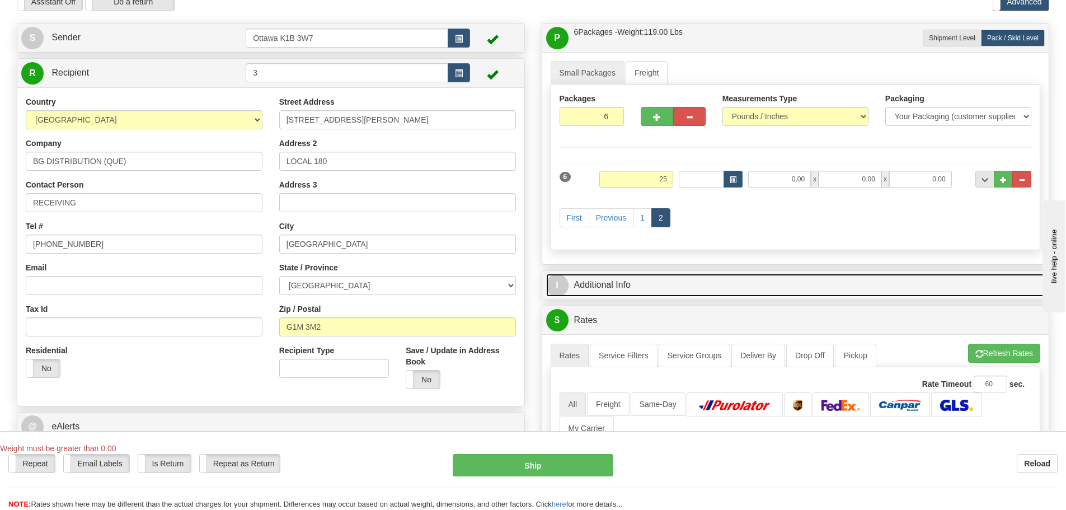
type input "25.00"
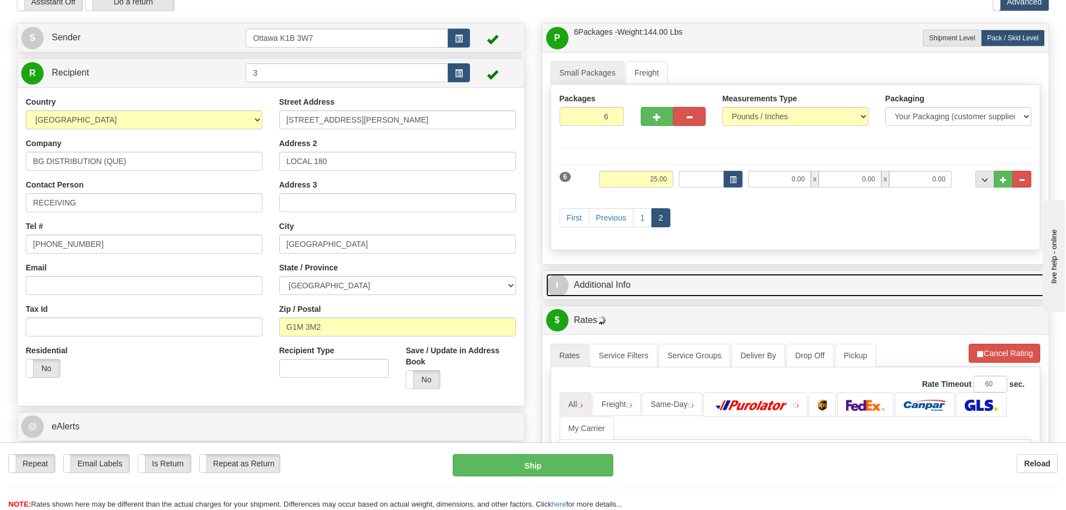
click at [815, 280] on link "I Additional Info" at bounding box center [795, 285] width 499 height 23
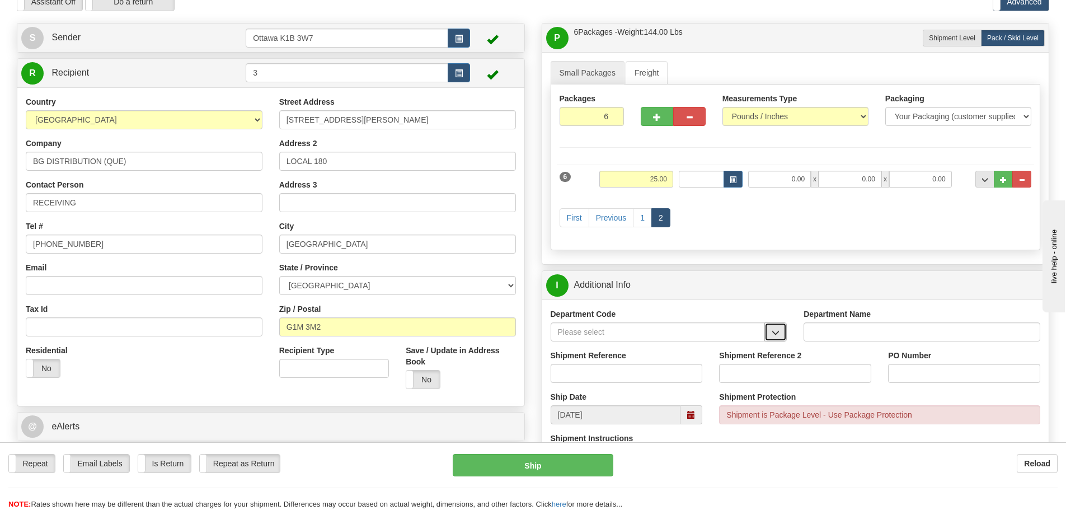
click at [771, 327] on button "button" at bounding box center [776, 331] width 22 height 19
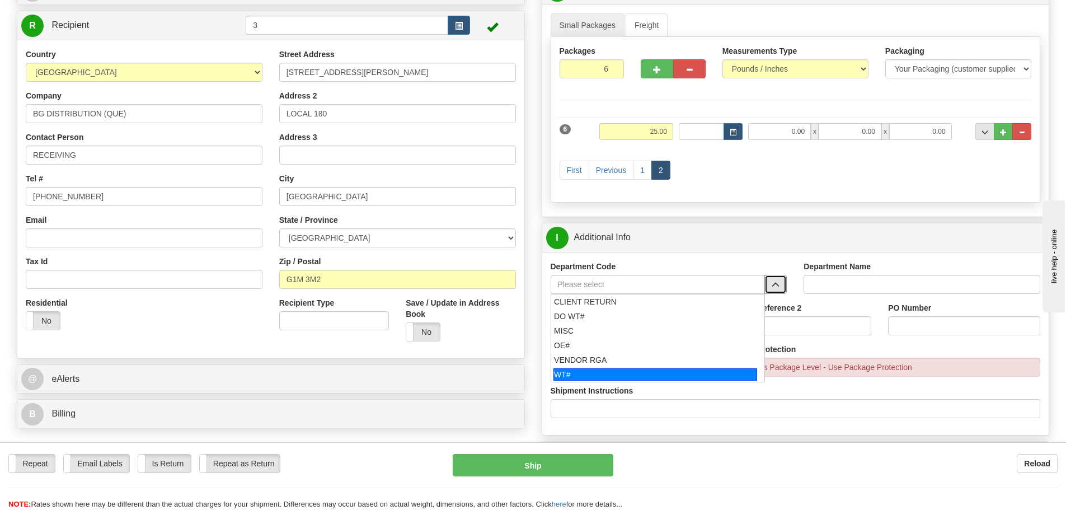
scroll to position [168, 0]
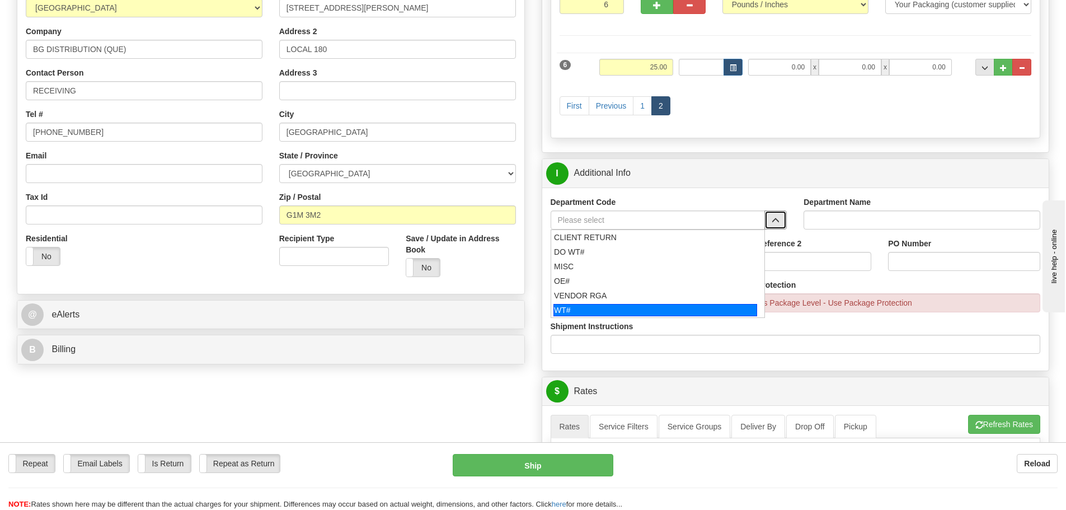
click at [597, 308] on div "WT#" at bounding box center [656, 310] width 204 height 12
type input "WT#"
type input "WAREHOUSE TRANSFERS"
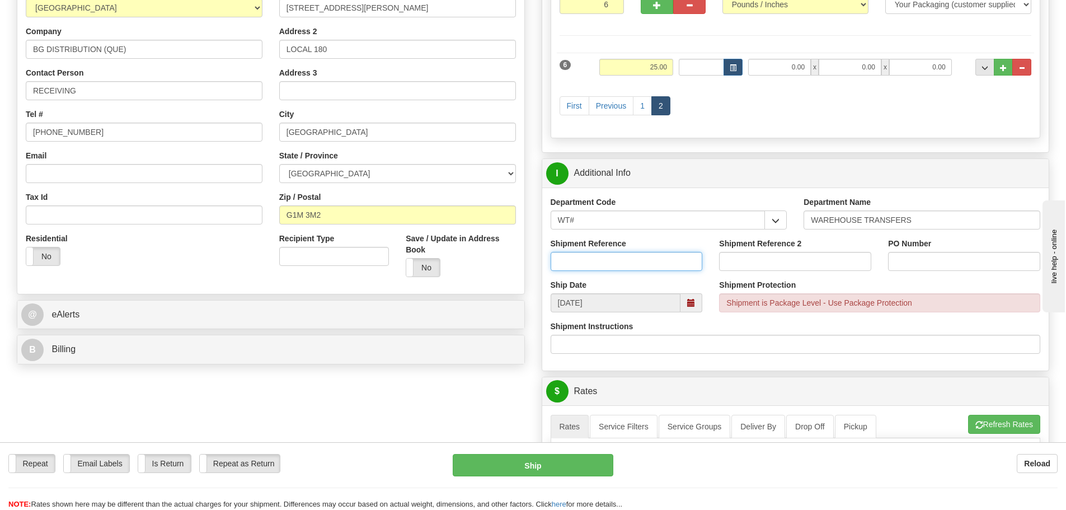
click at [611, 268] on input "Shipment Reference" at bounding box center [627, 261] width 152 height 19
type input "163730-00"
click at [755, 258] on input "Shipment Reference 2" at bounding box center [795, 261] width 152 height 19
type input "163730-01"
click at [946, 261] on input "PO Number" at bounding box center [964, 261] width 152 height 19
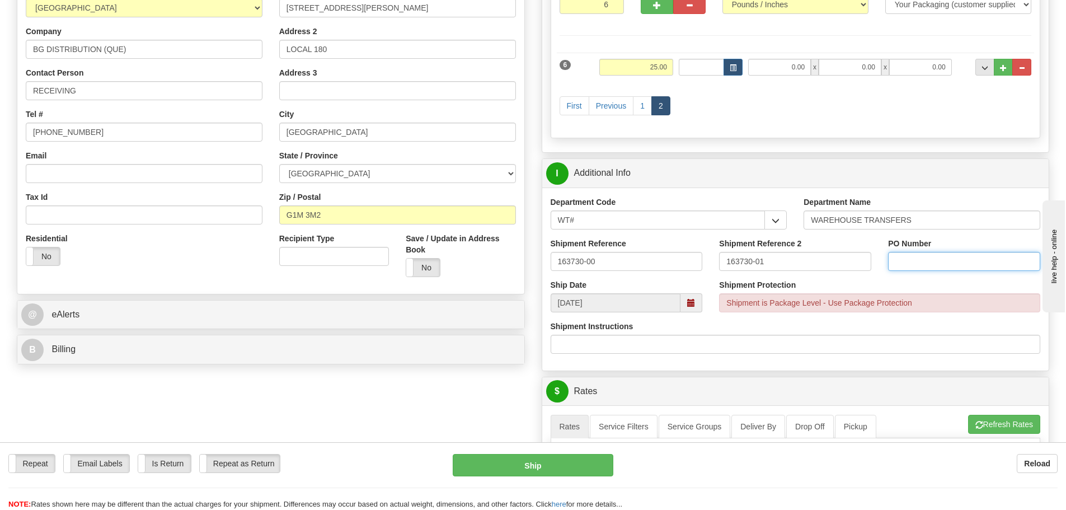
type input "N/A"
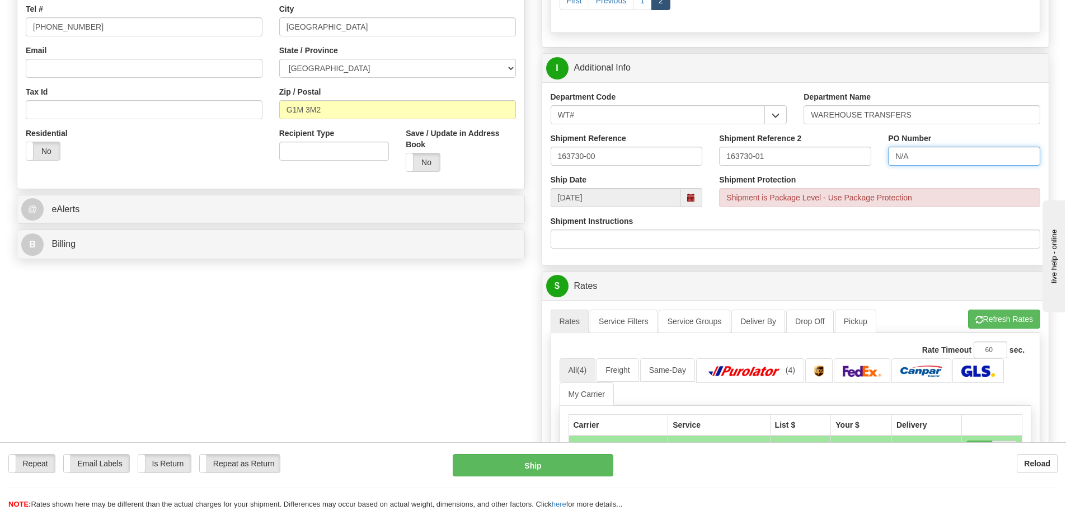
scroll to position [504, 0]
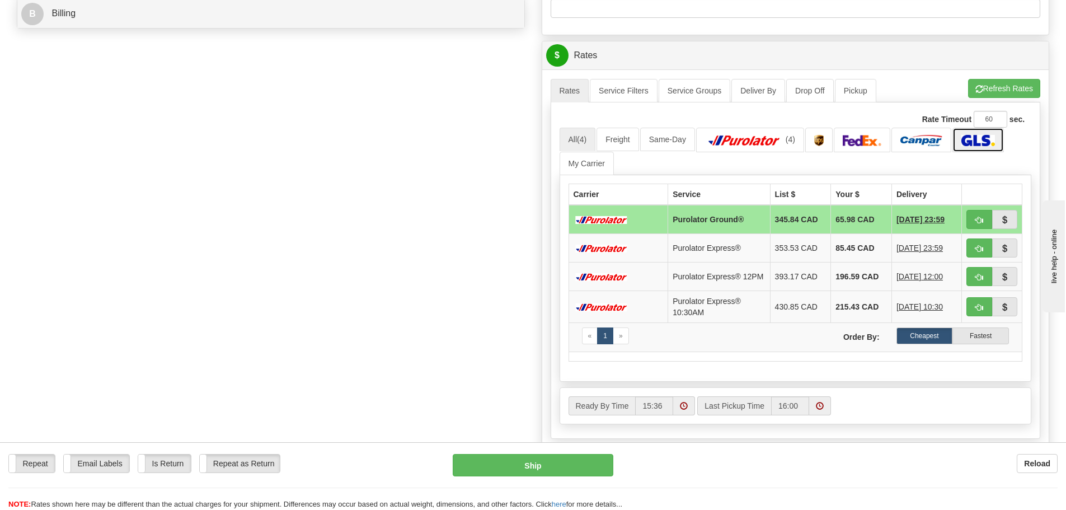
click at [975, 142] on img at bounding box center [978, 140] width 33 height 11
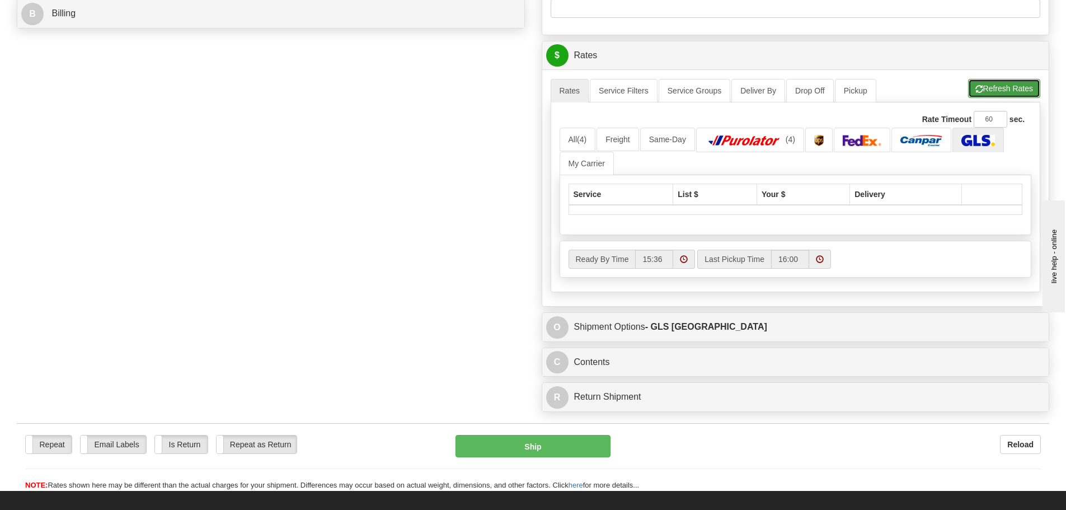
click at [1001, 92] on button "Refresh Rates" at bounding box center [1004, 88] width 72 height 19
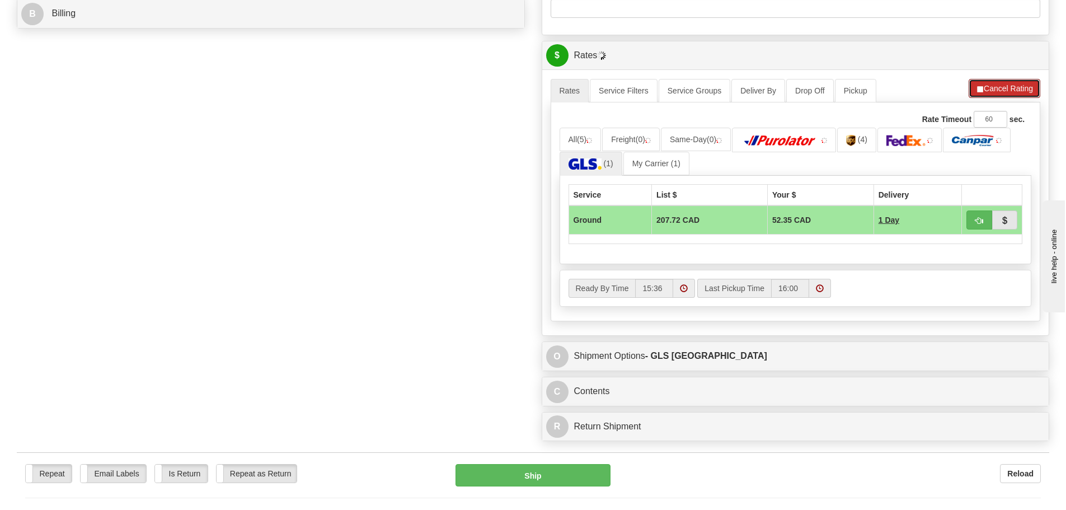
click at [1001, 92] on button "Cancel Rating" at bounding box center [1005, 88] width 72 height 19
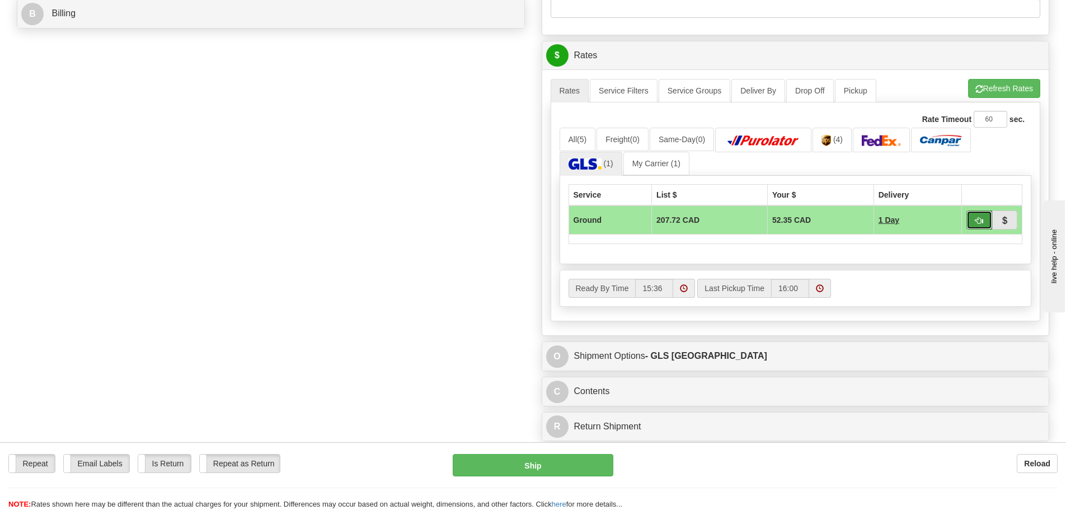
click at [984, 212] on button "button" at bounding box center [980, 219] width 26 height 19
type input "1"
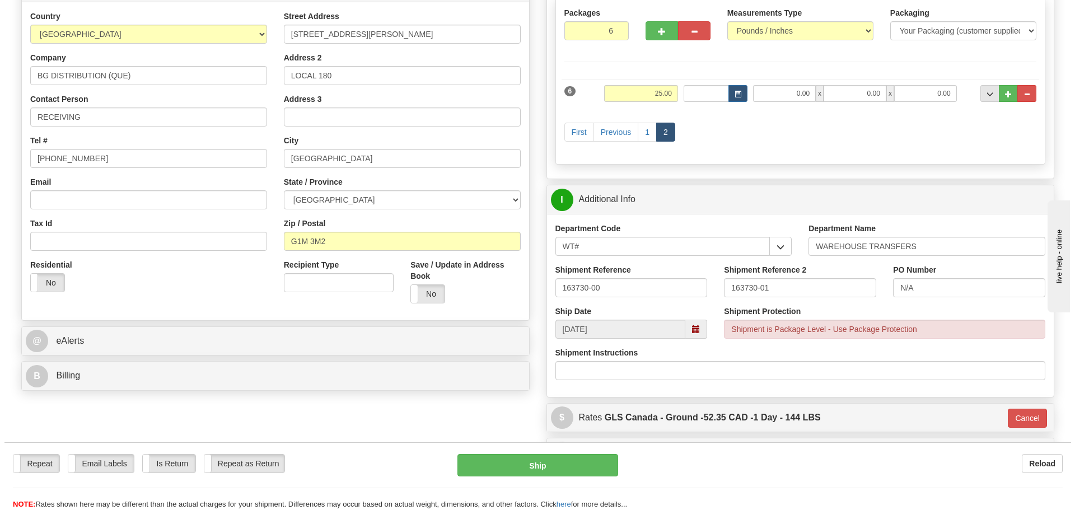
scroll to position [144, 0]
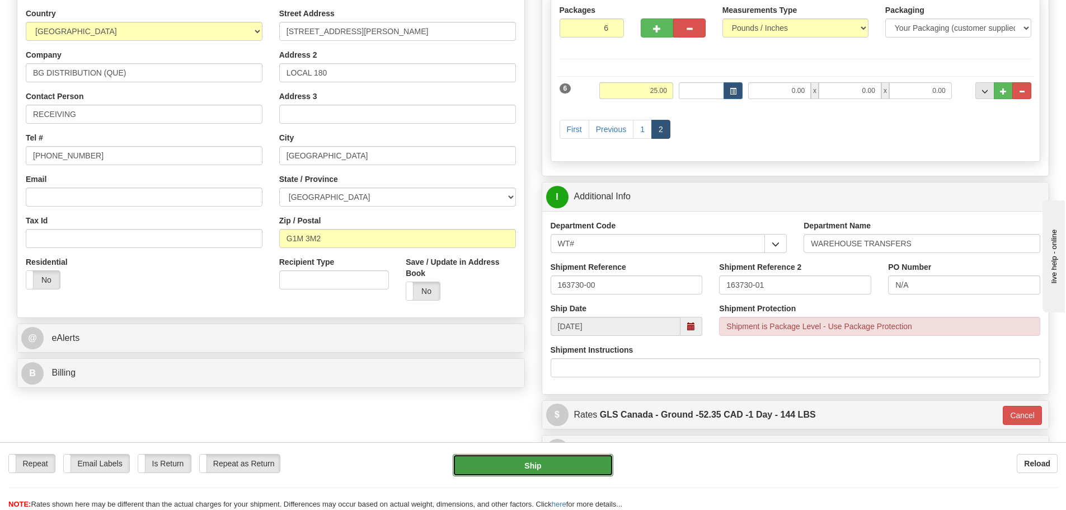
click at [598, 472] on button "Ship" at bounding box center [533, 465] width 161 height 22
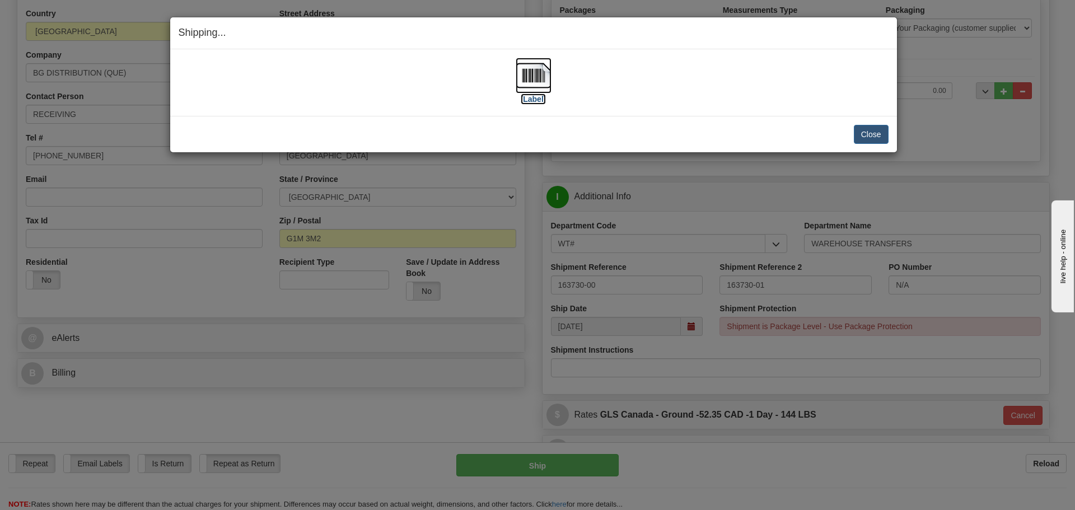
click at [530, 96] on label "[Label]" at bounding box center [533, 98] width 26 height 11
click at [860, 133] on button "Close" at bounding box center [870, 134] width 35 height 19
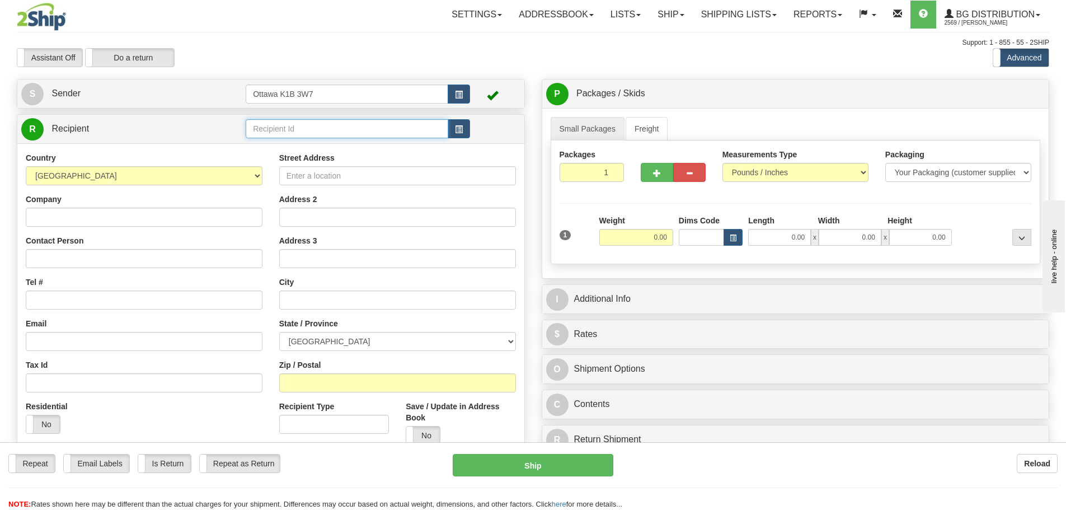
click at [307, 127] on input "text" at bounding box center [347, 128] width 203 height 19
type input "80127"
click at [422, 161] on div "Country [GEOGRAPHIC_DATA] [GEOGRAPHIC_DATA] [GEOGRAPHIC_DATA] [GEOGRAPHIC_DATA]…" at bounding box center [270, 323] width 507 height 360
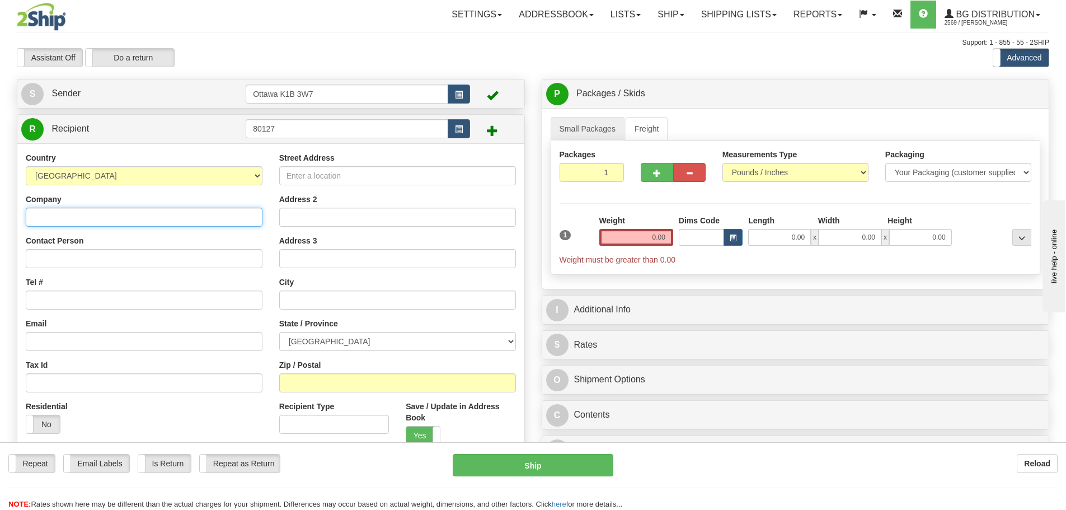
click at [150, 221] on input "Company" at bounding box center [144, 217] width 237 height 19
type input "GUNNEBO CANADA INC ([GEOGRAPHIC_DATA])"
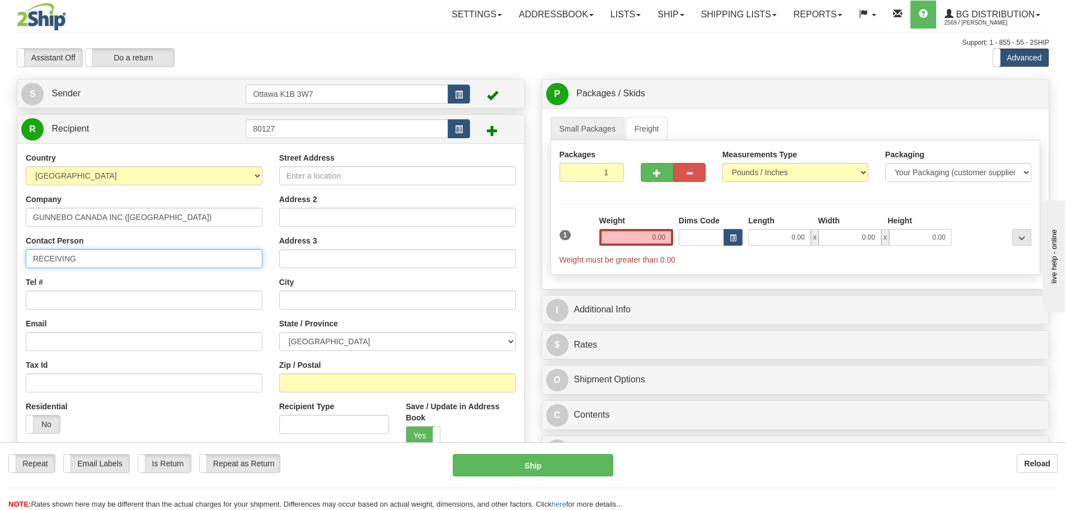
type input "RECEIVING"
type input "[PHONE_NUMBER]/266"
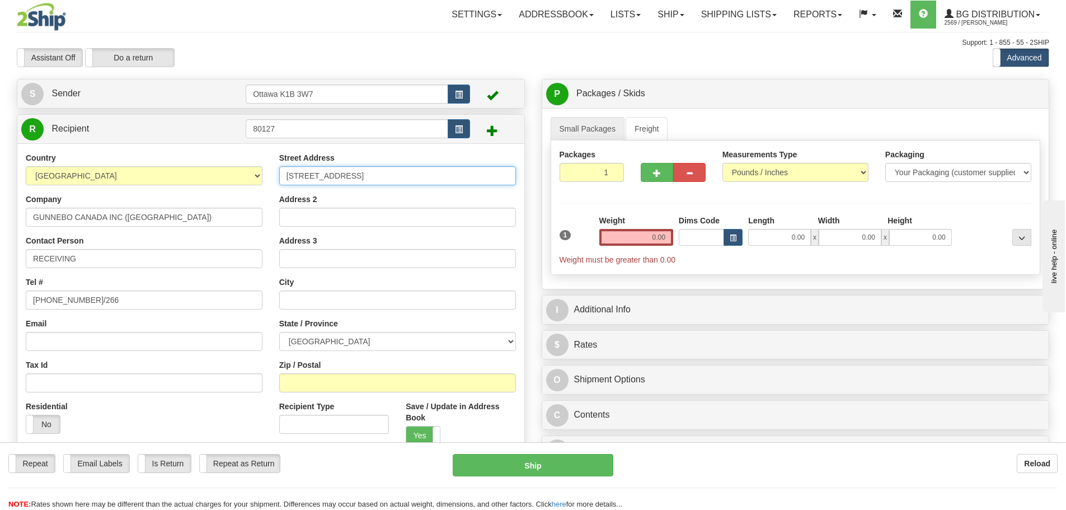
type input "[STREET_ADDRESS]"
type input "[GEOGRAPHIC_DATA]"
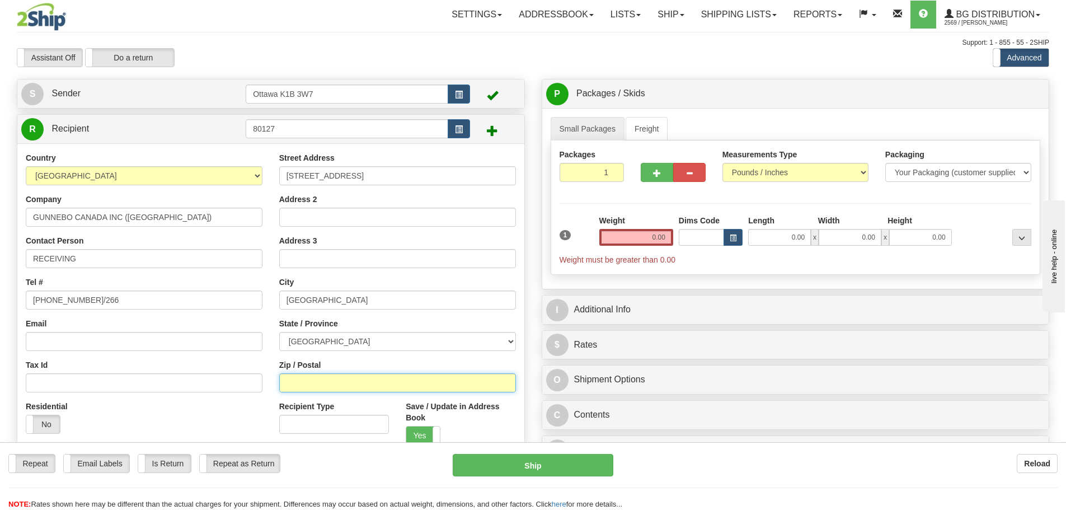
click at [404, 379] on input "Zip / Postal" at bounding box center [397, 382] width 237 height 19
type input "T2H 2W9"
click at [645, 234] on input "0.00" at bounding box center [636, 237] width 74 height 17
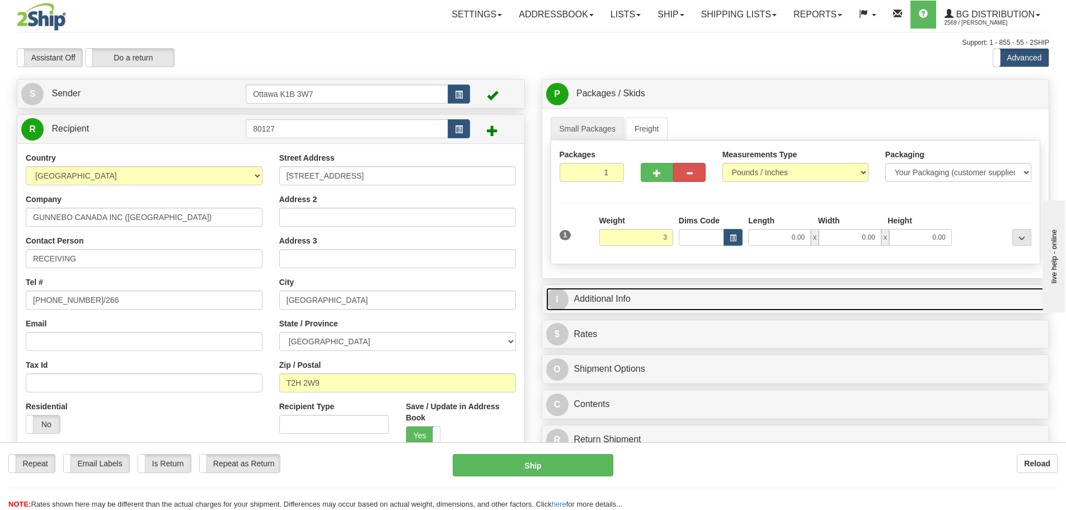
type input "3.00"
click at [703, 298] on link "I Additional Info" at bounding box center [795, 299] width 499 height 23
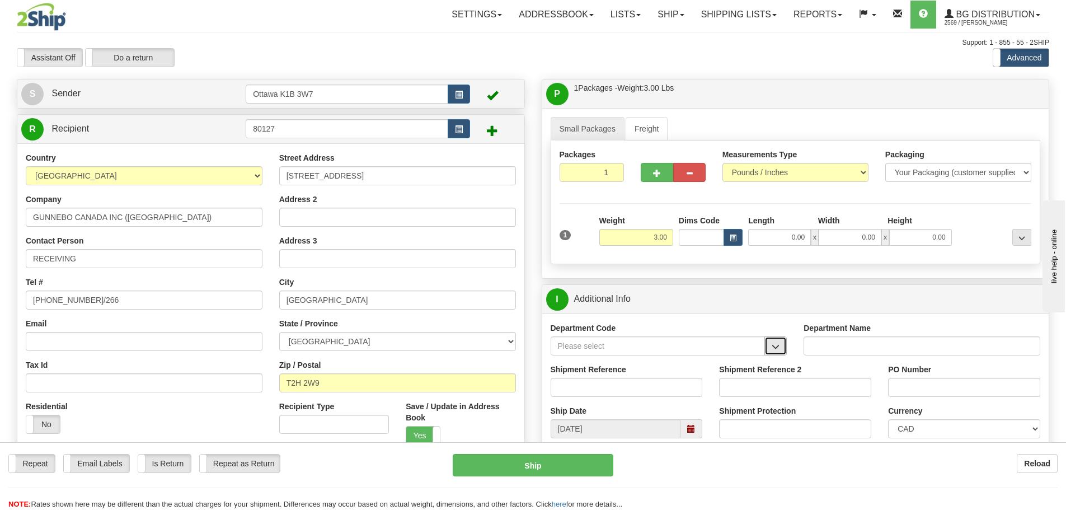
click at [777, 348] on span "button" at bounding box center [776, 346] width 8 height 7
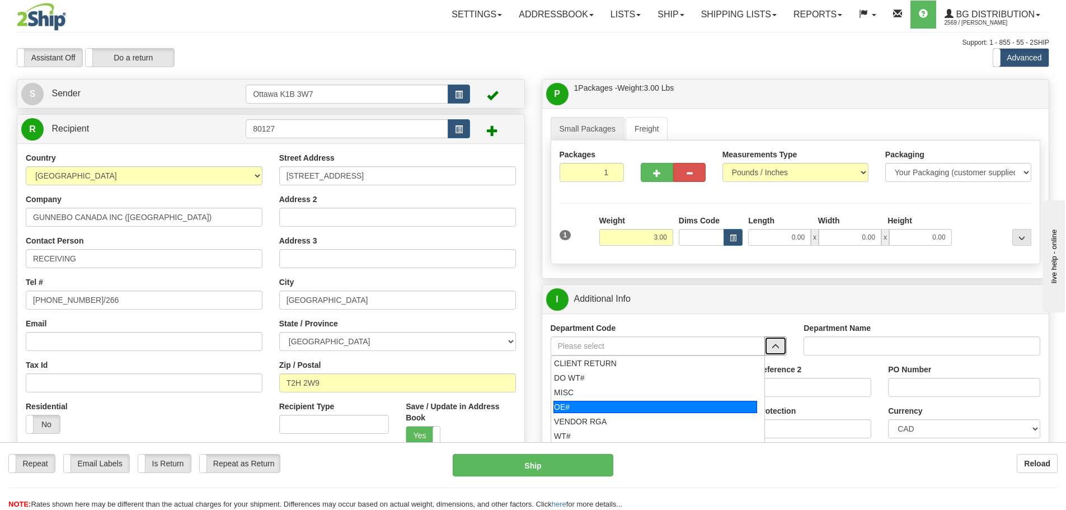
click at [644, 407] on div "OE#" at bounding box center [656, 407] width 204 height 12
type input "OE#"
type input "ORDERS"
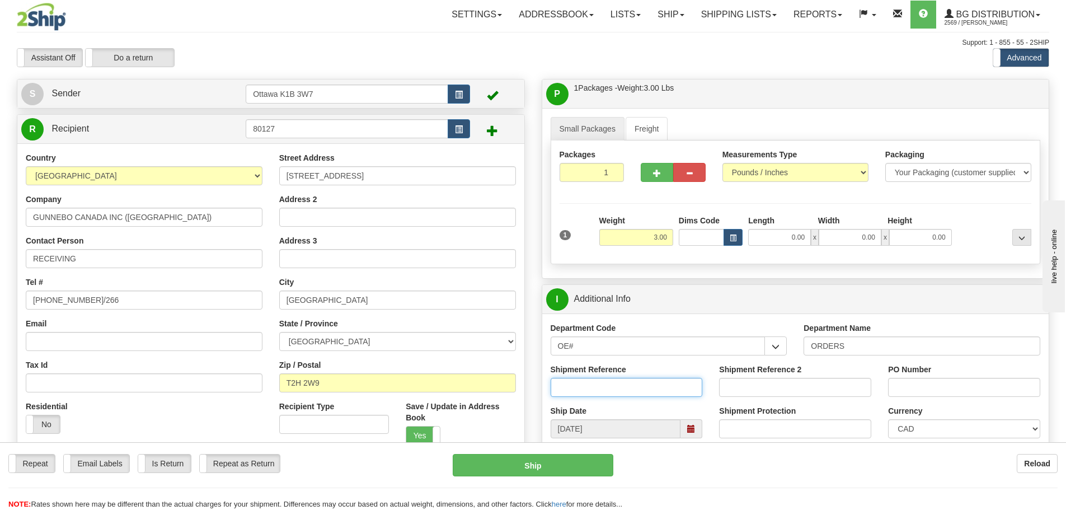
drag, startPoint x: 631, startPoint y: 384, endPoint x: 622, endPoint y: 388, distance: 10.5
click at [631, 384] on input "Shipment Reference" at bounding box center [627, 387] width 152 height 19
type input "10203229-00"
click at [944, 388] on input "PO Number" at bounding box center [964, 387] width 152 height 19
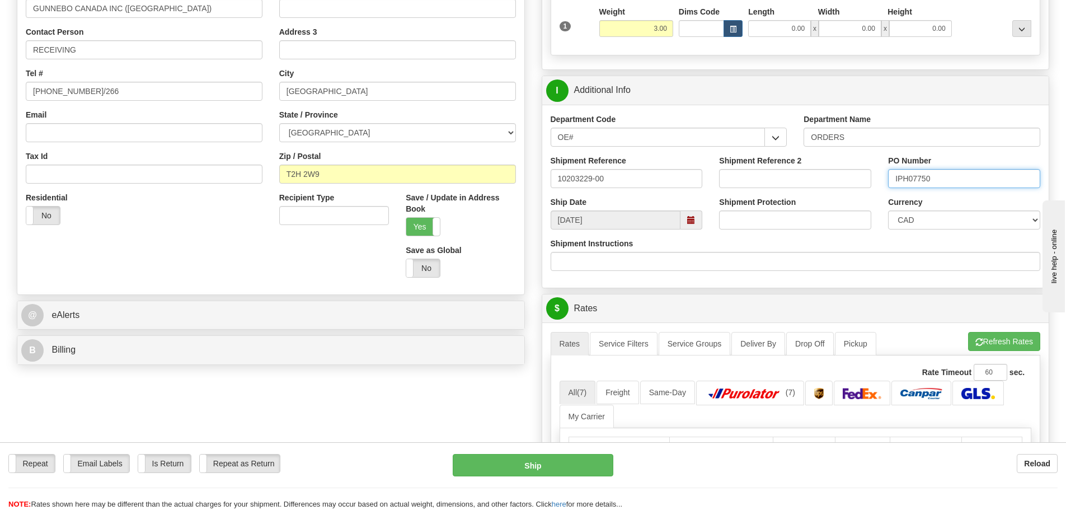
scroll to position [336, 0]
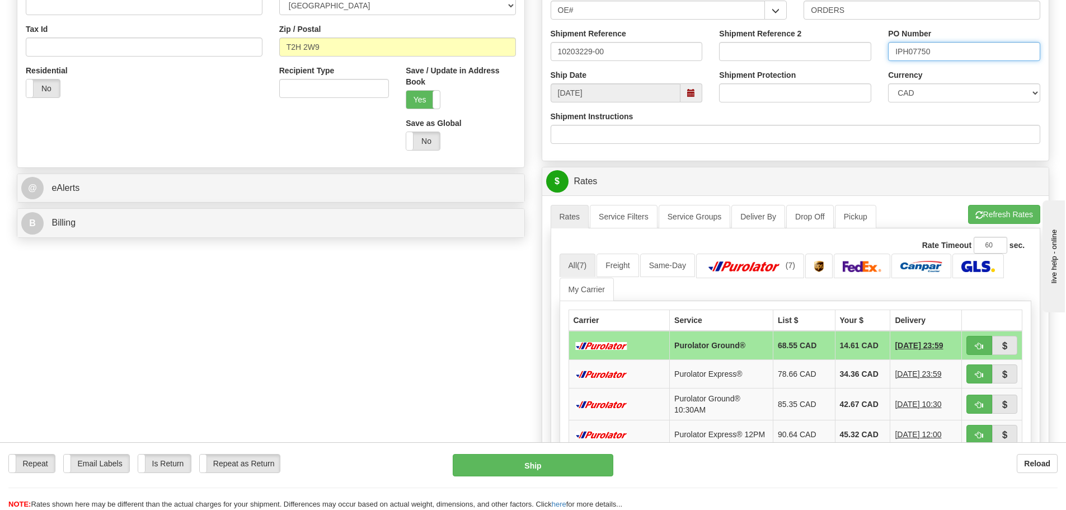
type input "IPH07750"
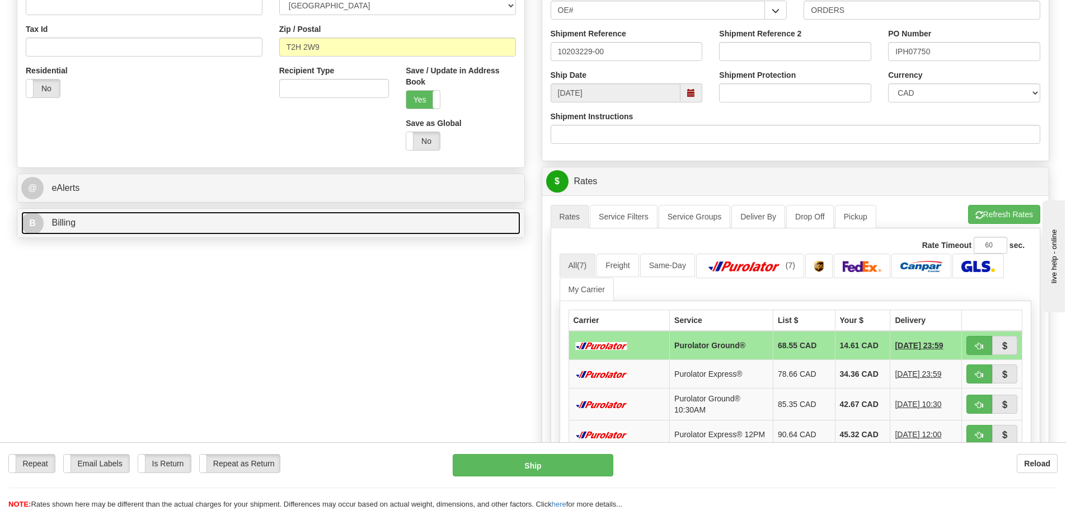
click at [178, 221] on link "B Billing" at bounding box center [270, 223] width 499 height 23
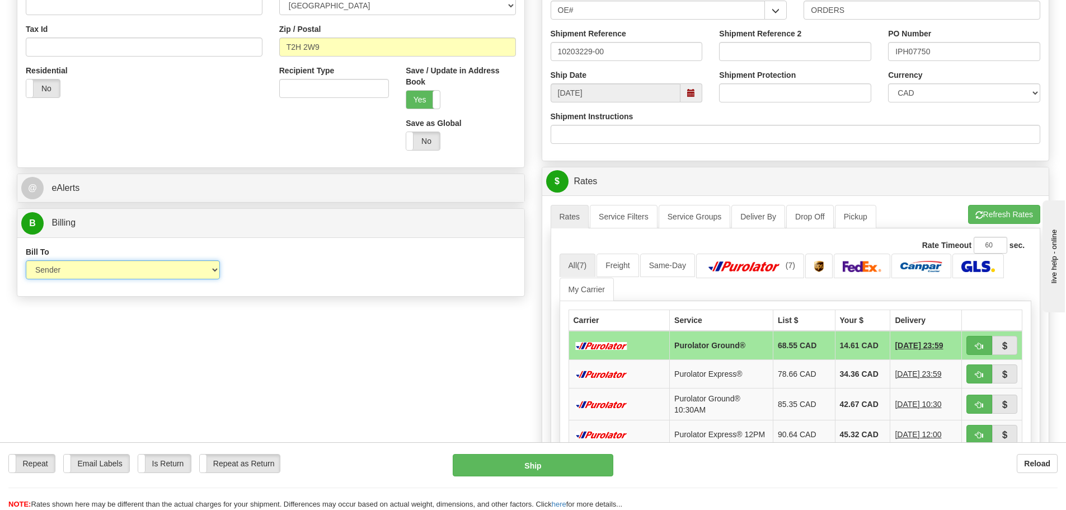
click at [130, 267] on select "Sender Recipient Third Party Collect" at bounding box center [123, 269] width 194 height 19
select select "2"
click at [26, 260] on select "Sender Recipient Third Party Collect" at bounding box center [123, 269] width 194 height 19
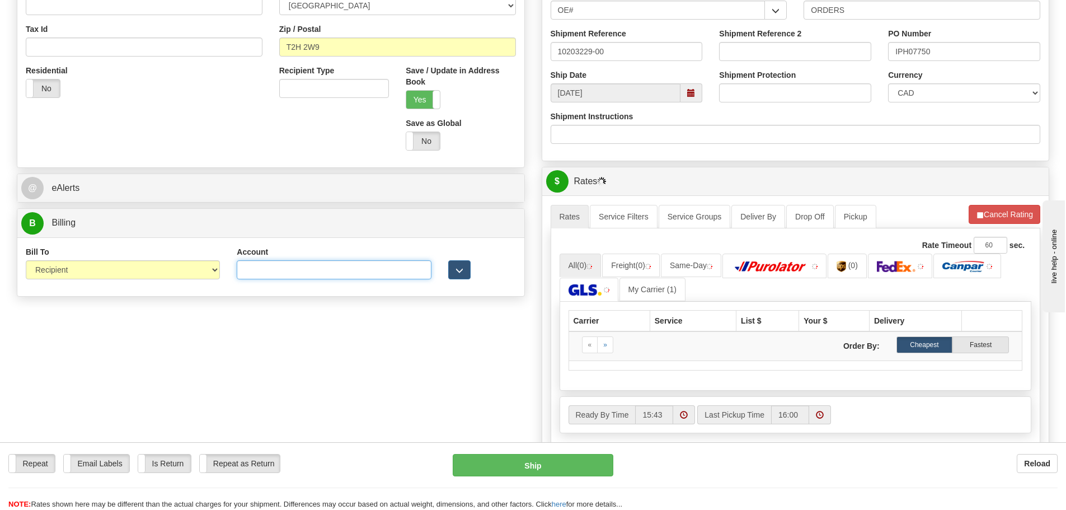
click at [377, 271] on input "Account" at bounding box center [334, 269] width 194 height 19
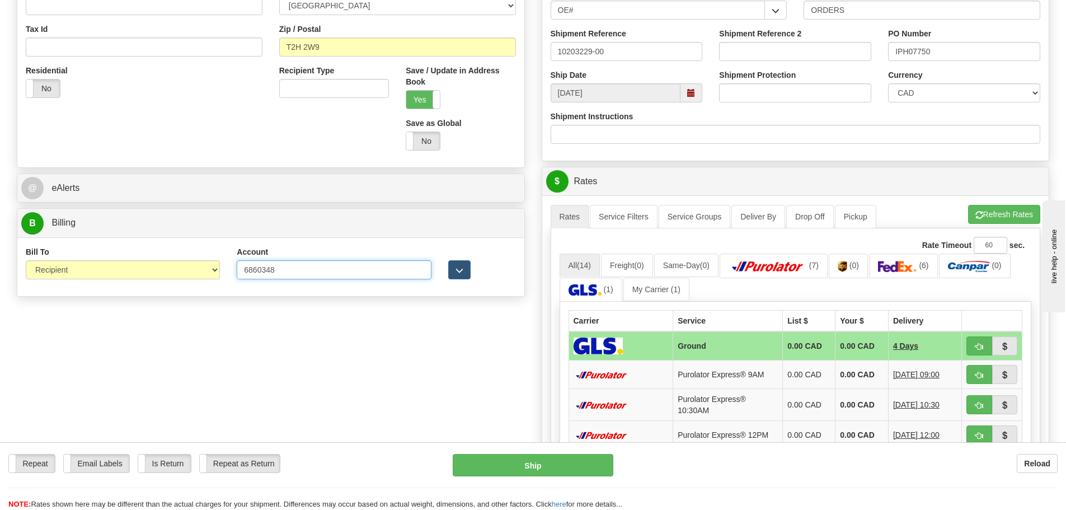
type input "6860348"
click at [389, 346] on div "Create a label for the return Create Pickup Without Label S" at bounding box center [532, 231] width 1049 height 976
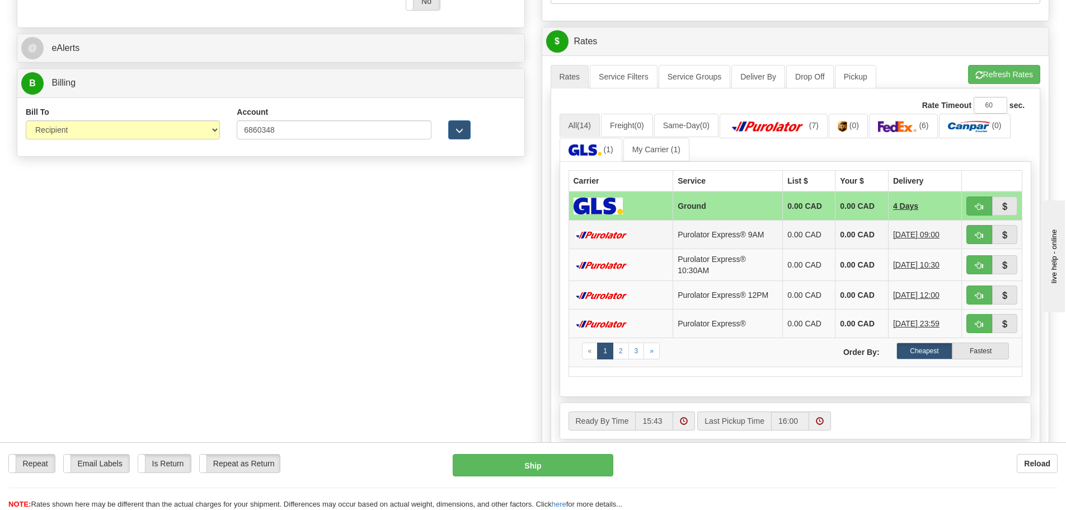
scroll to position [504, 0]
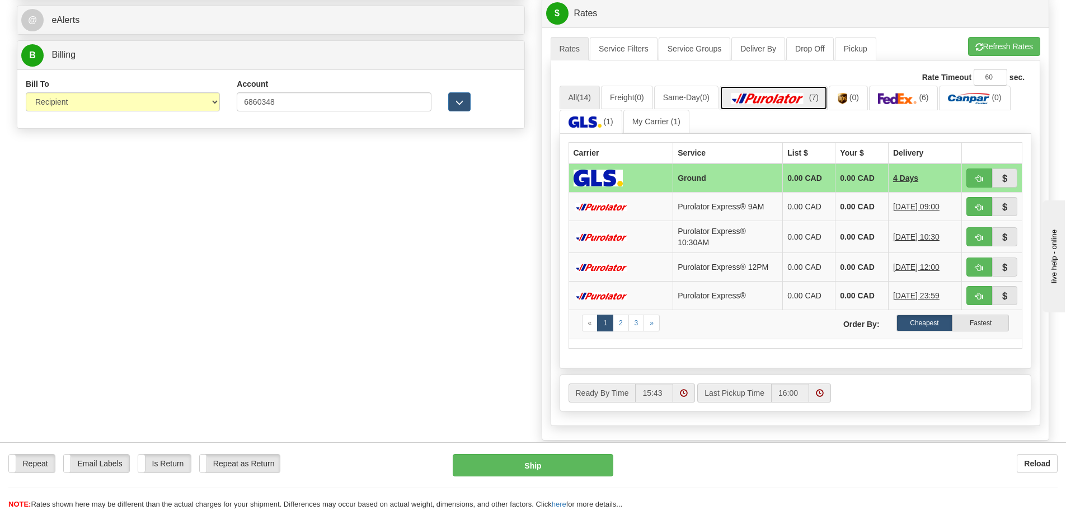
click at [775, 105] on link "(7)" at bounding box center [774, 98] width 108 height 24
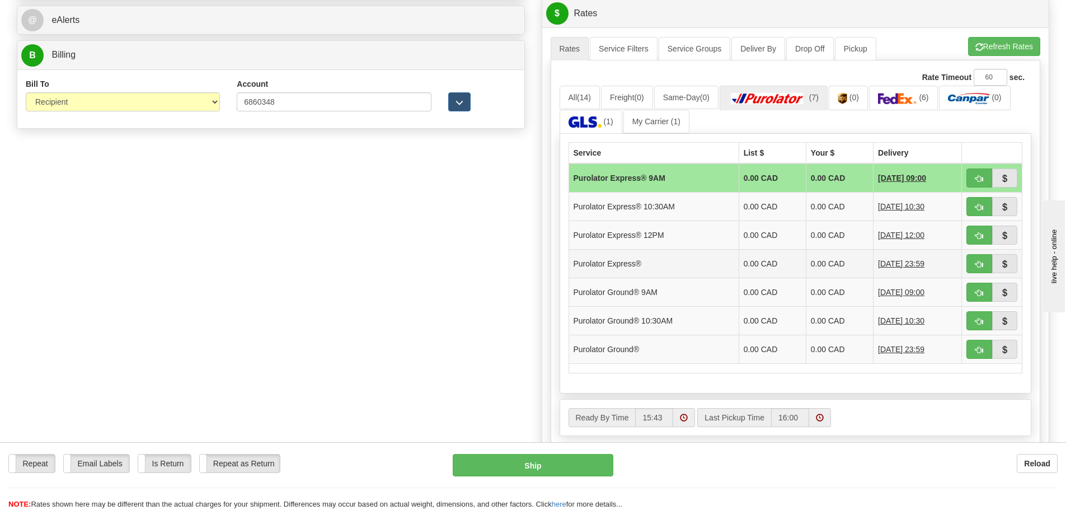
click at [719, 268] on td "Purolator Express®" at bounding box center [654, 264] width 170 height 29
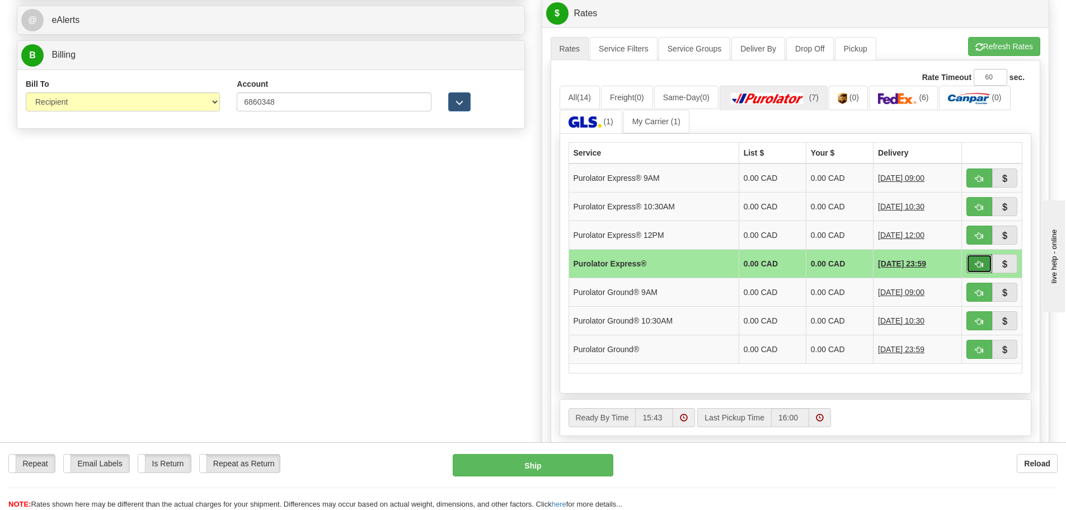
click at [974, 267] on button "button" at bounding box center [980, 263] width 26 height 19
type input "202"
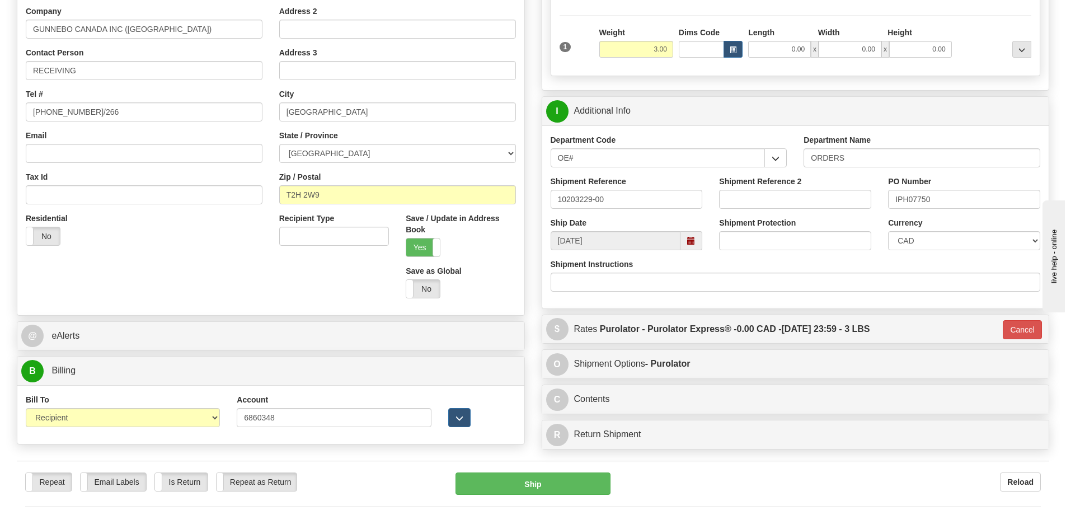
scroll to position [214, 0]
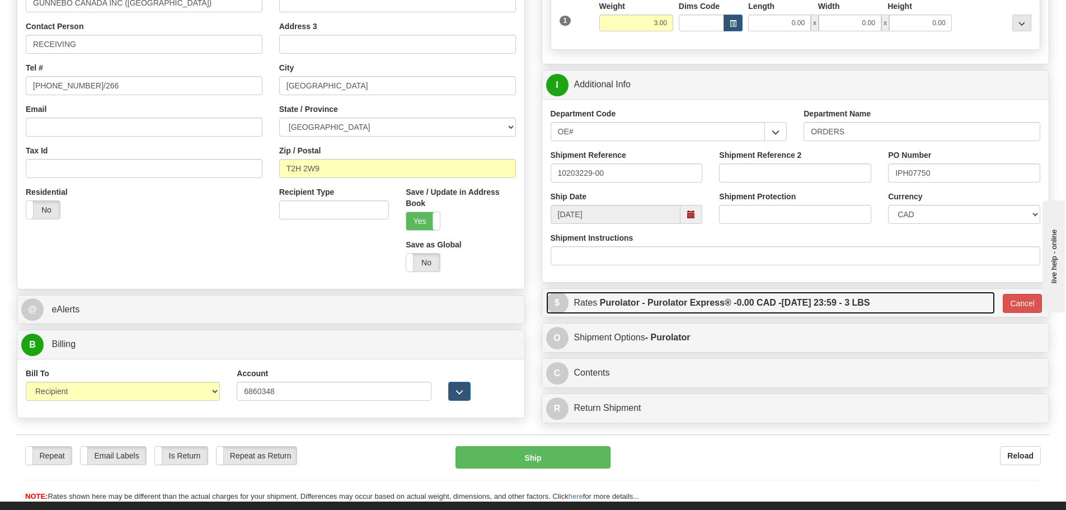
click at [870, 298] on label "Purolator - Purolator Express® - 0.00 CAD - 08/22/2025 23:59 - 3 LBS" at bounding box center [735, 303] width 270 height 22
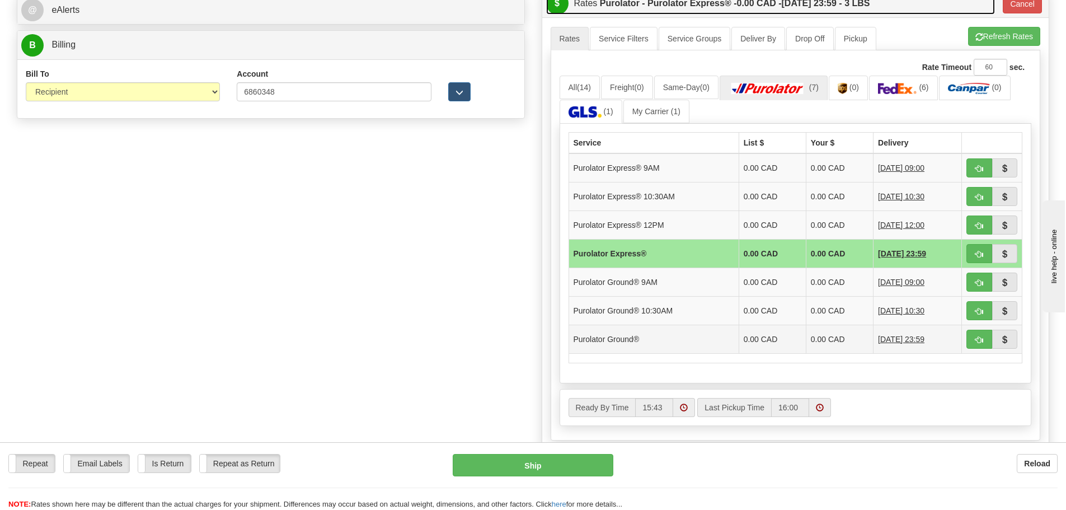
scroll to position [494, 0]
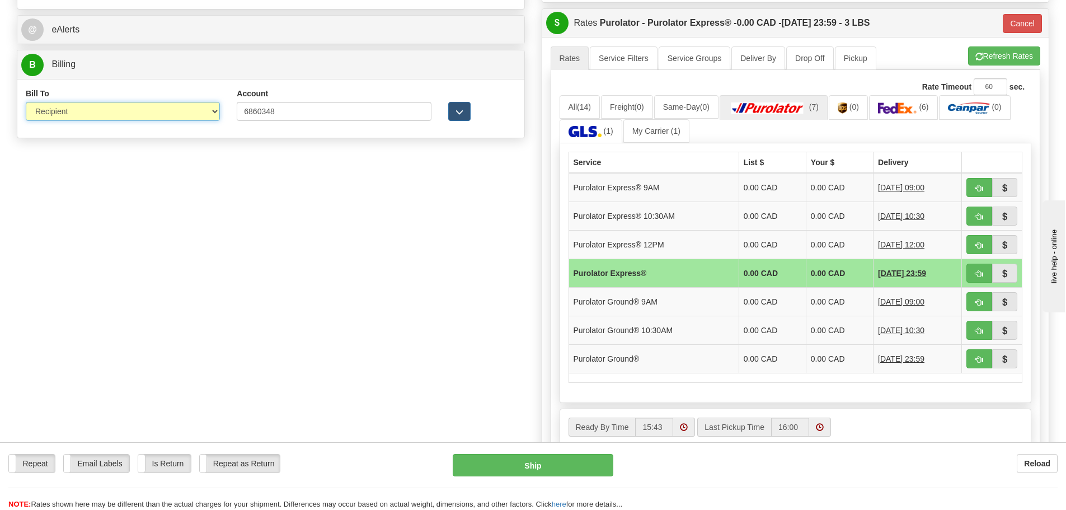
click at [110, 113] on select "Sender Recipient Third Party Collect" at bounding box center [123, 111] width 194 height 19
select select "1"
click at [26, 102] on select "Sender Recipient Third Party Collect" at bounding box center [123, 111] width 194 height 19
type input "202"
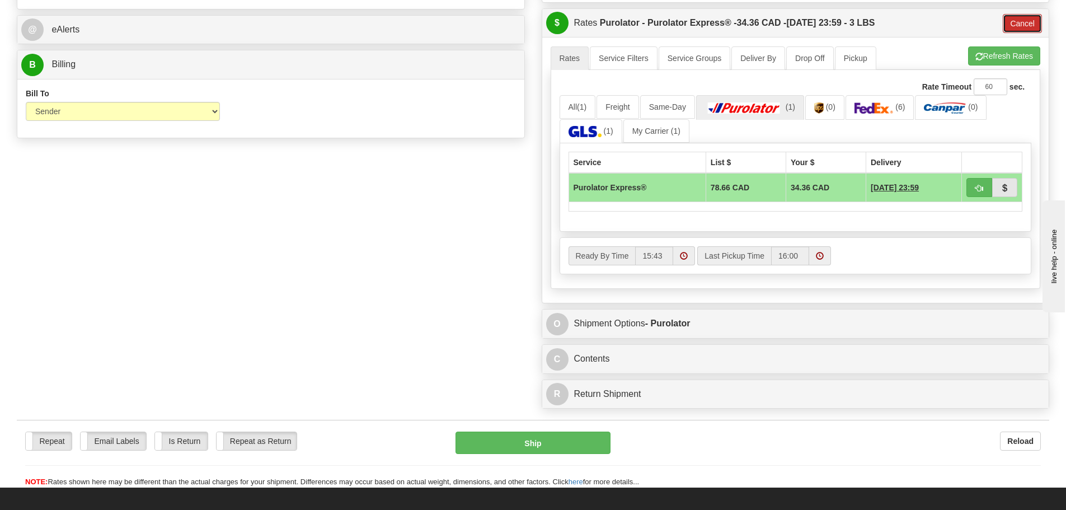
click at [1025, 21] on button "Cancel" at bounding box center [1022, 23] width 39 height 19
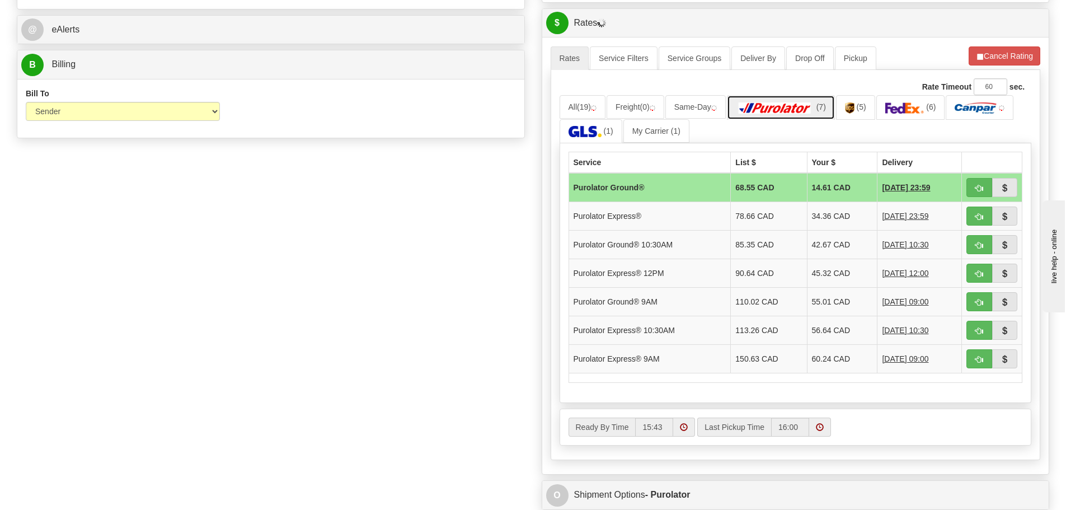
click at [776, 107] on img at bounding box center [775, 107] width 78 height 11
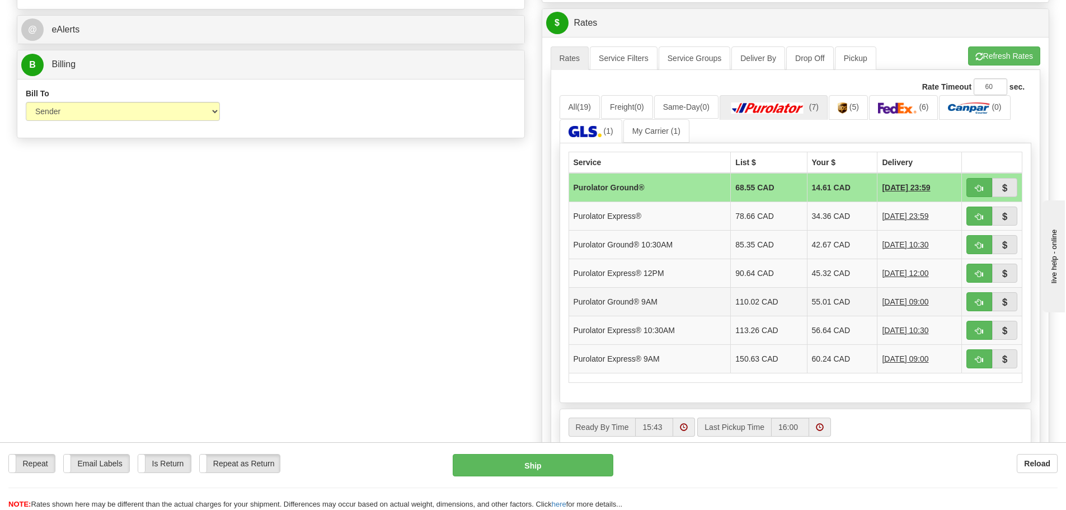
click at [712, 315] on td "Purolator Ground® 9AM" at bounding box center [650, 302] width 162 height 29
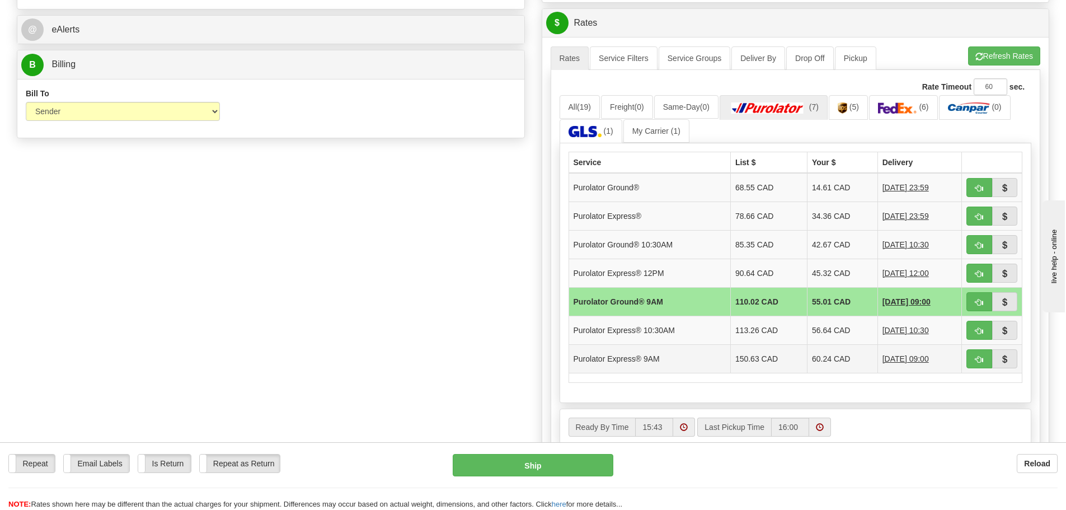
click at [706, 359] on td "Purolator Express® 9AM" at bounding box center [650, 359] width 162 height 29
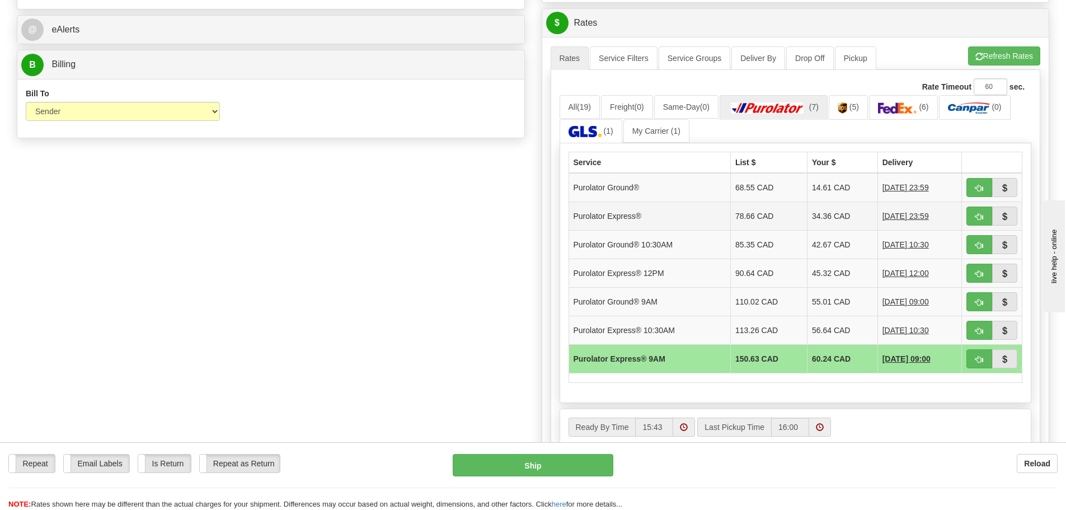
click at [717, 215] on td "Purolator Express®" at bounding box center [650, 216] width 162 height 29
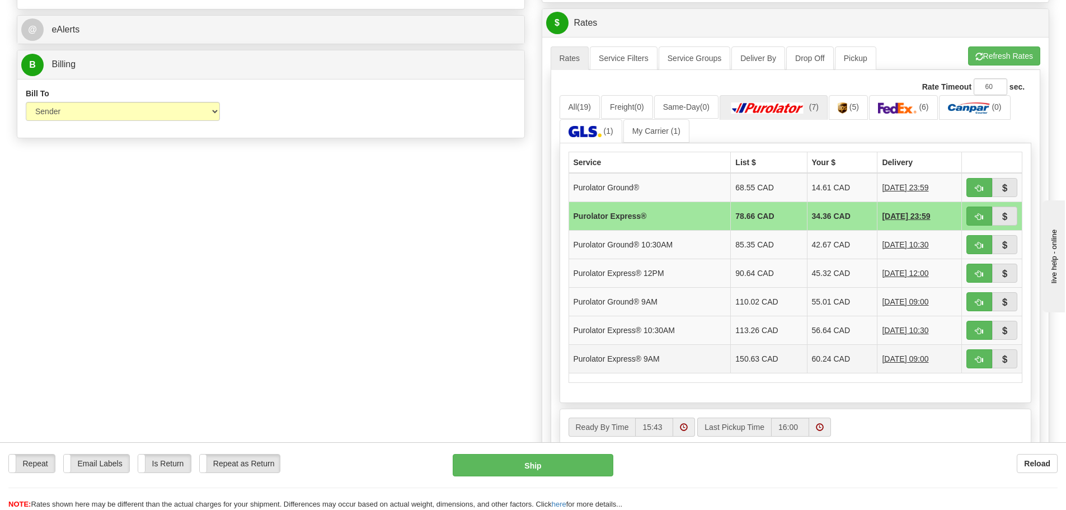
click at [731, 364] on td "150.63 CAD" at bounding box center [769, 359] width 76 height 29
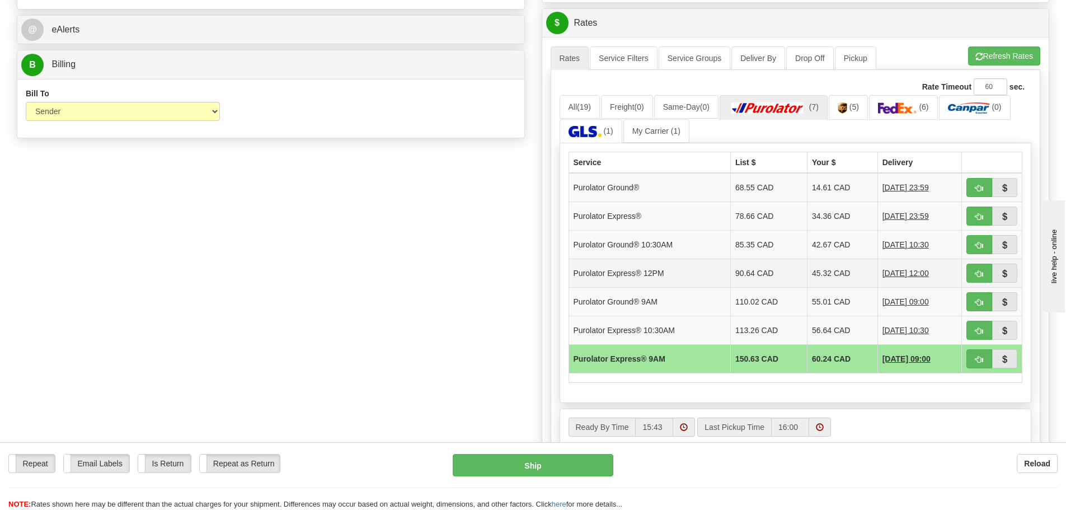
click at [730, 286] on td "90.64 CAD" at bounding box center [768, 273] width 77 height 29
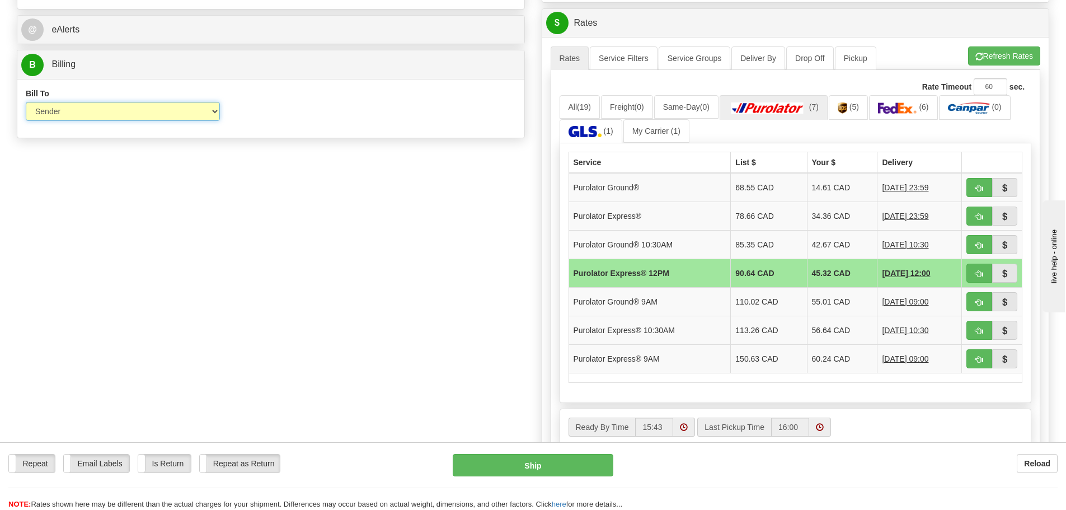
click at [153, 104] on select "Sender Recipient Third Party Collect" at bounding box center [123, 111] width 194 height 19
select select "2"
click at [26, 102] on select "Sender Recipient Third Party Collect" at bounding box center [123, 111] width 194 height 19
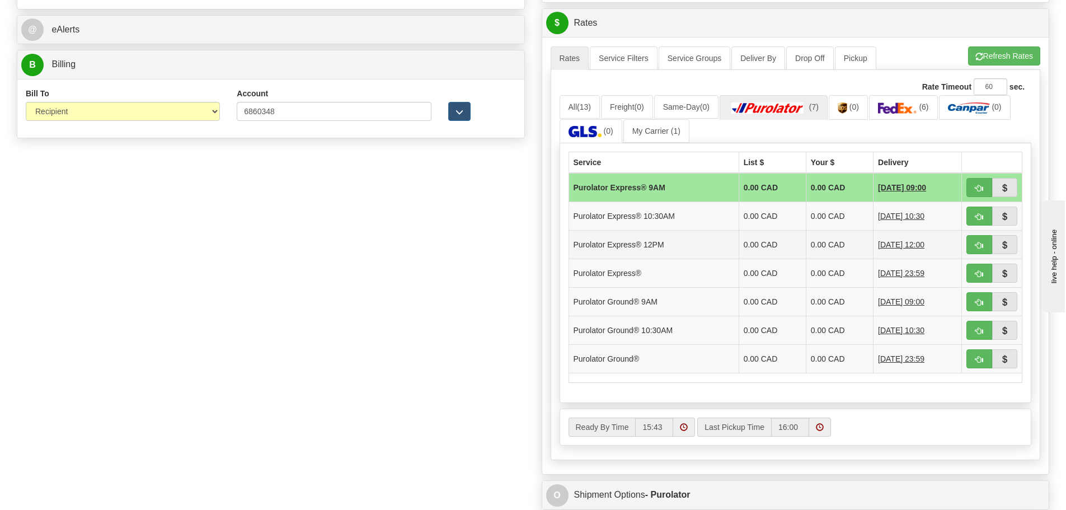
click at [636, 243] on td "Purolator Express® 12PM" at bounding box center [654, 245] width 170 height 29
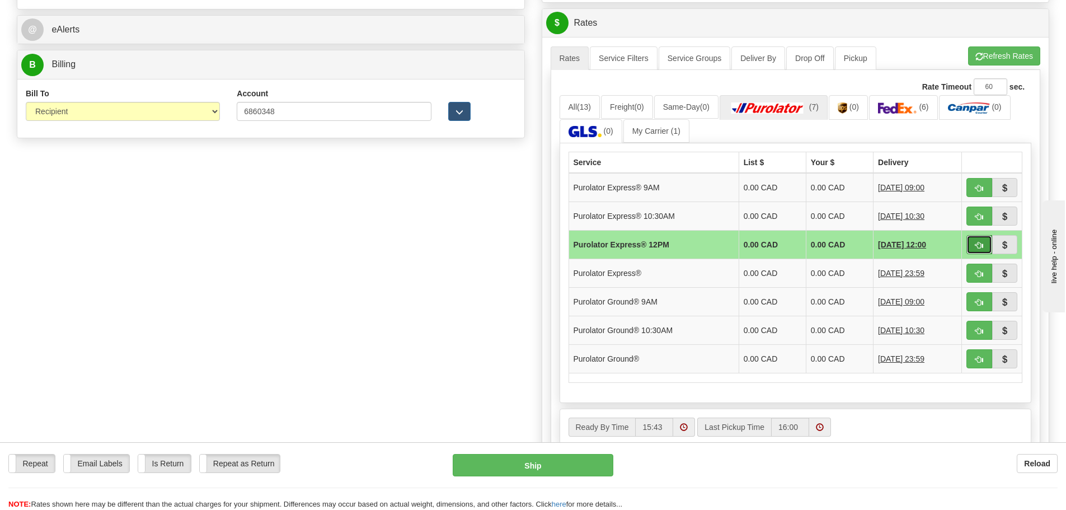
click at [970, 242] on button "button" at bounding box center [980, 244] width 26 height 19
type input "204"
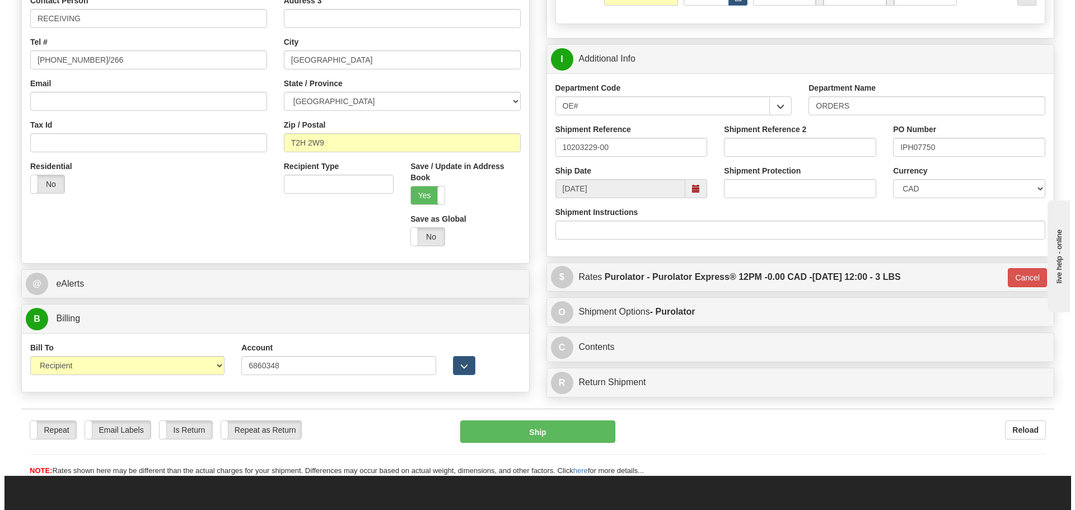
scroll to position [214, 0]
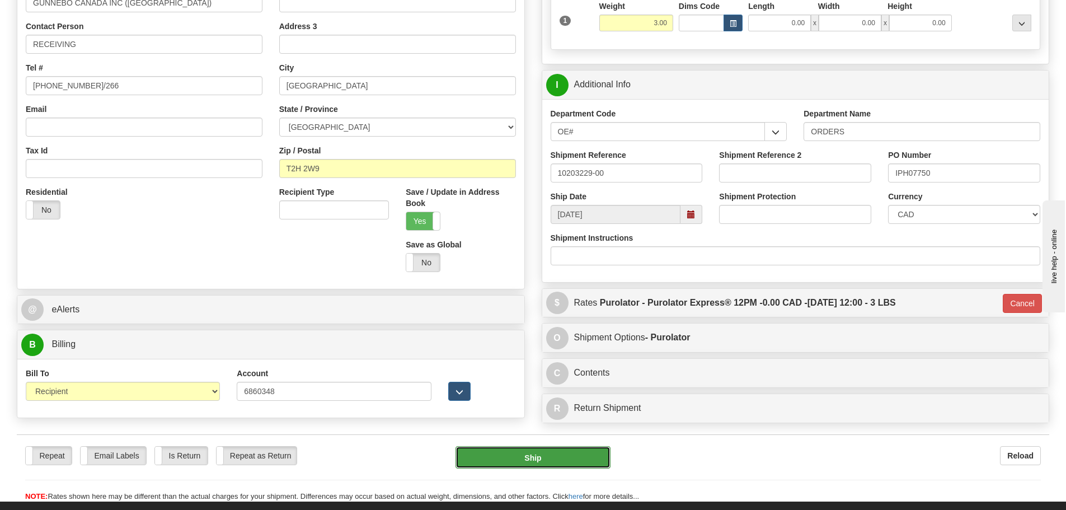
click at [571, 452] on button "Ship" at bounding box center [533, 457] width 155 height 22
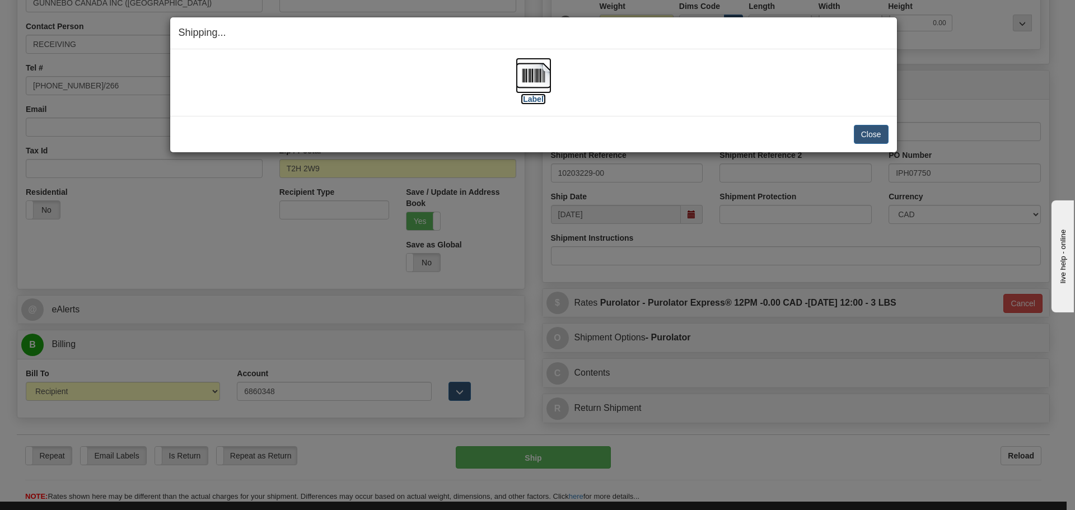
click at [533, 97] on label "[Label]" at bounding box center [533, 98] width 26 height 11
click at [874, 133] on button "Close" at bounding box center [870, 134] width 35 height 19
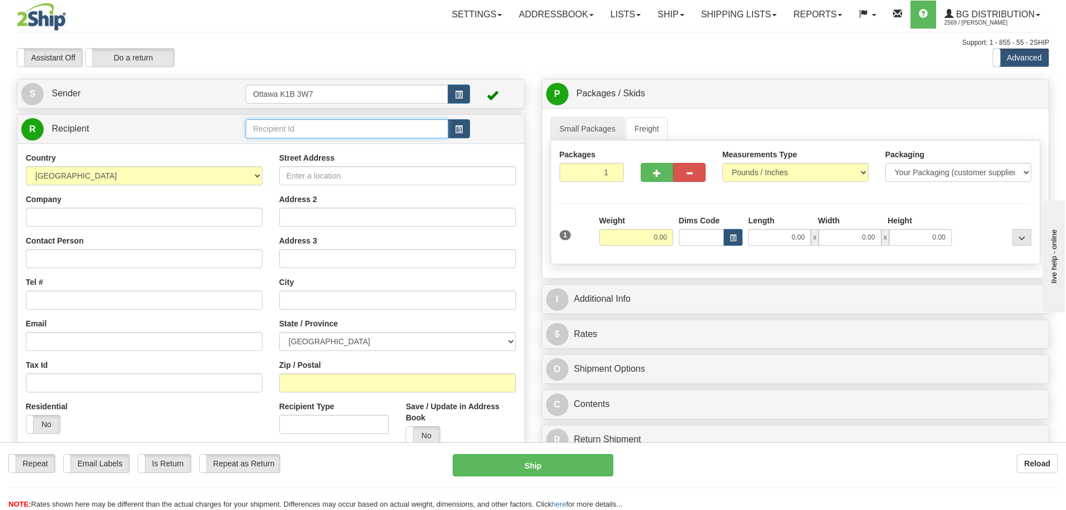
click at [370, 122] on input "text" at bounding box center [347, 128] width 203 height 19
type input "1207"
click at [529, 69] on div "Toggle navigation Settings Shipping Preferences Fields Preferences New" at bounding box center [533, 318] width 1066 height 636
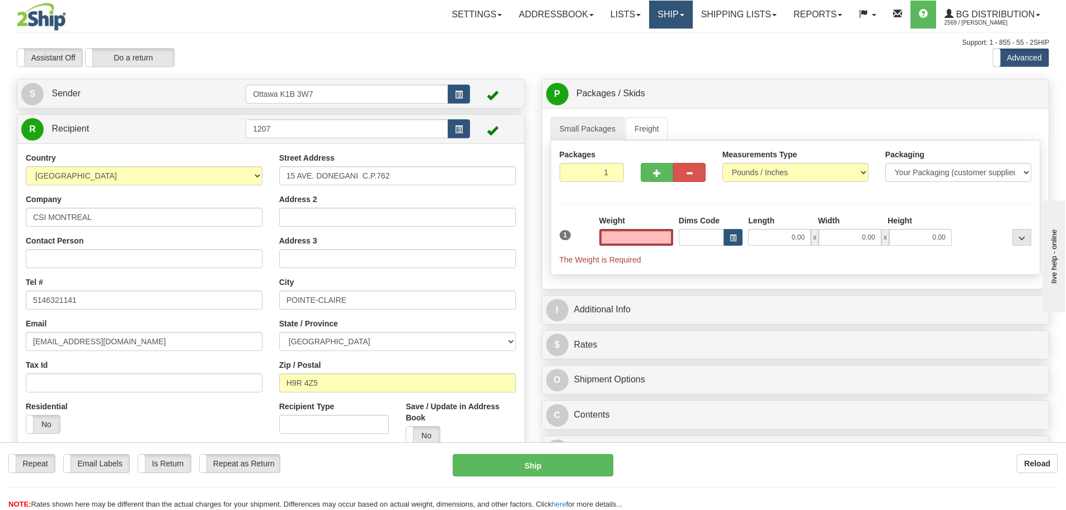
type input "0.00"
drag, startPoint x: 660, startPoint y: 11, endPoint x: 660, endPoint y: 17, distance: 6.7
click at [660, 11] on link "Ship" at bounding box center [670, 15] width 43 height 28
click at [656, 40] on link "Ship Screen" at bounding box center [648, 39] width 88 height 15
click at [672, 10] on link "Ship" at bounding box center [670, 15] width 43 height 28
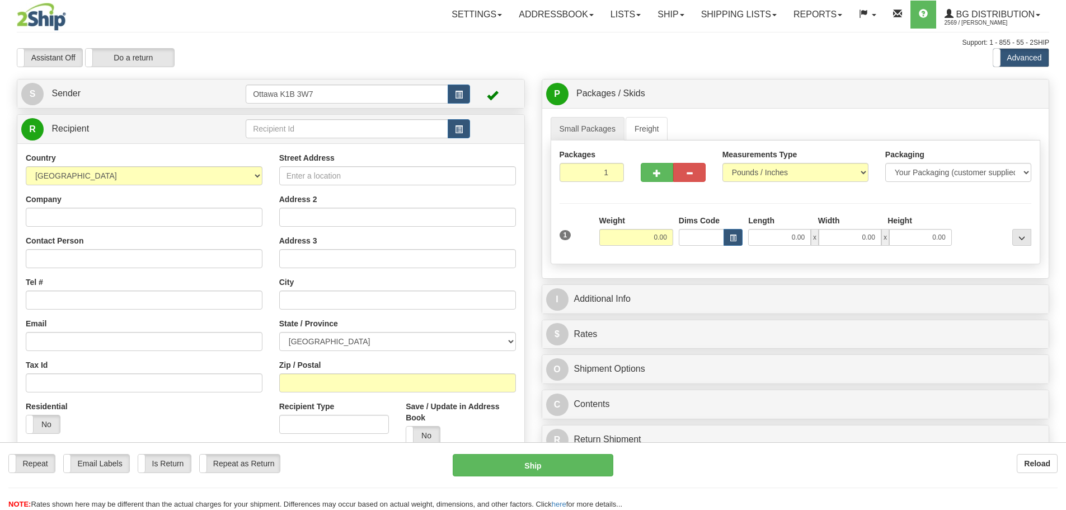
click at [458, 124] on div "Toggle navigation Settings Shipping Preferences Fields Preferences New" at bounding box center [533, 318] width 1066 height 636
click at [458, 126] on span "button" at bounding box center [459, 129] width 8 height 7
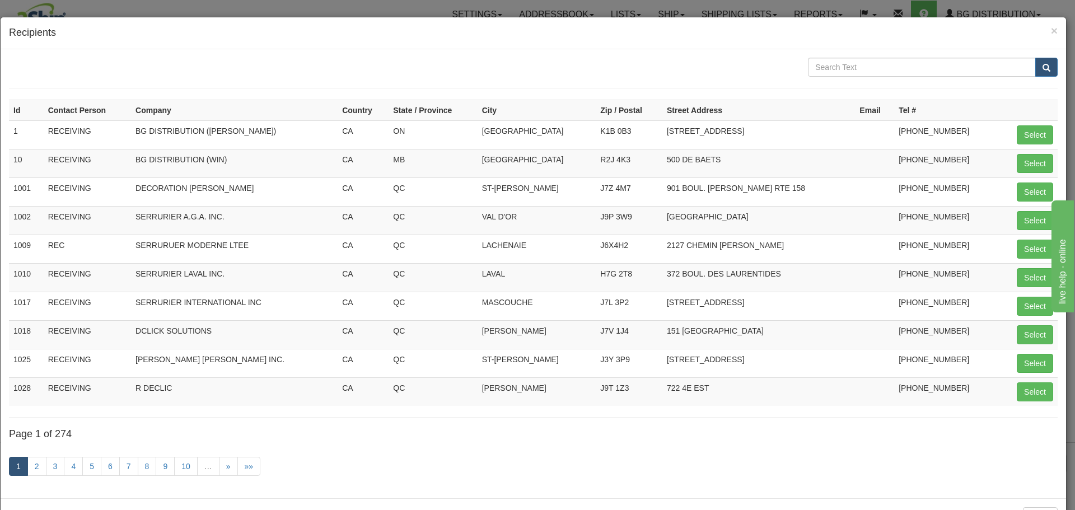
click at [856, 77] on form at bounding box center [533, 73] width 1048 height 31
click at [856, 73] on input "text" at bounding box center [922, 67] width 228 height 19
type input "CSI"
click at [1035, 58] on button "submit" at bounding box center [1046, 67] width 22 height 19
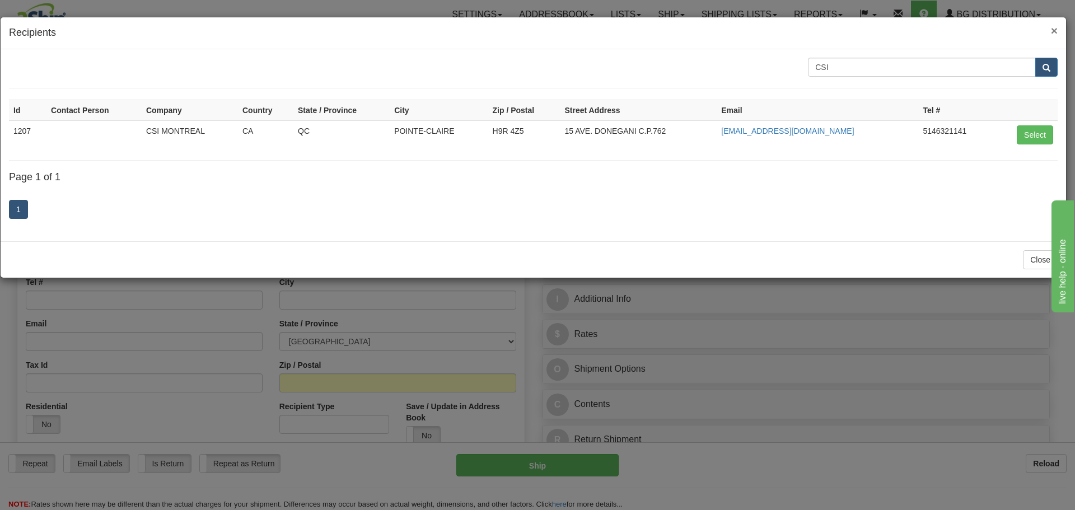
click at [1055, 30] on span "×" at bounding box center [1053, 30] width 7 height 13
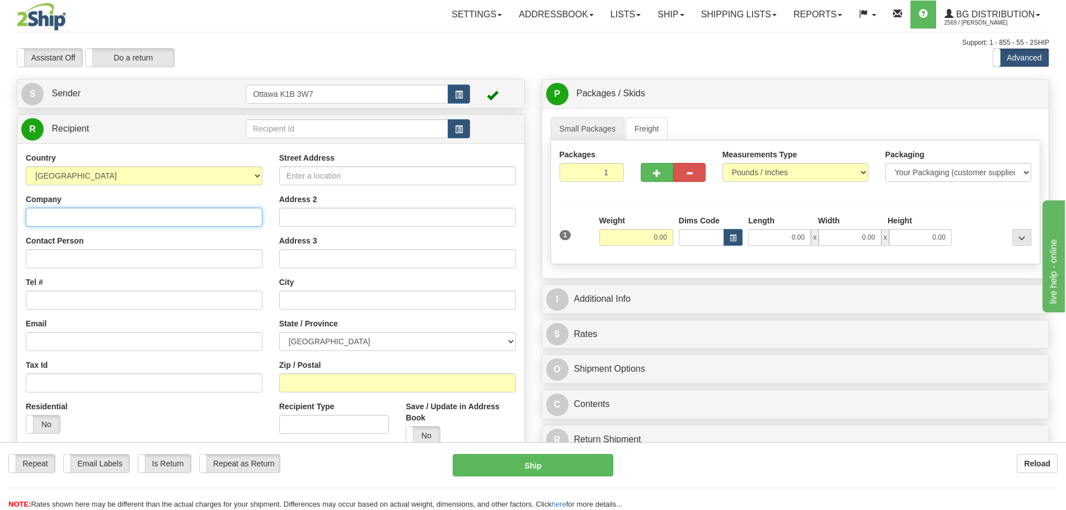
drag, startPoint x: 196, startPoint y: 214, endPoint x: 203, endPoint y: 217, distance: 7.3
click at [196, 214] on input "Company" at bounding box center [144, 217] width 237 height 19
type input "X"
type input "CSI MONTREAL"
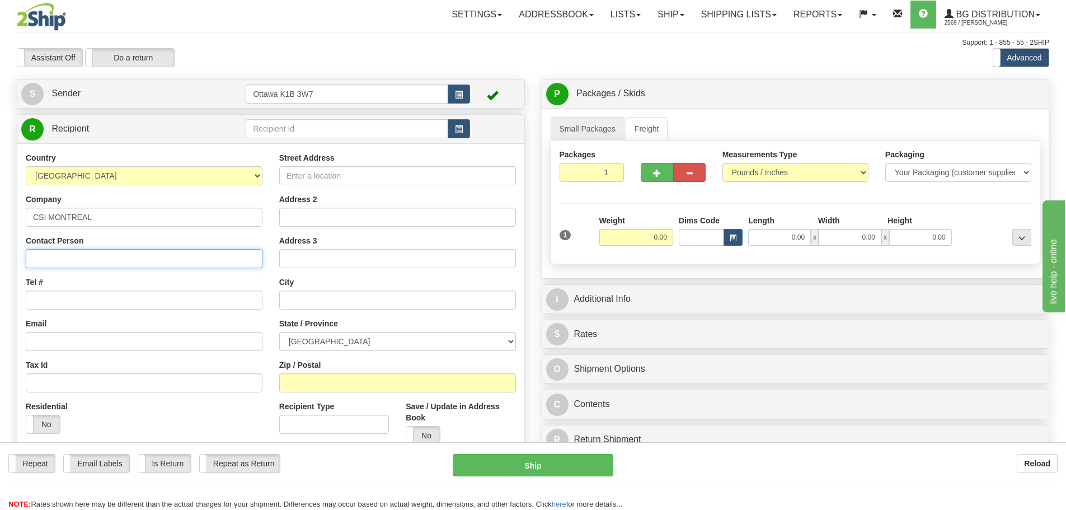
click at [200, 264] on input "Contact Person" at bounding box center [144, 258] width 237 height 19
type input "T"
type input "RECEIVING"
type input "[PHONE_NUMBER]"
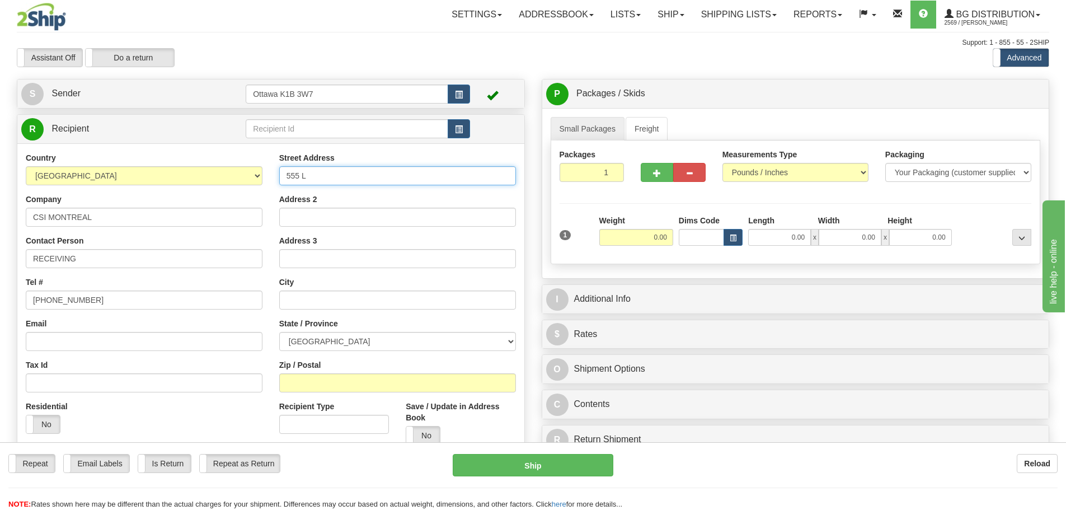
type input "555 LEE AVE"
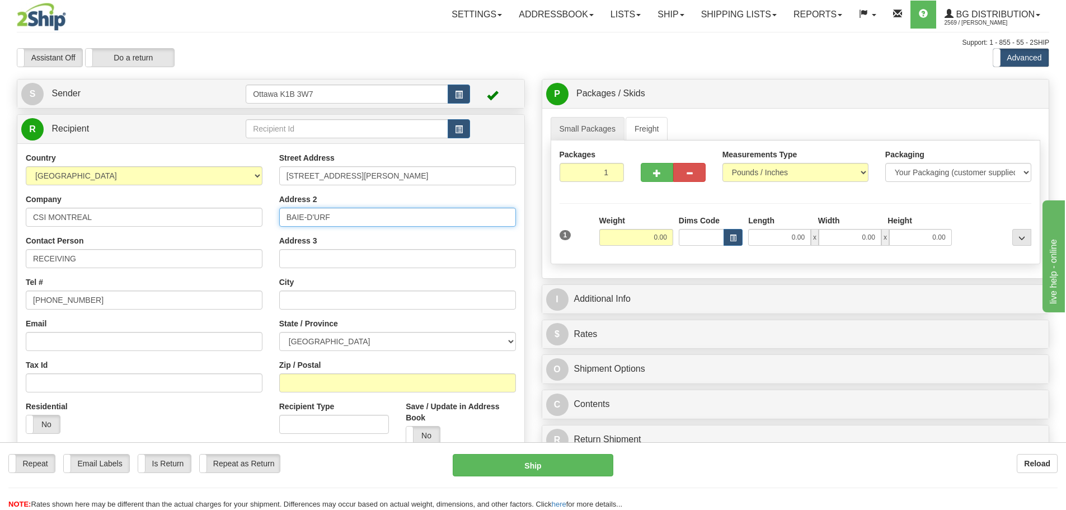
type input "BAIE-D'URFE"
drag, startPoint x: 378, startPoint y: 219, endPoint x: 112, endPoint y: 246, distance: 267.3
click at [0, 218] on div "Toggle navigation Settings Shipping Preferences Fields Preferences New" at bounding box center [533, 318] width 1066 height 636
click at [322, 298] on input "text" at bounding box center [397, 299] width 237 height 19
paste input "BAIE-D'URFE"
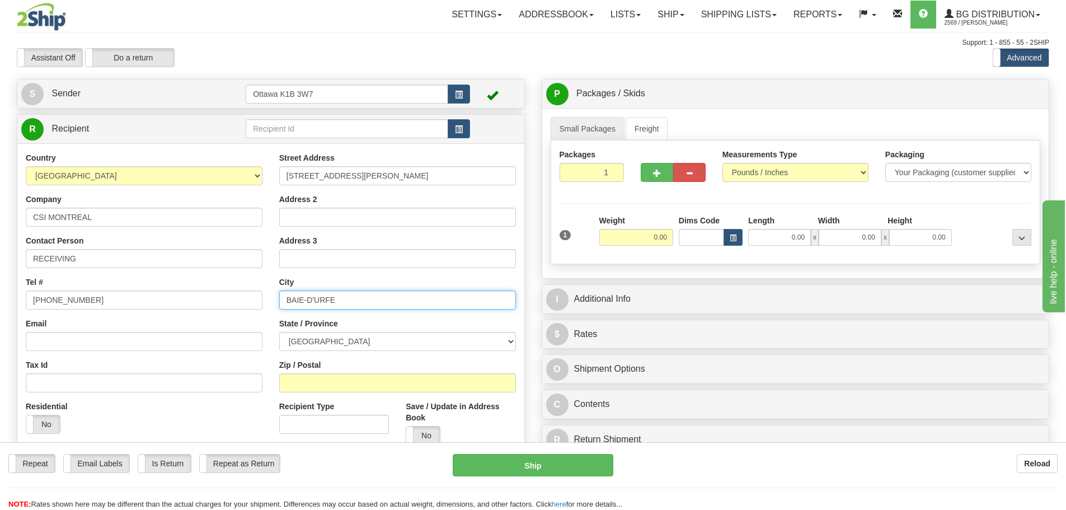
type input "BAIE-D'URFE"
drag, startPoint x: 358, startPoint y: 343, endPoint x: 348, endPoint y: 343, distance: 10.6
click at [348, 343] on select "ALBERTA BRITISH COLUMBIA MANITOBA NEW BRUNSWICK NEWFOUNDLAND NOVA SCOTIA NUNAVU…" at bounding box center [397, 341] width 237 height 19
select select "QC"
click at [279, 332] on select "ALBERTA BRITISH COLUMBIA MANITOBA NEW BRUNSWICK NEWFOUNDLAND NOVA SCOTIA NUNAVU…" at bounding box center [397, 341] width 237 height 19
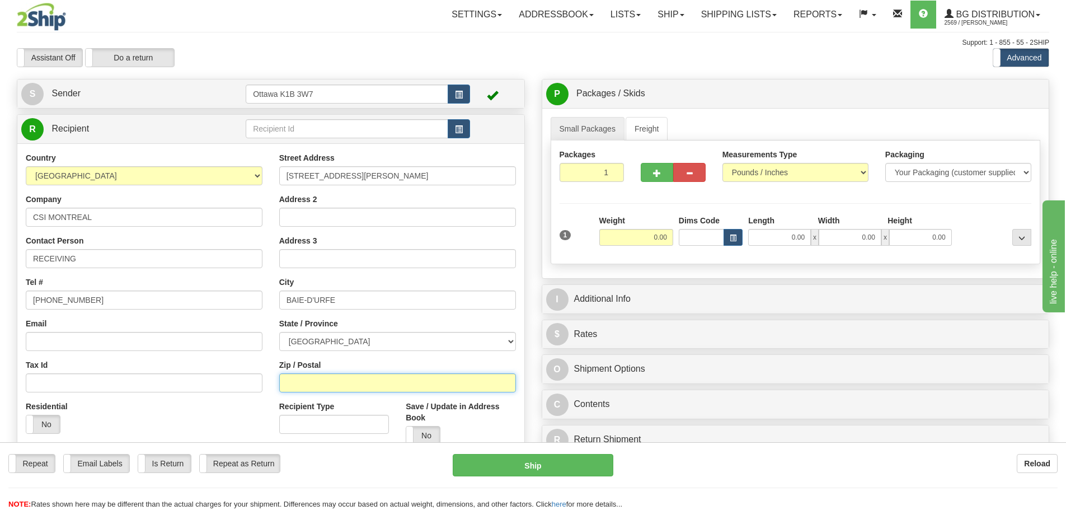
click at [343, 378] on input "Zip / Postal" at bounding box center [397, 382] width 237 height 19
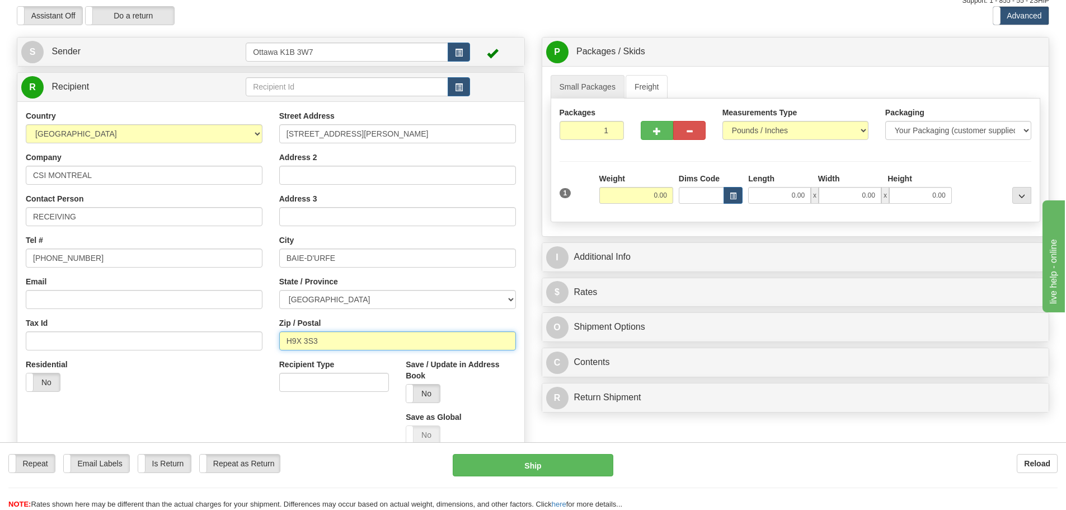
scroll to position [112, 0]
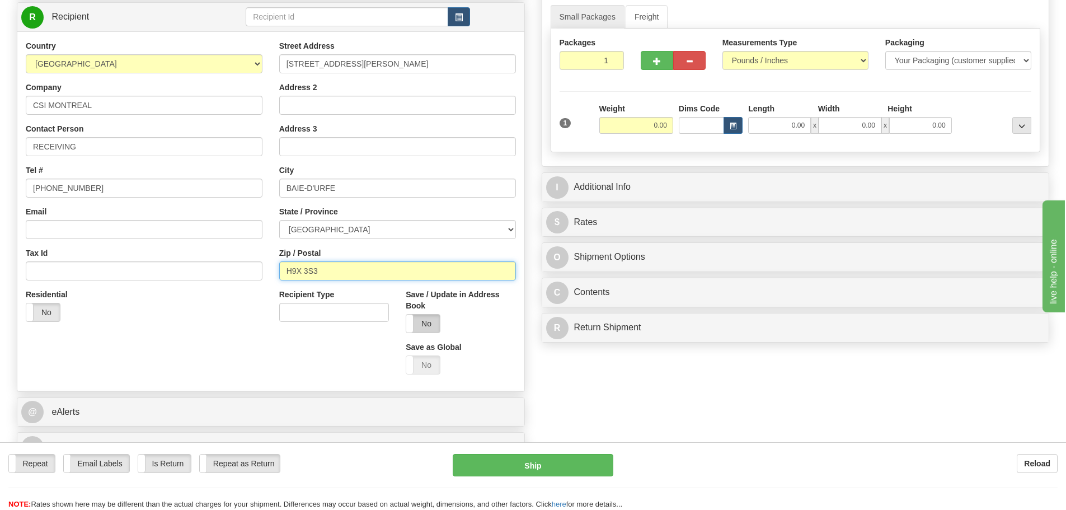
type input "H9X 3S3"
click at [429, 319] on label "No" at bounding box center [423, 324] width 34 height 18
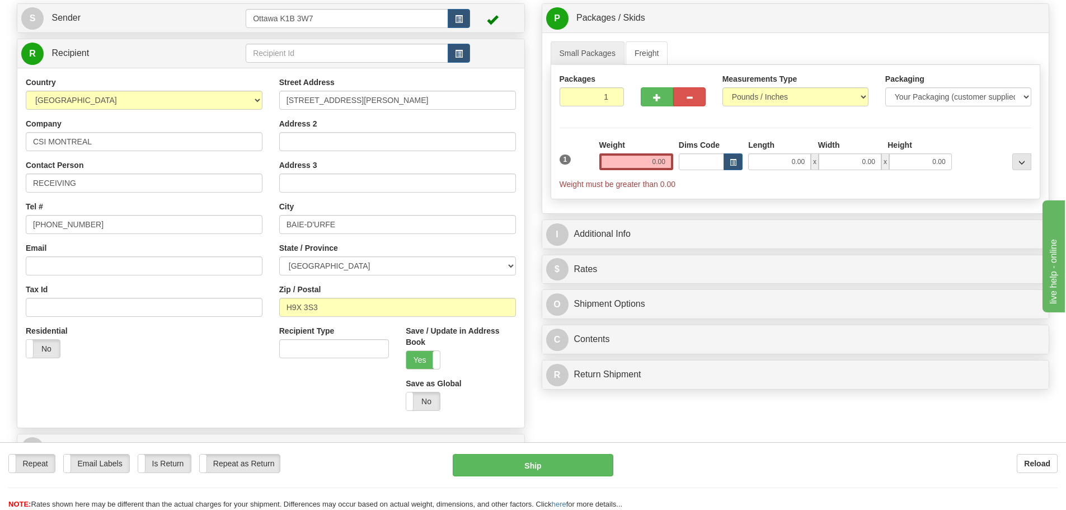
scroll to position [56, 0]
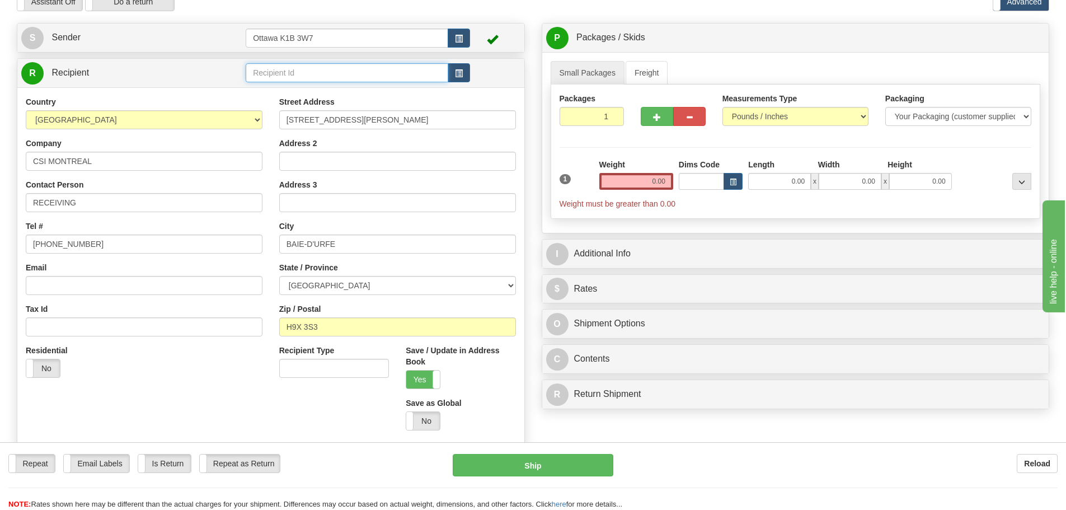
click at [316, 77] on input "text" at bounding box center [347, 72] width 203 height 19
type input "1207"
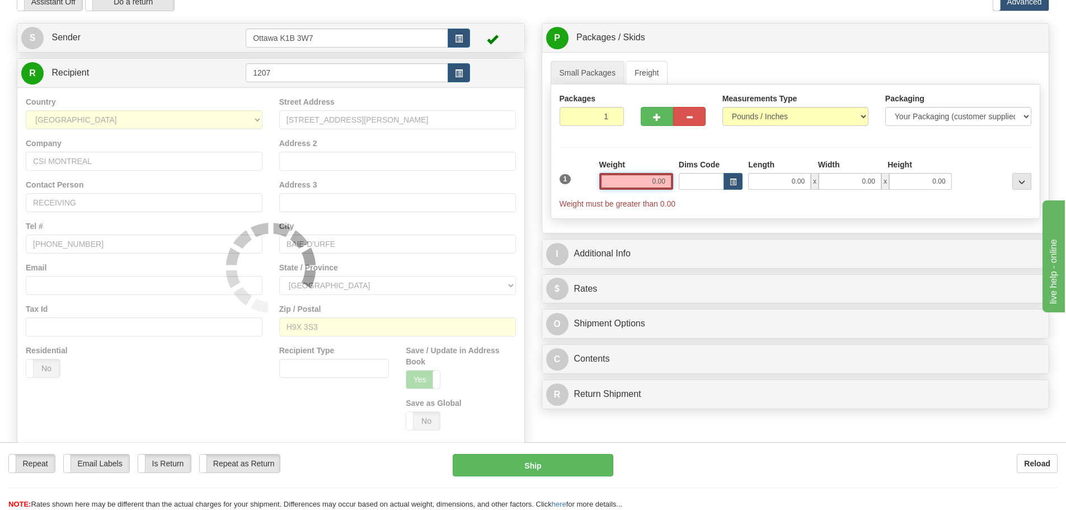
click at [644, 177] on input "0.00" at bounding box center [636, 181] width 74 height 17
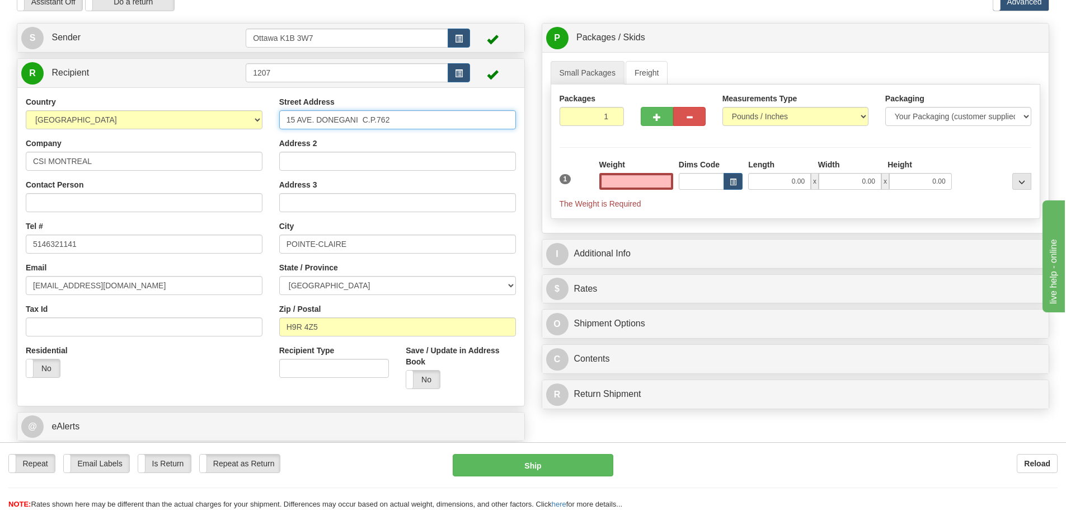
type input "0.00"
click at [466, 124] on input "15 AVE. DONEGANI C.P.762" at bounding box center [397, 119] width 237 height 19
drag, startPoint x: 465, startPoint y: 124, endPoint x: 35, endPoint y: 121, distance: 430.4
click at [35, 120] on div "Country AFGHANISTAN ALAND ISLANDS ALBANIA ALGERIA AMERICAN SAMOA ANDORRA ANGOLA…" at bounding box center [270, 246] width 507 height 301
type input "555 LEE AVE"
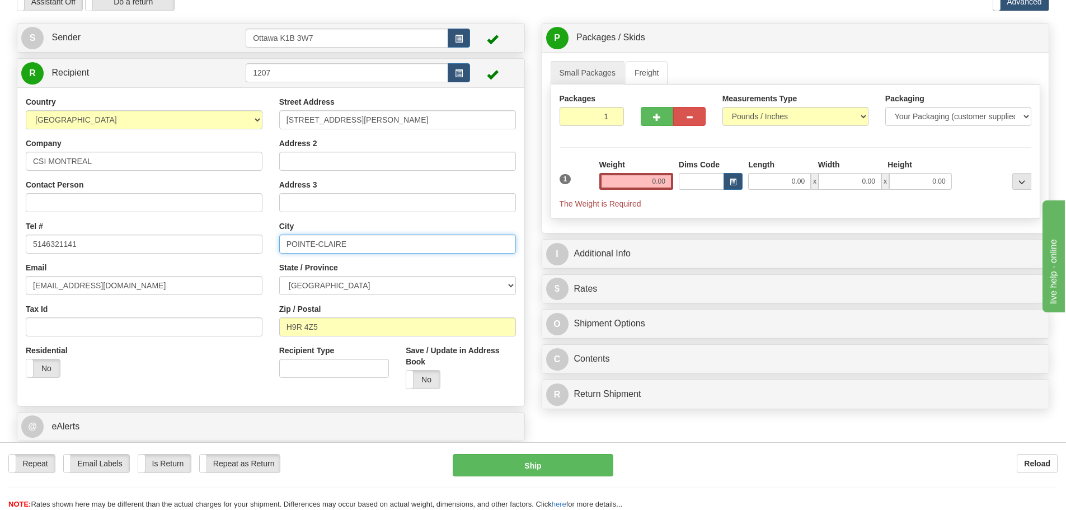
click at [405, 247] on input "POINTE-CLAIRE" at bounding box center [397, 243] width 237 height 19
type input "BAIE-D'URFE"
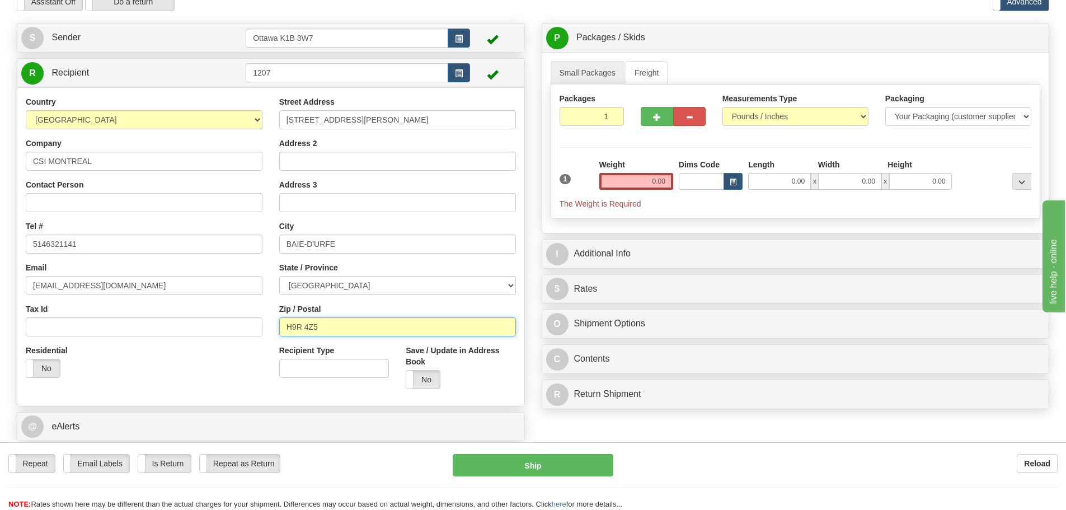
click at [390, 322] on input "H9R 4Z5" at bounding box center [397, 326] width 237 height 19
type input "H9X 3S3"
click at [60, 246] on input "5146321141" at bounding box center [144, 243] width 237 height 19
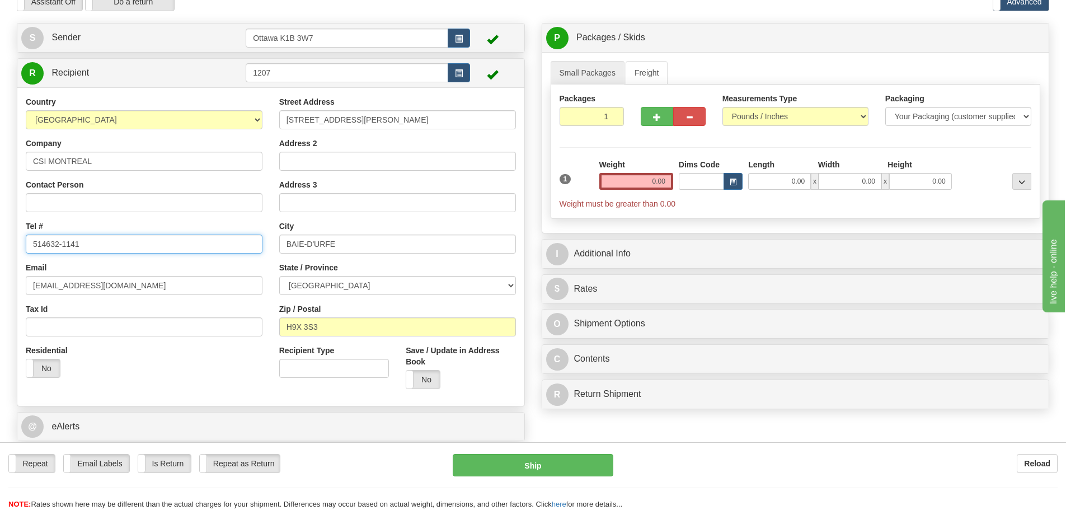
click at [46, 240] on input "514632-1141" at bounding box center [144, 243] width 237 height 19
type input "514-632-1141"
click at [636, 182] on input "0.00" at bounding box center [636, 181] width 74 height 17
type input "0.00"
click at [654, 121] on span "button" at bounding box center [657, 117] width 8 height 7
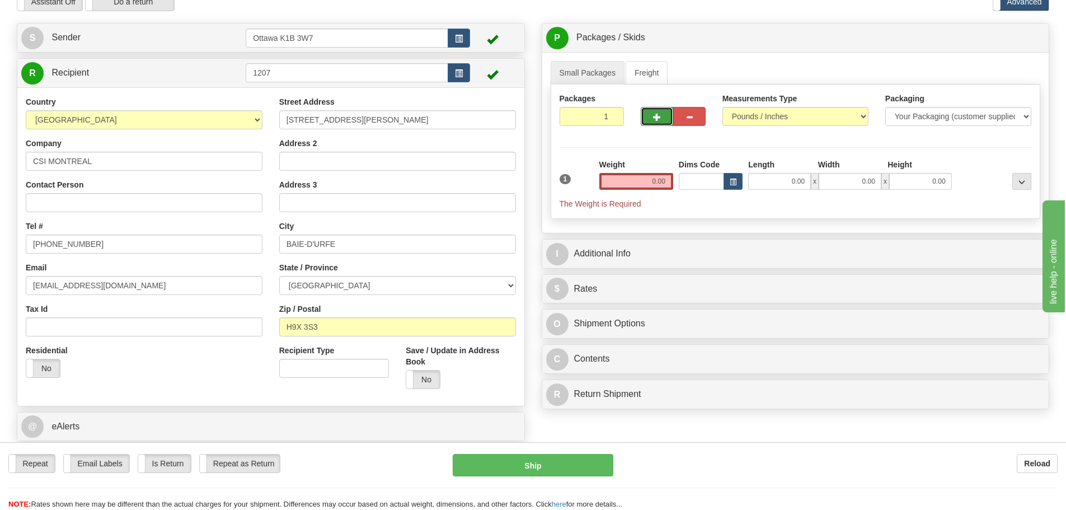
type input "2"
click at [996, 32] on label "Pack / Skid Level Pack.." at bounding box center [1013, 38] width 64 height 17
radio input "true"
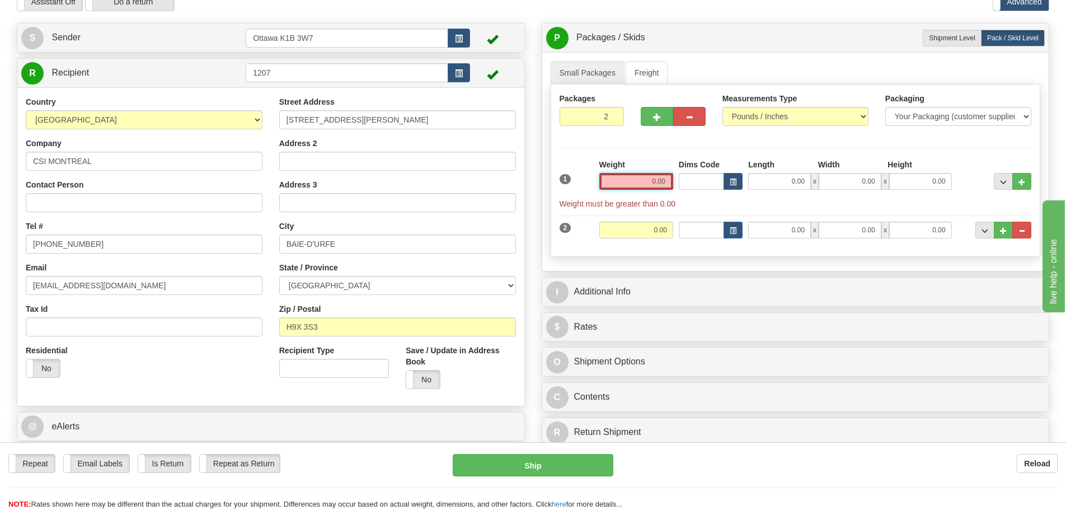
click at [661, 187] on input "0.00" at bounding box center [636, 181] width 74 height 17
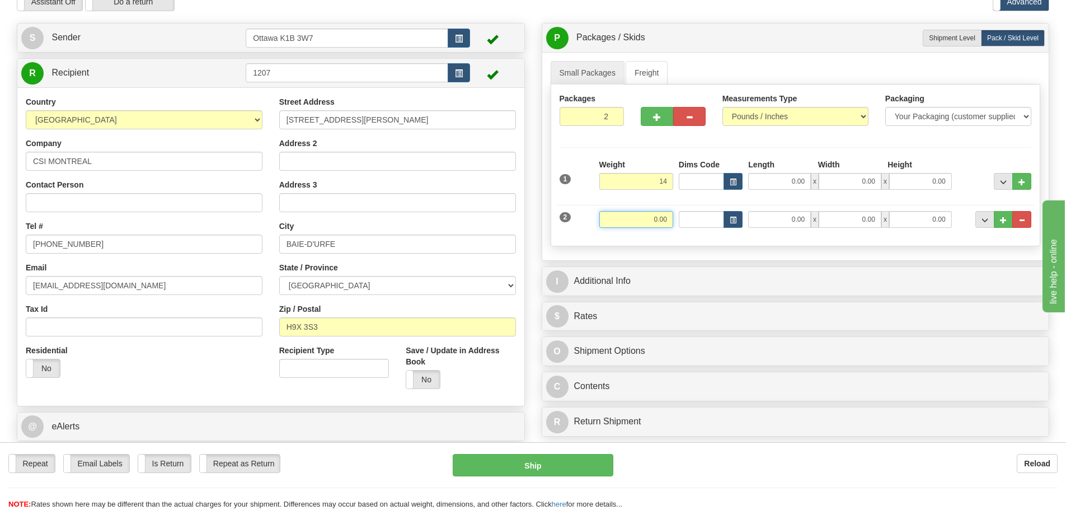
type input "14.00"
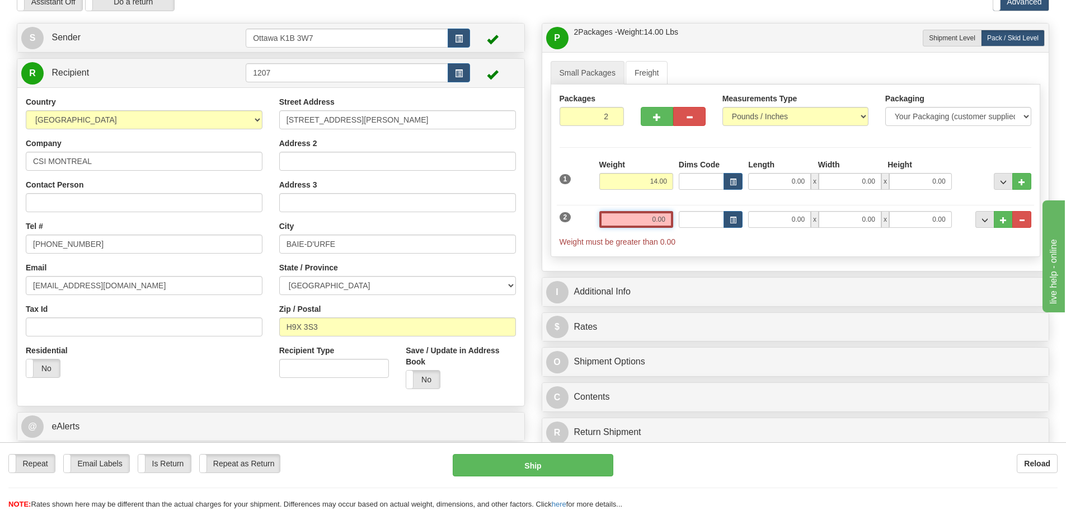
click at [656, 224] on input "0.00" at bounding box center [636, 219] width 74 height 17
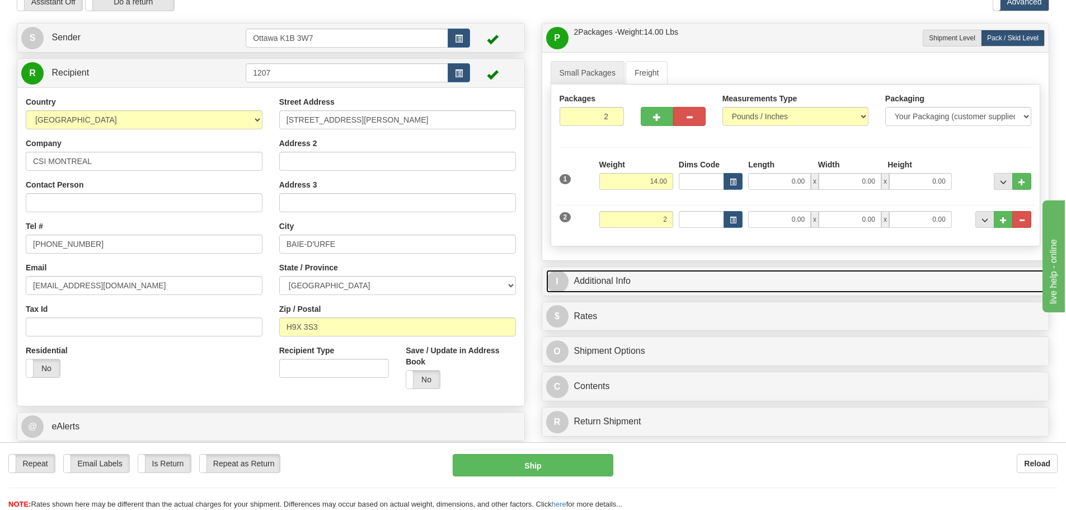
type input "2.00"
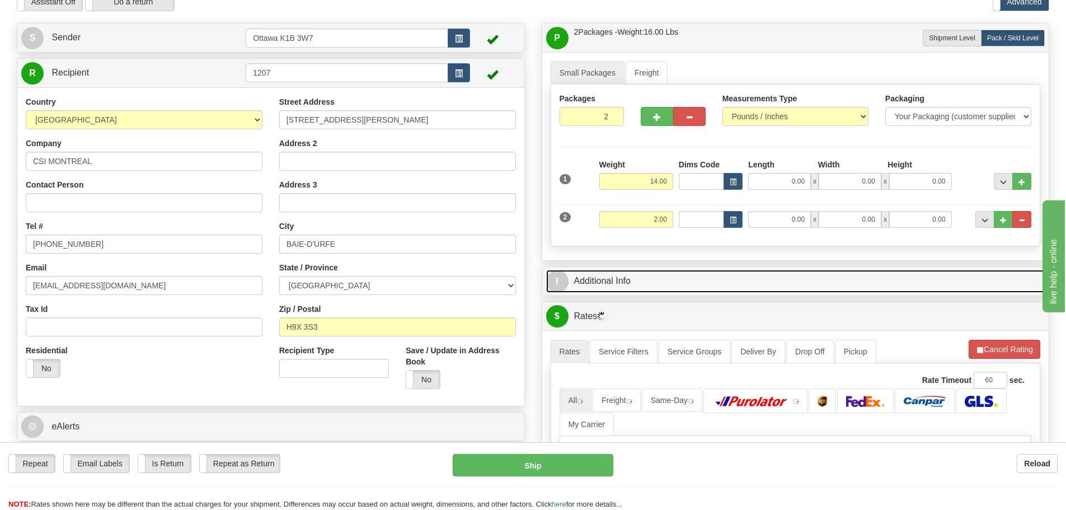
click at [706, 280] on link "I Additional Info" at bounding box center [795, 281] width 499 height 23
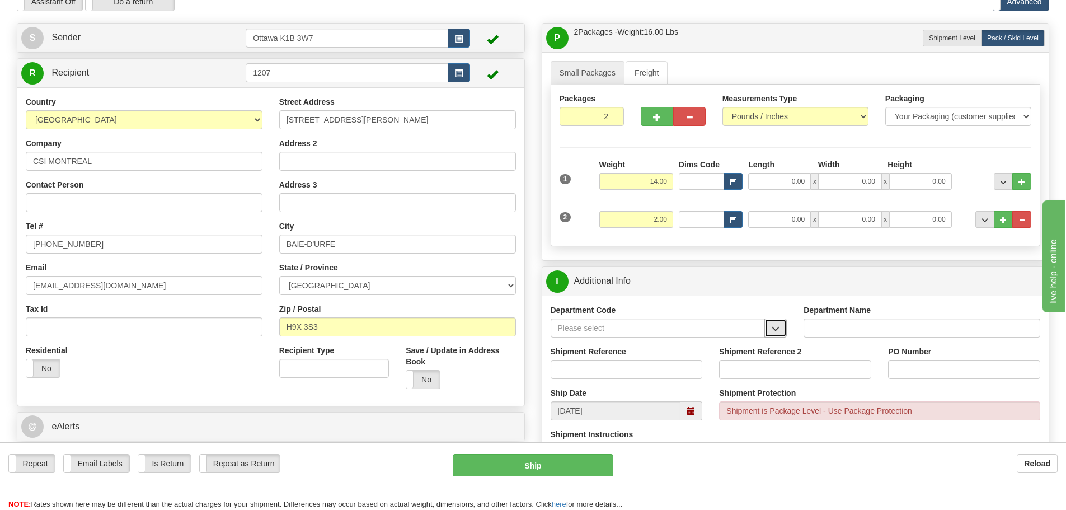
click at [775, 328] on span "button" at bounding box center [776, 328] width 8 height 7
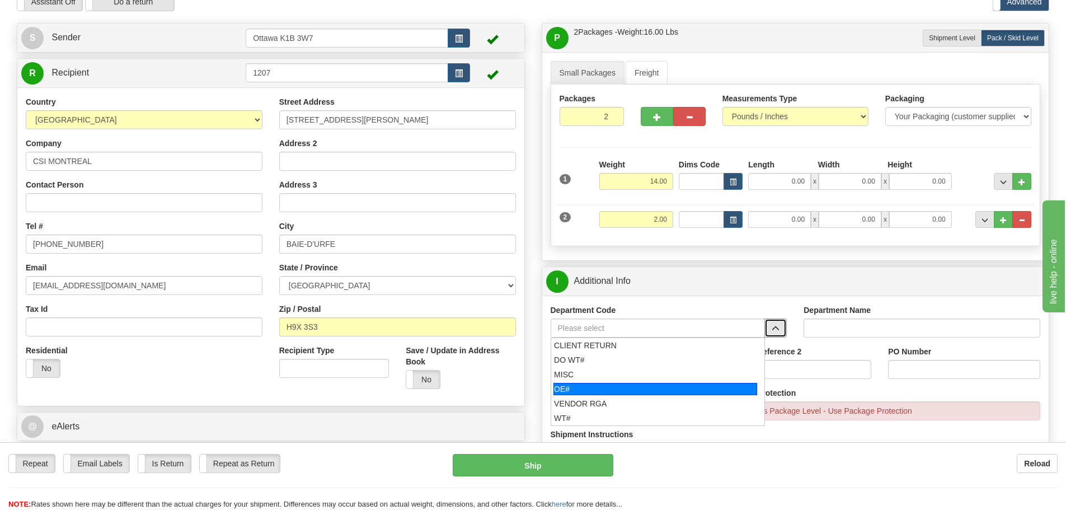
click at [666, 391] on div "OE#" at bounding box center [656, 389] width 204 height 12
type input "OE#"
type input "ORDERS"
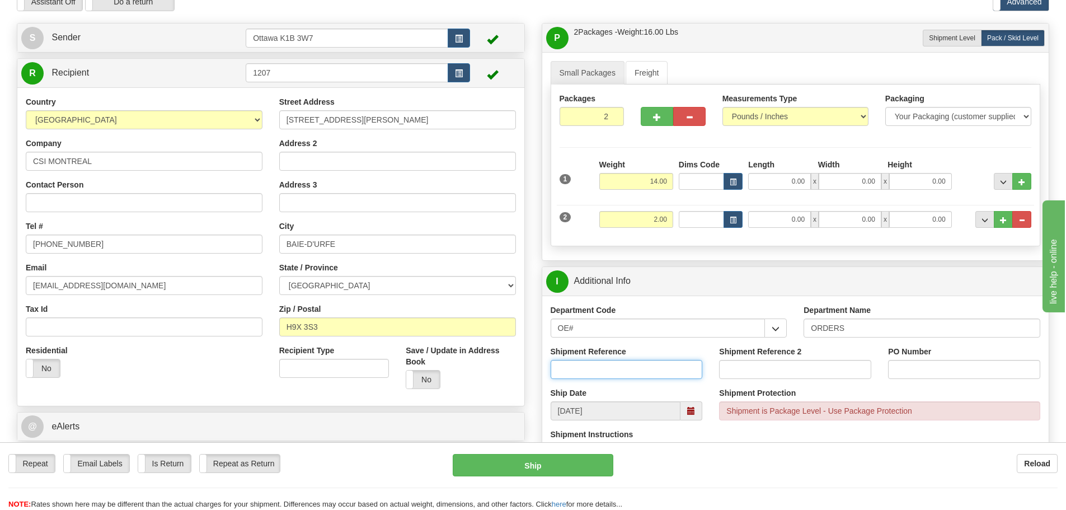
click at [645, 364] on input "Shipment Reference" at bounding box center [627, 369] width 152 height 19
type input "10203127-00"
click at [973, 362] on input "PO Number" at bounding box center [964, 369] width 152 height 19
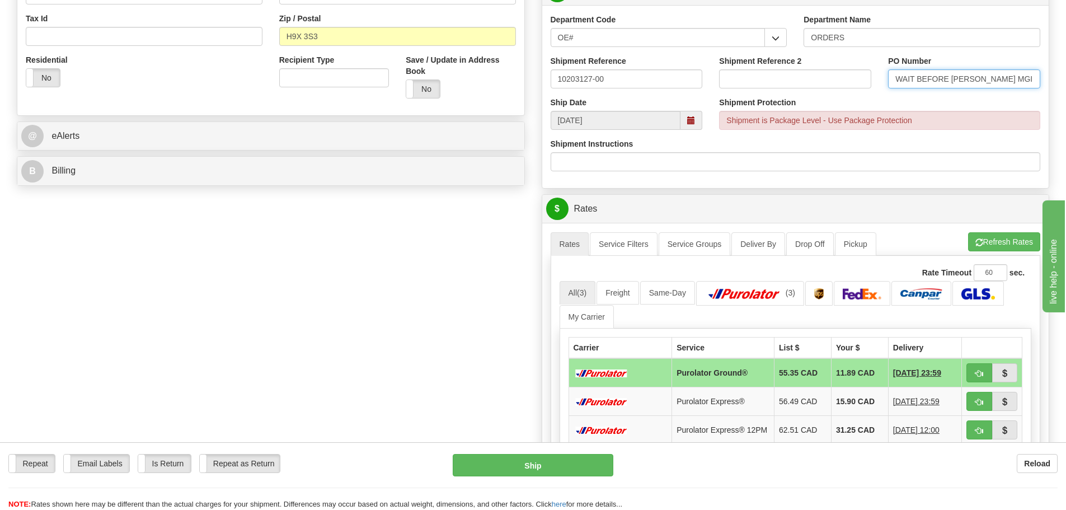
scroll to position [448, 0]
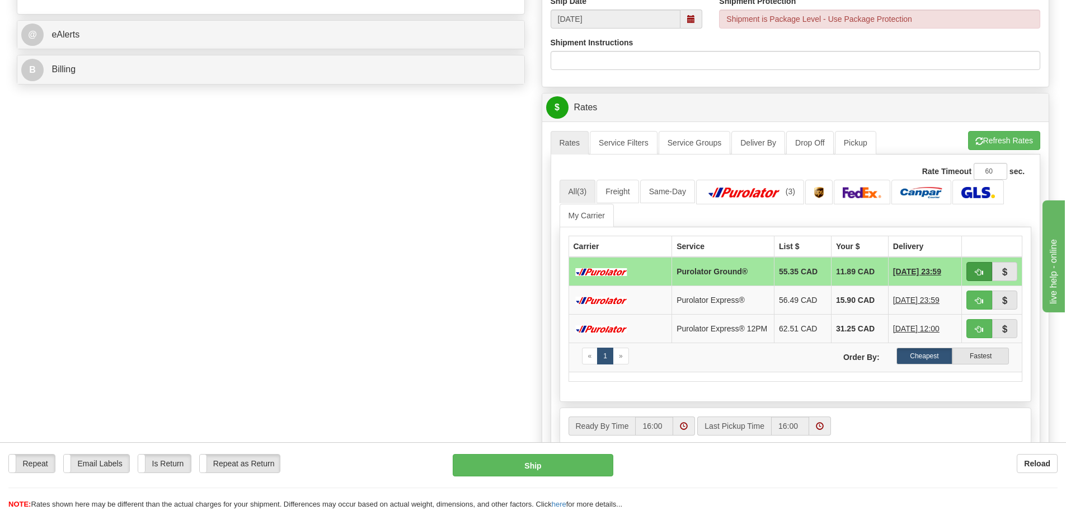
type input "WAIT BEFORE SHIPP MGIR"
click at [979, 263] on button "button" at bounding box center [980, 271] width 26 height 19
type input "260"
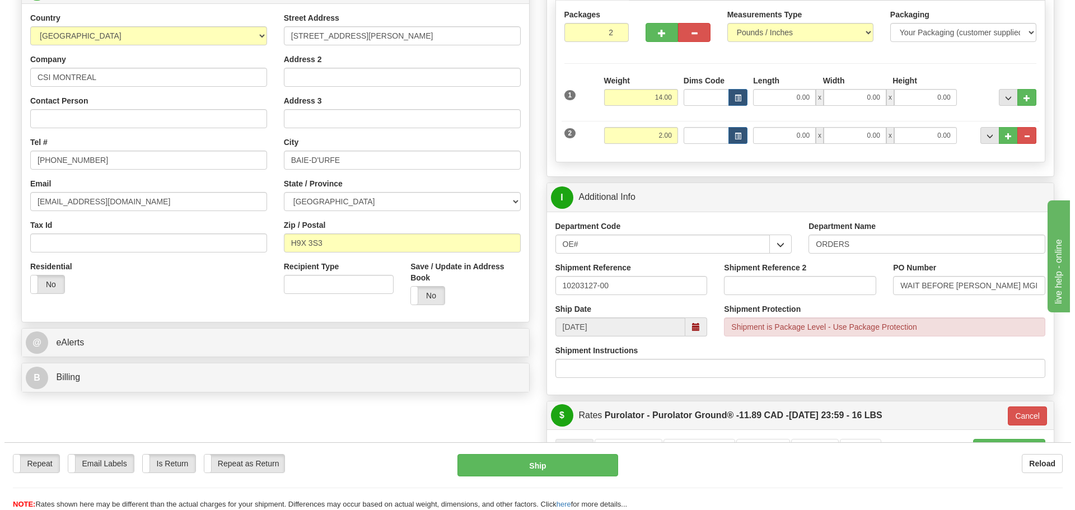
scroll to position [168, 0]
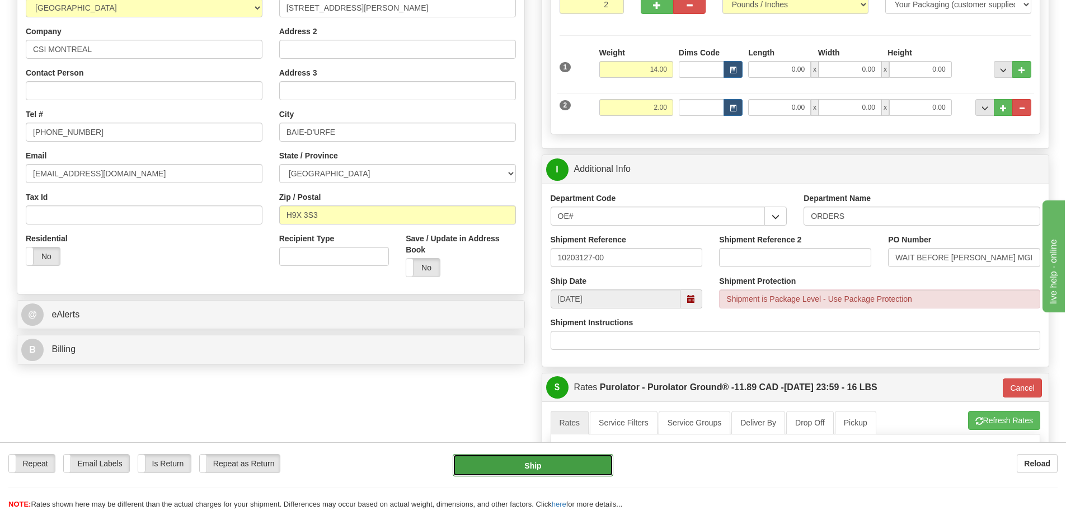
click at [516, 470] on button "Ship" at bounding box center [533, 465] width 161 height 22
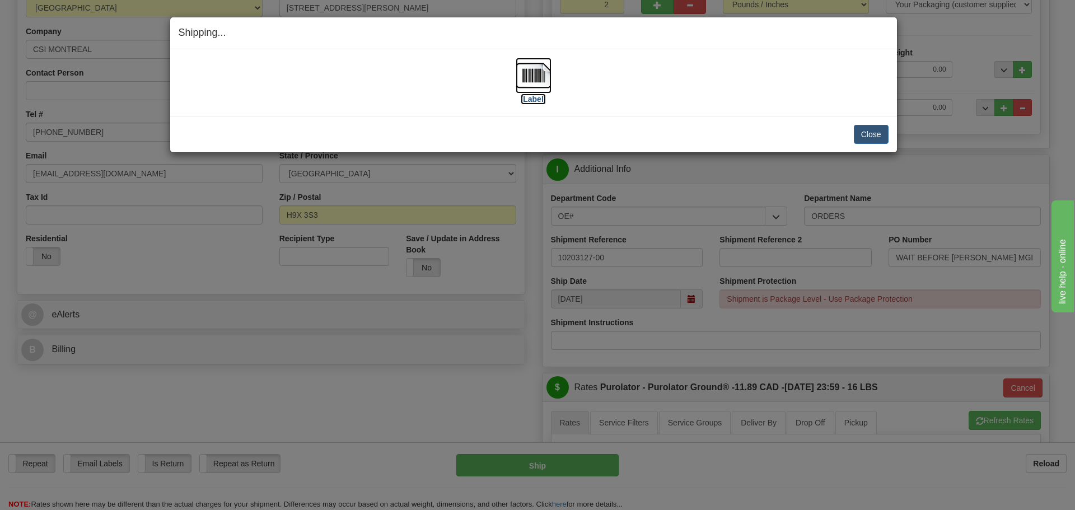
click at [526, 100] on label "[Label]" at bounding box center [533, 98] width 26 height 11
click at [874, 132] on button "Close" at bounding box center [870, 134] width 35 height 19
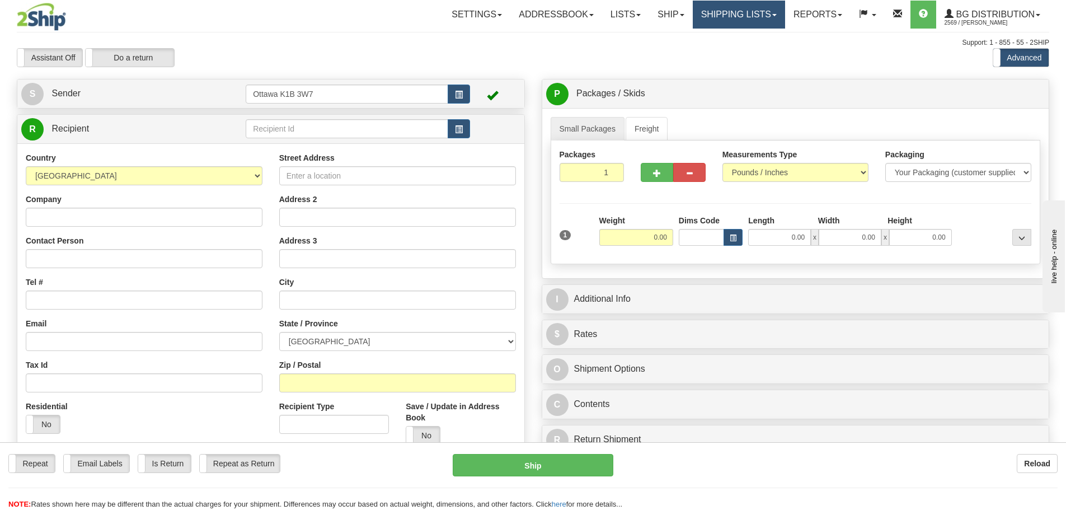
click at [729, 15] on link "Shipping lists" at bounding box center [739, 15] width 92 height 28
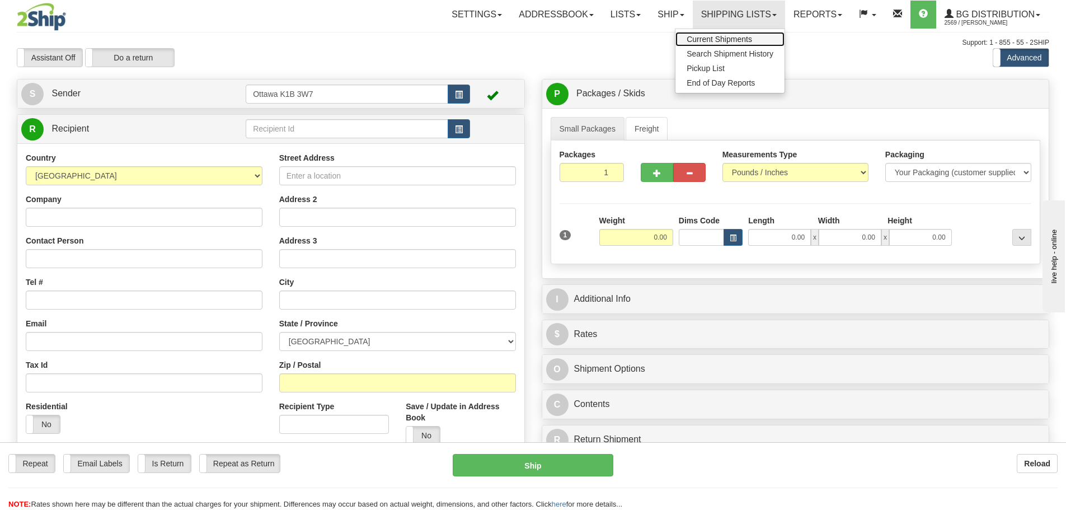
click at [724, 36] on span "Current Shipments" at bounding box center [719, 39] width 65 height 9
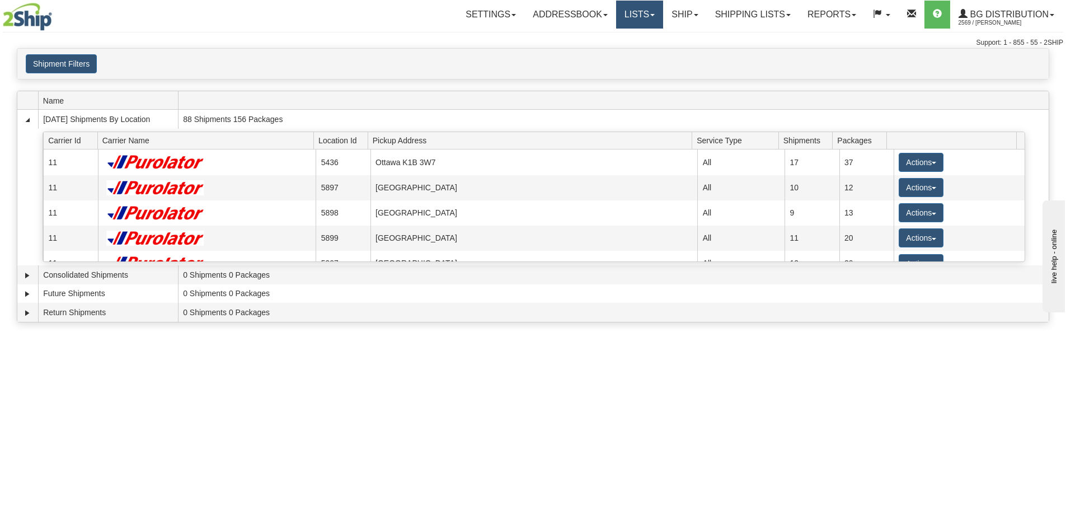
click at [654, 16] on link "Lists" at bounding box center [639, 15] width 47 height 28
click at [696, 16] on link "Ship" at bounding box center [684, 15] width 43 height 28
click at [688, 32] on ul "Ship Screen" at bounding box center [662, 39] width 90 height 21
click at [683, 22] on link "Ship" at bounding box center [684, 15] width 43 height 28
click at [681, 36] on link "Ship Screen" at bounding box center [662, 39] width 88 height 15
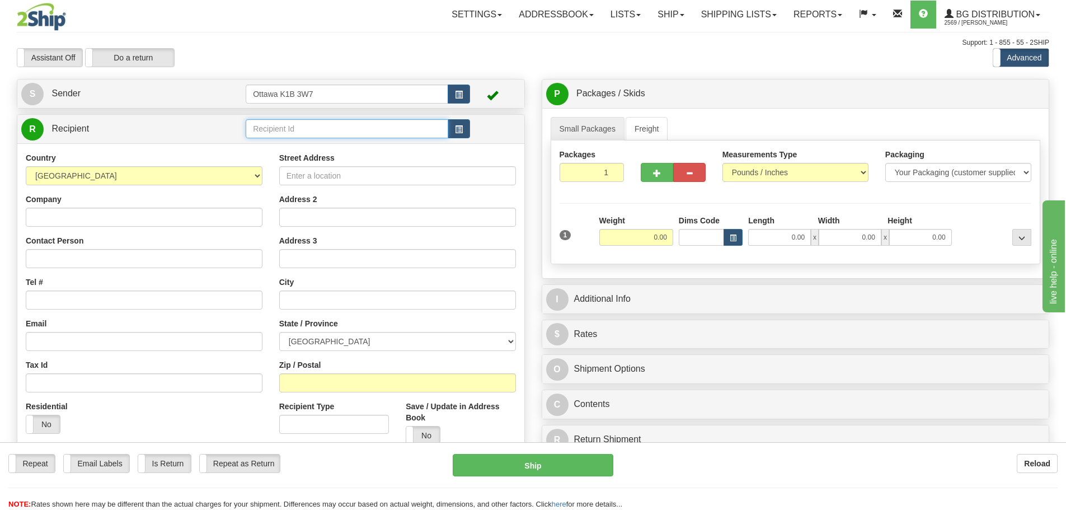
click at [314, 128] on input "text" at bounding box center [347, 128] width 203 height 19
